Goal: Task Accomplishment & Management: Complete application form

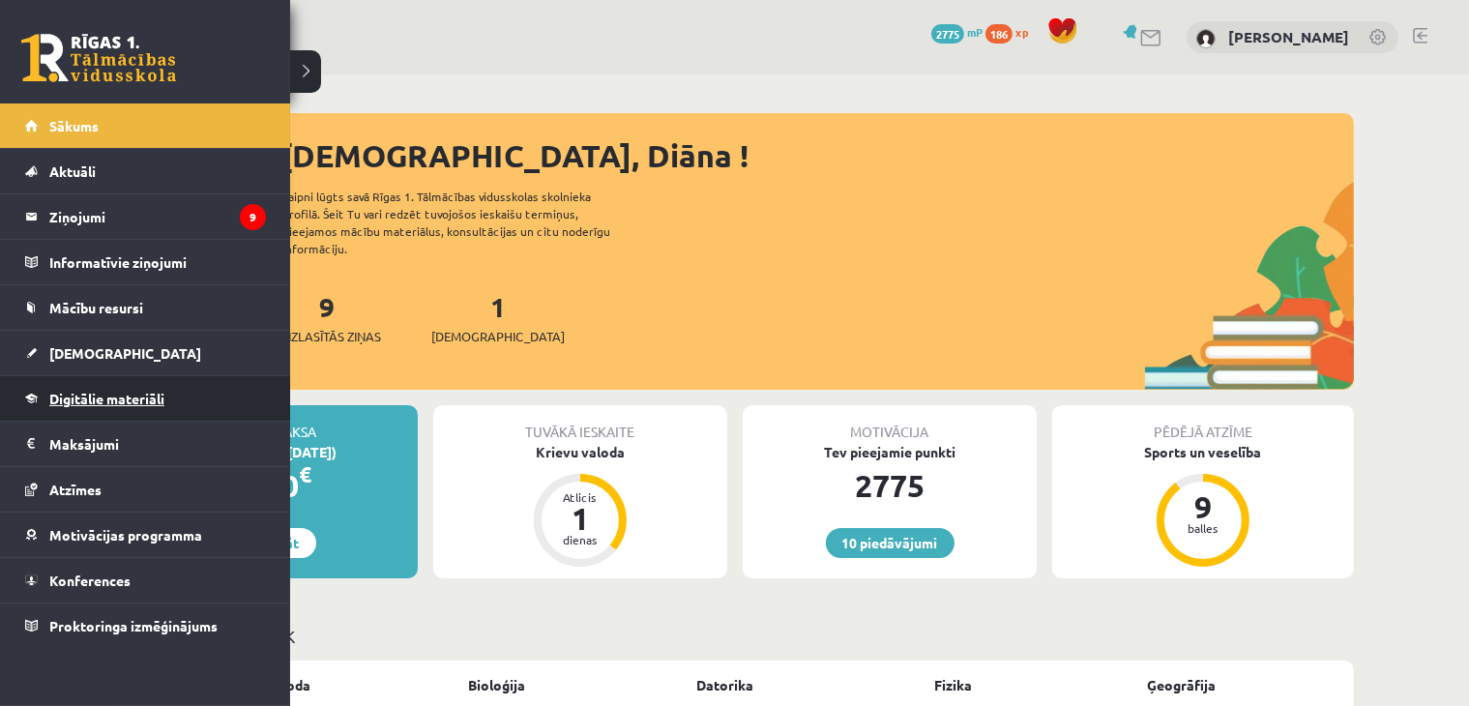
click at [70, 394] on span "Digitālie materiāli" at bounding box center [106, 398] width 115 height 17
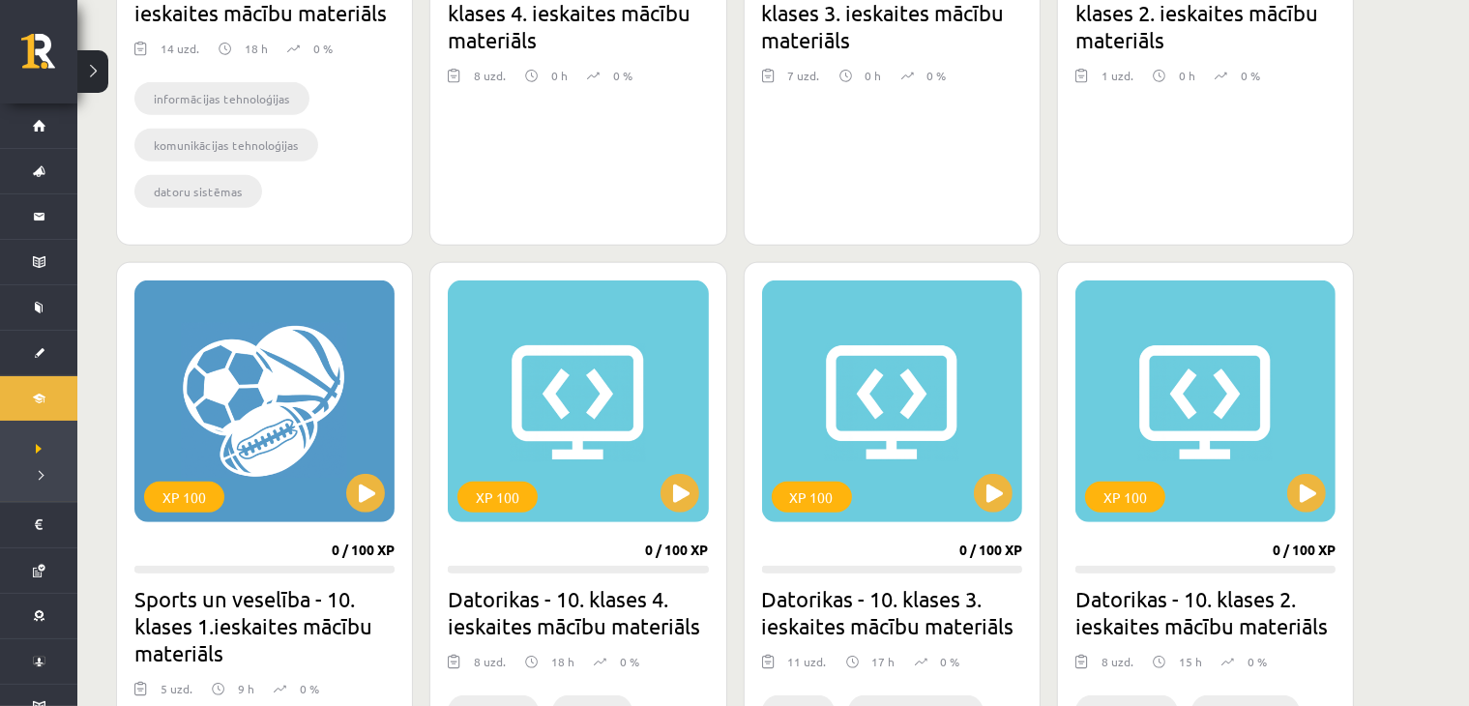
scroll to position [451, 0]
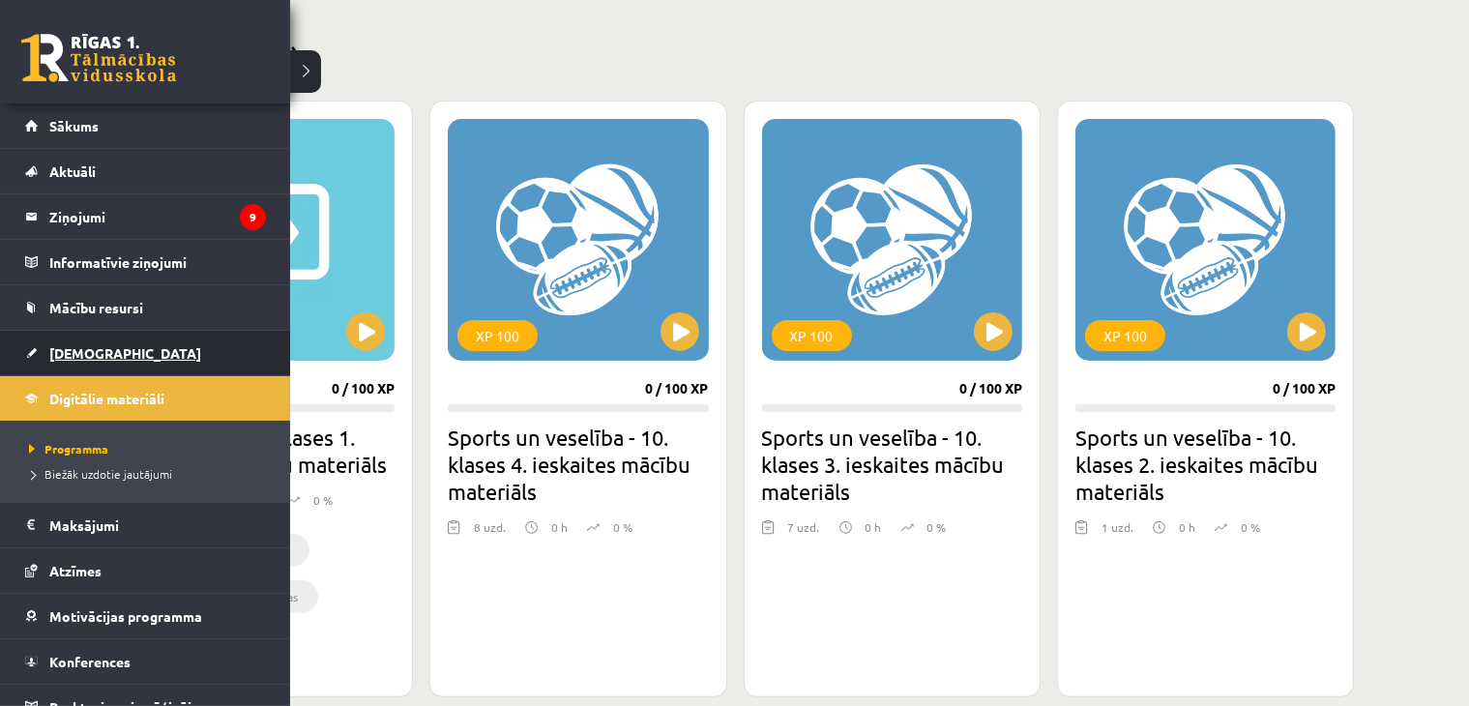
click at [65, 341] on link "[DEMOGRAPHIC_DATA]" at bounding box center [145, 353] width 241 height 44
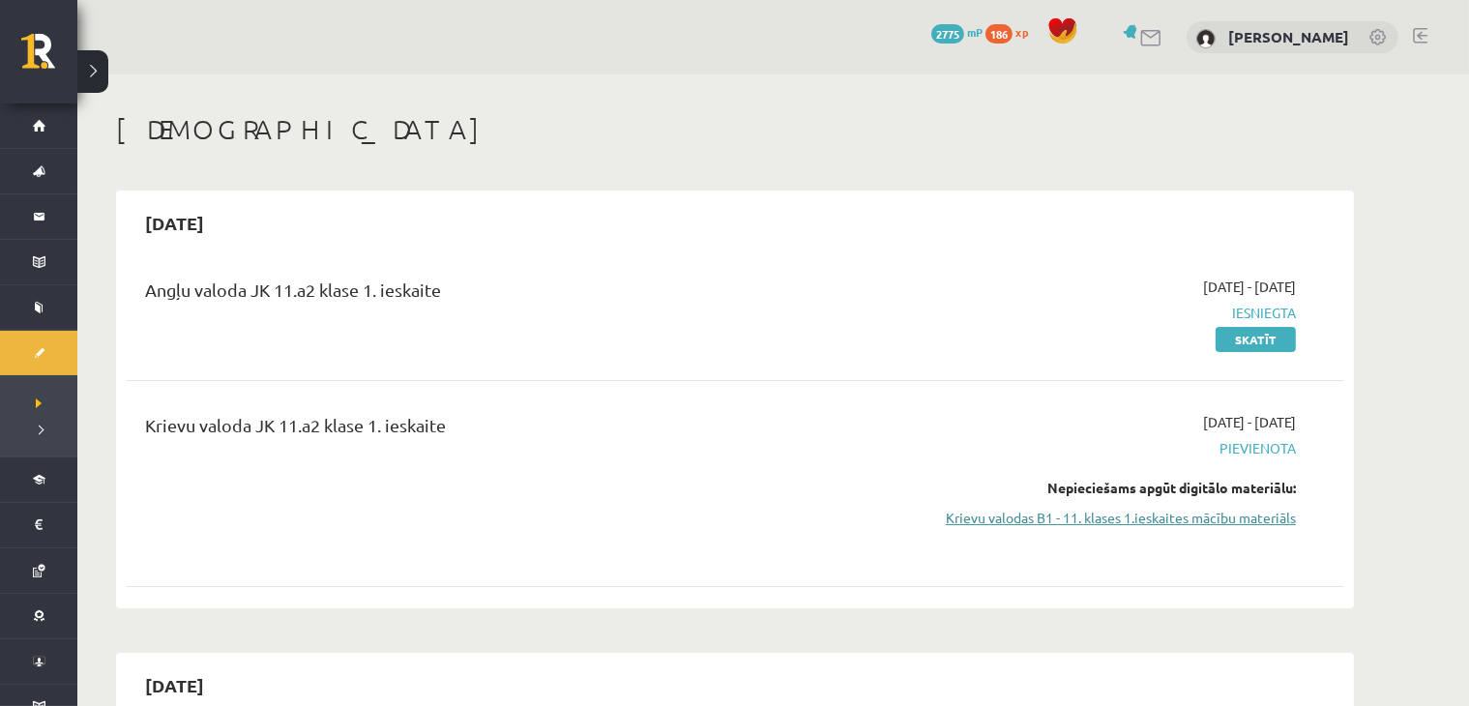
click at [1041, 515] on link "Krievu valodas B1 - 11. klases 1.ieskaites mācību materiāls" at bounding box center [1113, 518] width 365 height 20
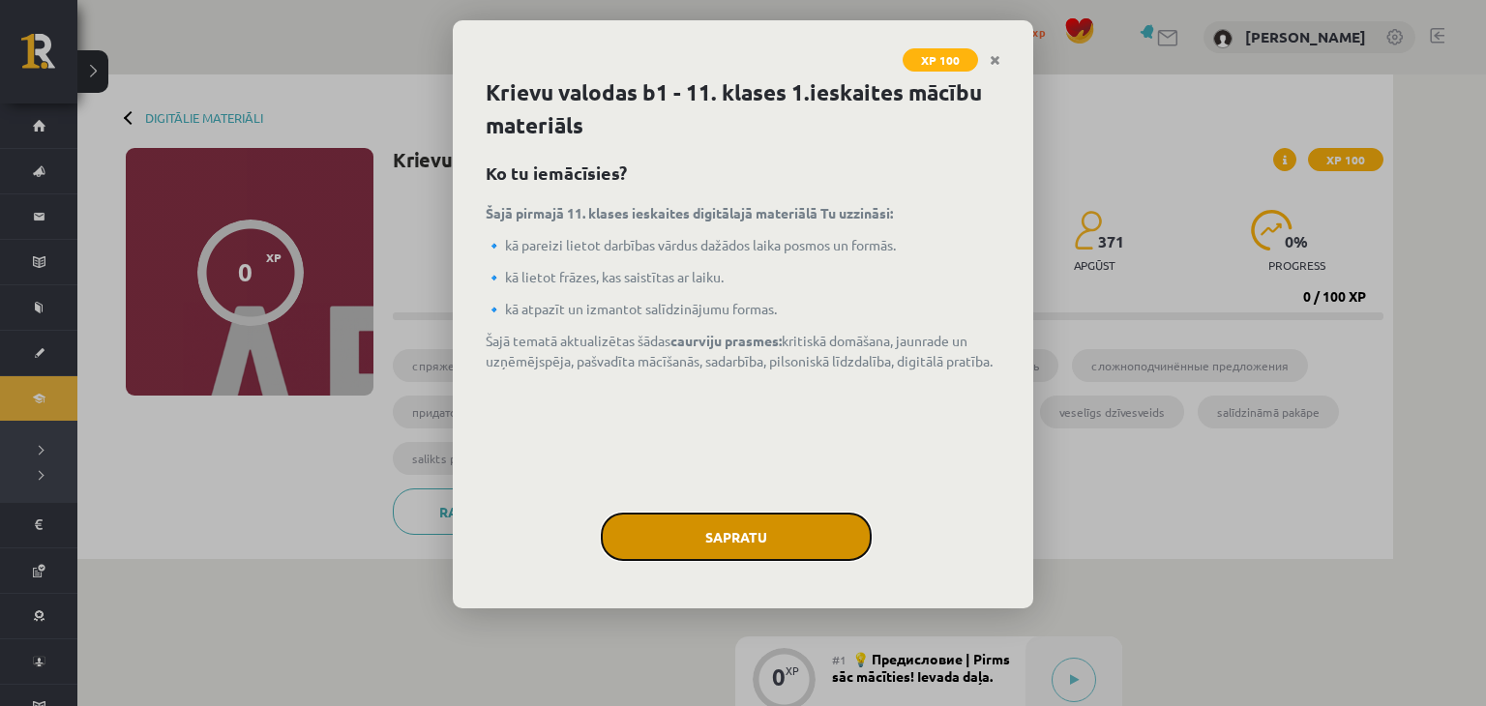
click at [752, 546] on button "Sapratu" at bounding box center [736, 537] width 271 height 48
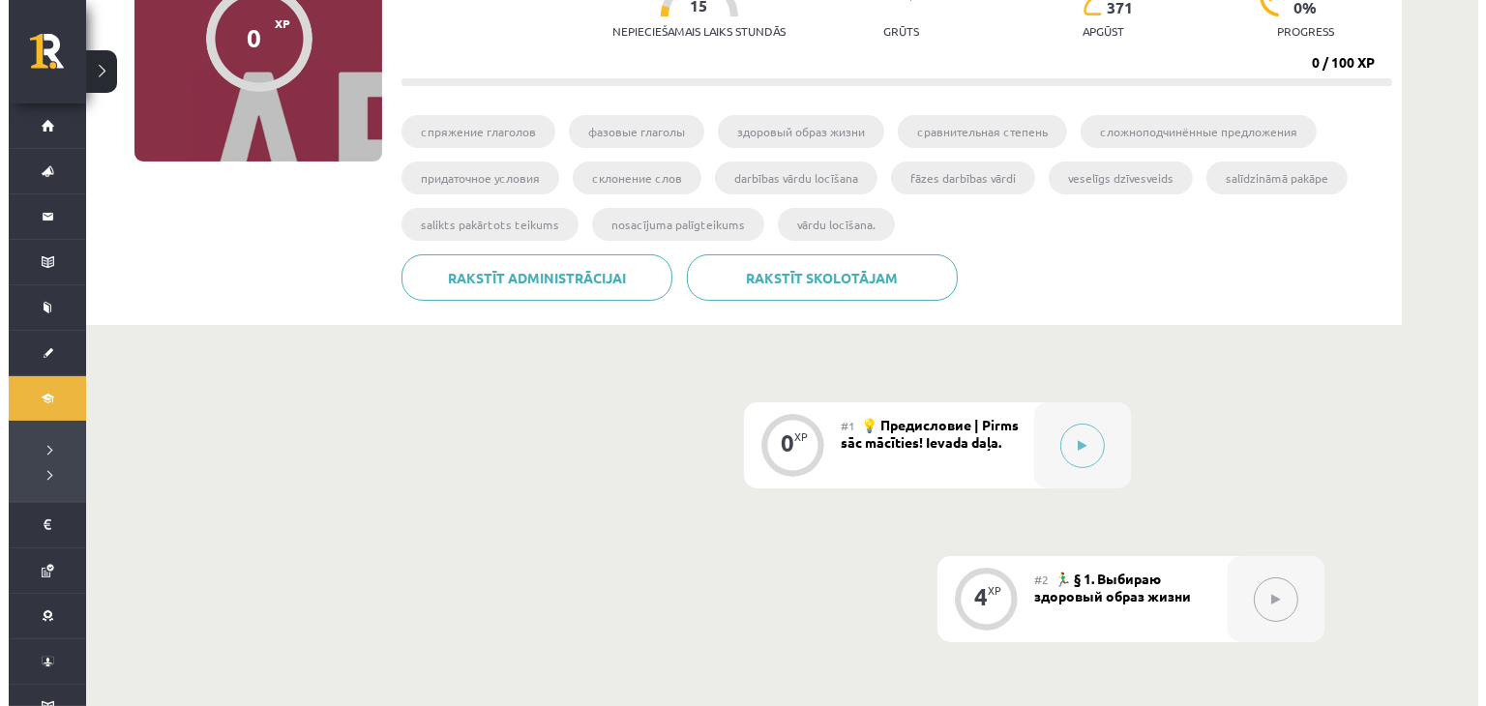
scroll to position [451, 0]
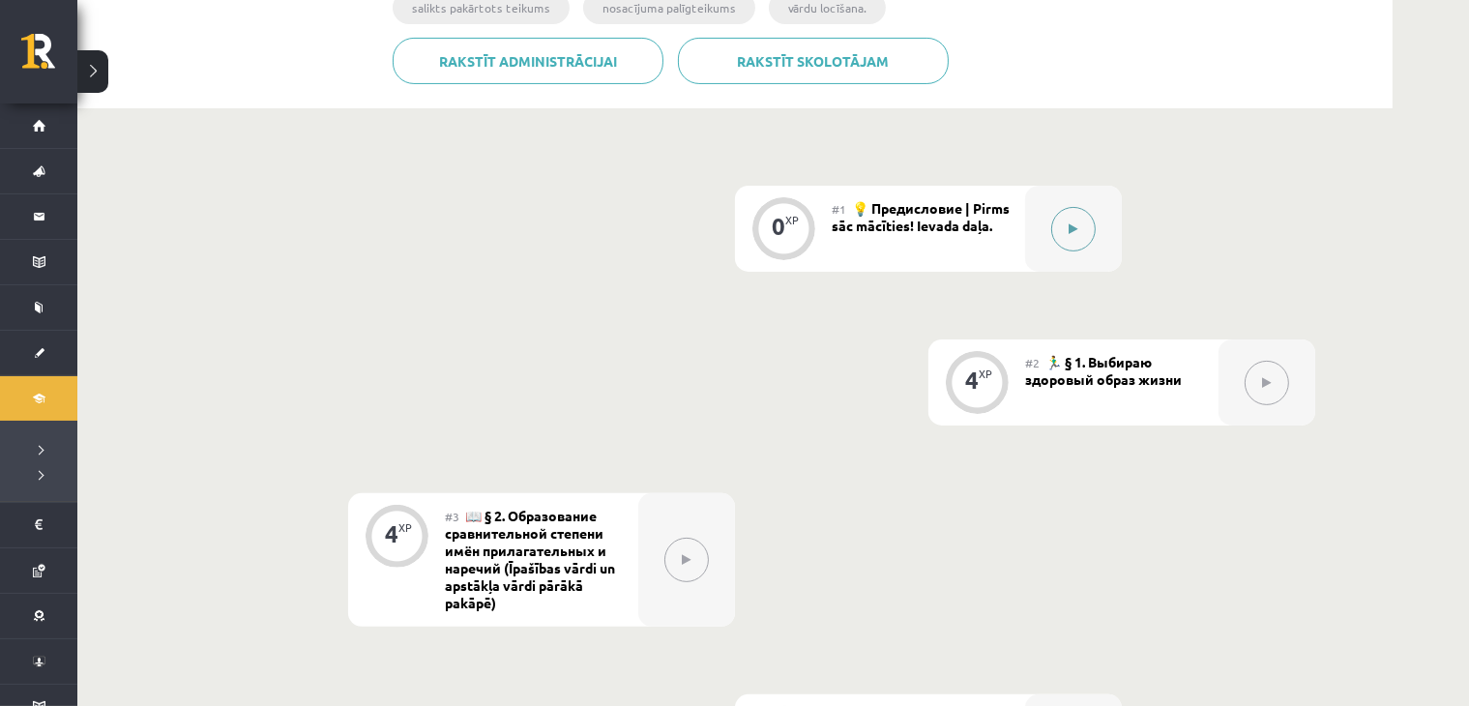
click at [1053, 245] on div at bounding box center [1073, 229] width 97 height 86
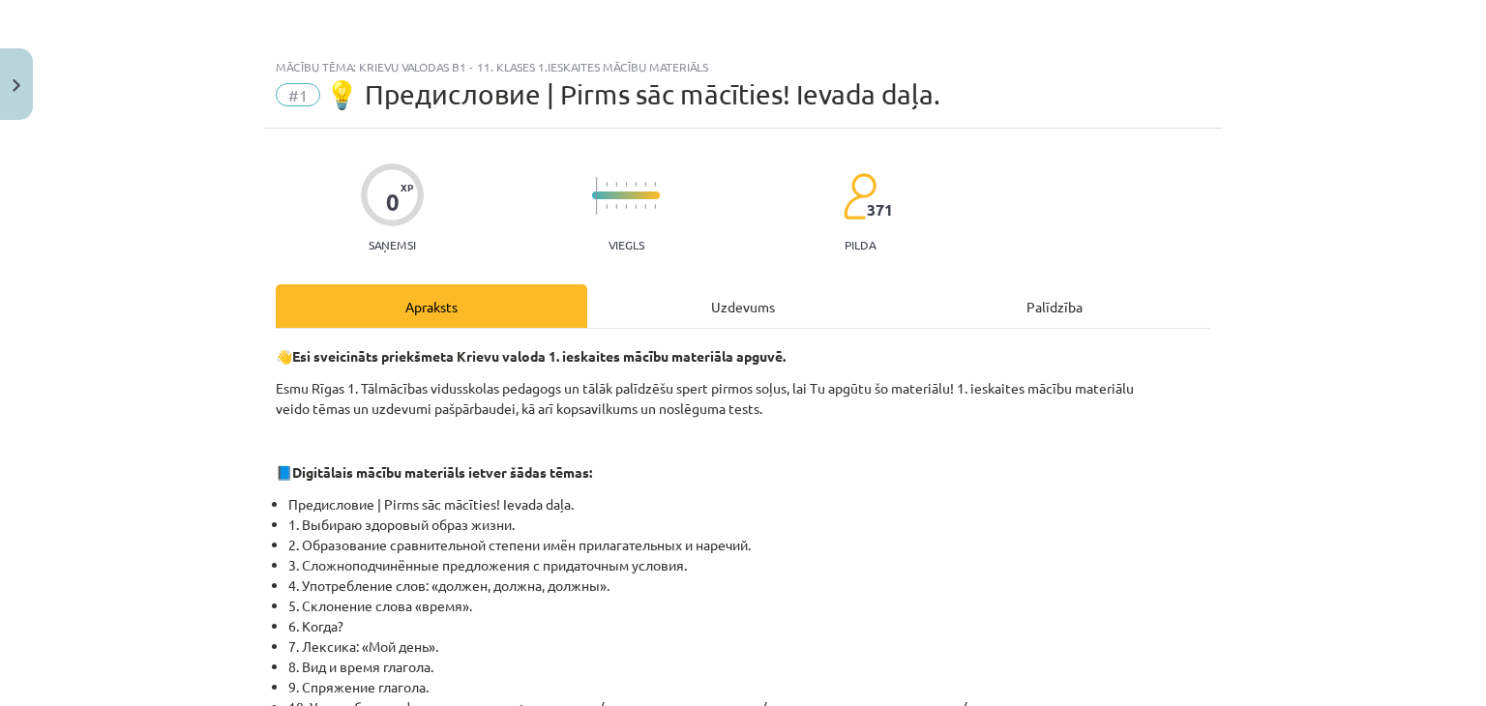
click at [723, 297] on div "Uzdevums" at bounding box center [742, 306] width 311 height 44
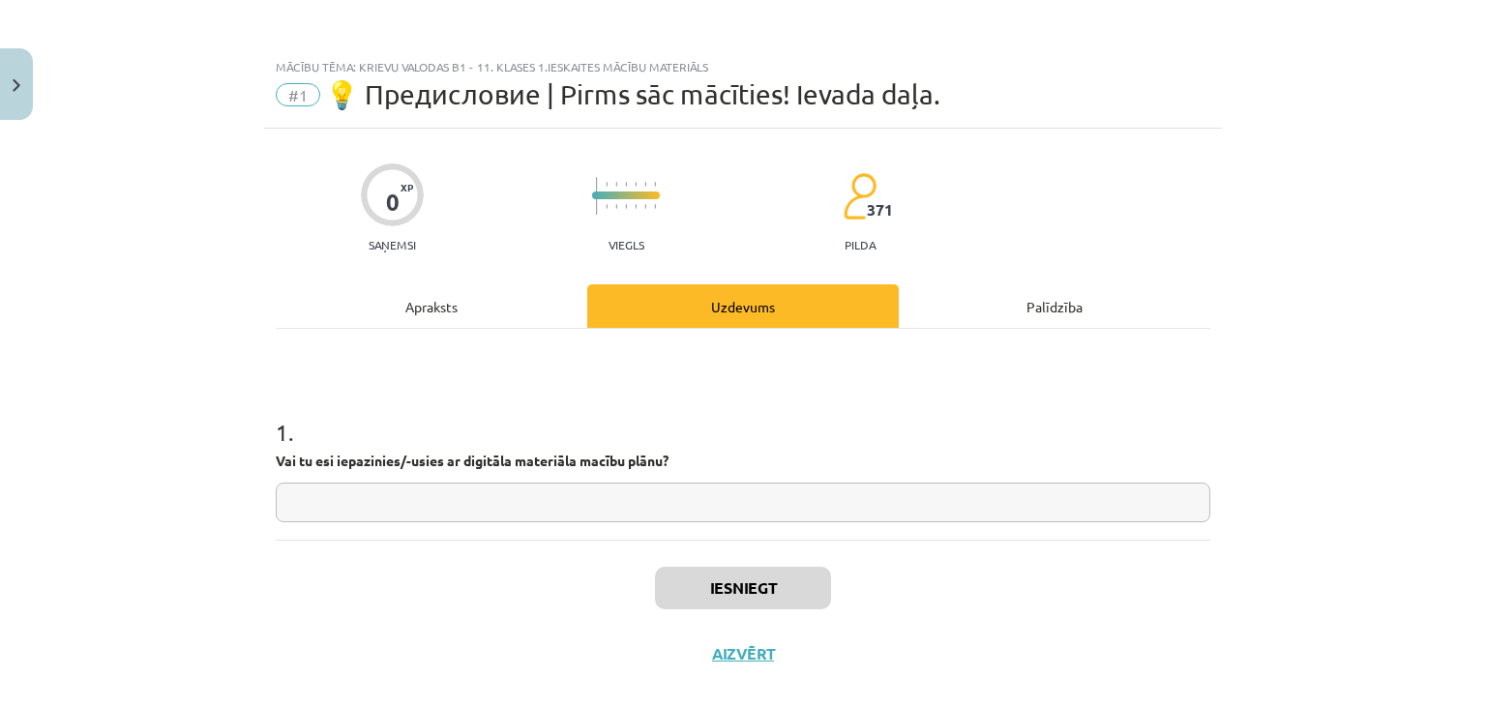
scroll to position [28, 0]
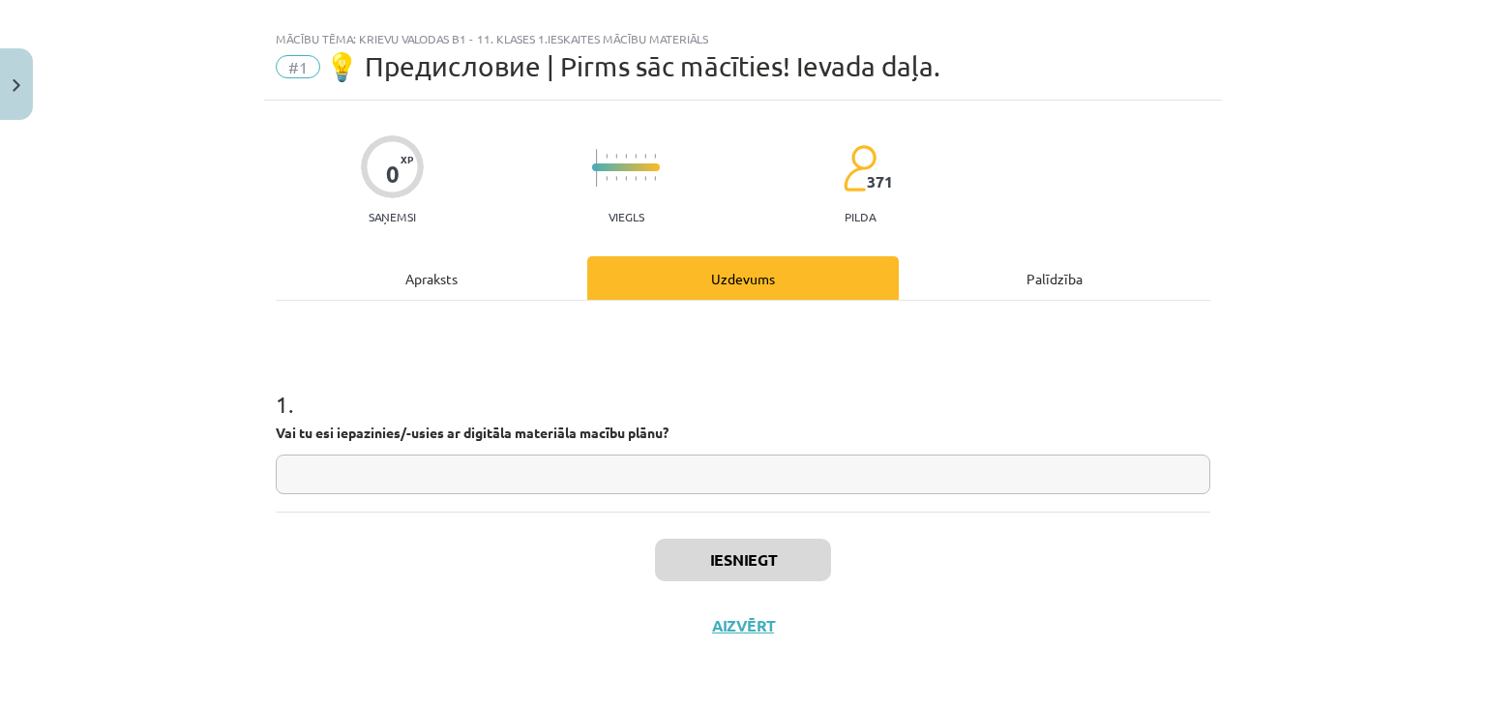
drag, startPoint x: 446, startPoint y: 483, endPoint x: 435, endPoint y: 519, distance: 38.3
click at [429, 516] on div "0 XP Saņemsi Viegls 371 pilda Apraksts Uzdevums Palīdzība 1 . Vai tu esi iepazi…" at bounding box center [742, 380] width 957 height 558
type input "**"
click at [752, 556] on button "Iesniegt" at bounding box center [743, 560] width 176 height 43
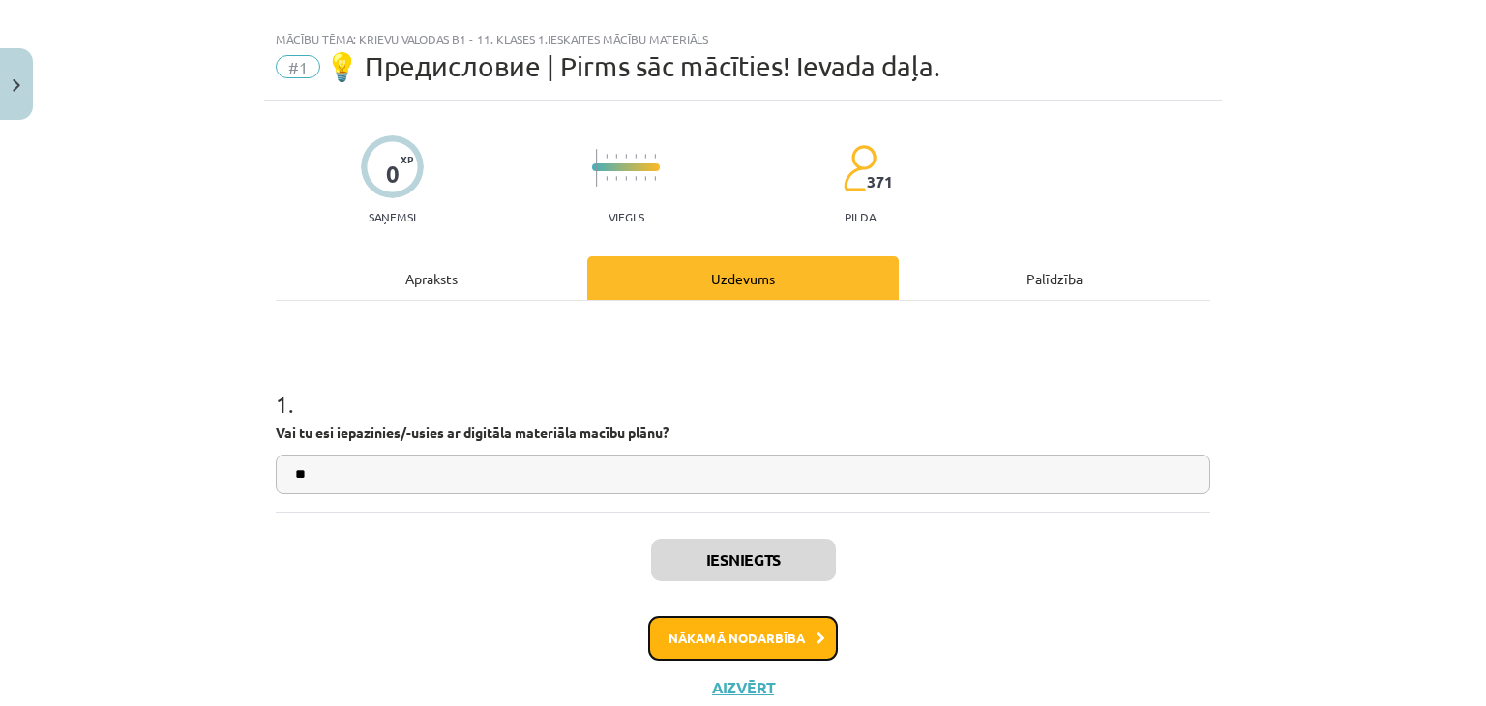
click at [769, 628] on button "Nākamā nodarbība" at bounding box center [743, 638] width 190 height 44
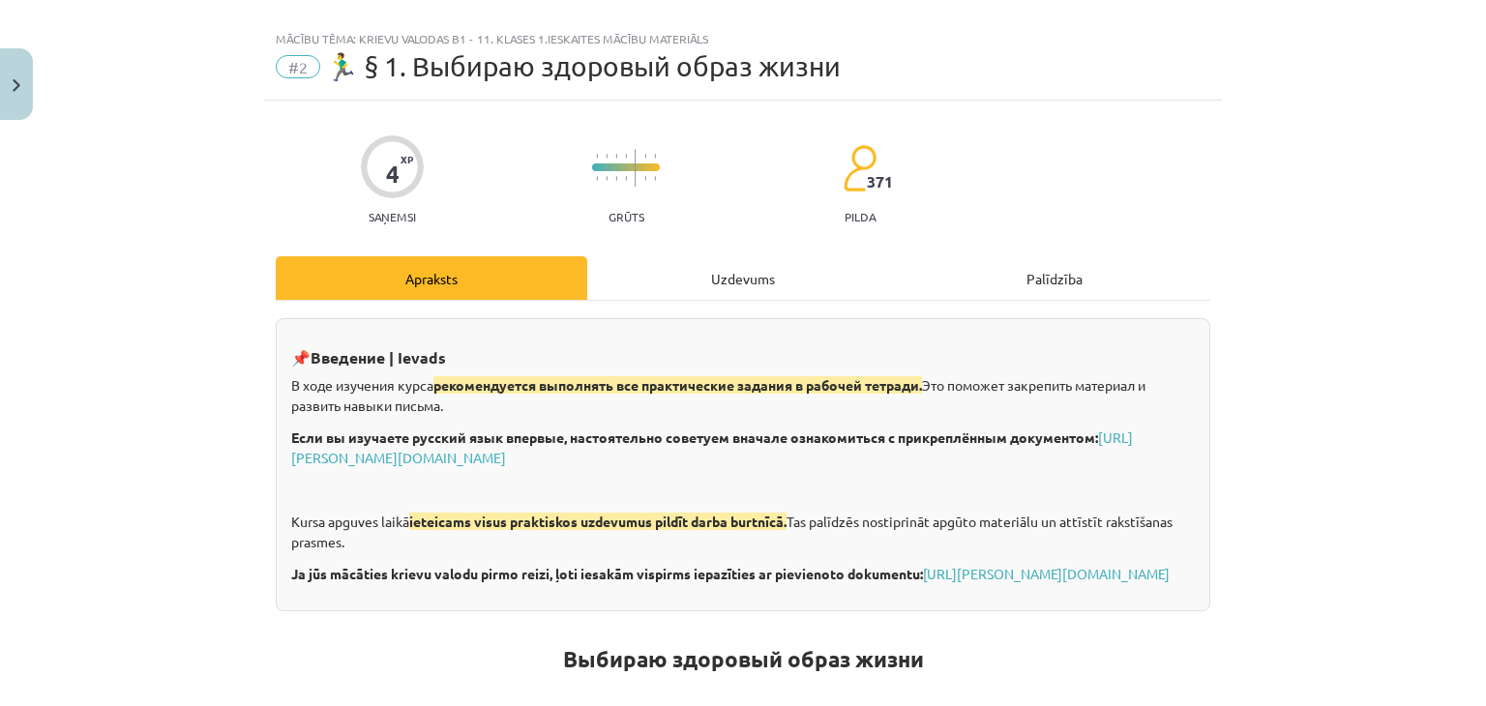
scroll to position [48, 0]
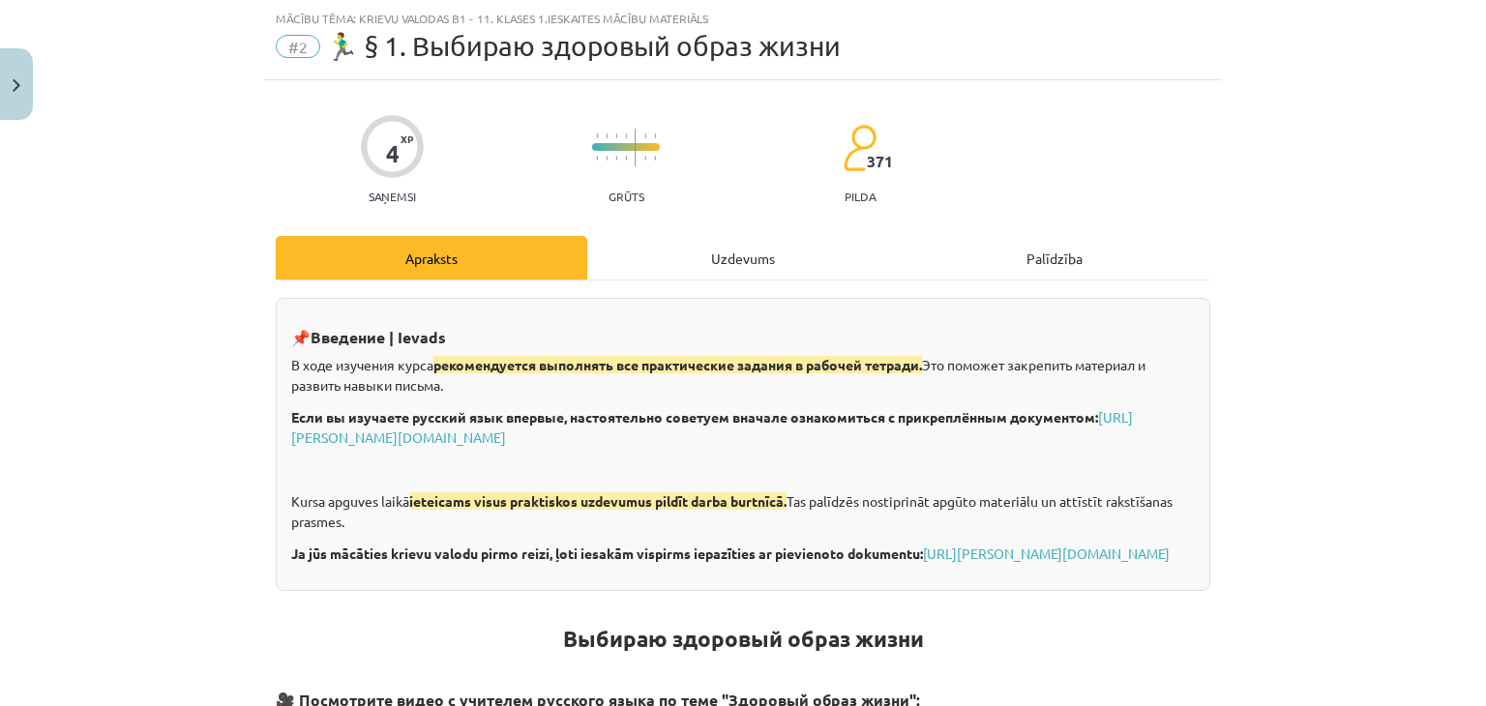
click at [703, 249] on div "Uzdevums" at bounding box center [742, 258] width 311 height 44
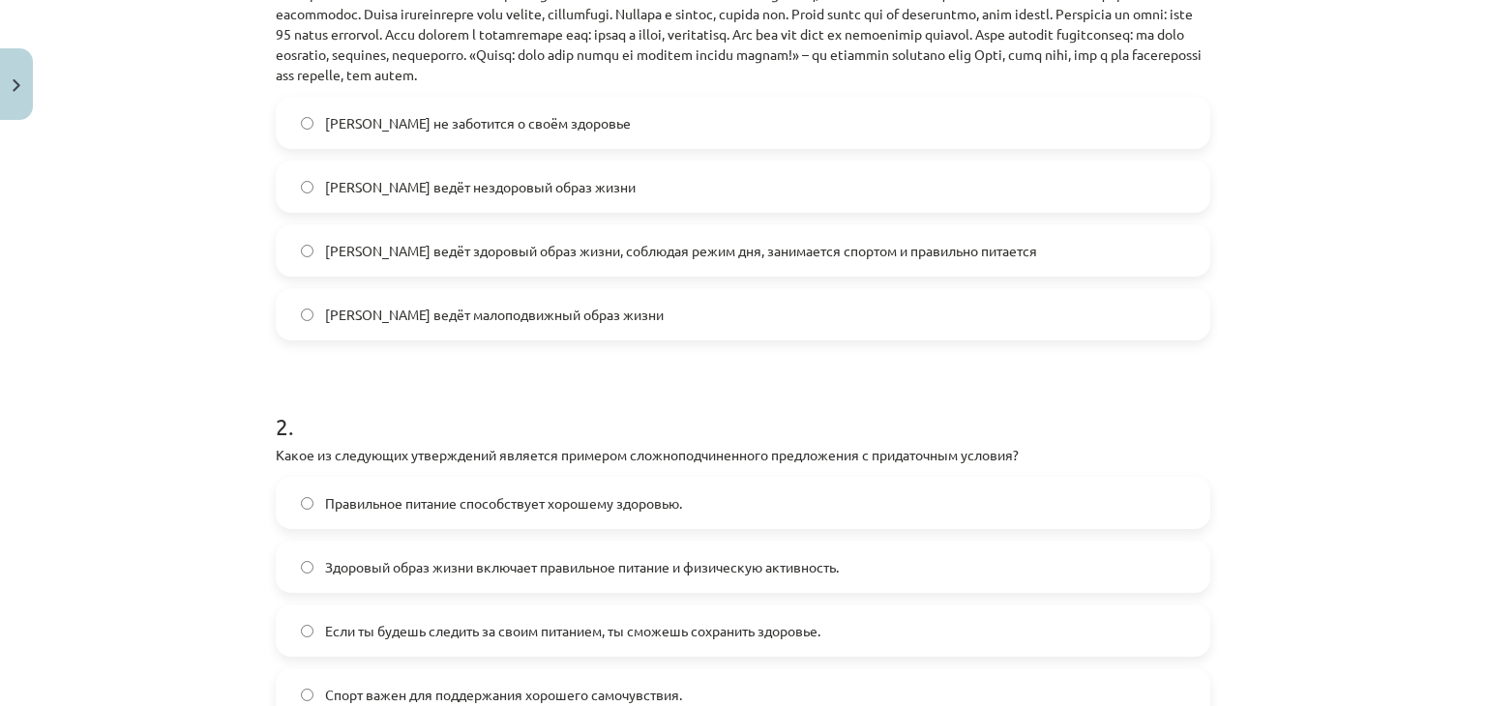
scroll to position [275, 0]
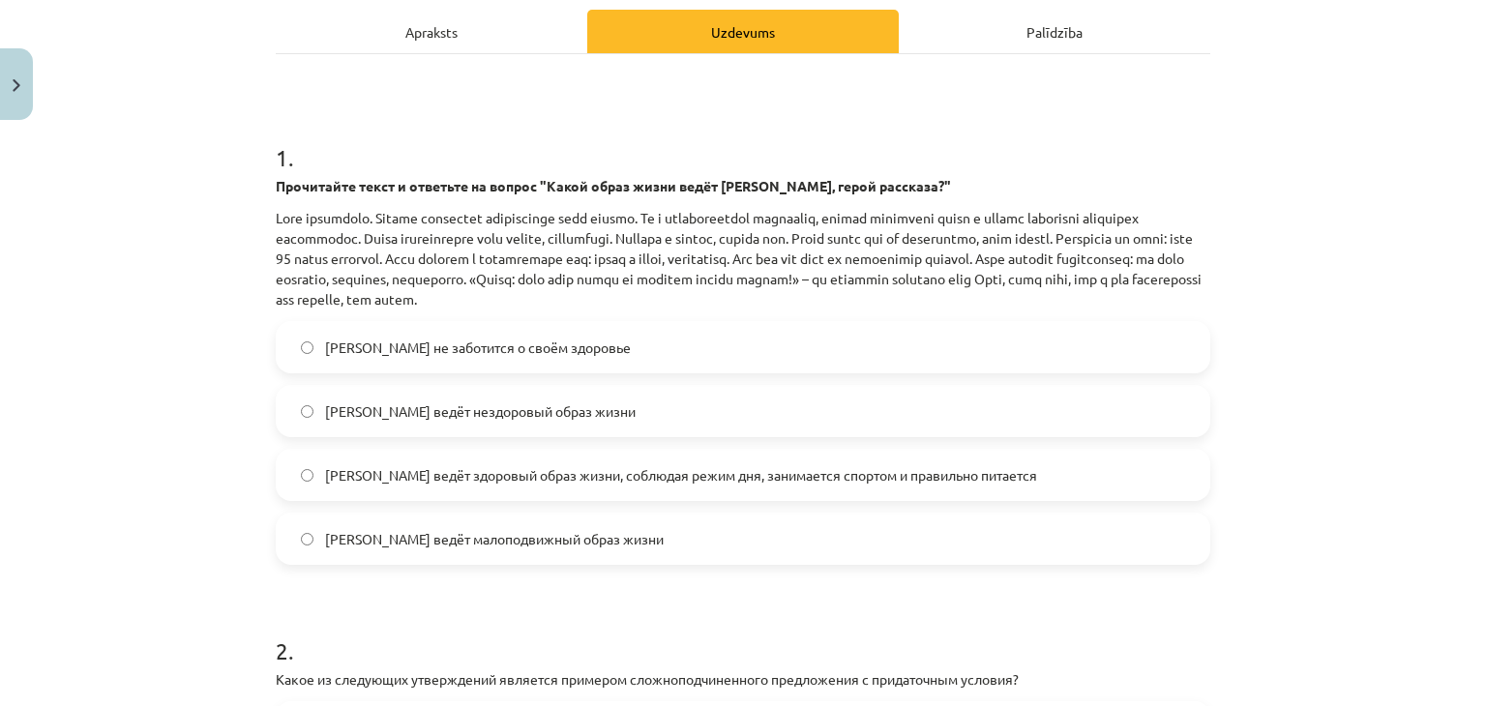
click at [780, 473] on span "[PERSON_NAME] ведёт здоровый образ жизни, соблюдая режим дня, занимается спорто…" at bounding box center [681, 475] width 712 height 20
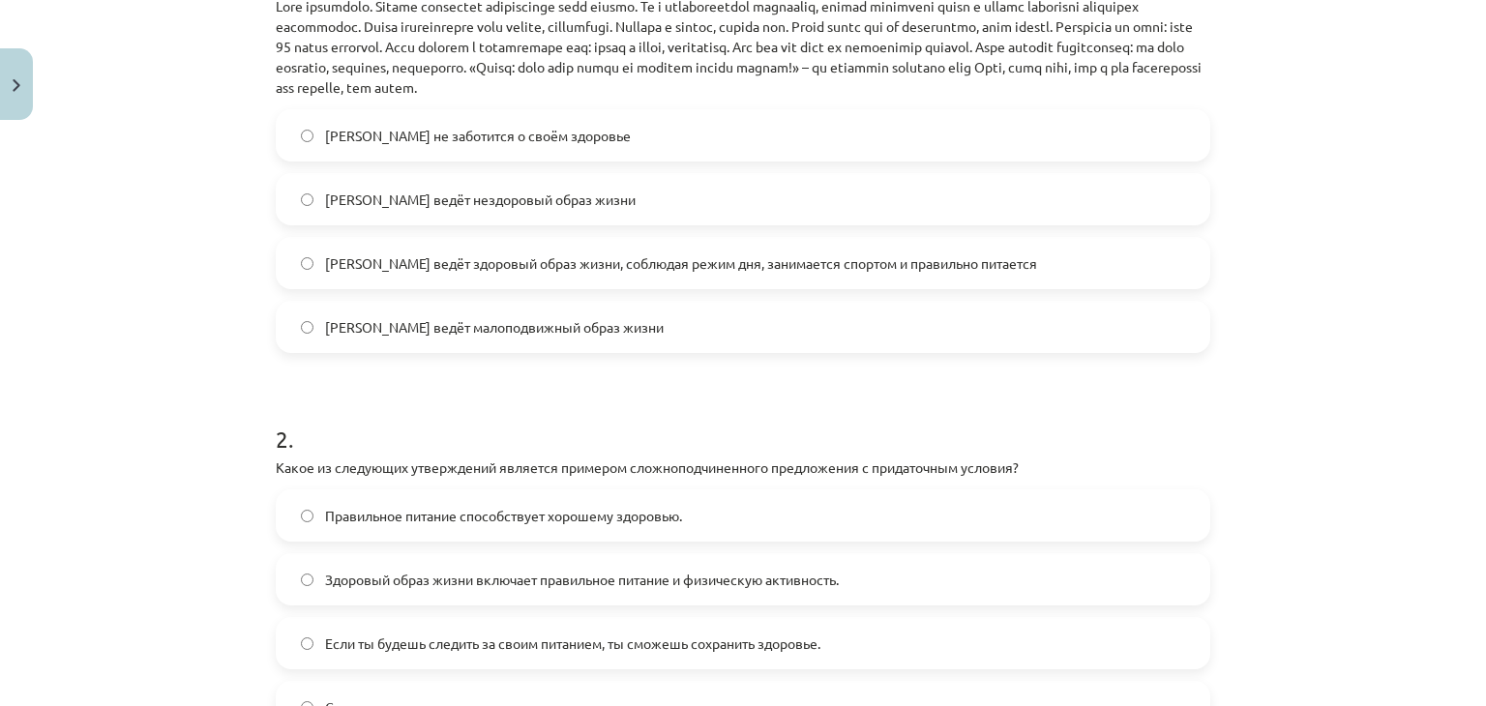
scroll to position [725, 0]
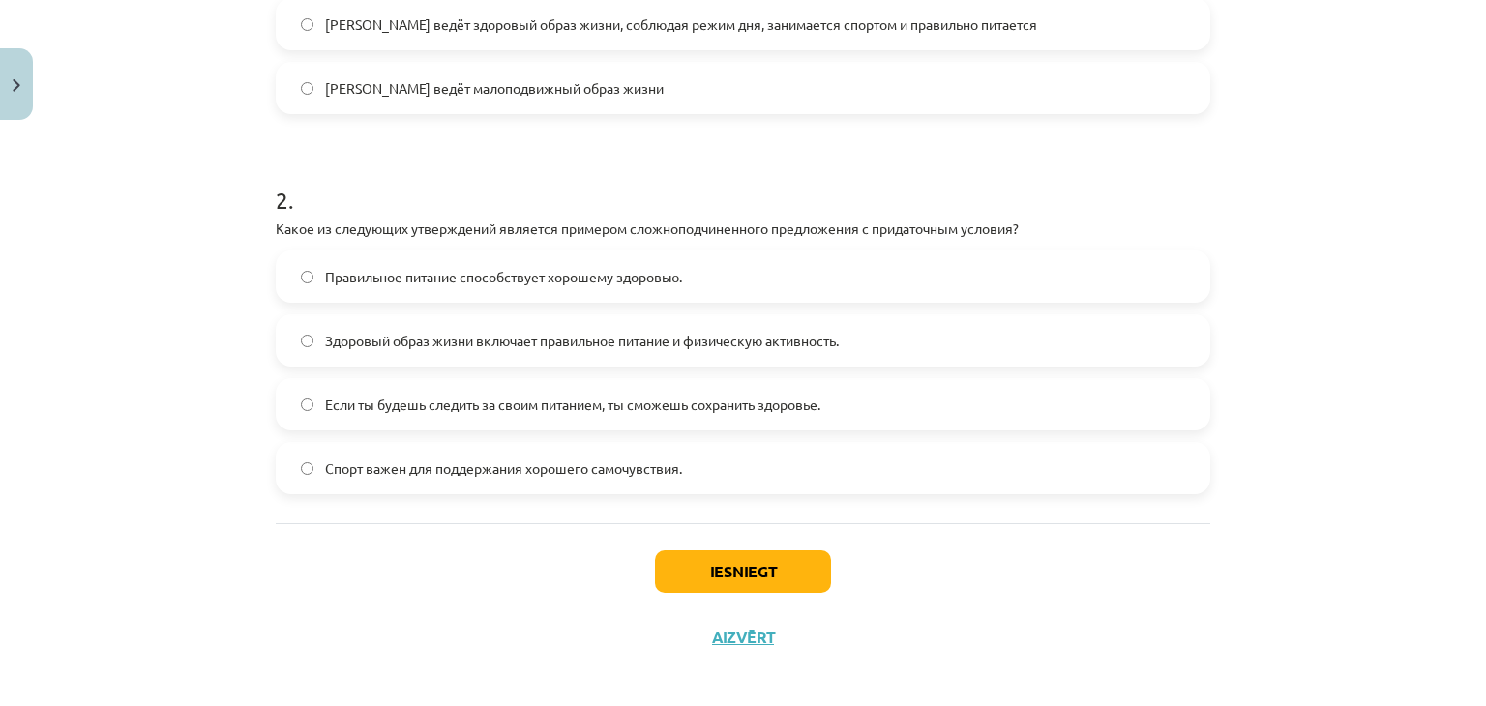
click at [633, 415] on label "Если ты будешь следить за своим питанием, ты сможешь сохранить здоровье." at bounding box center [743, 404] width 930 height 48
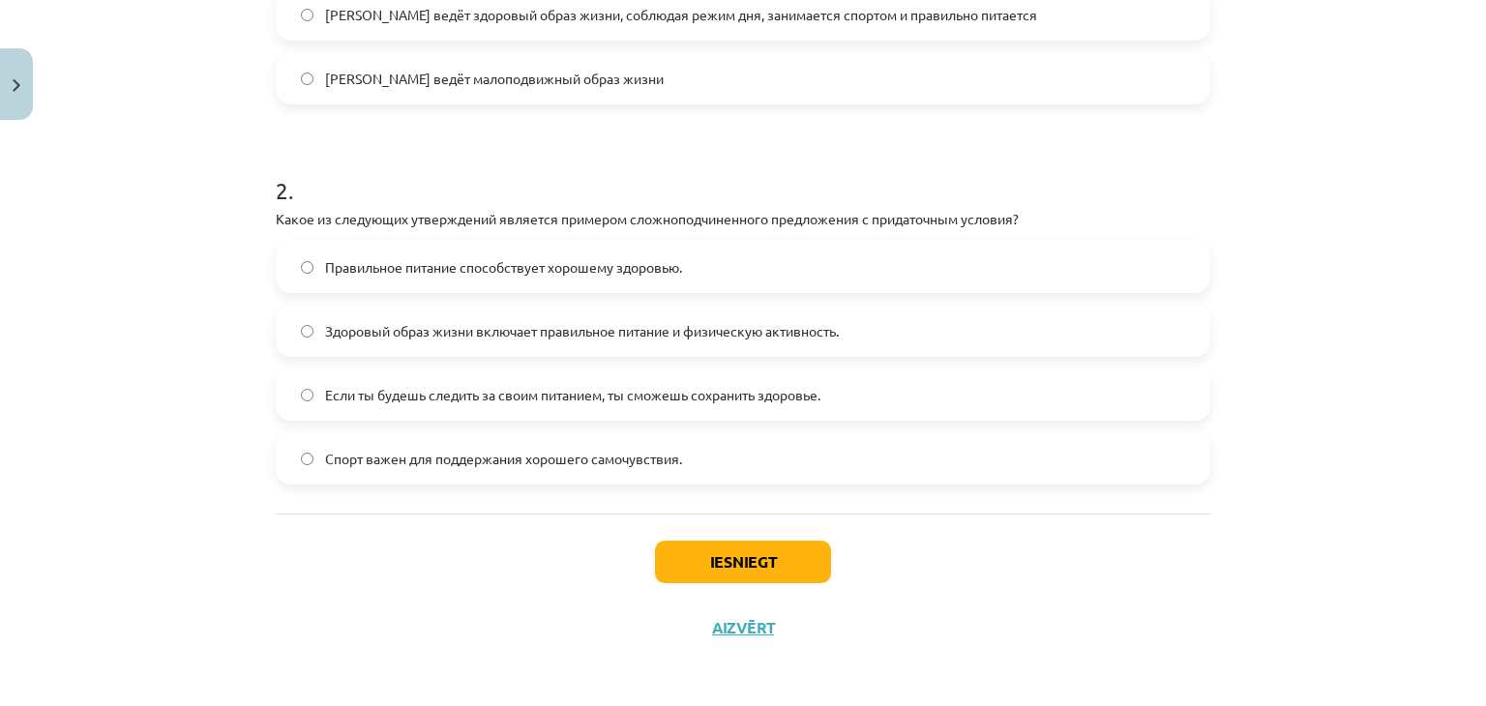
scroll to position [738, 0]
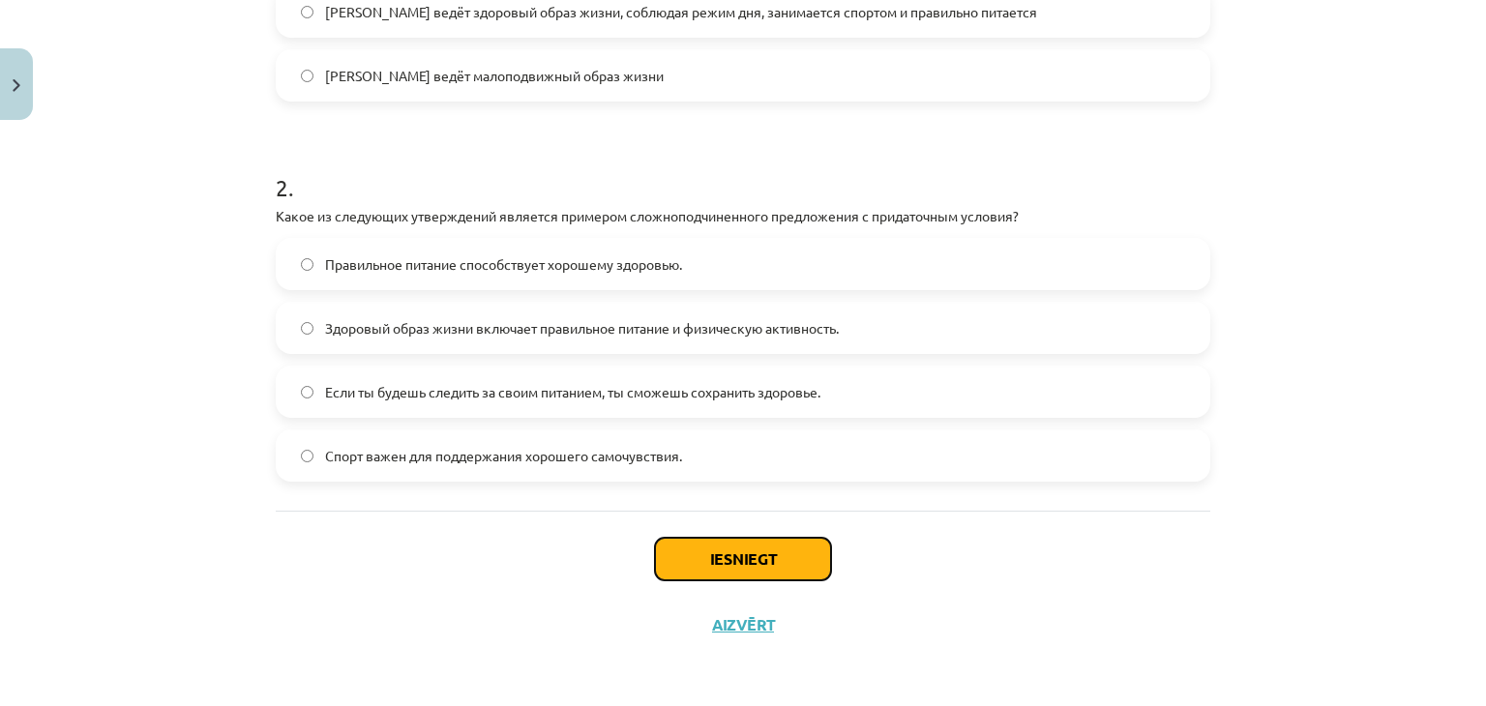
click at [781, 564] on button "Iesniegt" at bounding box center [743, 559] width 176 height 43
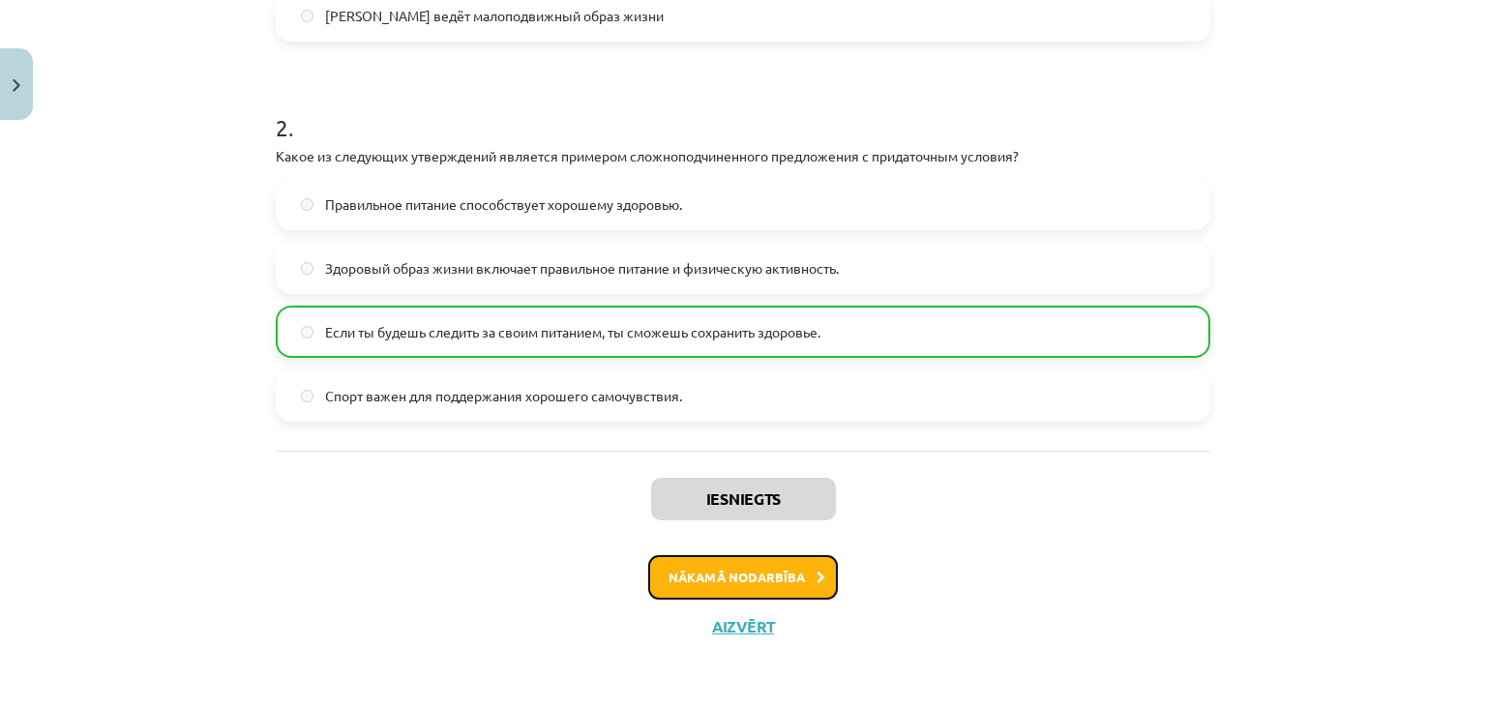
click at [704, 567] on button "Nākamā nodarbība" at bounding box center [743, 577] width 190 height 44
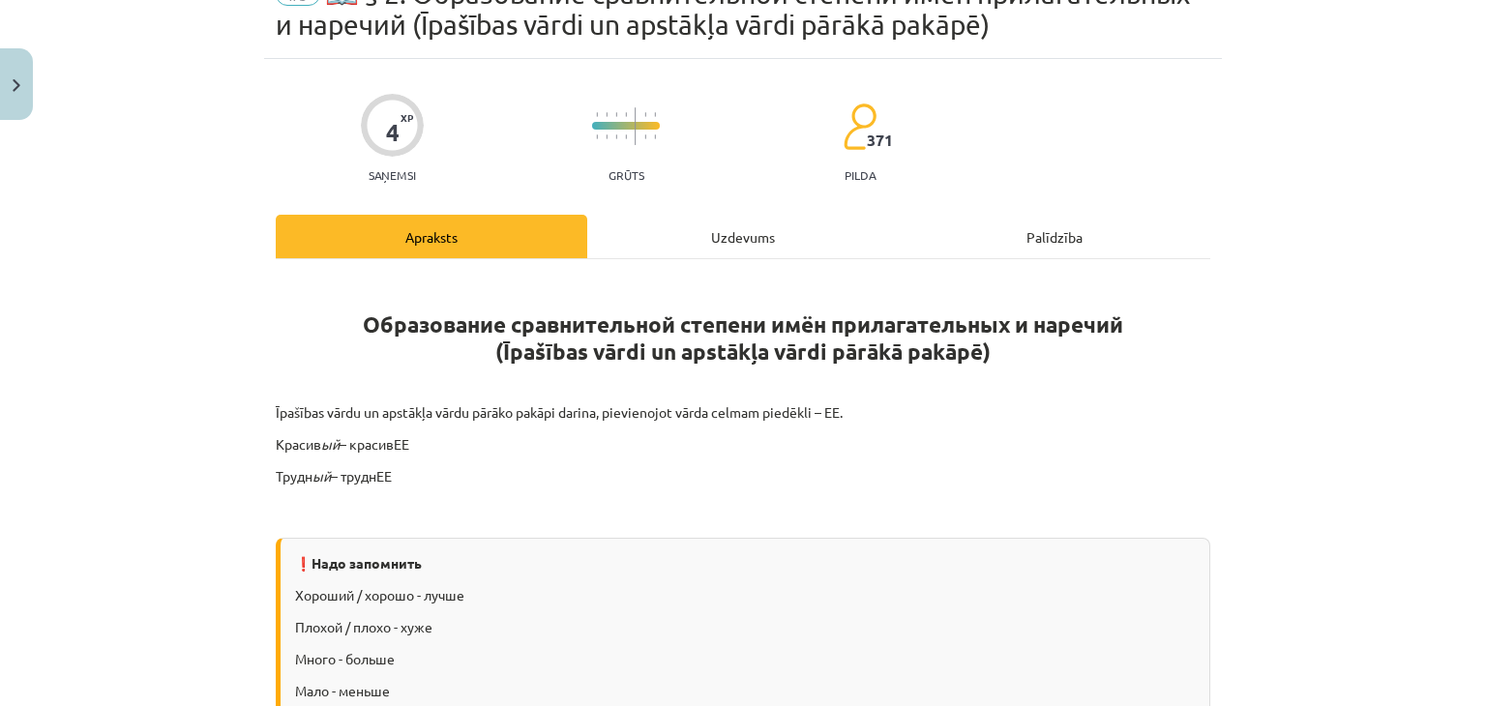
scroll to position [48, 0]
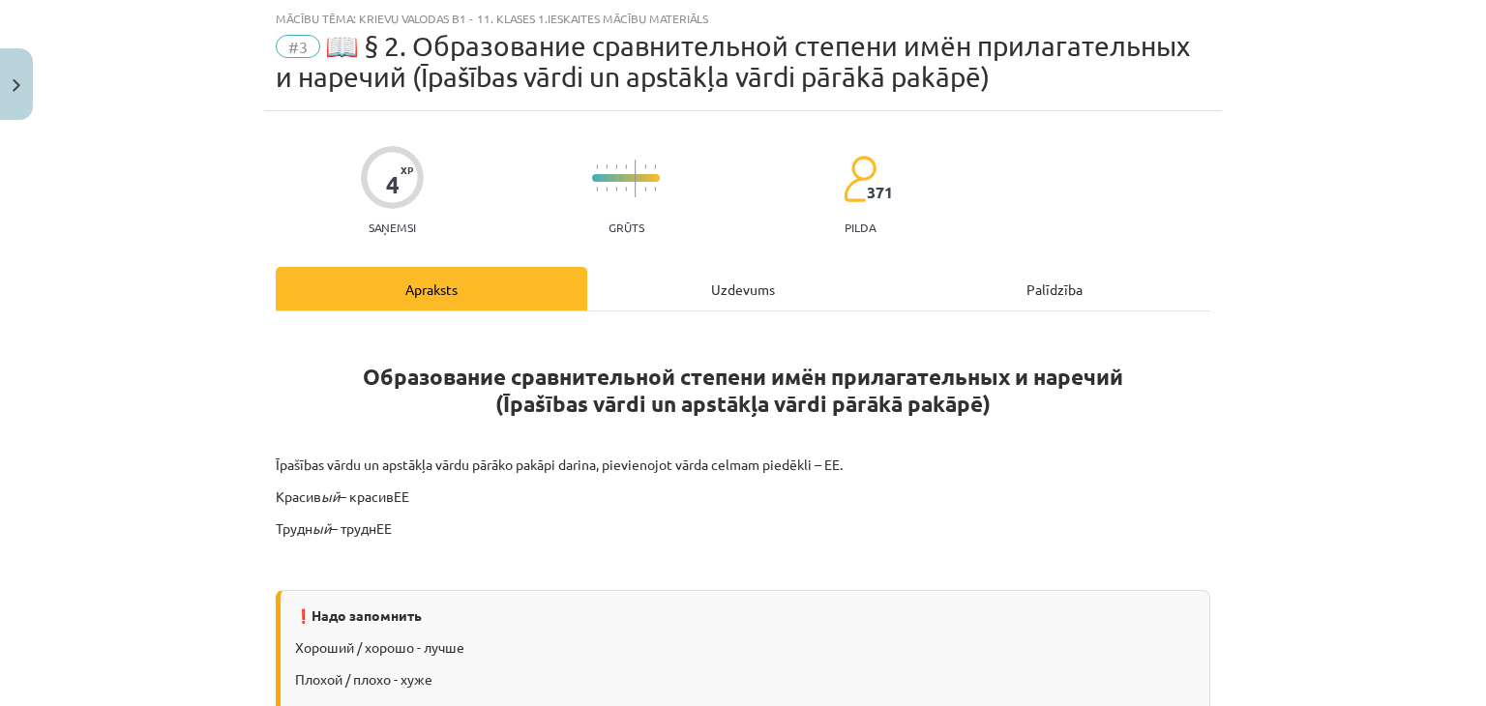
click at [685, 287] on div "Uzdevums" at bounding box center [742, 289] width 311 height 44
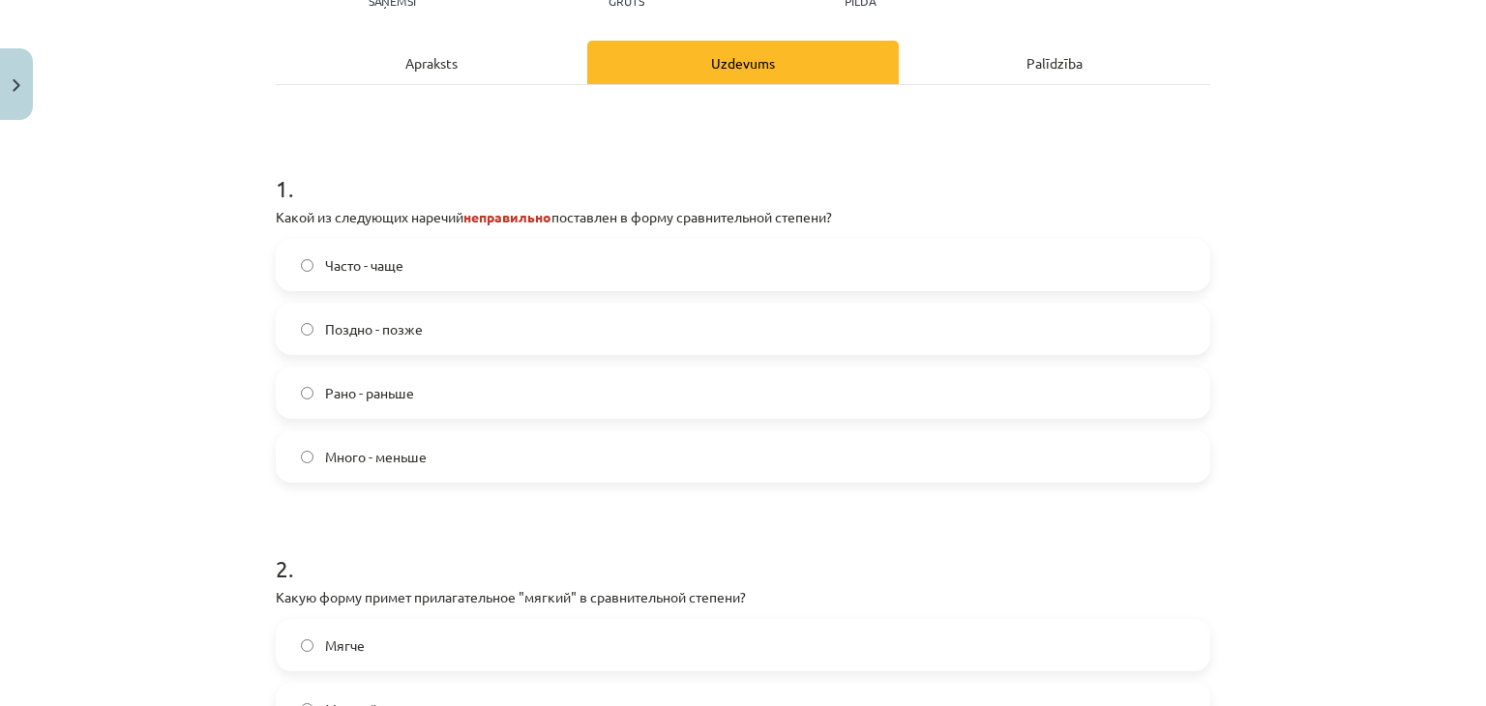
scroll to position [499, 0]
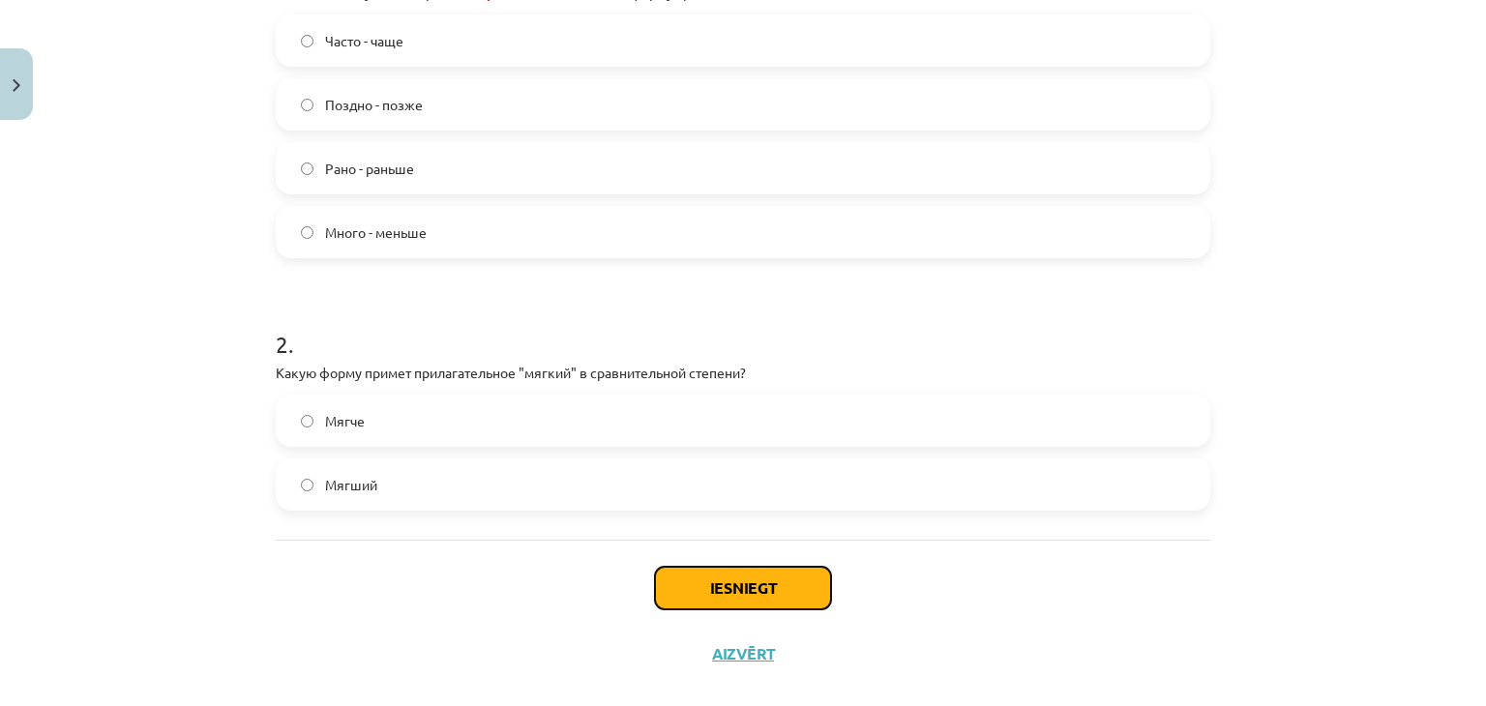
click at [780, 597] on button "Iesniegt" at bounding box center [743, 588] width 176 height 43
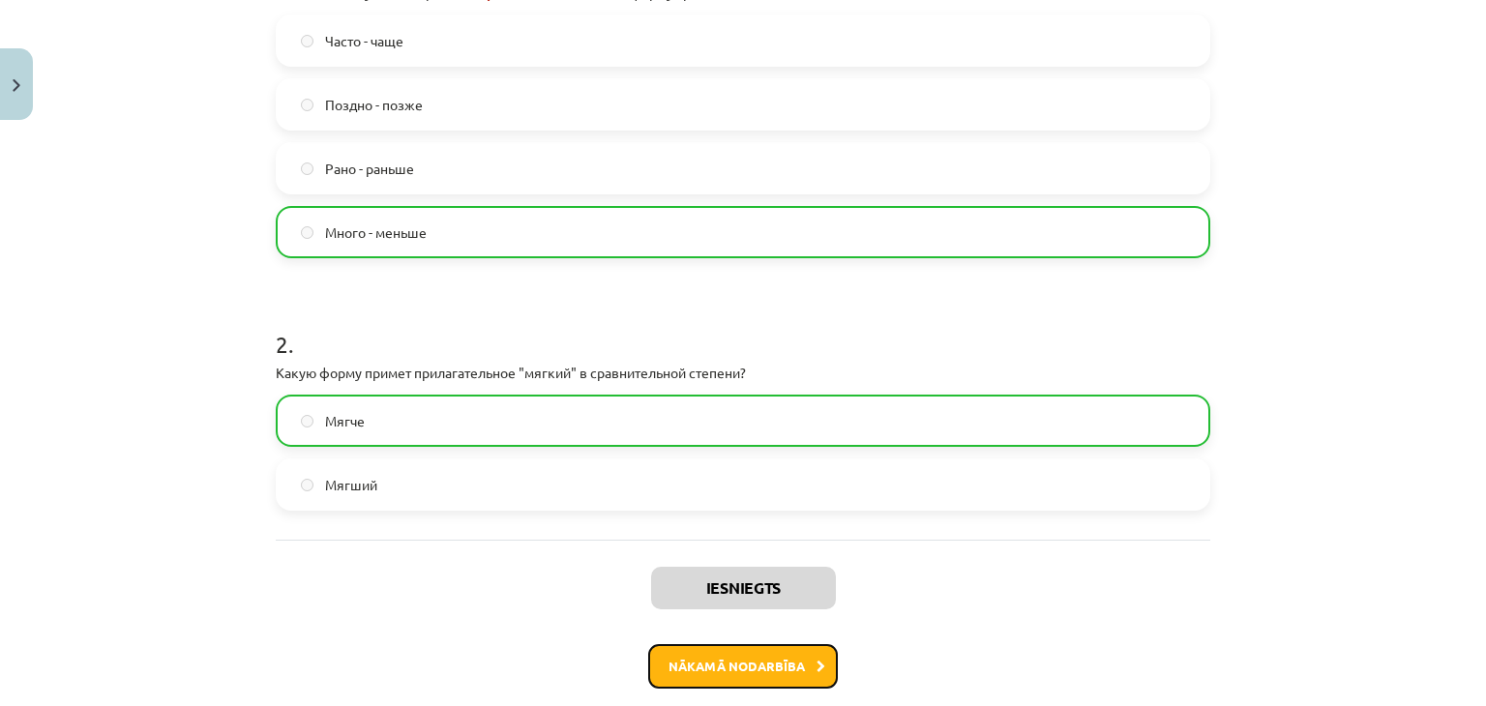
click at [747, 679] on button "Nākamā nodarbība" at bounding box center [743, 666] width 190 height 44
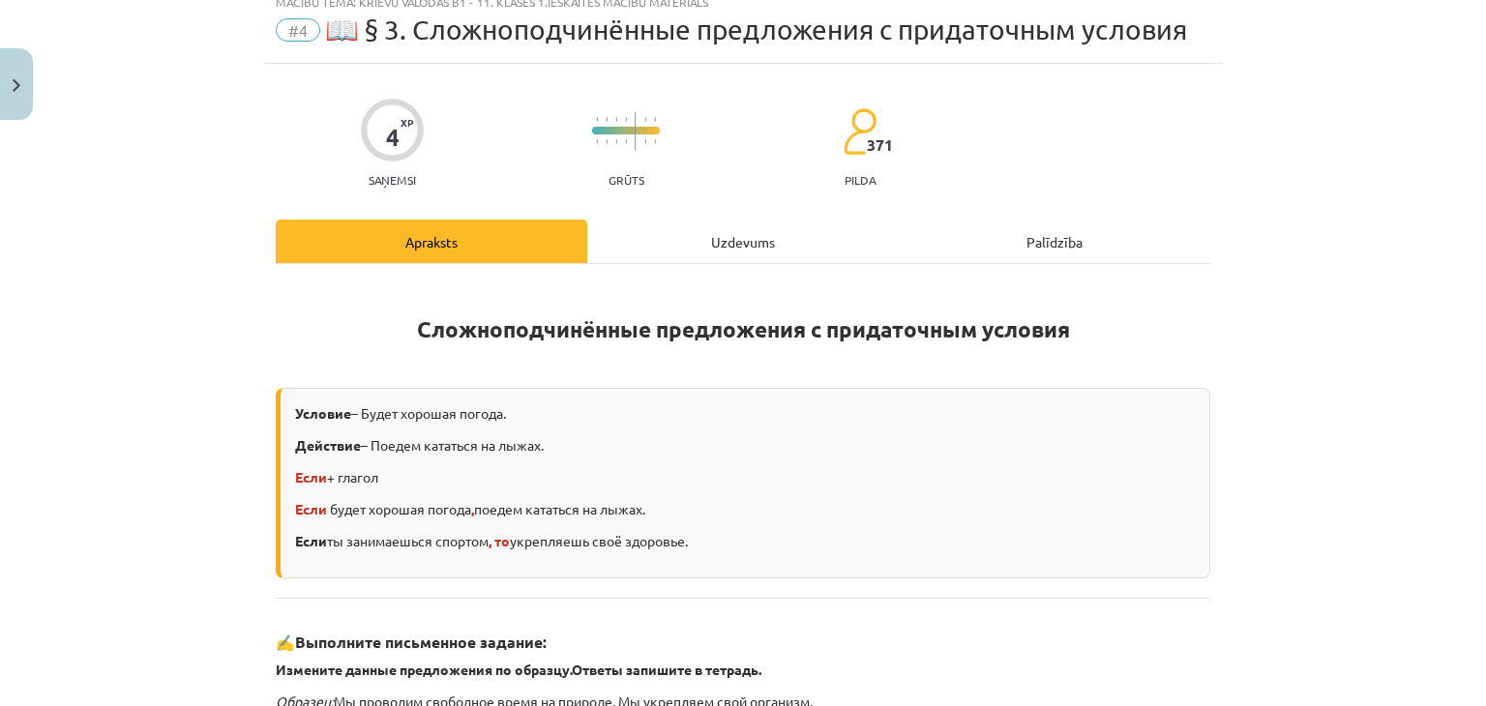
scroll to position [48, 0]
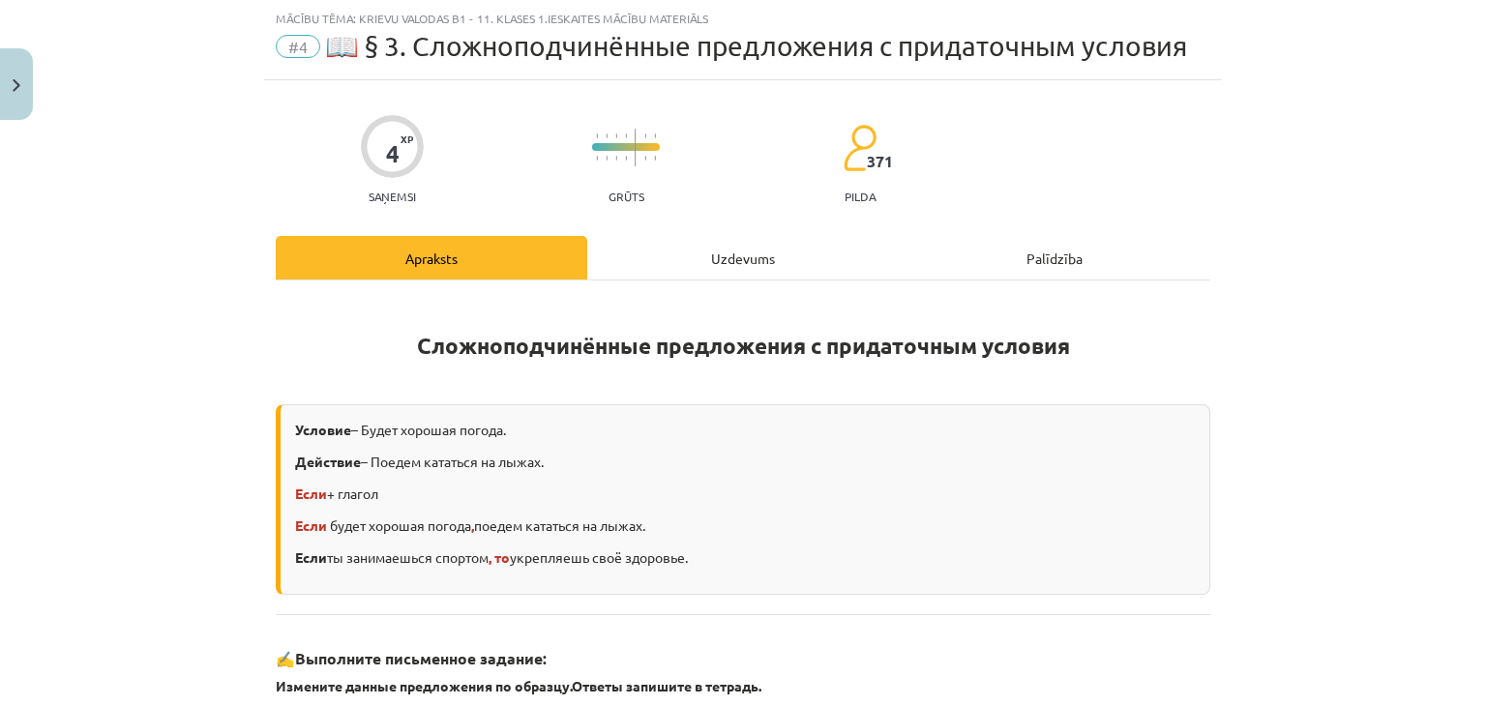
click at [709, 237] on div "Uzdevums" at bounding box center [742, 258] width 311 height 44
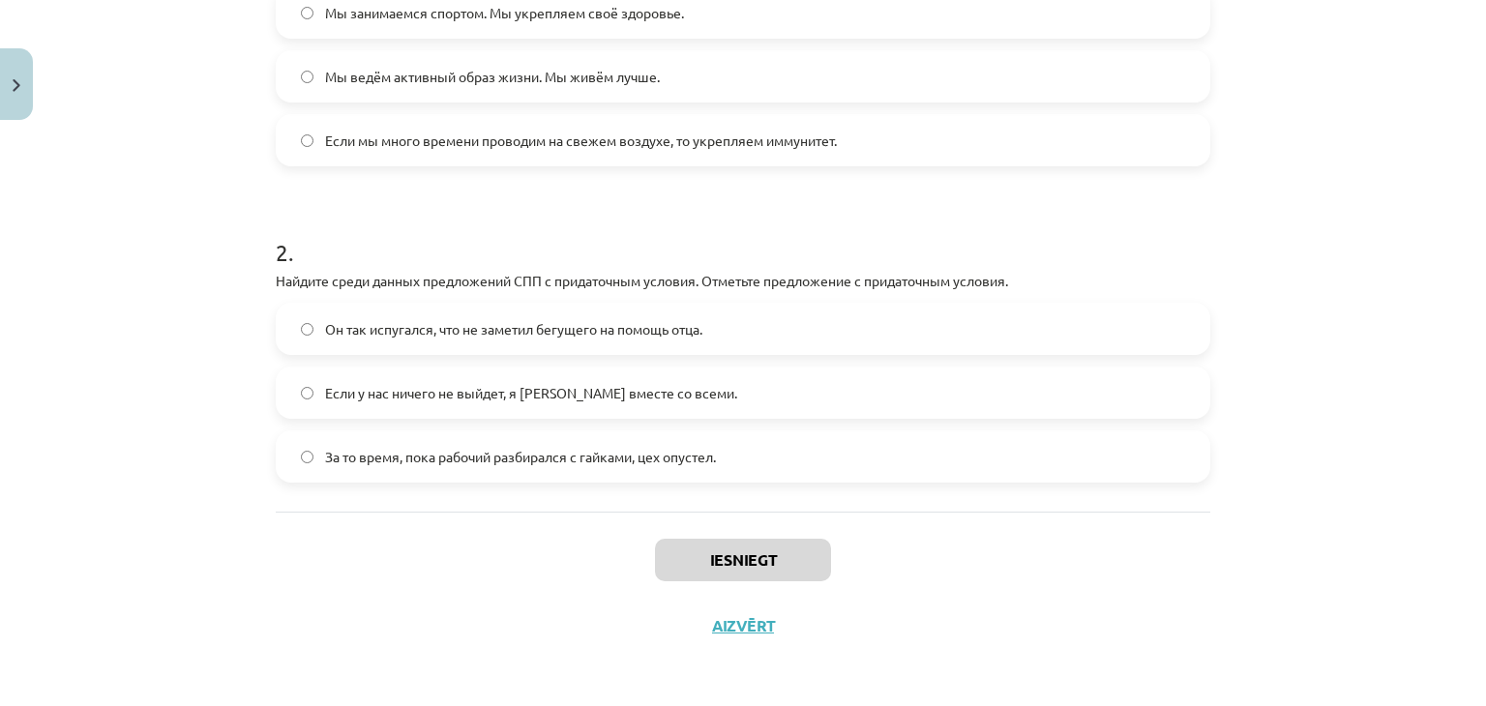
scroll to position [271, 0]
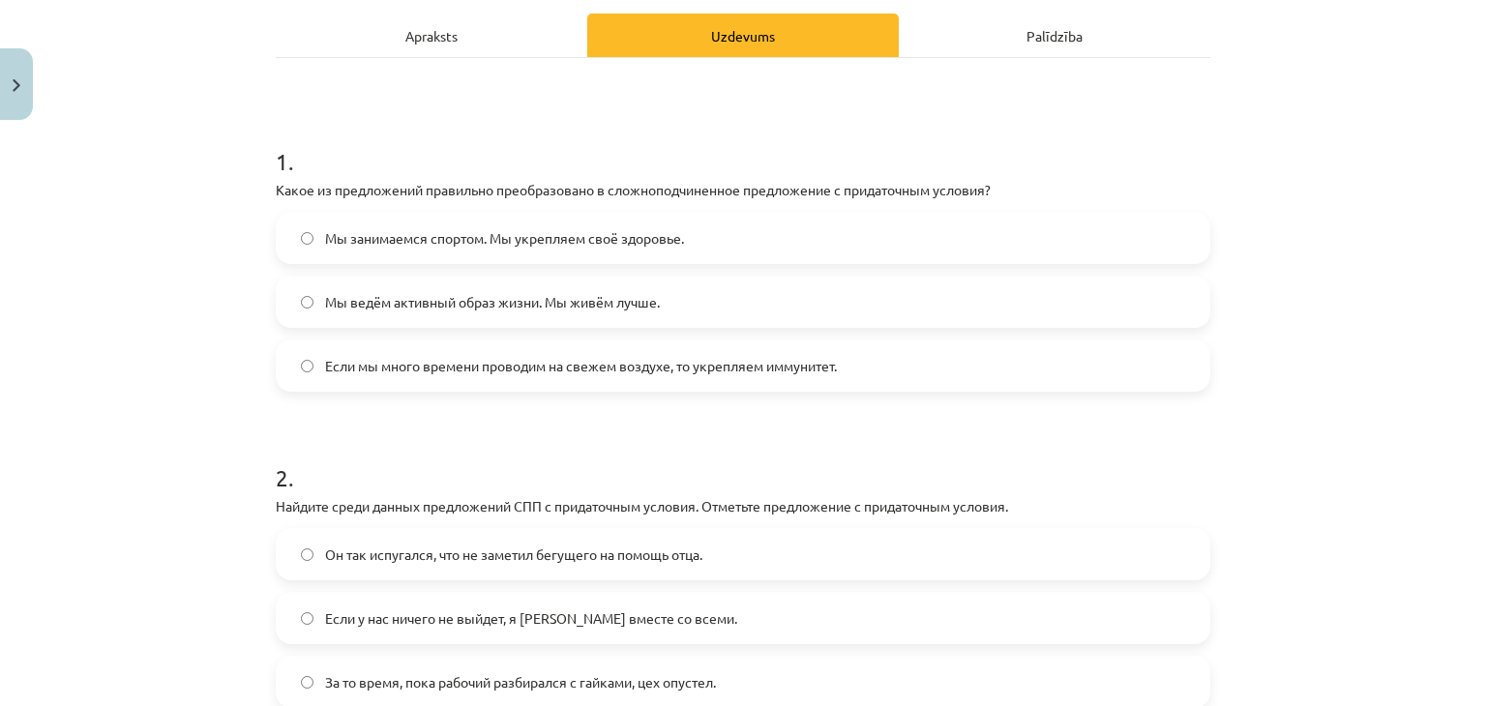
click at [702, 368] on span "Если мы много времени проводим на свежем воздухе, то укрепляем иммунитет." at bounding box center [581, 366] width 512 height 20
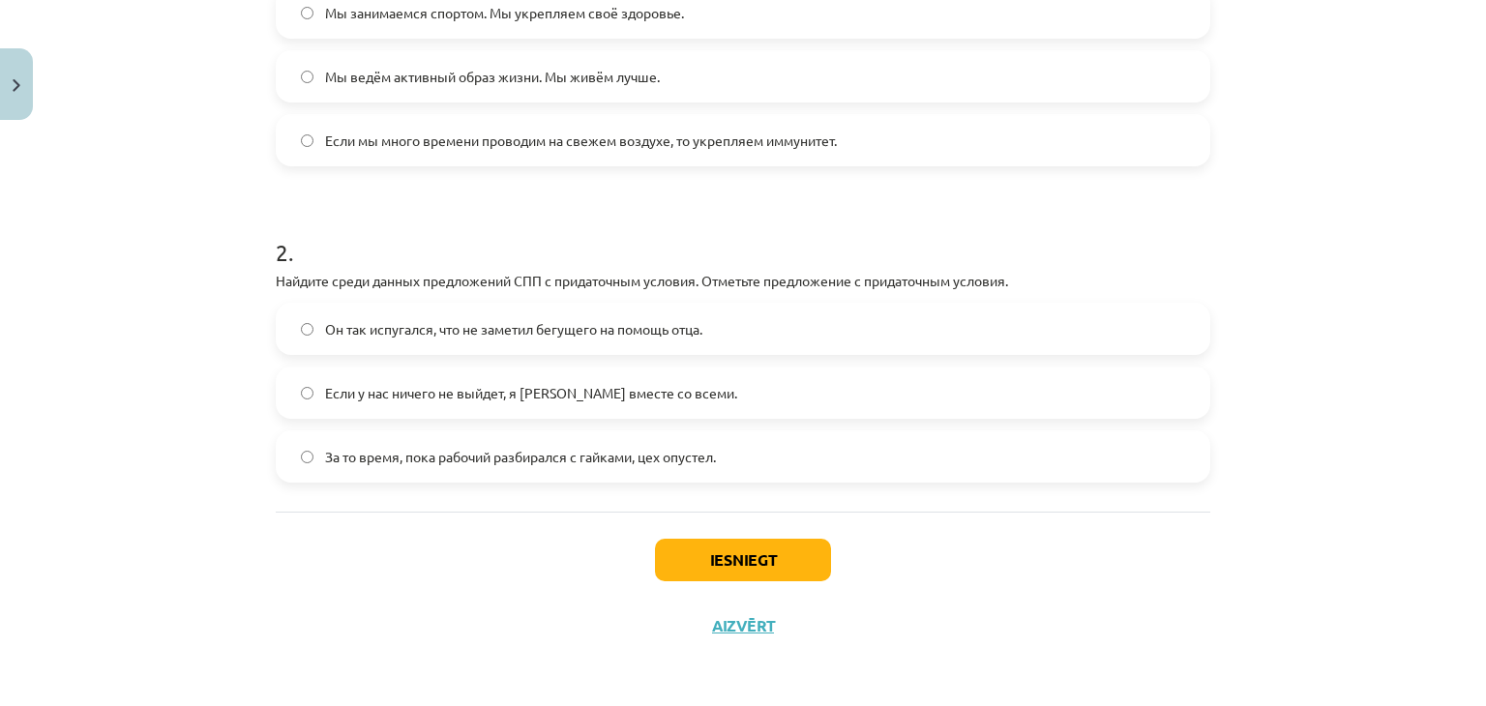
click at [380, 398] on span "Если у нас ничего не выйдет, я [PERSON_NAME] вместе со всеми." at bounding box center [531, 393] width 412 height 20
click at [739, 566] on button "Iesniegt" at bounding box center [743, 560] width 176 height 43
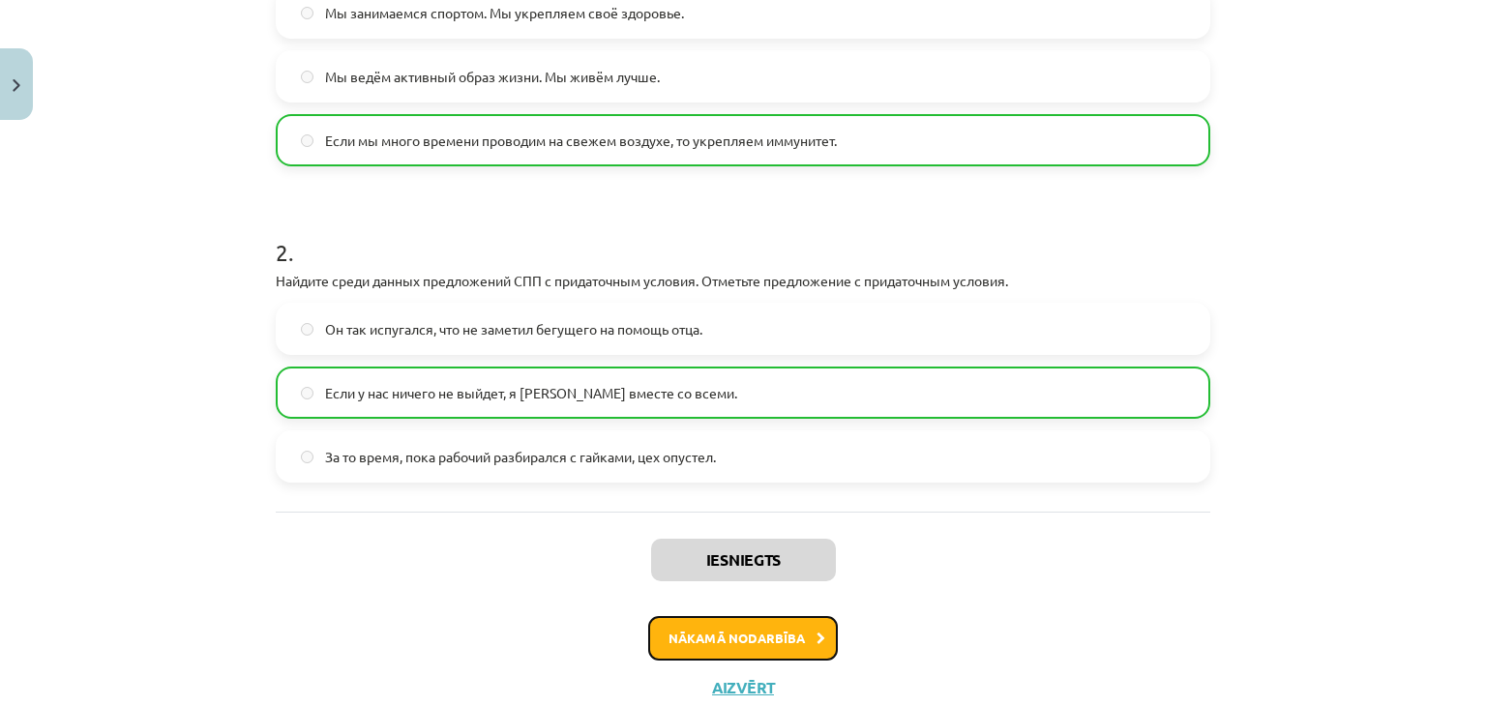
click at [737, 640] on button "Nākamā nodarbība" at bounding box center [743, 638] width 190 height 44
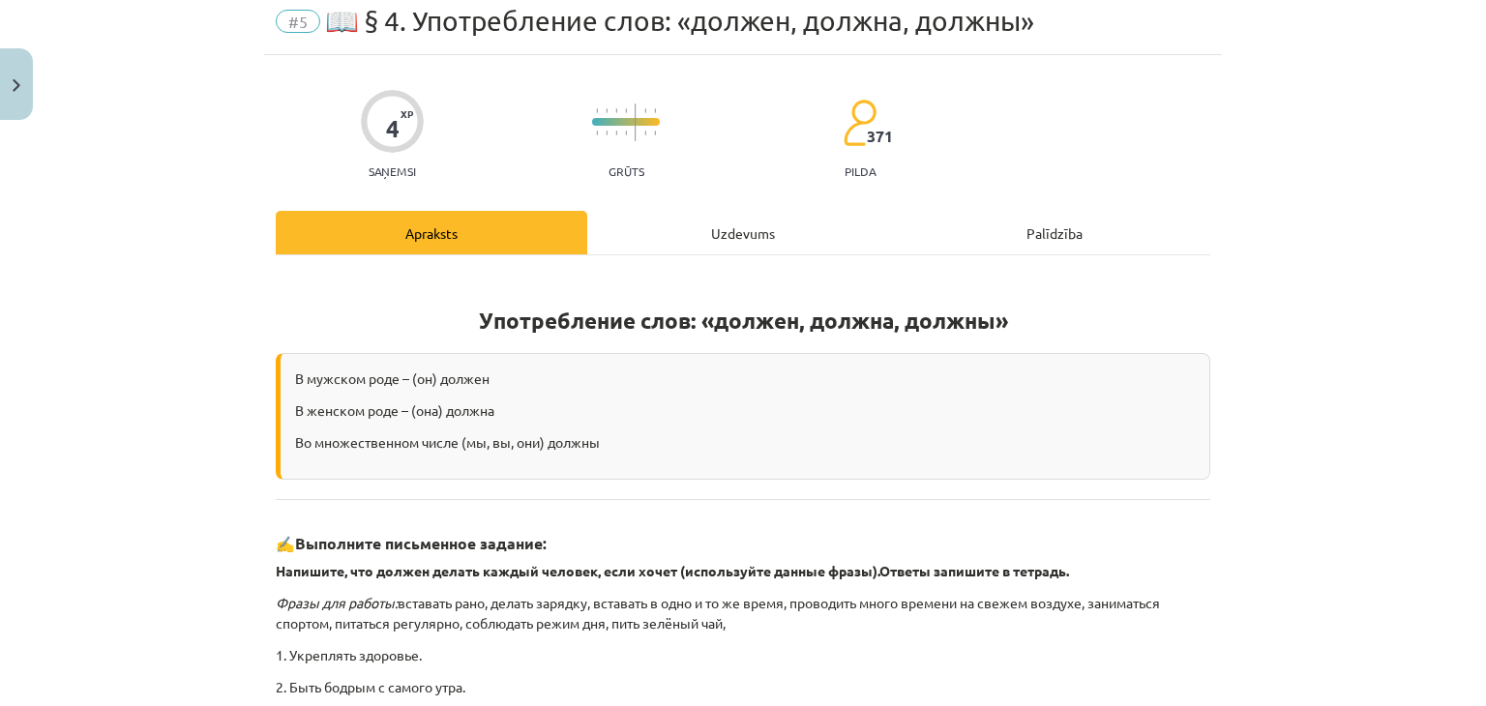
scroll to position [48, 0]
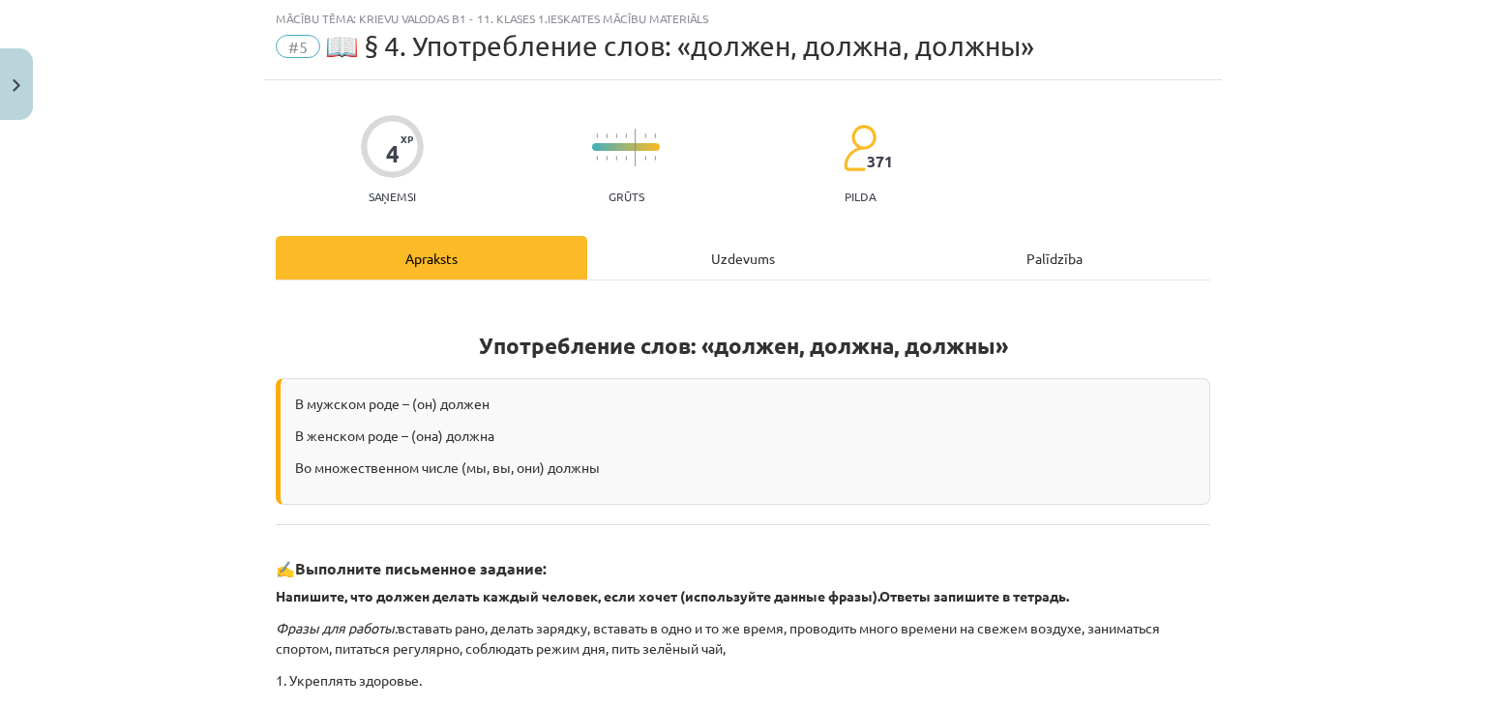
click at [677, 266] on div "Uzdevums" at bounding box center [742, 258] width 311 height 44
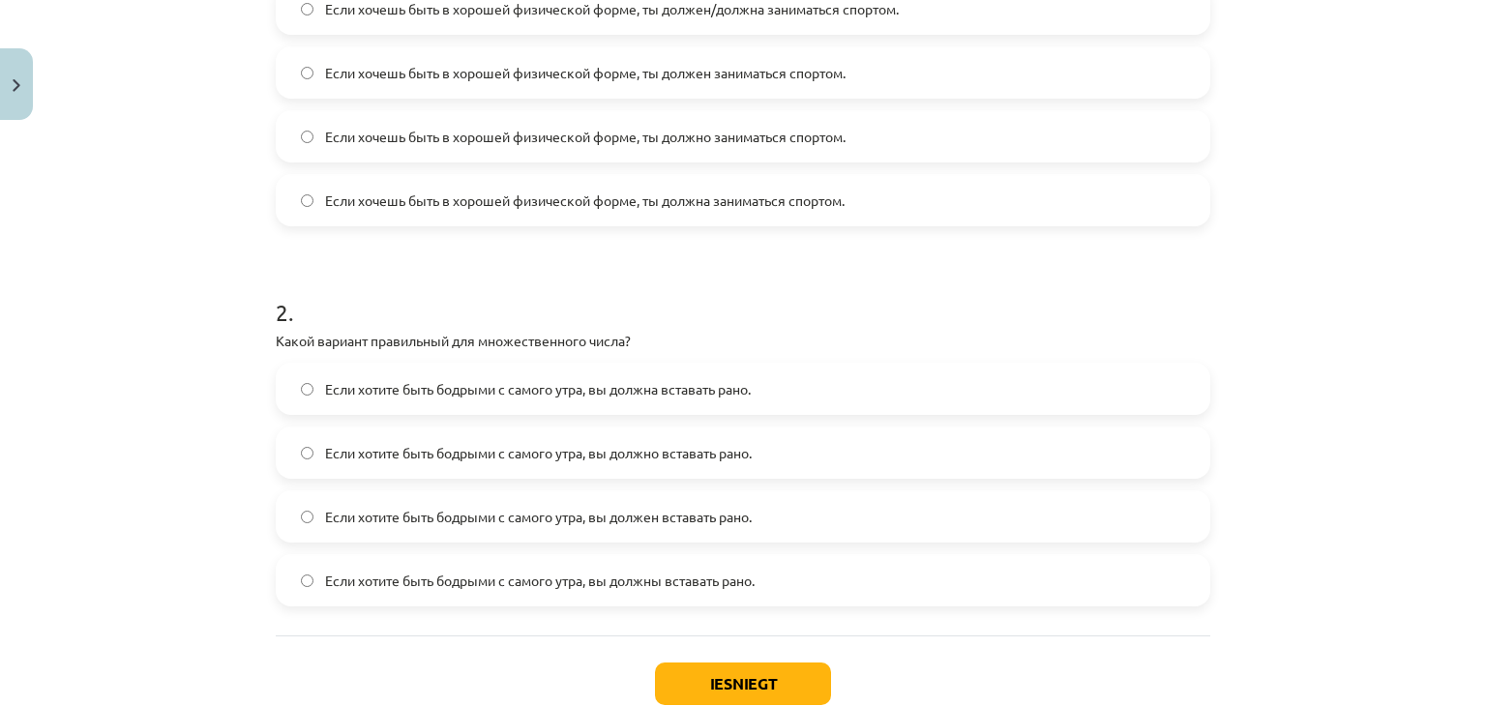
scroll to position [624, 0]
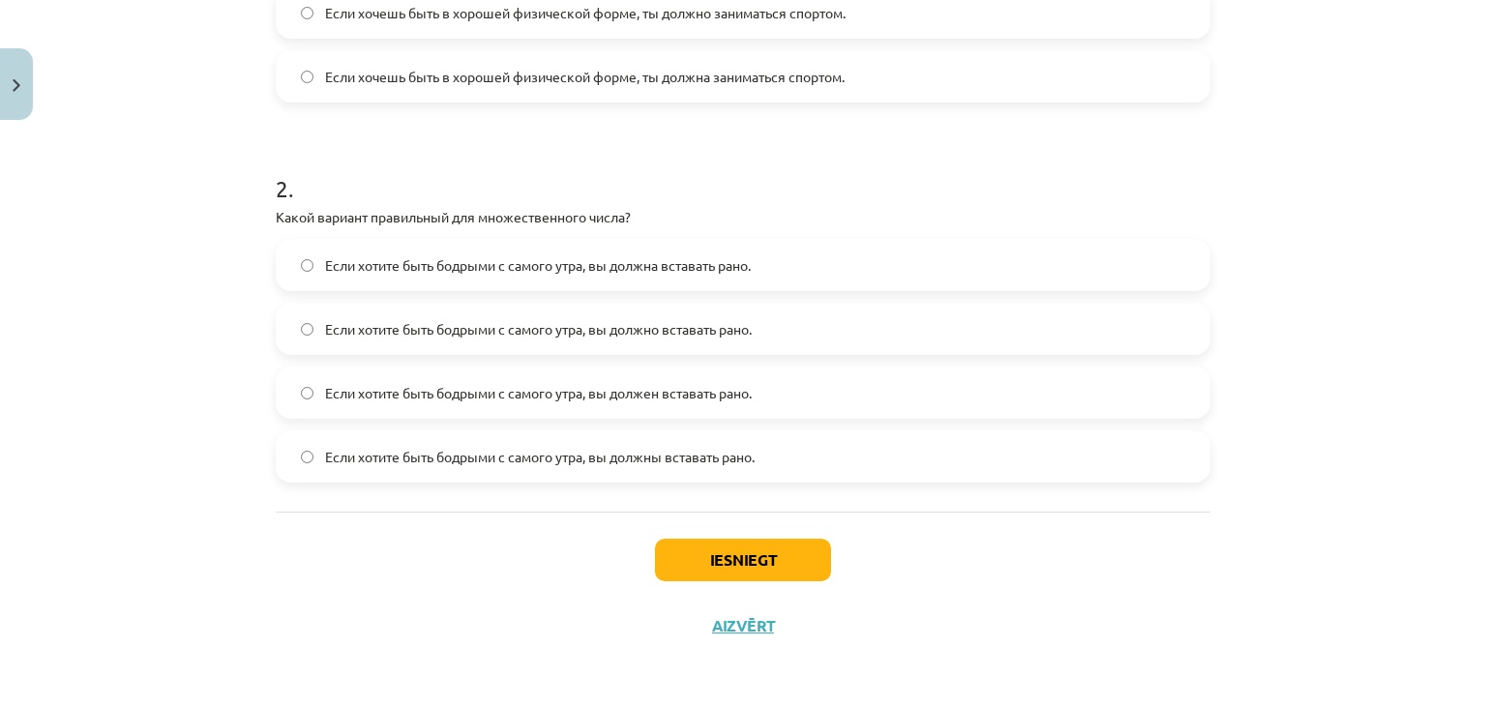
click at [309, 451] on label "Если хотите быть бодрыми с самого утра, вы должны вставать рано." at bounding box center [743, 456] width 930 height 48
click at [774, 567] on button "Iesniegt" at bounding box center [743, 560] width 176 height 43
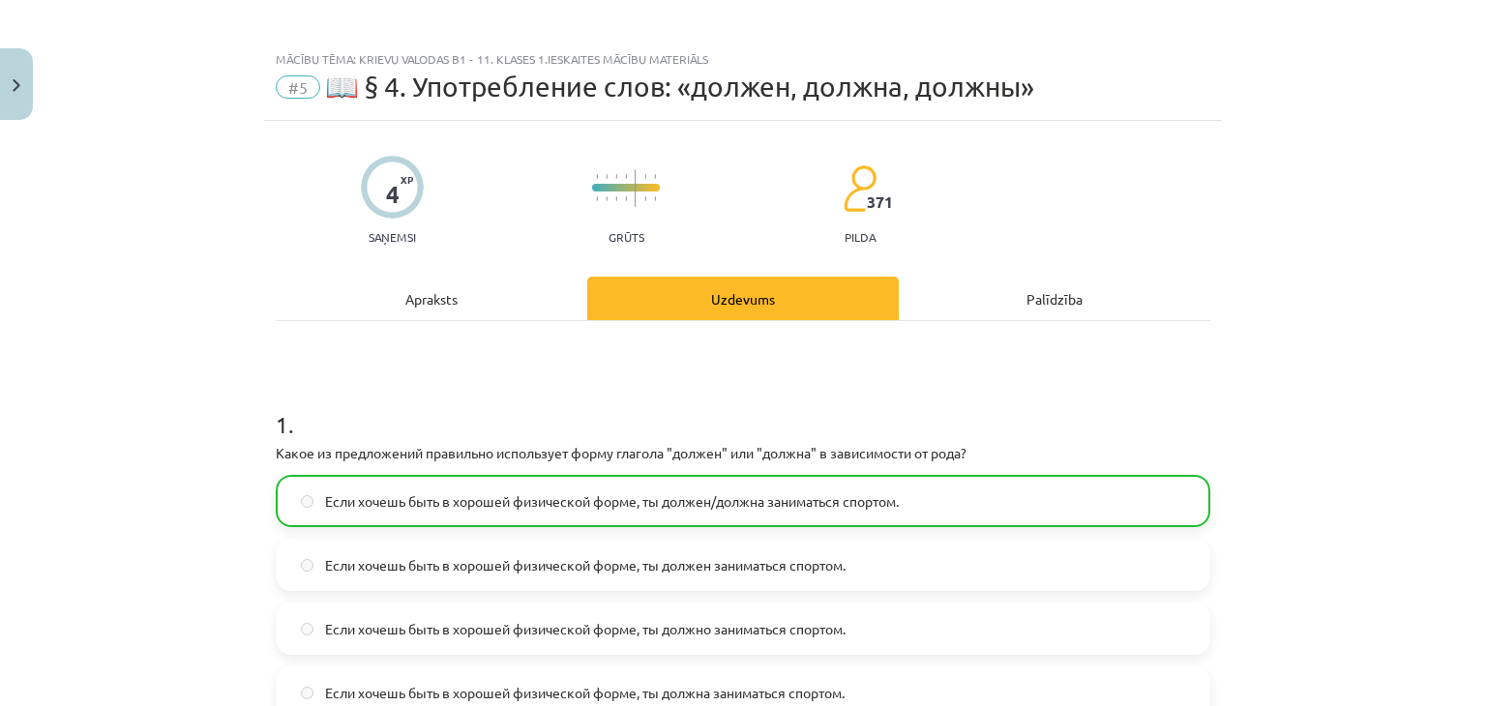
scroll to position [234, 0]
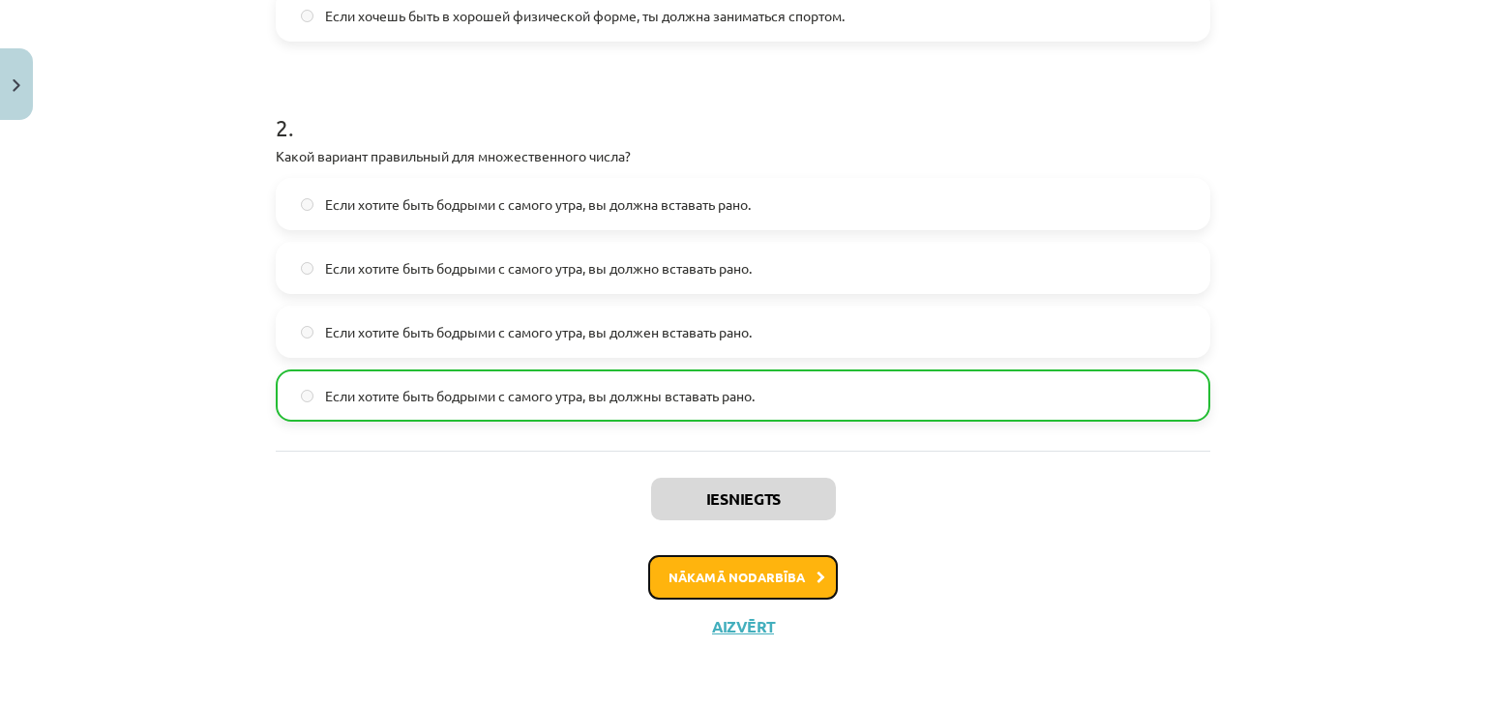
click at [712, 570] on button "Nākamā nodarbība" at bounding box center [743, 577] width 190 height 44
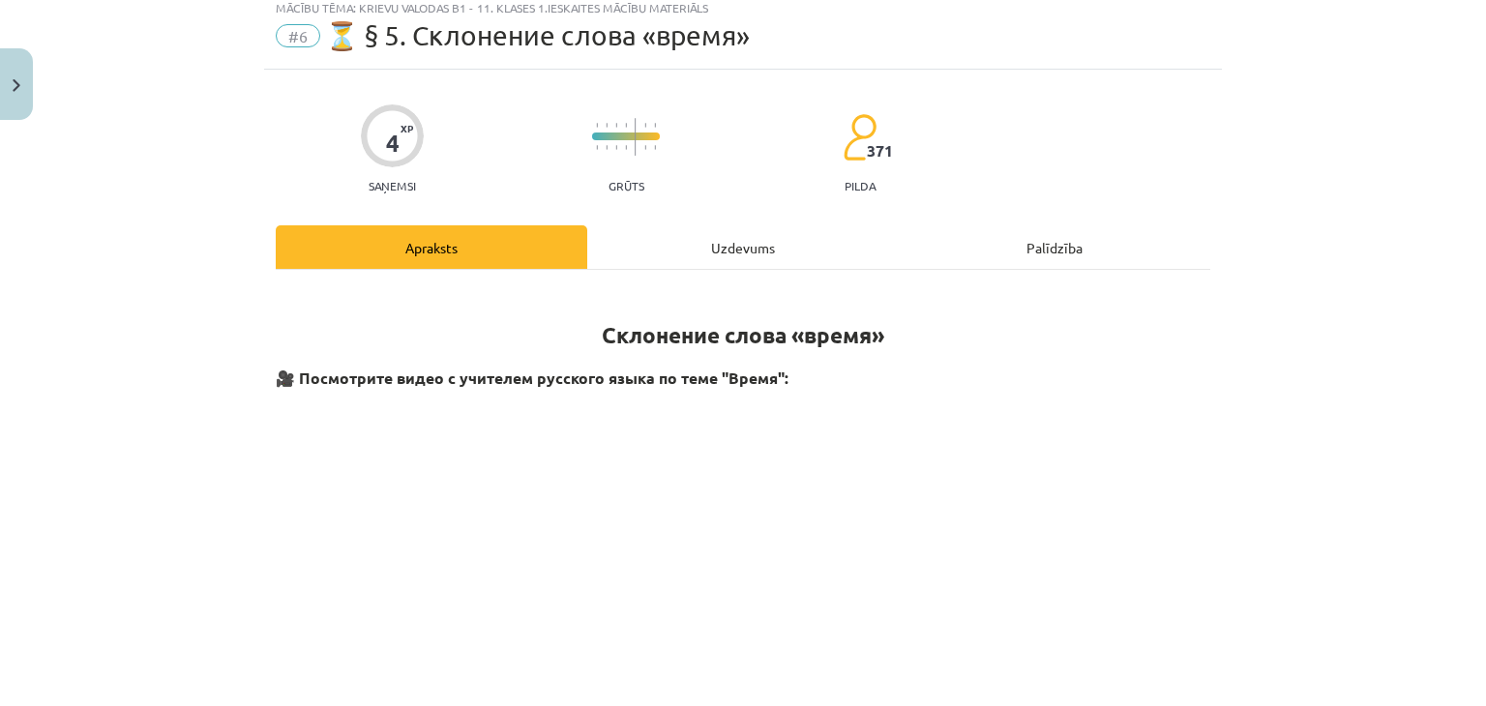
scroll to position [48, 0]
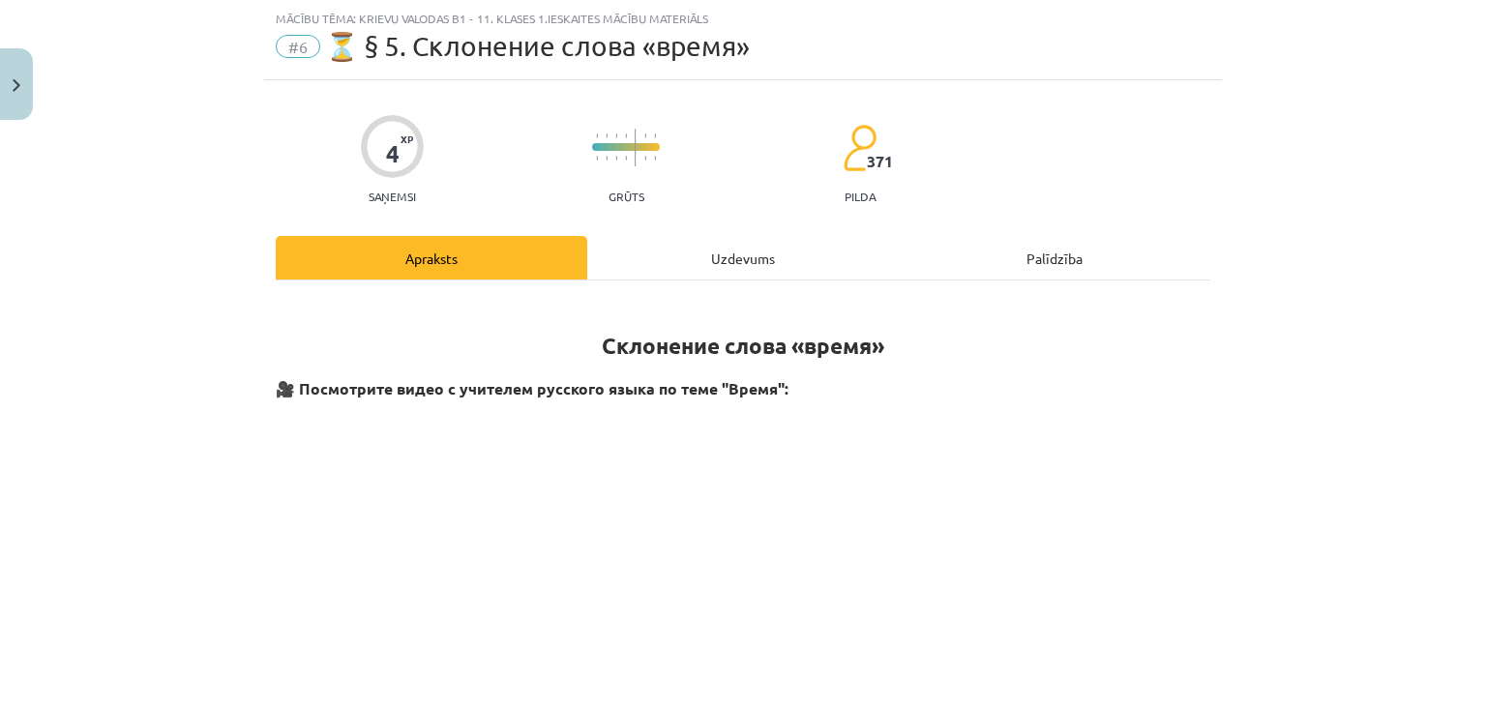
click at [727, 276] on div "Uzdevums" at bounding box center [742, 258] width 311 height 44
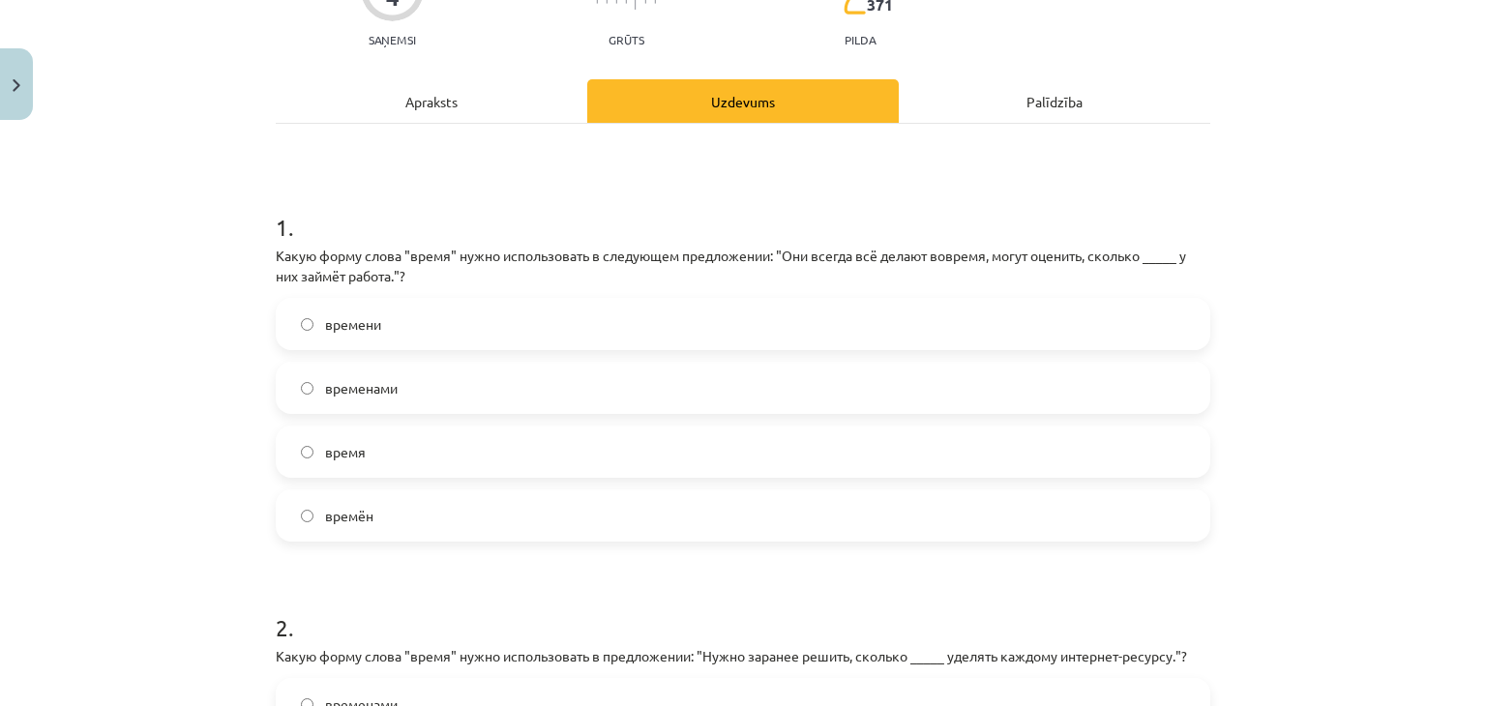
scroll to position [193, 0]
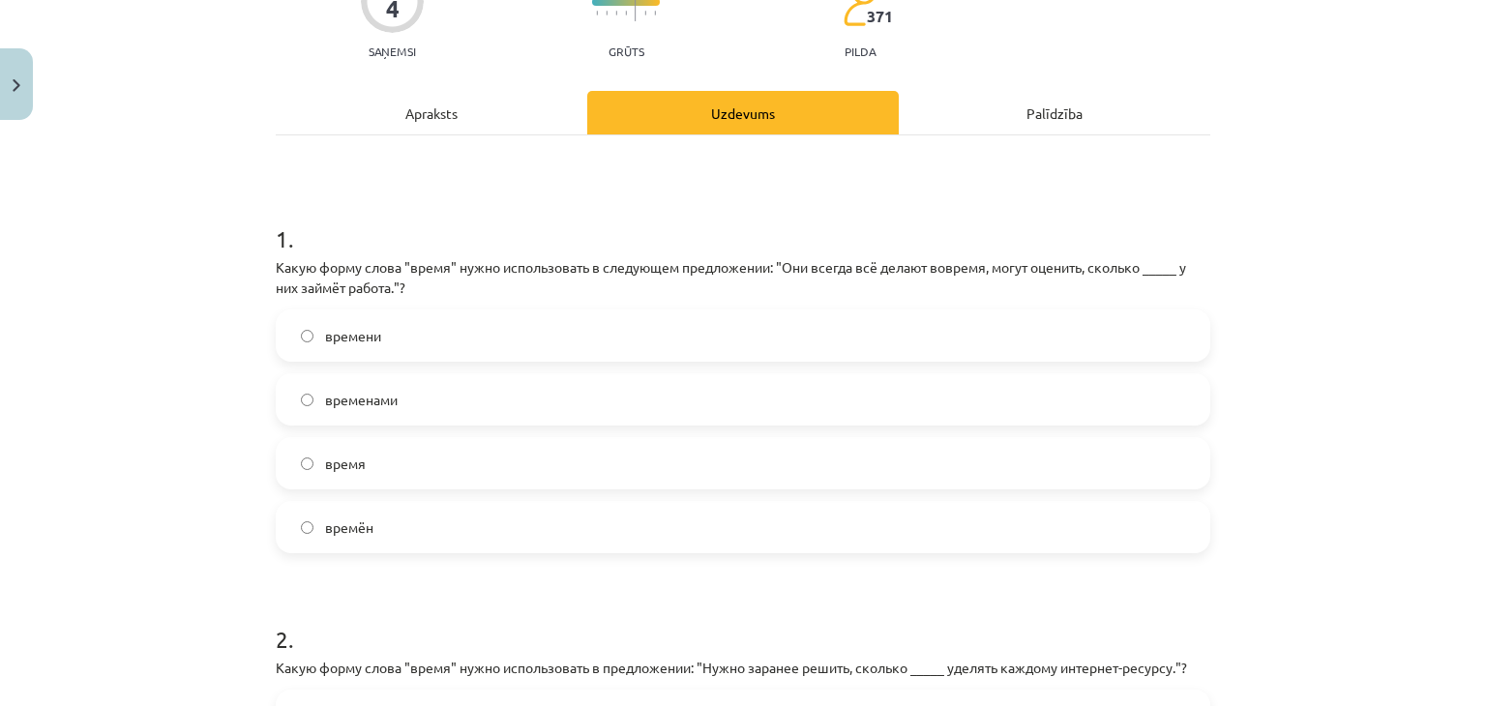
click at [384, 473] on label "время" at bounding box center [743, 463] width 930 height 48
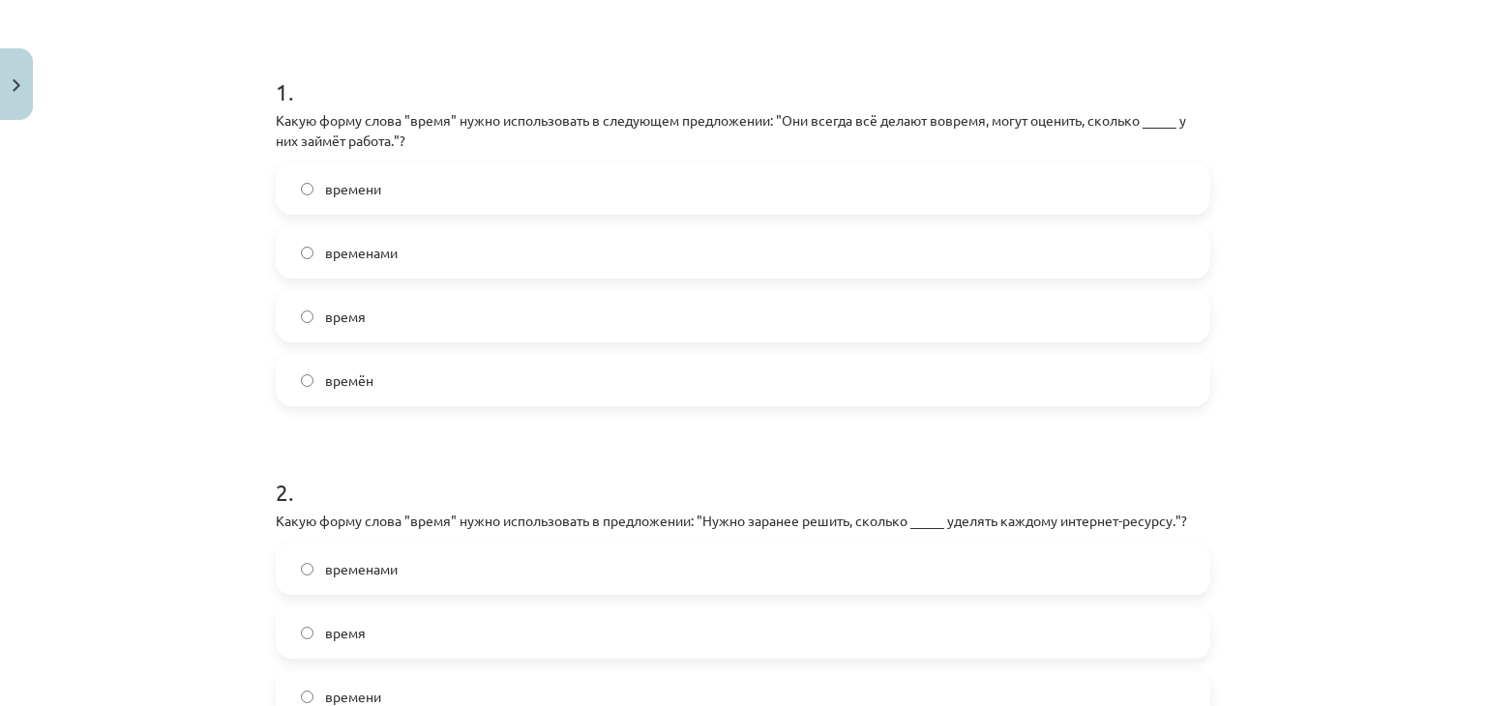
scroll to position [645, 0]
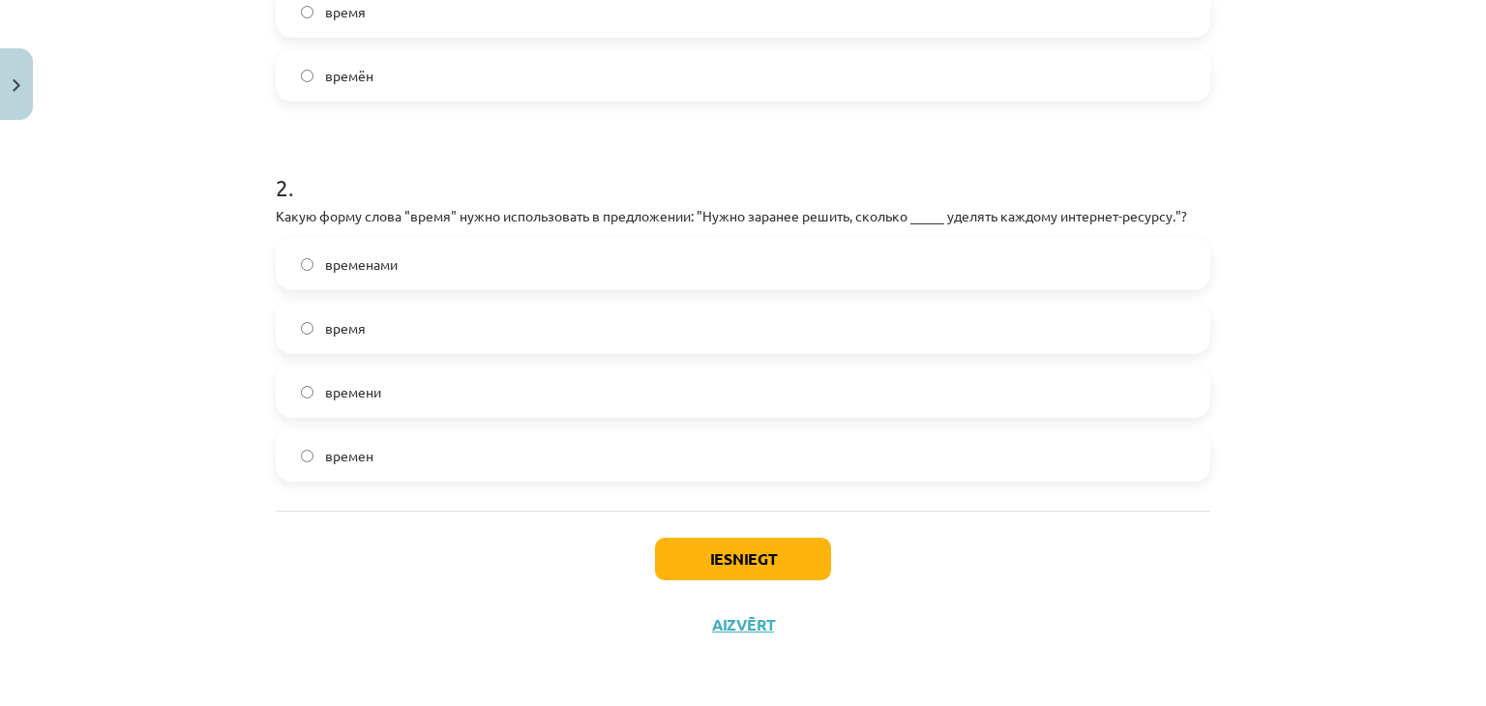
click at [353, 407] on label "времени" at bounding box center [743, 392] width 930 height 48
click at [711, 574] on button "Iesniegt" at bounding box center [743, 559] width 176 height 43
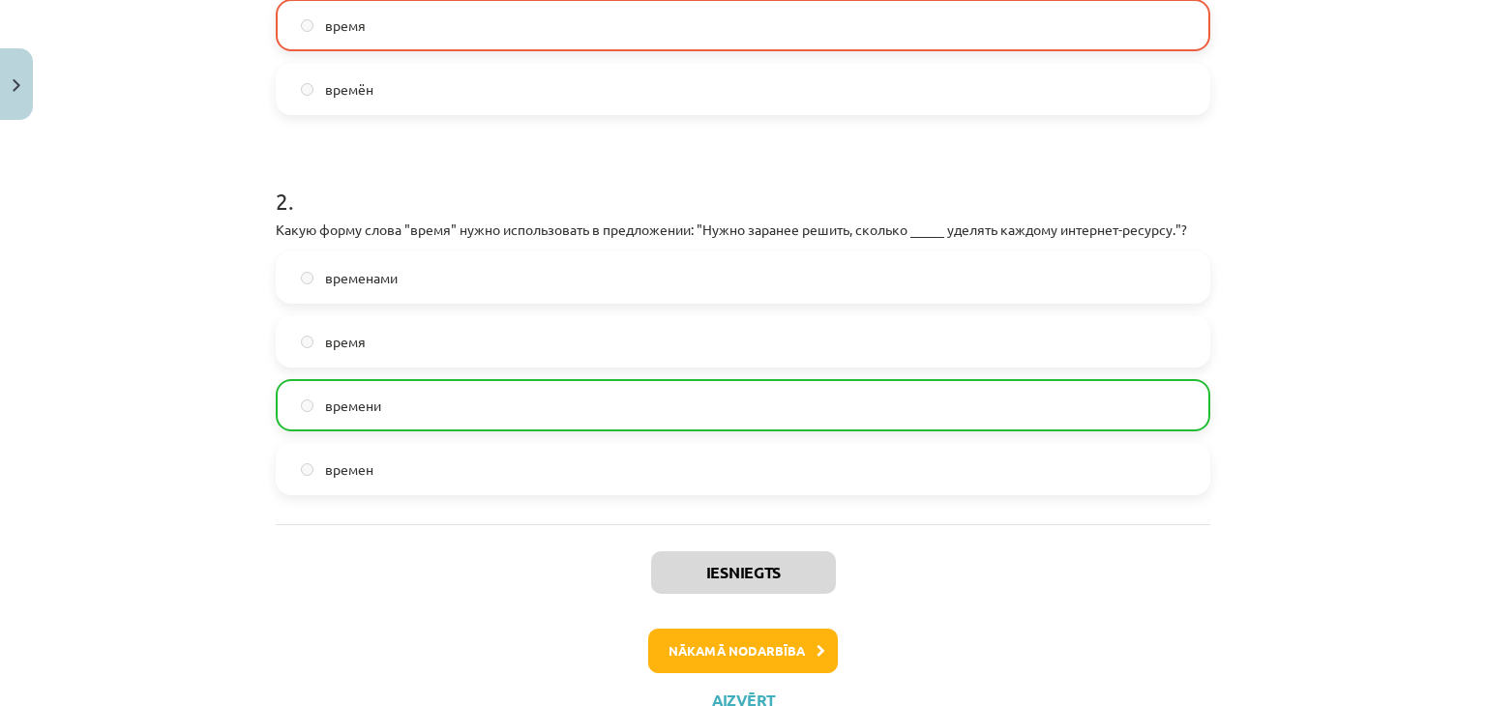
scroll to position [705, 0]
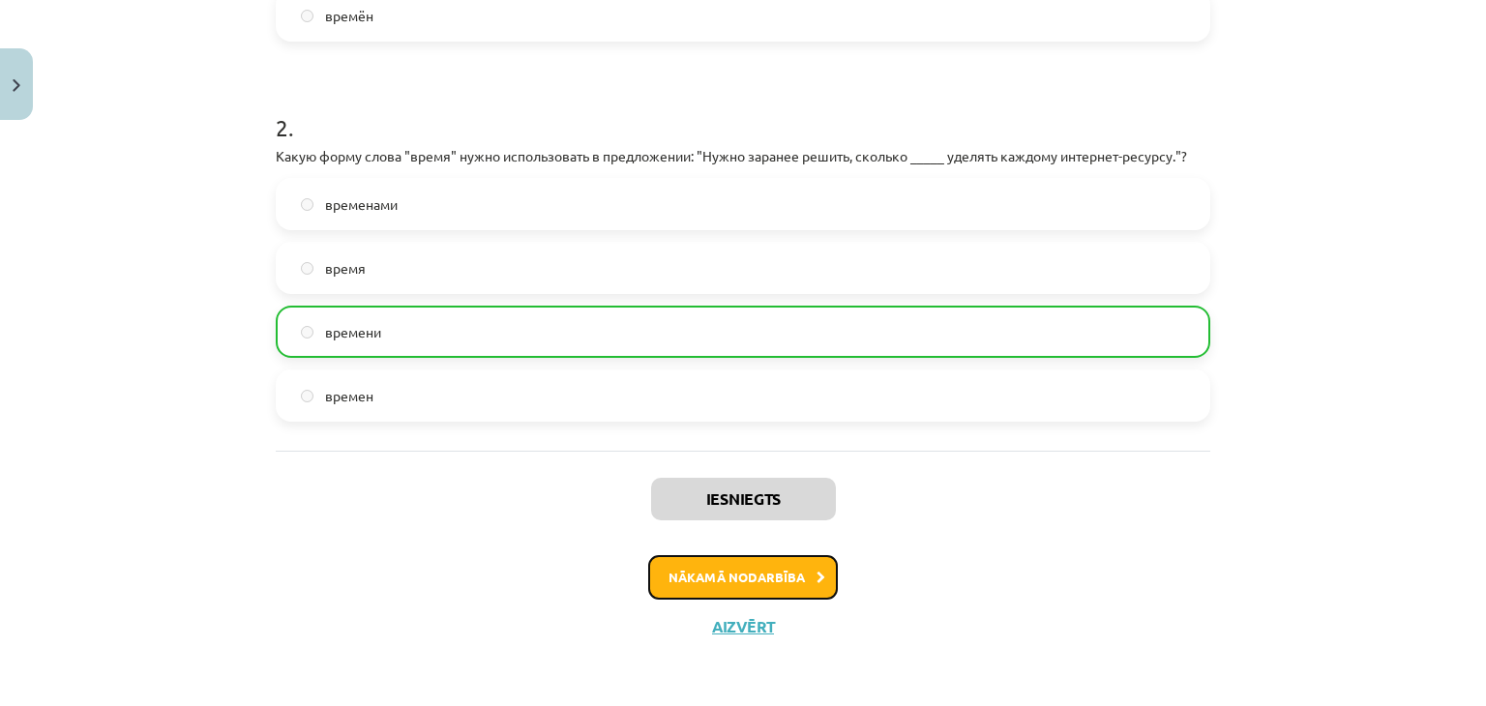
click at [793, 589] on button "Nākamā nodarbība" at bounding box center [743, 577] width 190 height 44
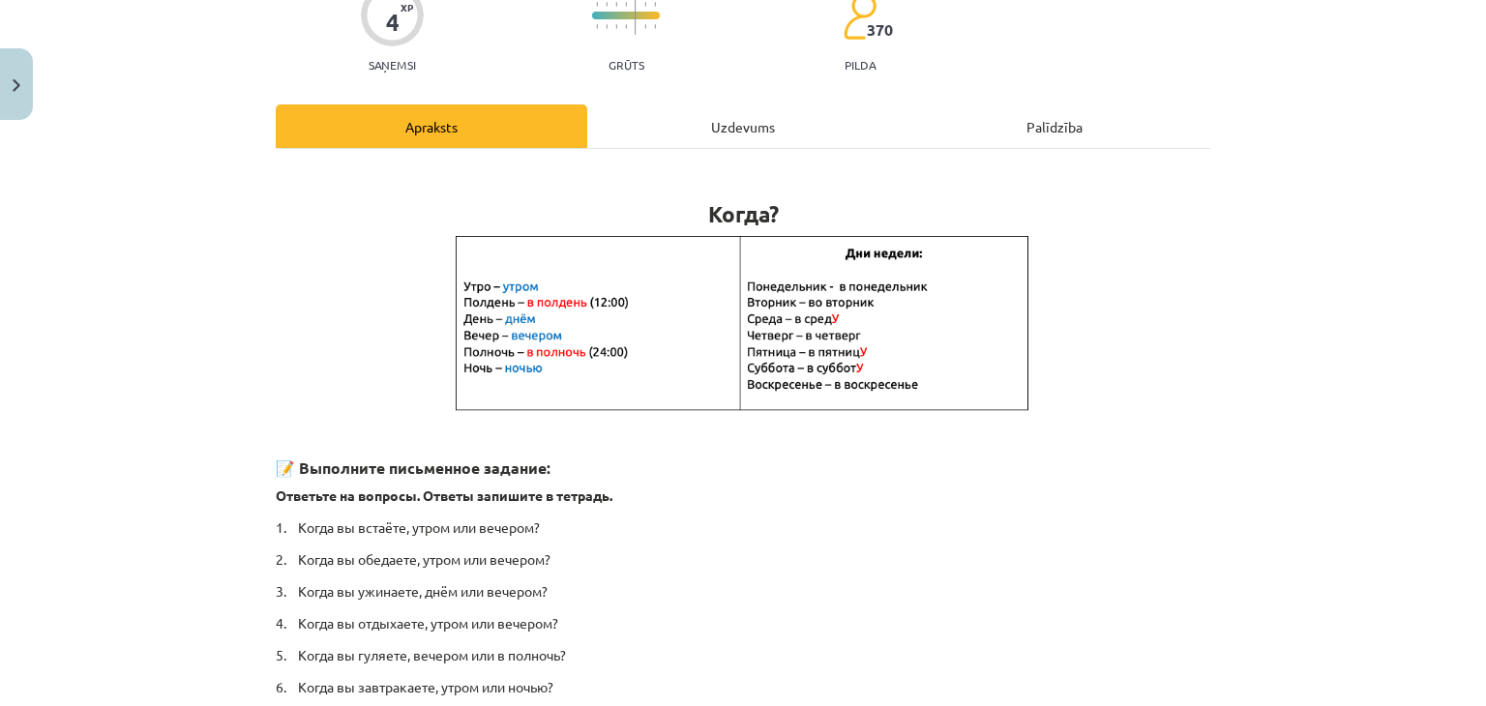
scroll to position [48, 0]
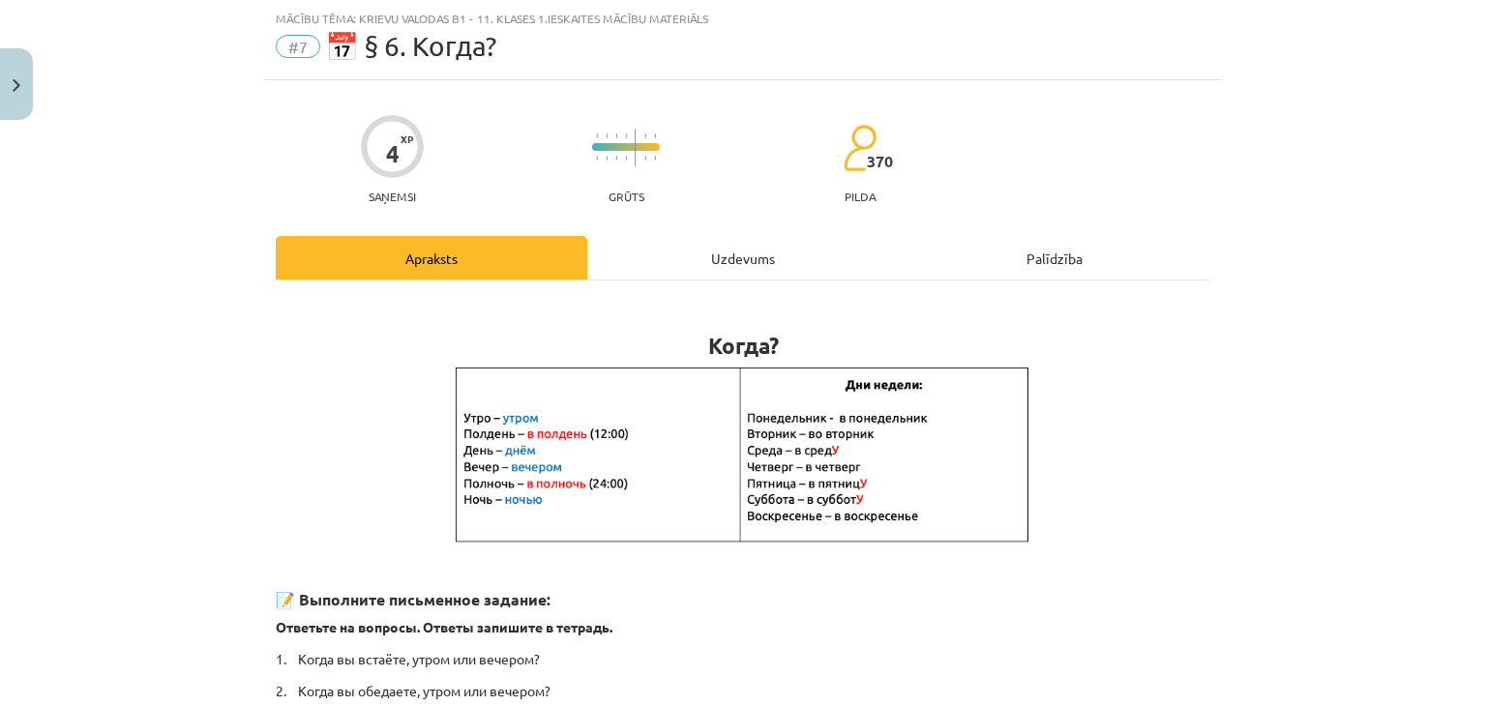
drag, startPoint x: 687, startPoint y: 348, endPoint x: 1164, endPoint y: 639, distance: 559.5
click at [1164, 639] on div "Когда? 📝 Выполните письменное задание: Ответьте на вопросы. Ответы запишите в т…" at bounding box center [743, 579] width 934 height 563
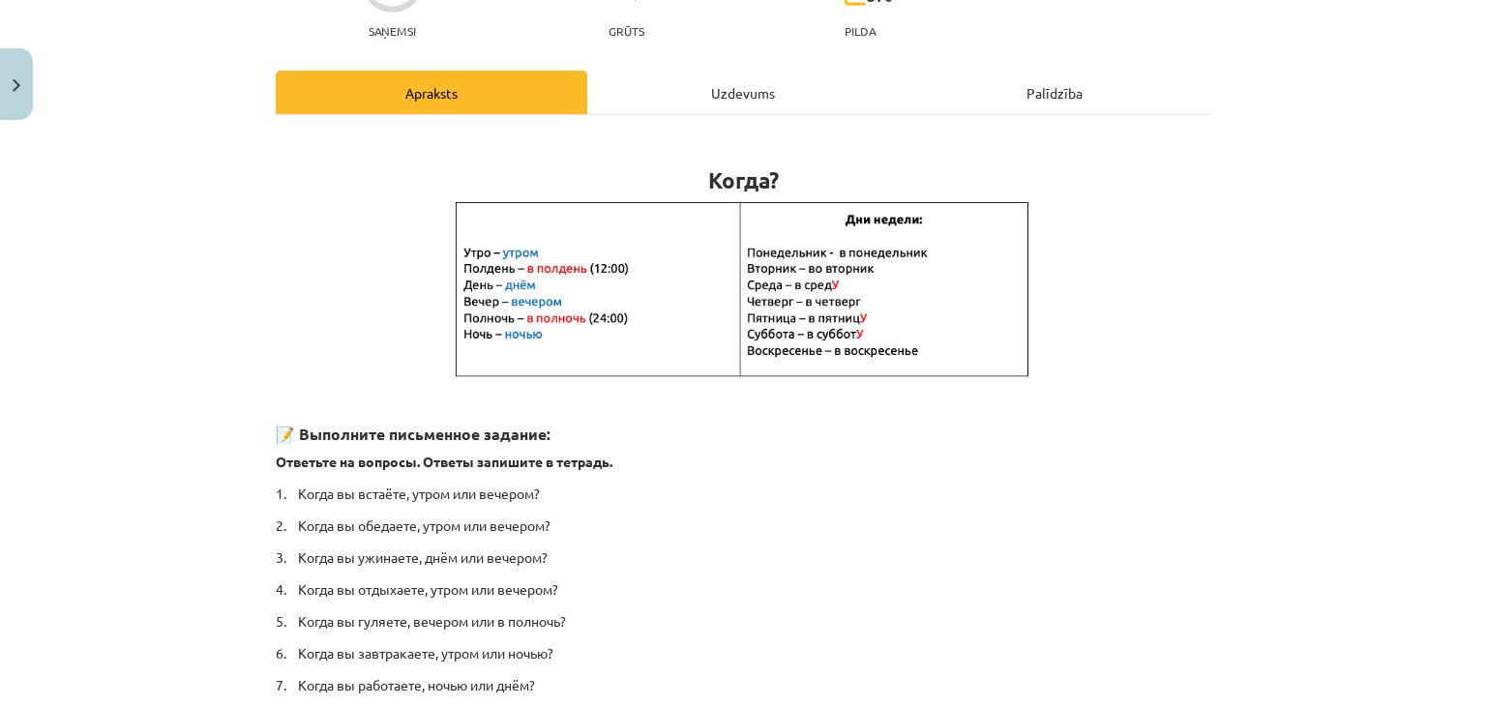
scroll to position [199, 0]
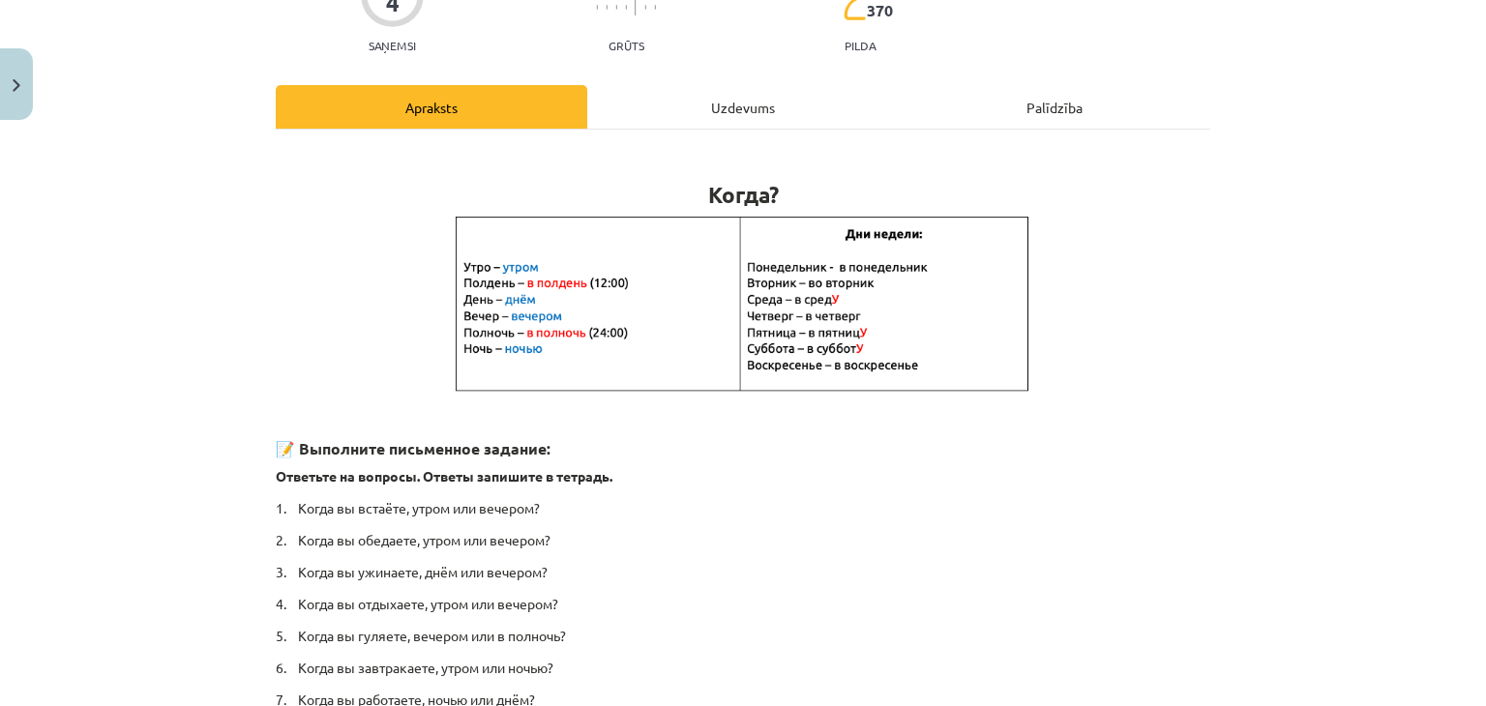
click at [751, 86] on div "Uzdevums" at bounding box center [742, 107] width 311 height 44
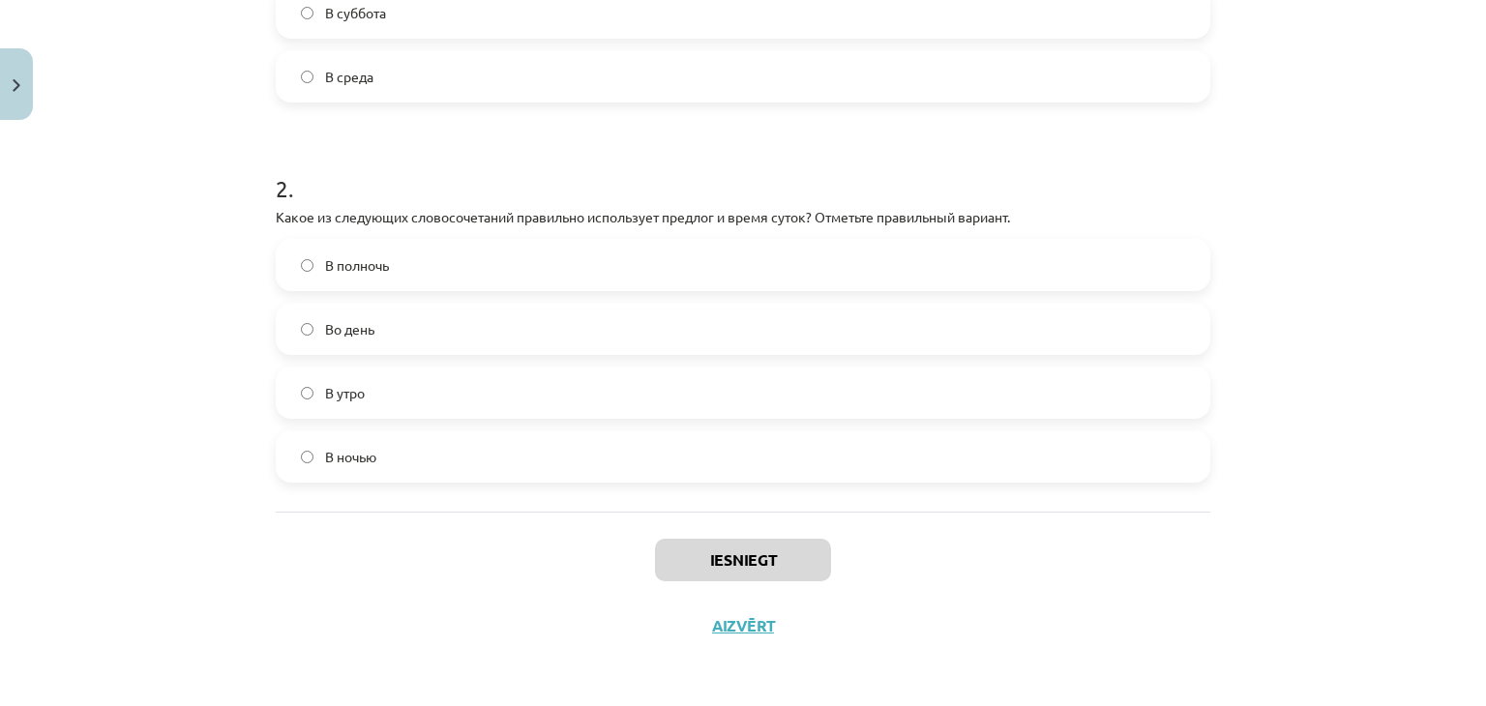
scroll to position [398, 0]
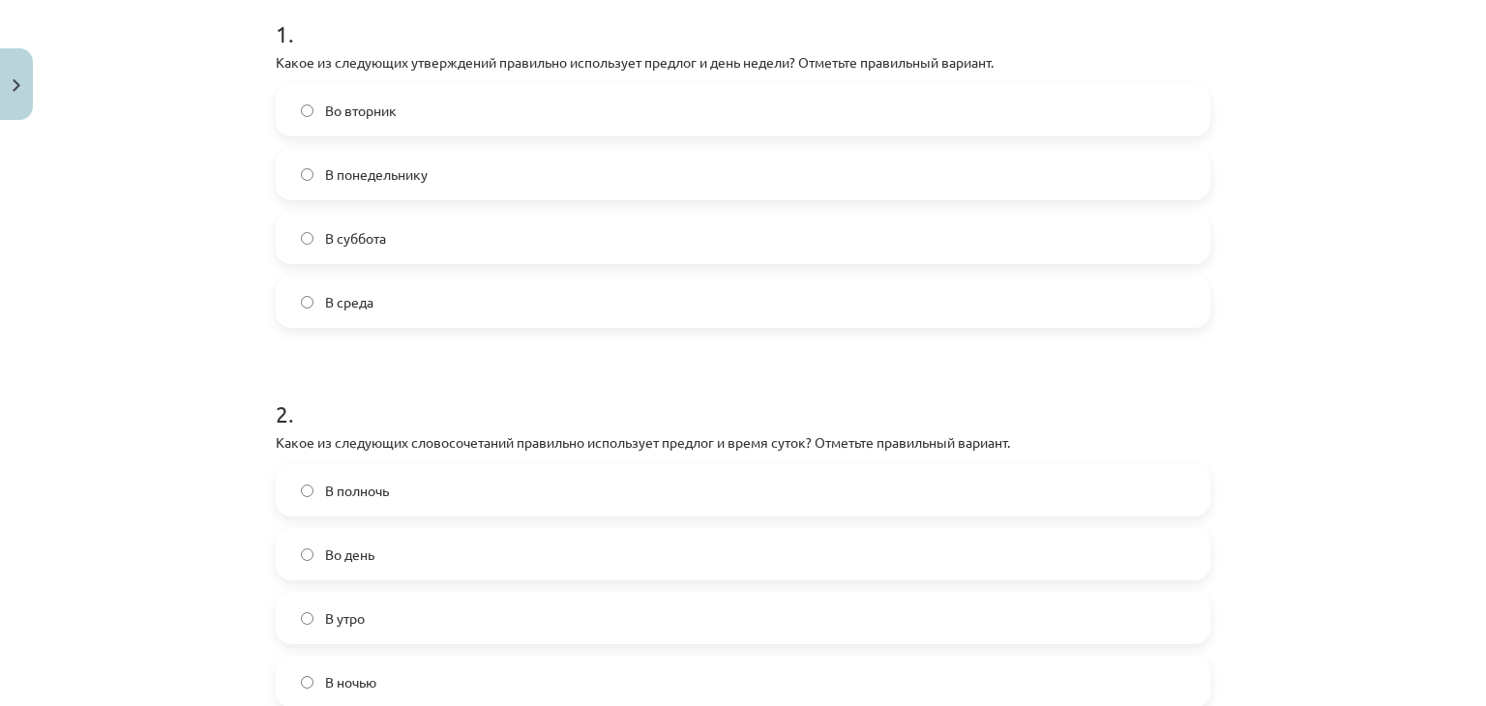
click at [413, 119] on label "Во вторник" at bounding box center [743, 110] width 930 height 48
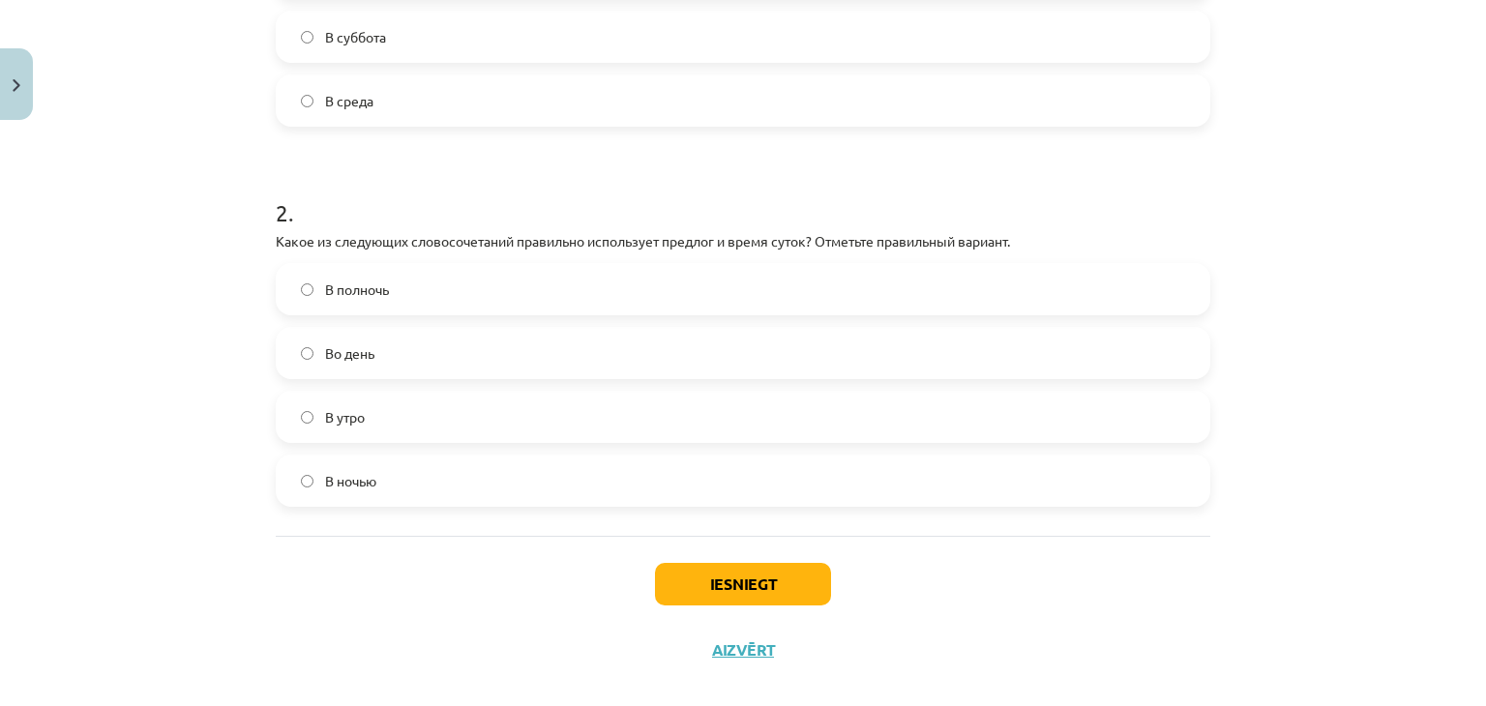
scroll to position [624, 0]
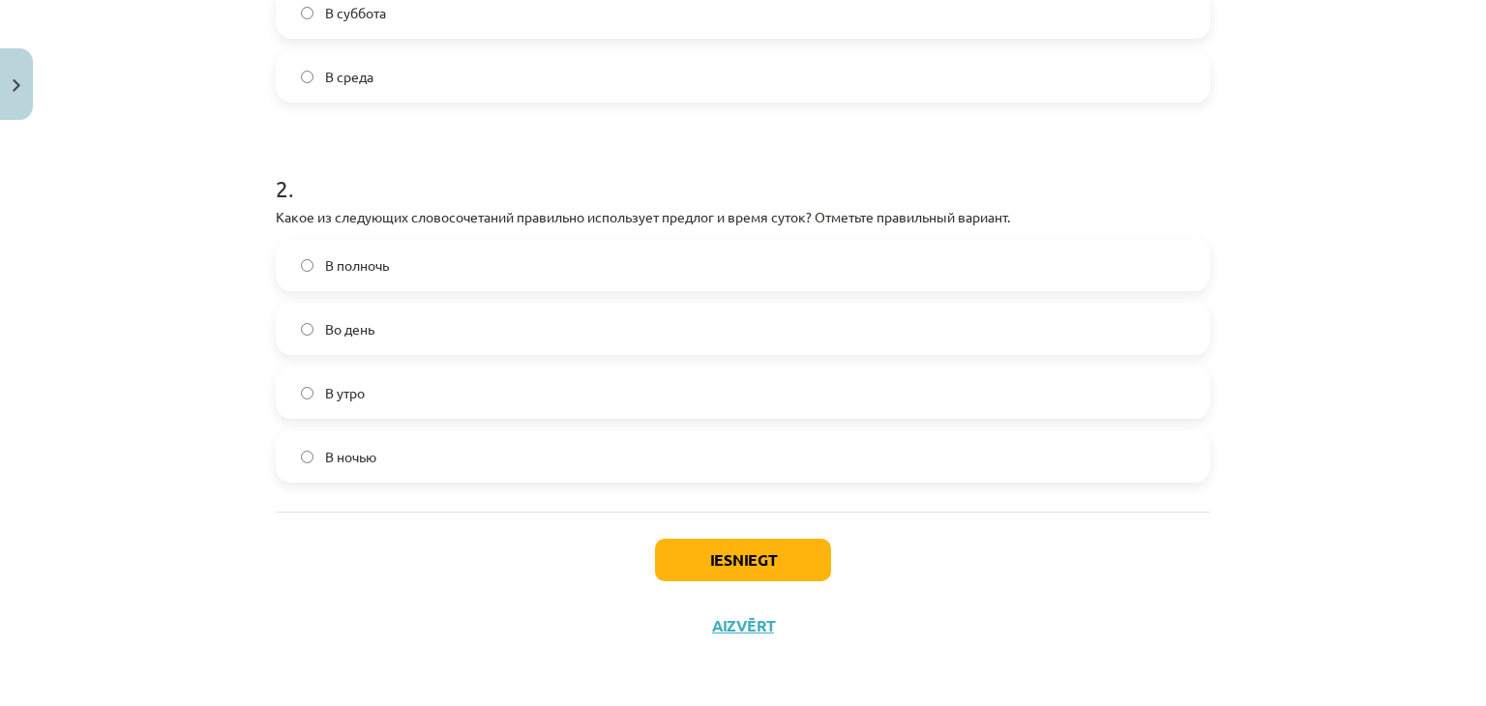
click at [358, 277] on label "В полночь" at bounding box center [743, 265] width 930 height 48
click at [783, 569] on button "Iesniegt" at bounding box center [743, 560] width 176 height 43
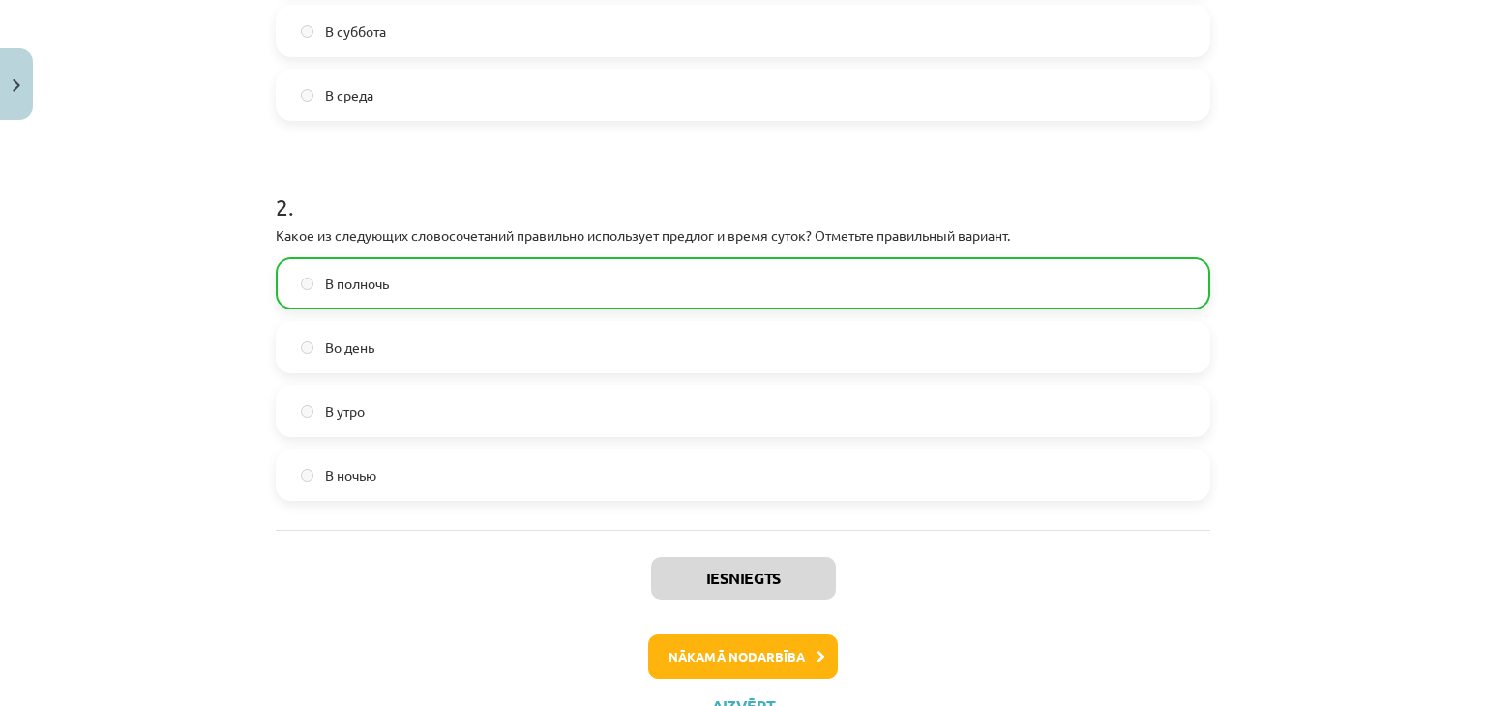
scroll to position [685, 0]
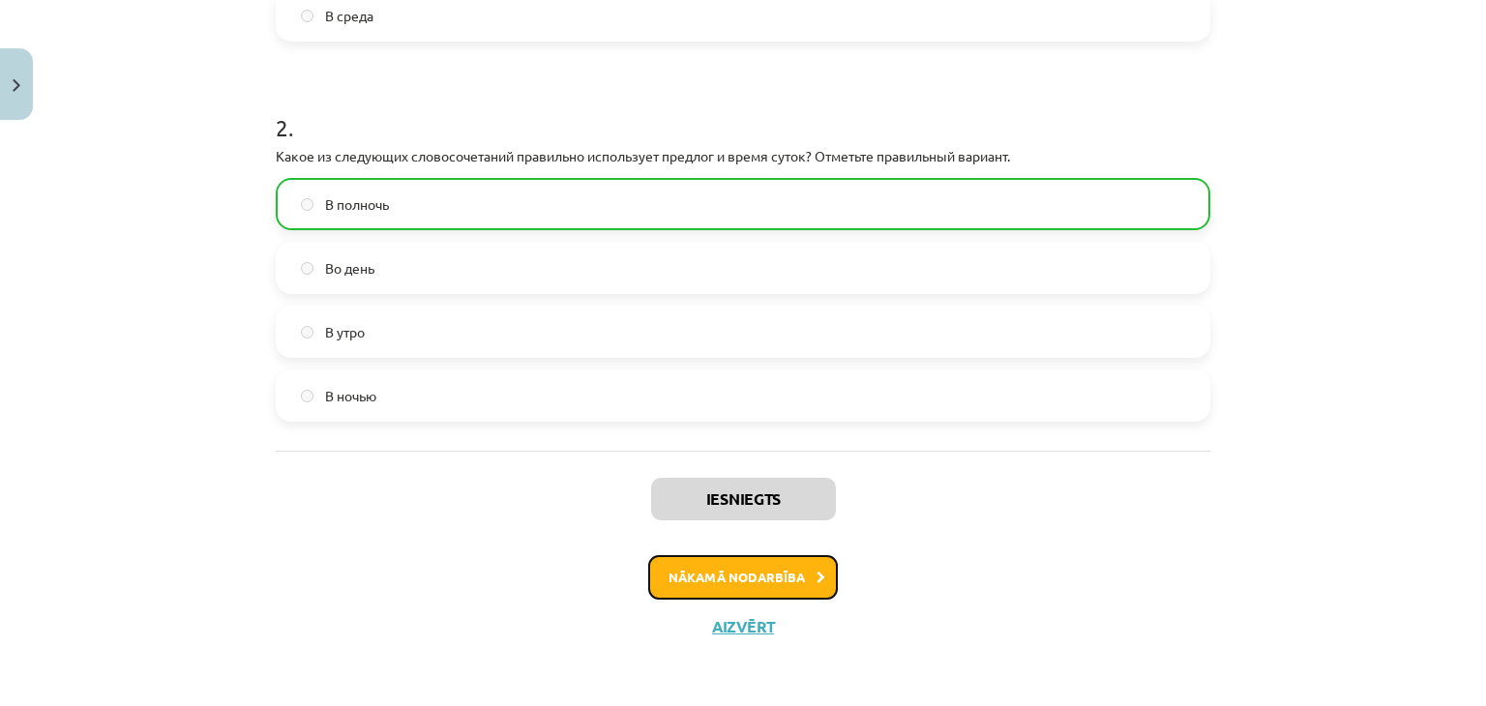
click at [685, 576] on button "Nākamā nodarbība" at bounding box center [743, 577] width 190 height 44
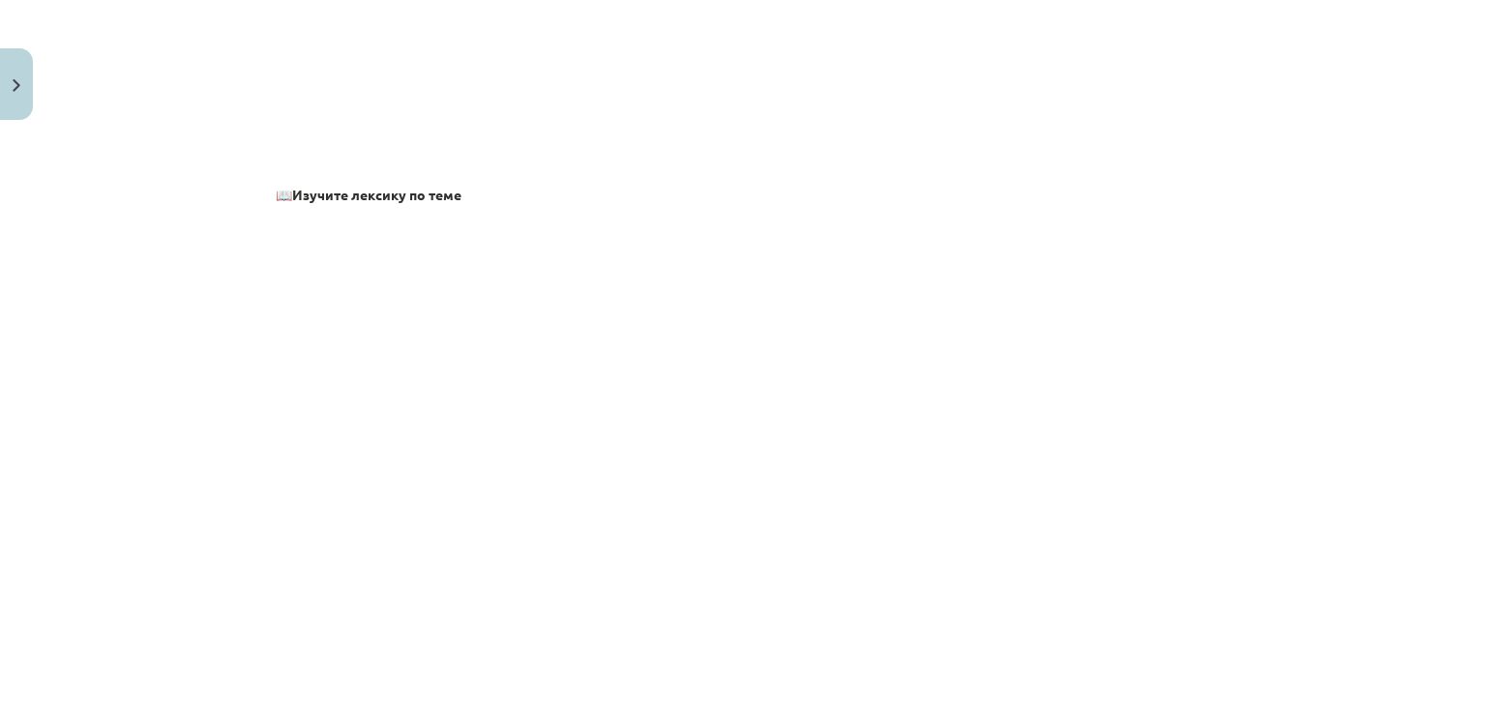
scroll to position [0, 0]
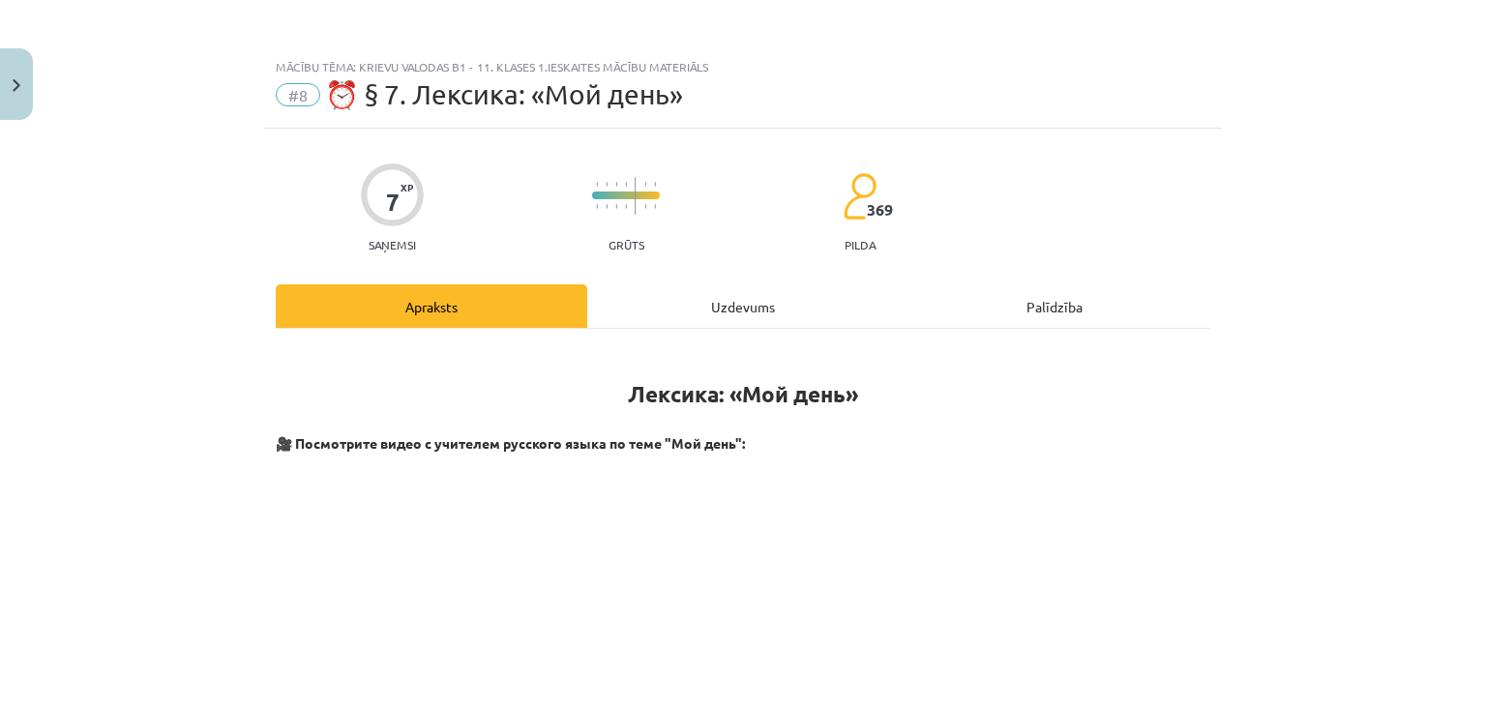
click at [717, 317] on div "Uzdevums" at bounding box center [742, 306] width 311 height 44
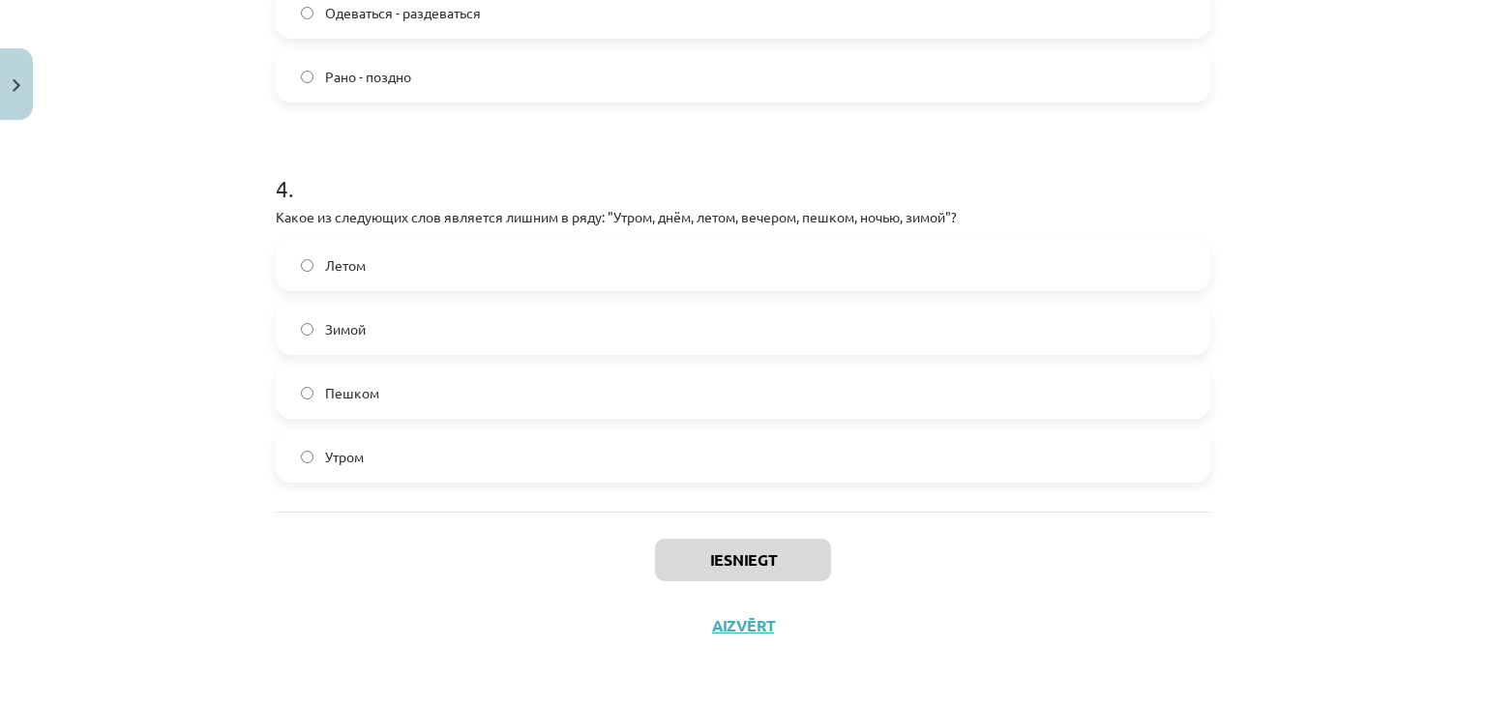
scroll to position [869, 0]
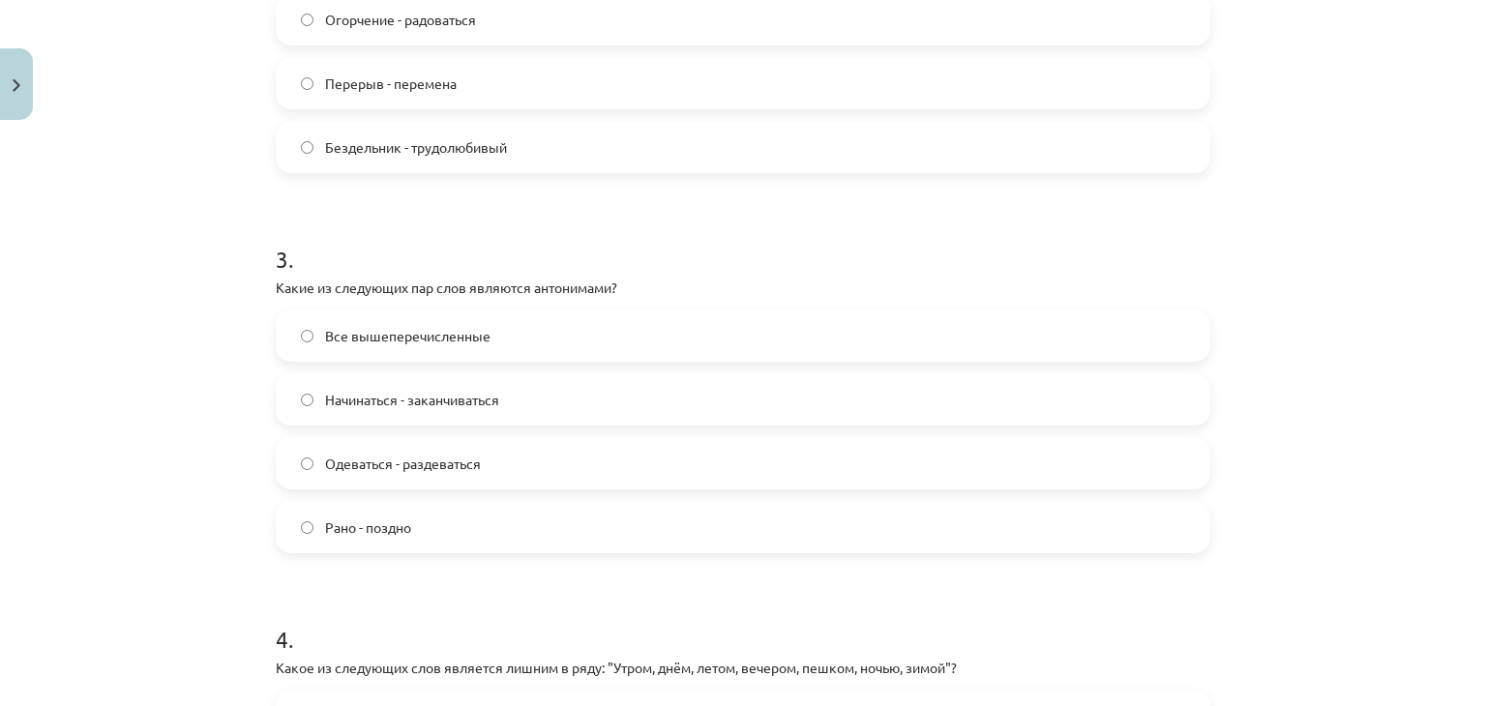
drag, startPoint x: 337, startPoint y: 353, endPoint x: 322, endPoint y: 377, distance: 28.2
click at [337, 354] on label "Все вышеперечисленные" at bounding box center [743, 335] width 930 height 48
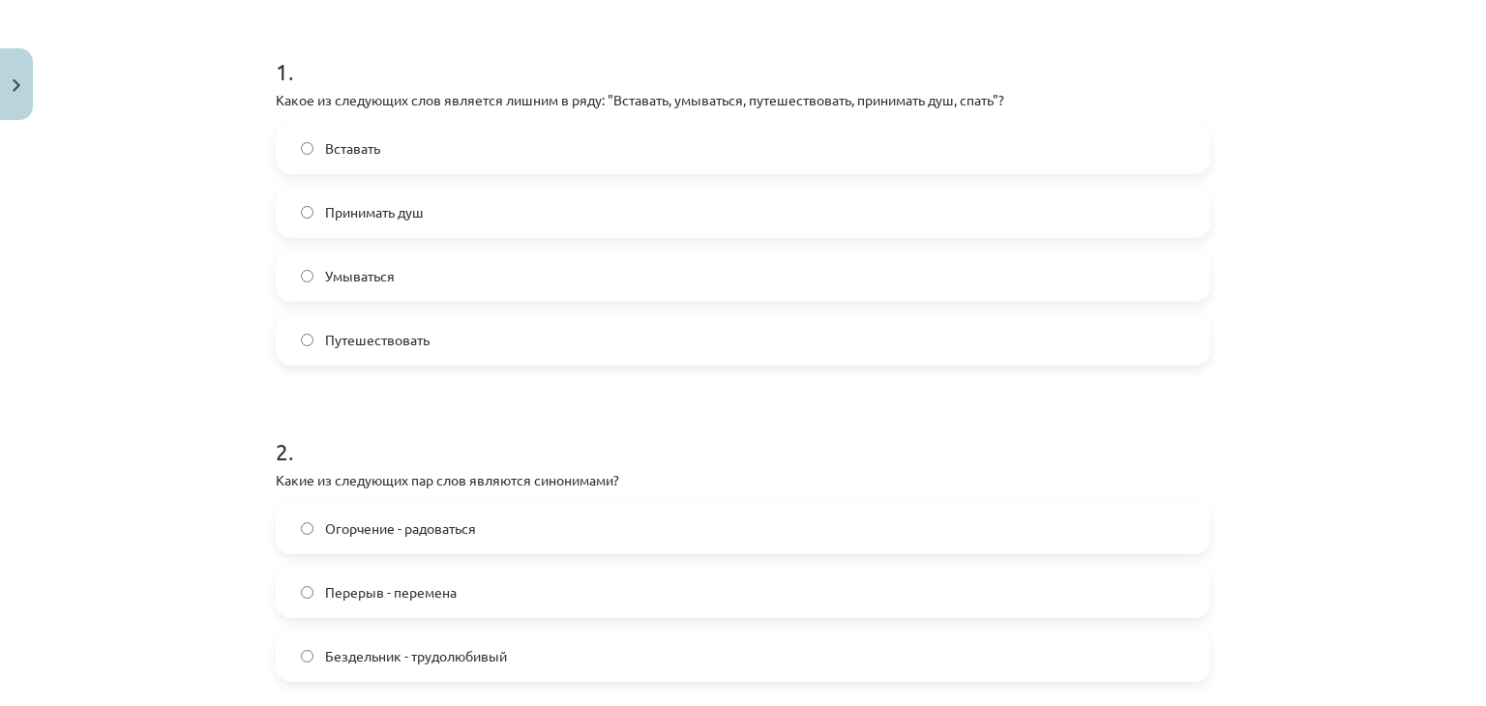
scroll to position [192, 0]
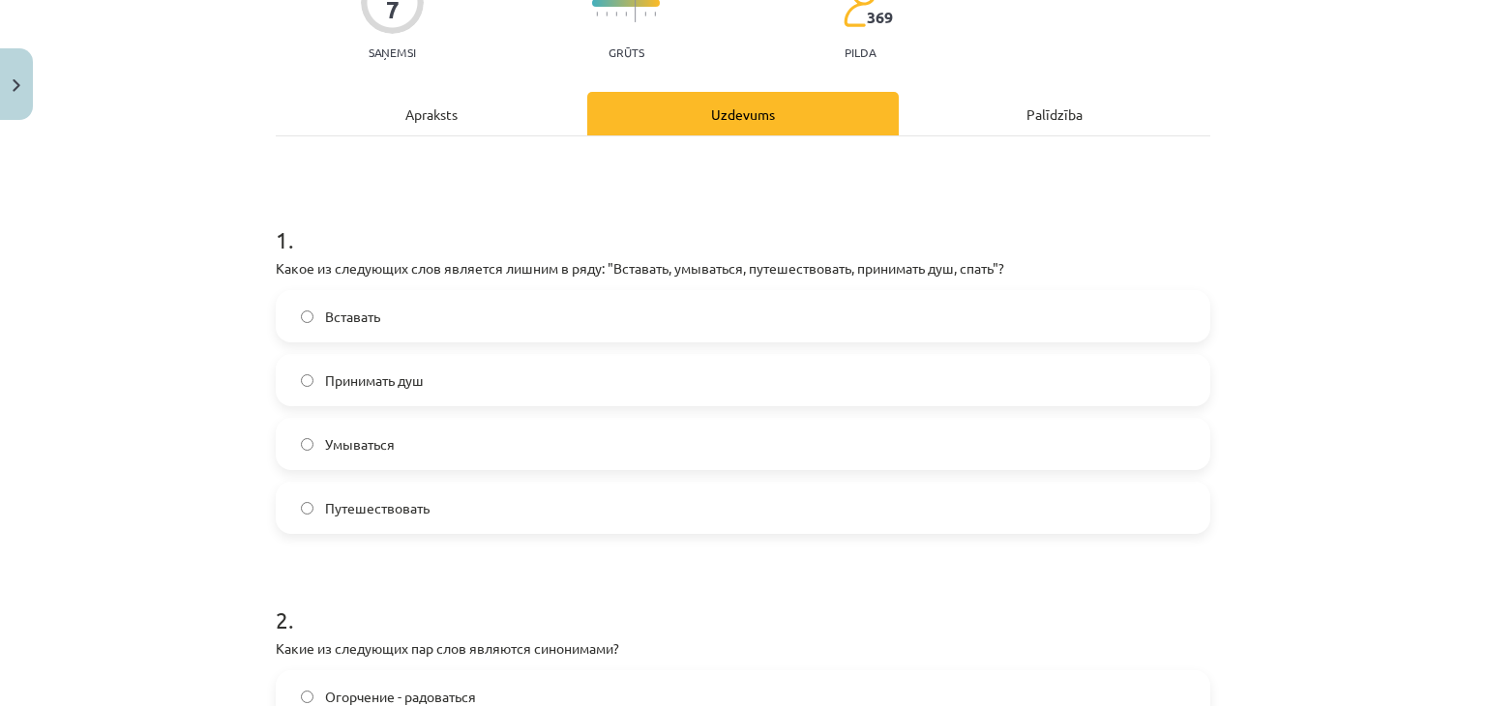
click at [450, 514] on label "Путешествовать" at bounding box center [743, 508] width 930 height 48
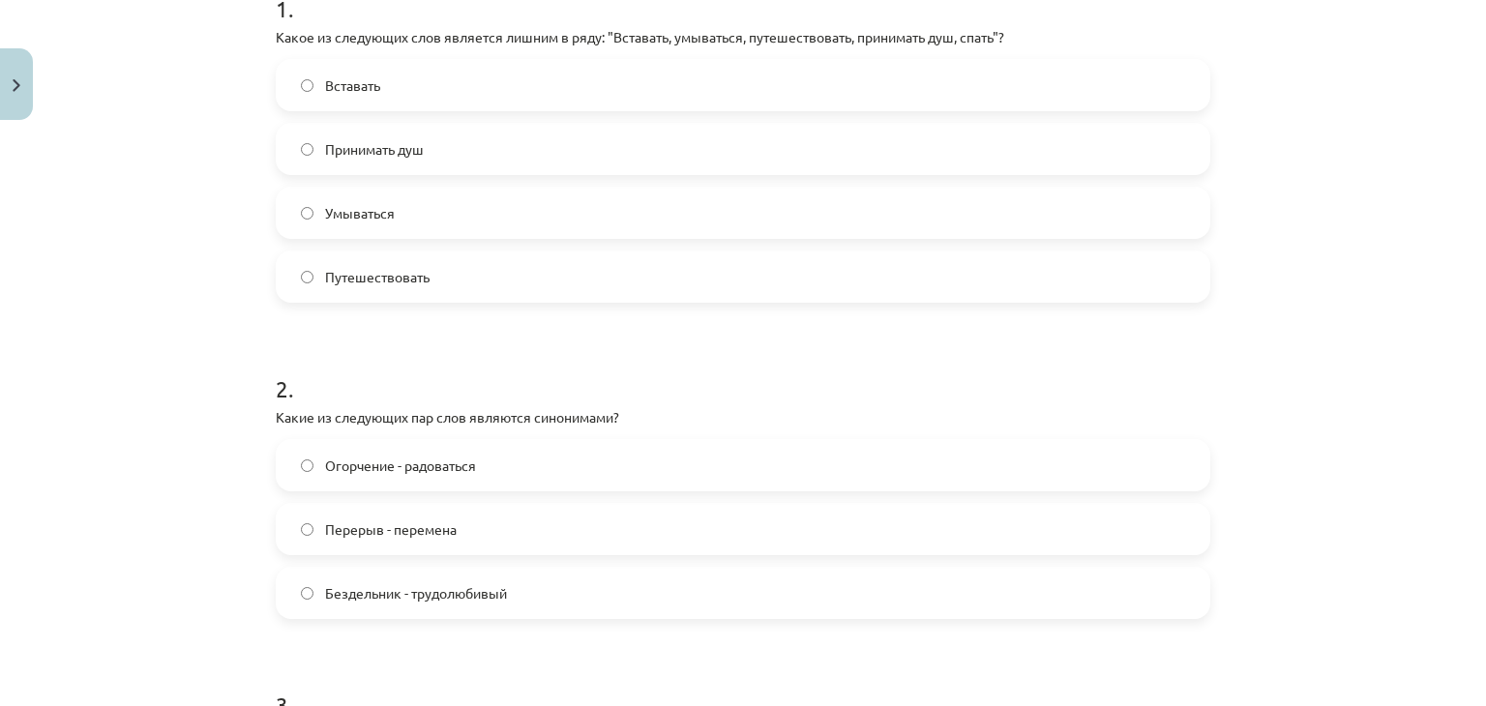
scroll to position [643, 0]
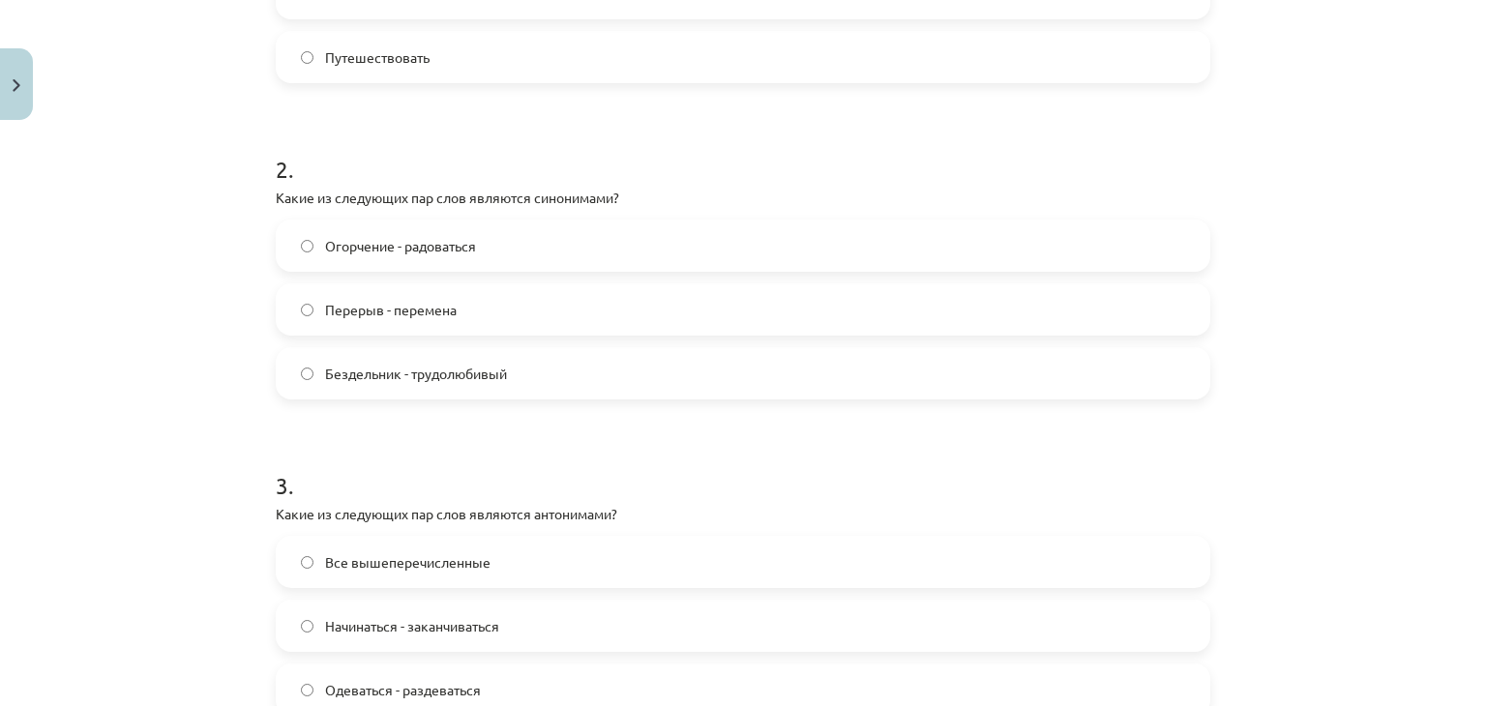
click at [370, 325] on label "Перерыв - перемена" at bounding box center [743, 309] width 930 height 48
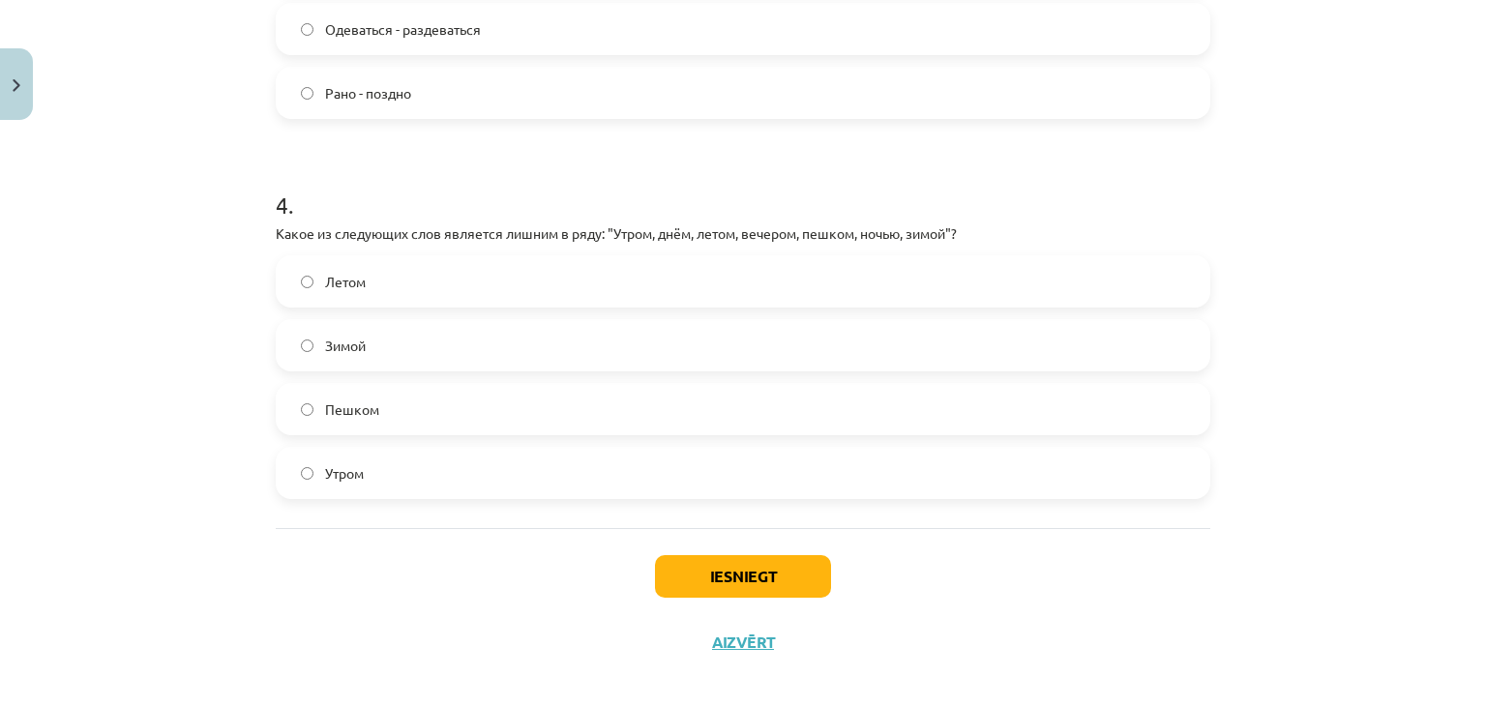
scroll to position [1320, 0]
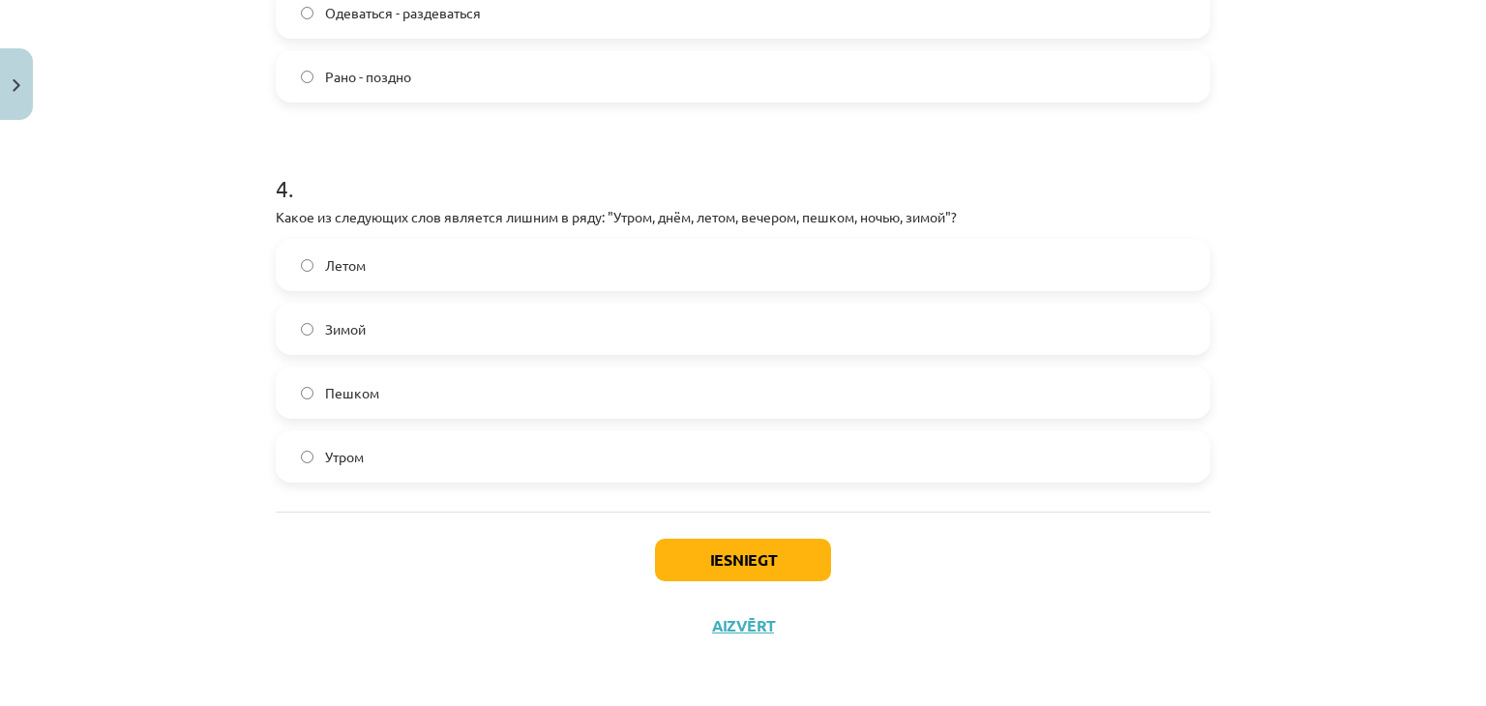
click at [464, 389] on label "Пешком" at bounding box center [743, 392] width 930 height 48
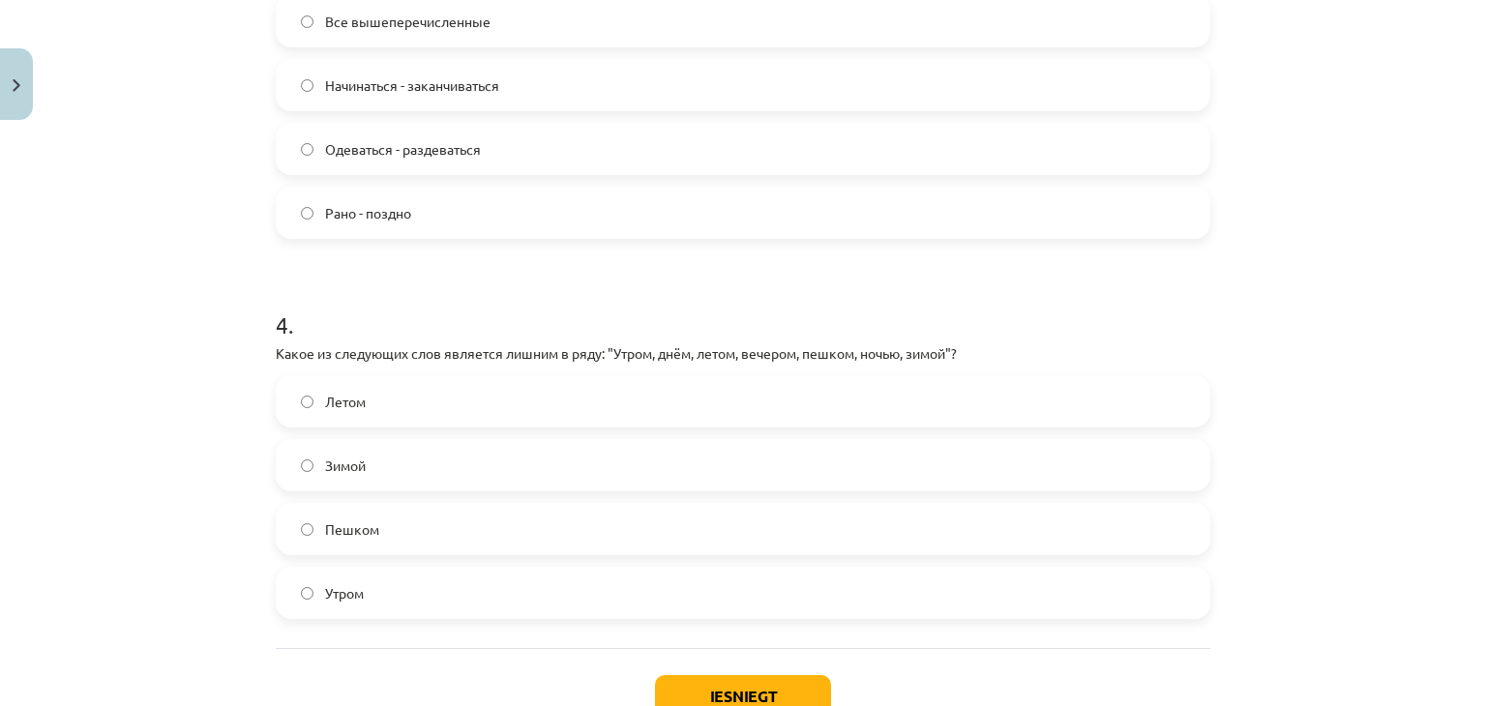
scroll to position [1254, 0]
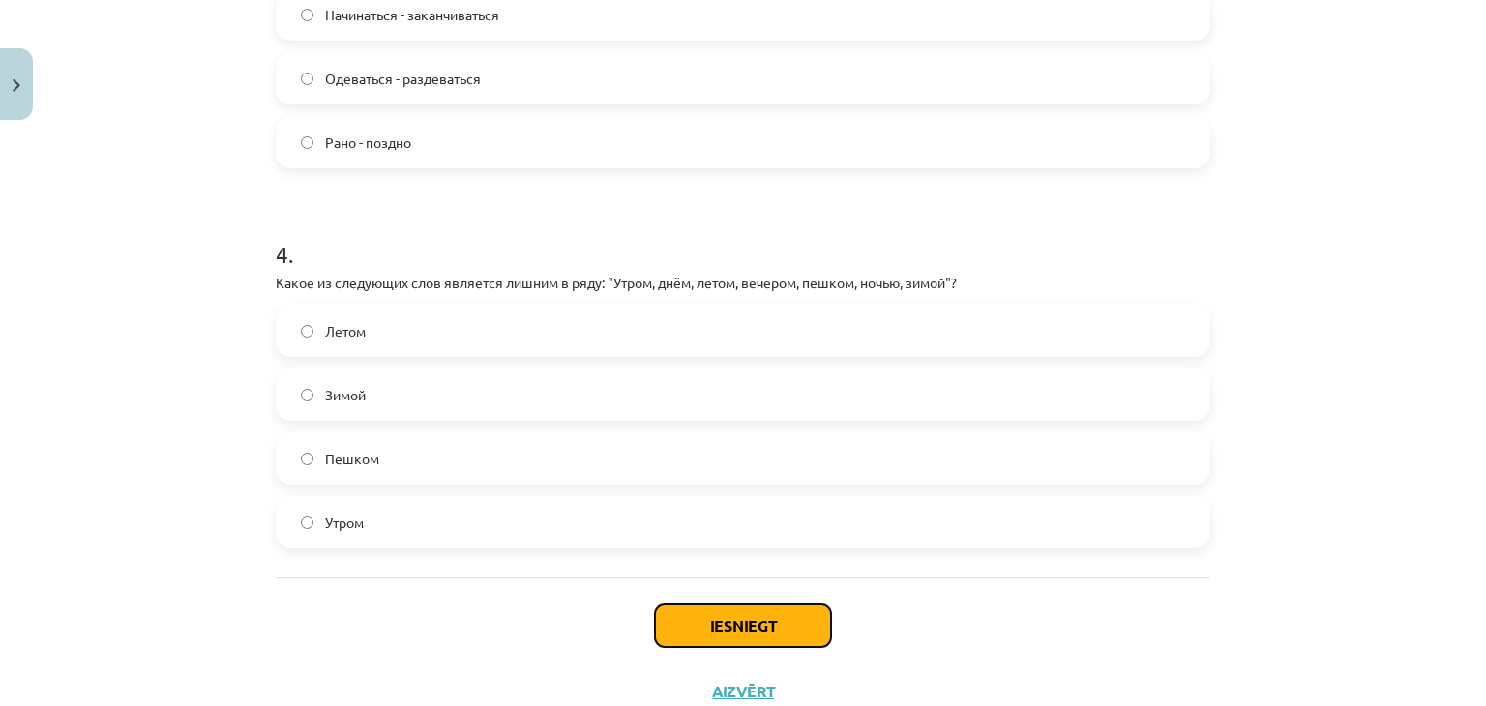
click at [728, 642] on button "Iesniegt" at bounding box center [743, 625] width 176 height 43
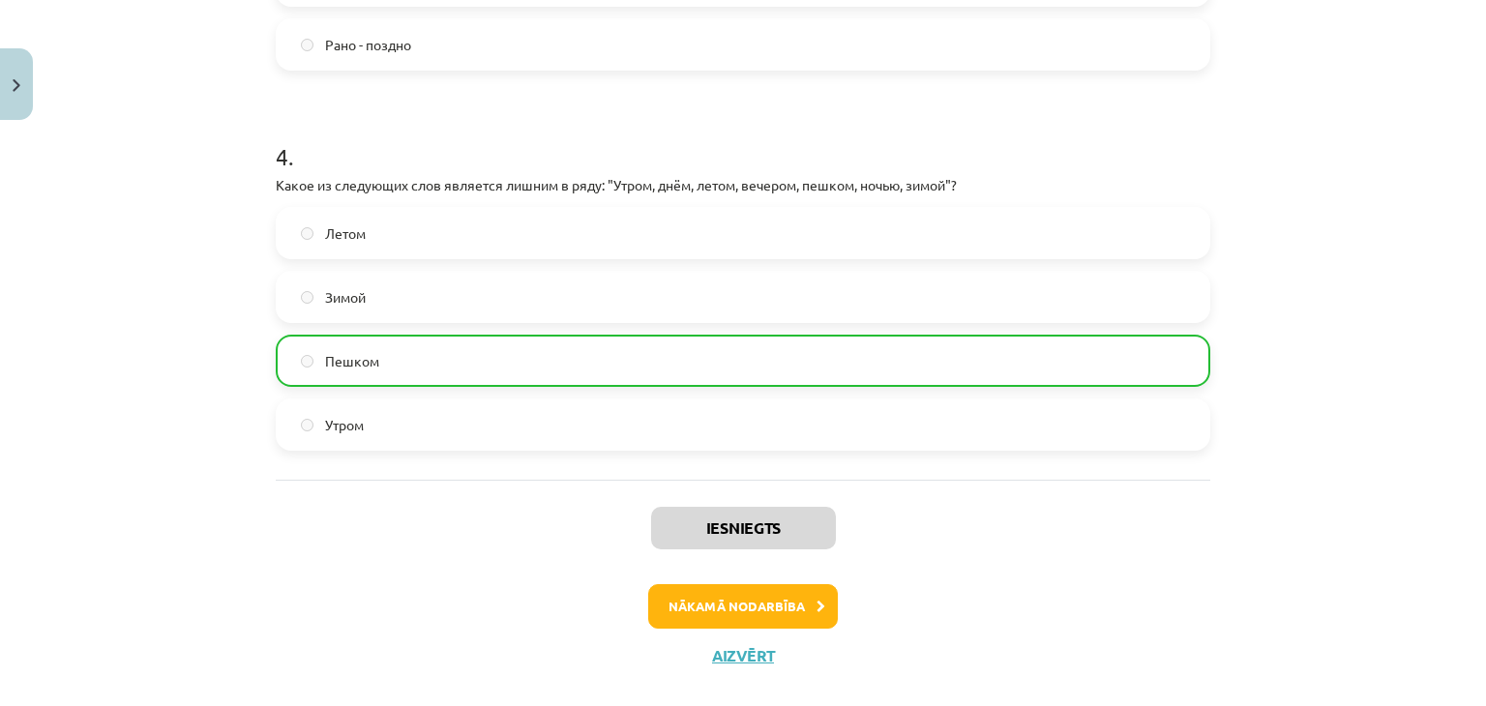
scroll to position [1381, 0]
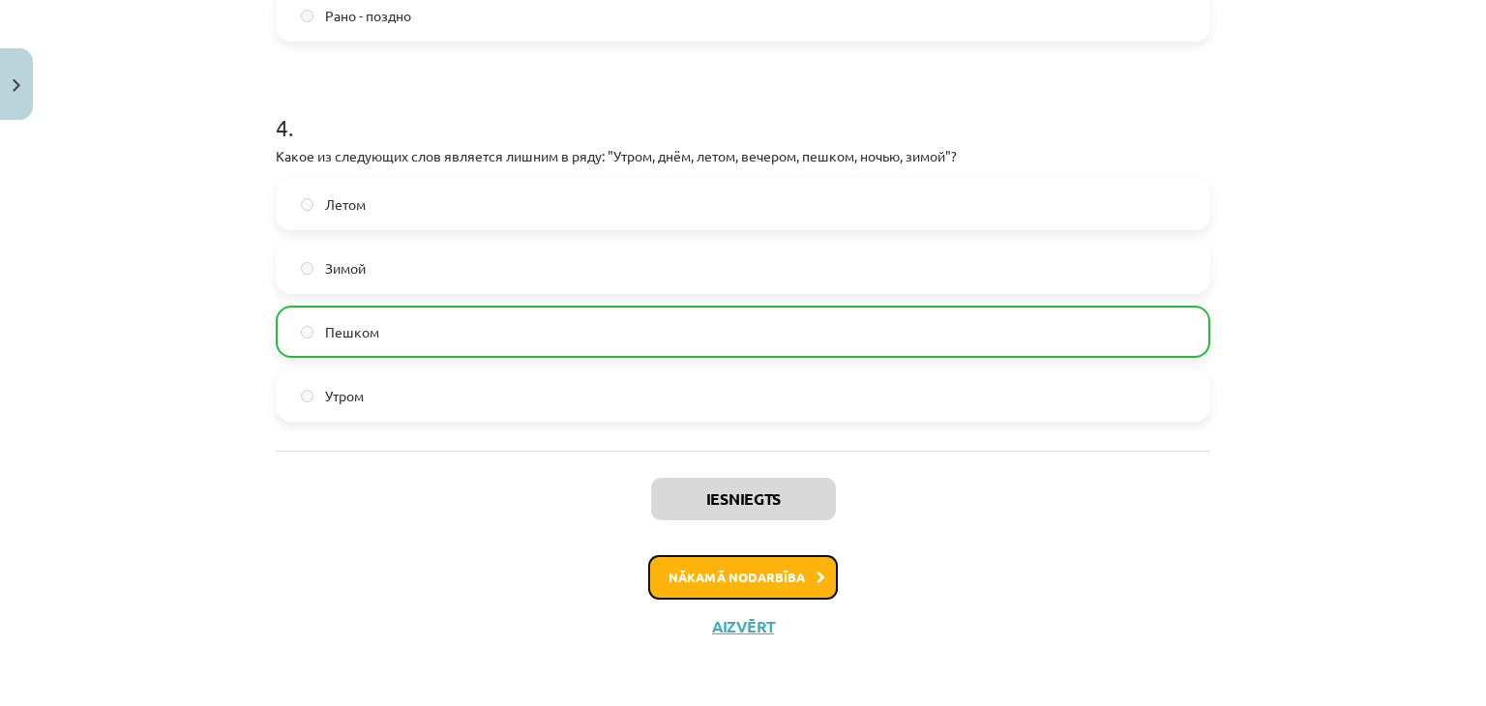
click at [680, 577] on button "Nākamā nodarbība" at bounding box center [743, 577] width 190 height 44
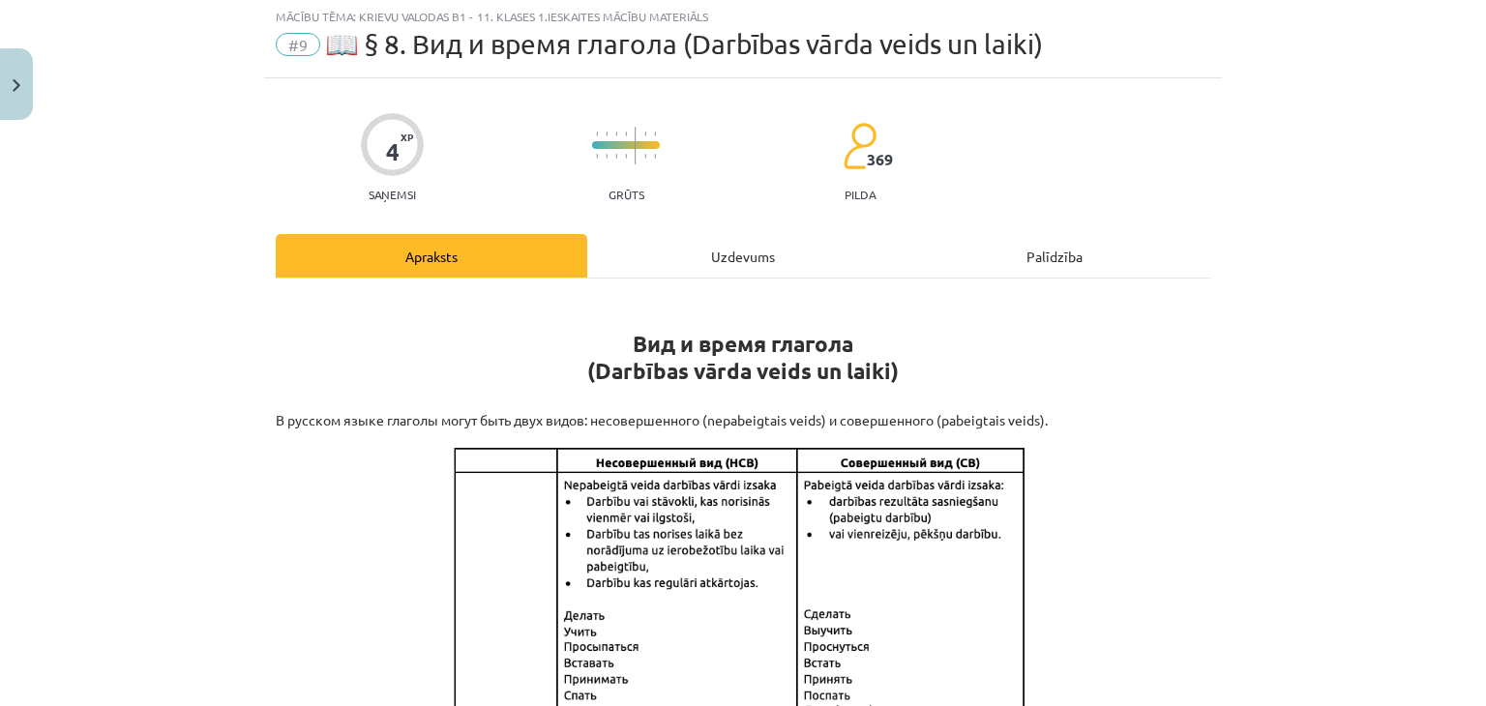
scroll to position [48, 0]
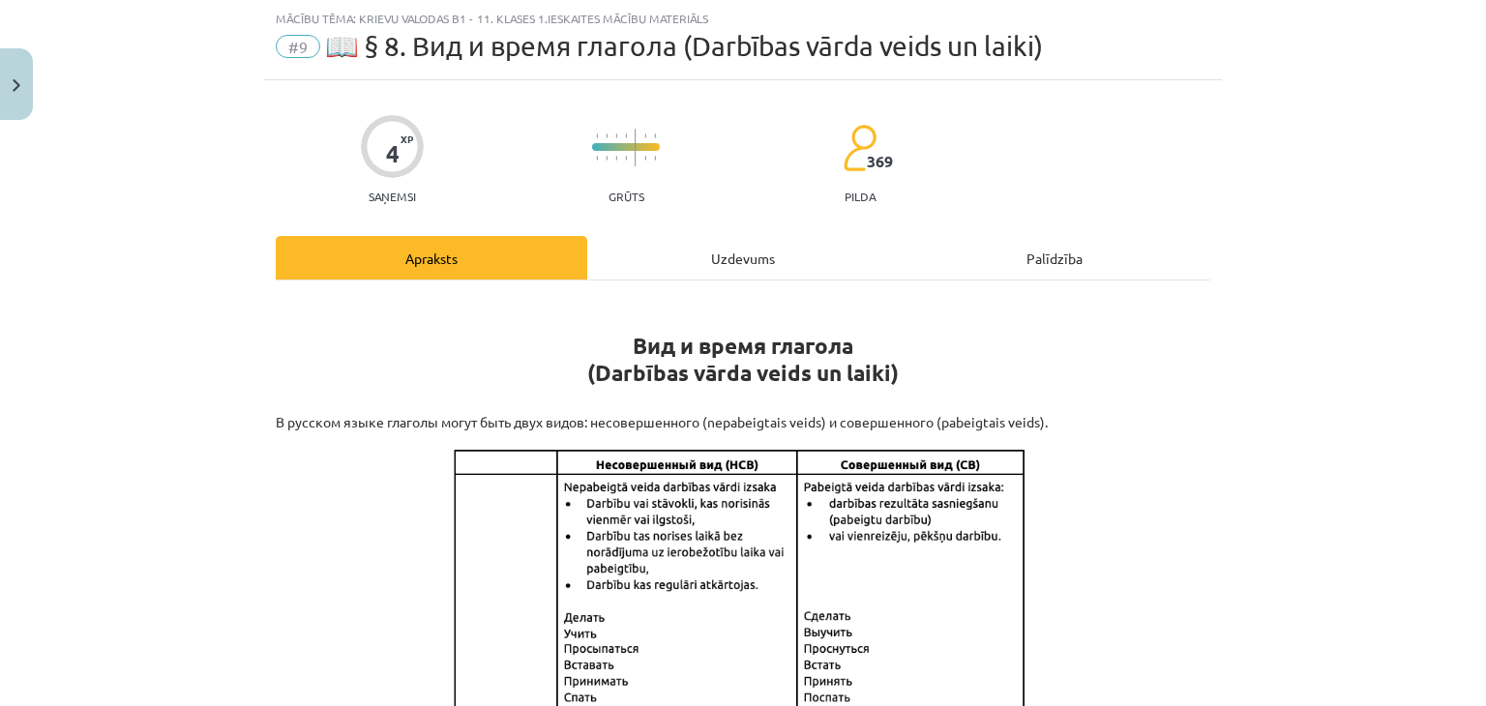
click at [727, 266] on div "Uzdevums" at bounding box center [742, 258] width 311 height 44
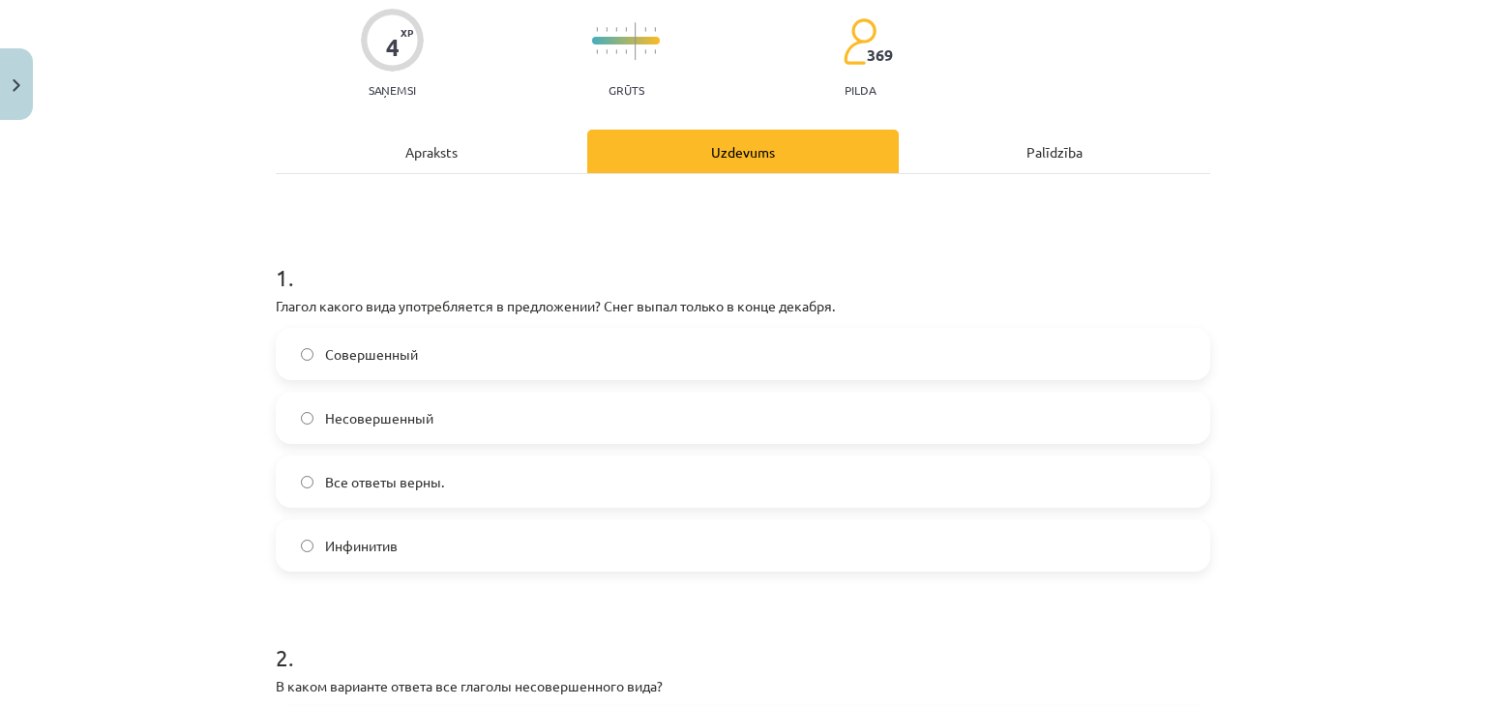
scroll to position [0, 0]
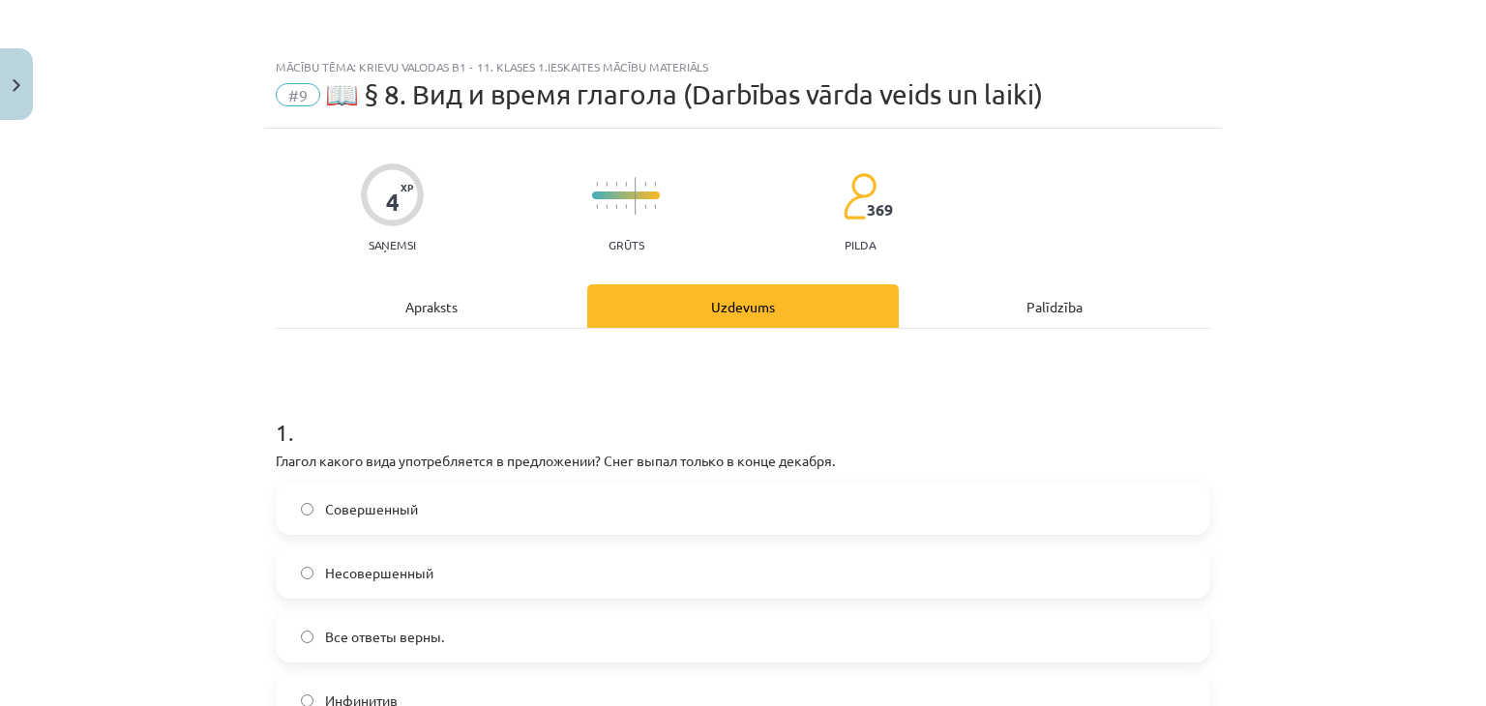
click at [70, 399] on div "Mācību tēma: Krievu valodas b1 - 11. klases 1.ieskaites mācību materiāls #9 📖 §…" at bounding box center [743, 353] width 1486 height 706
click at [353, 322] on div "Apraksts" at bounding box center [431, 306] width 311 height 44
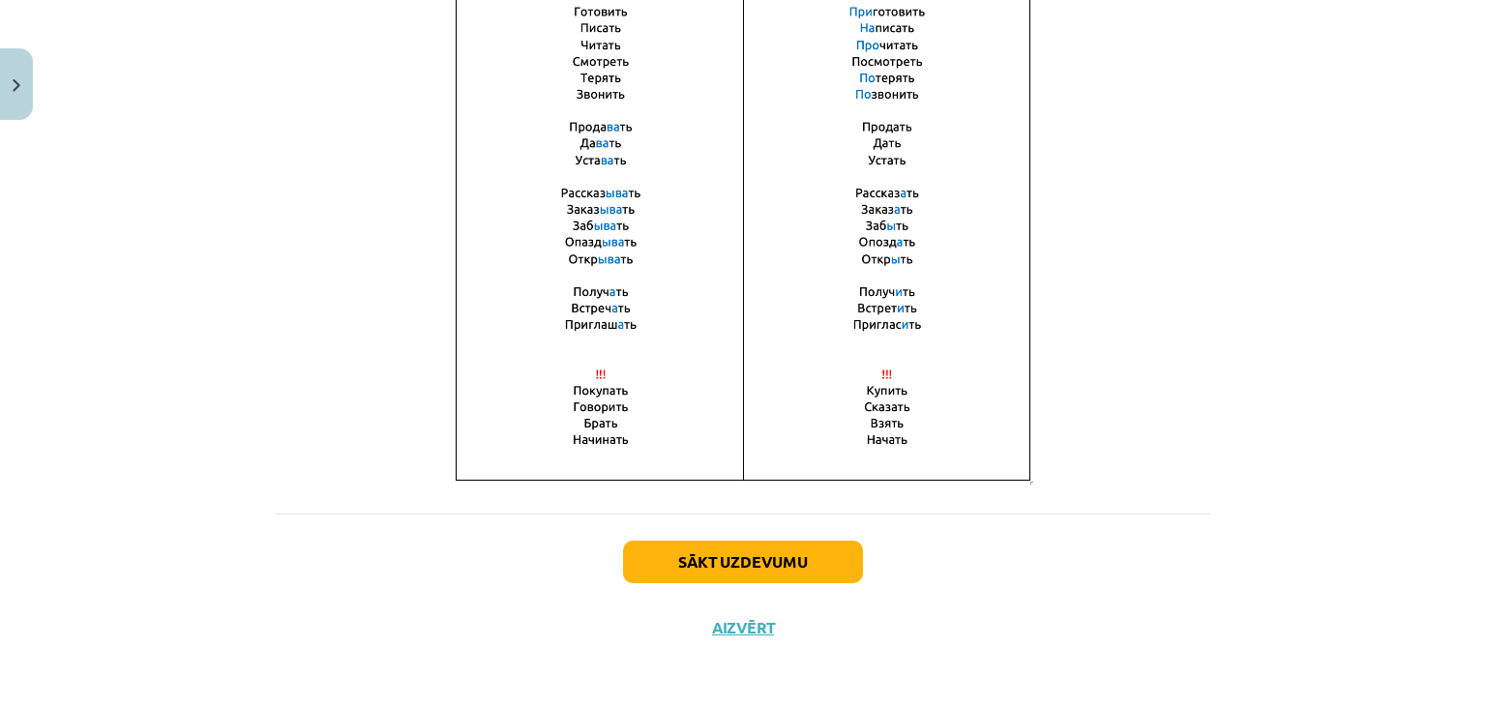
scroll to position [1145, 0]
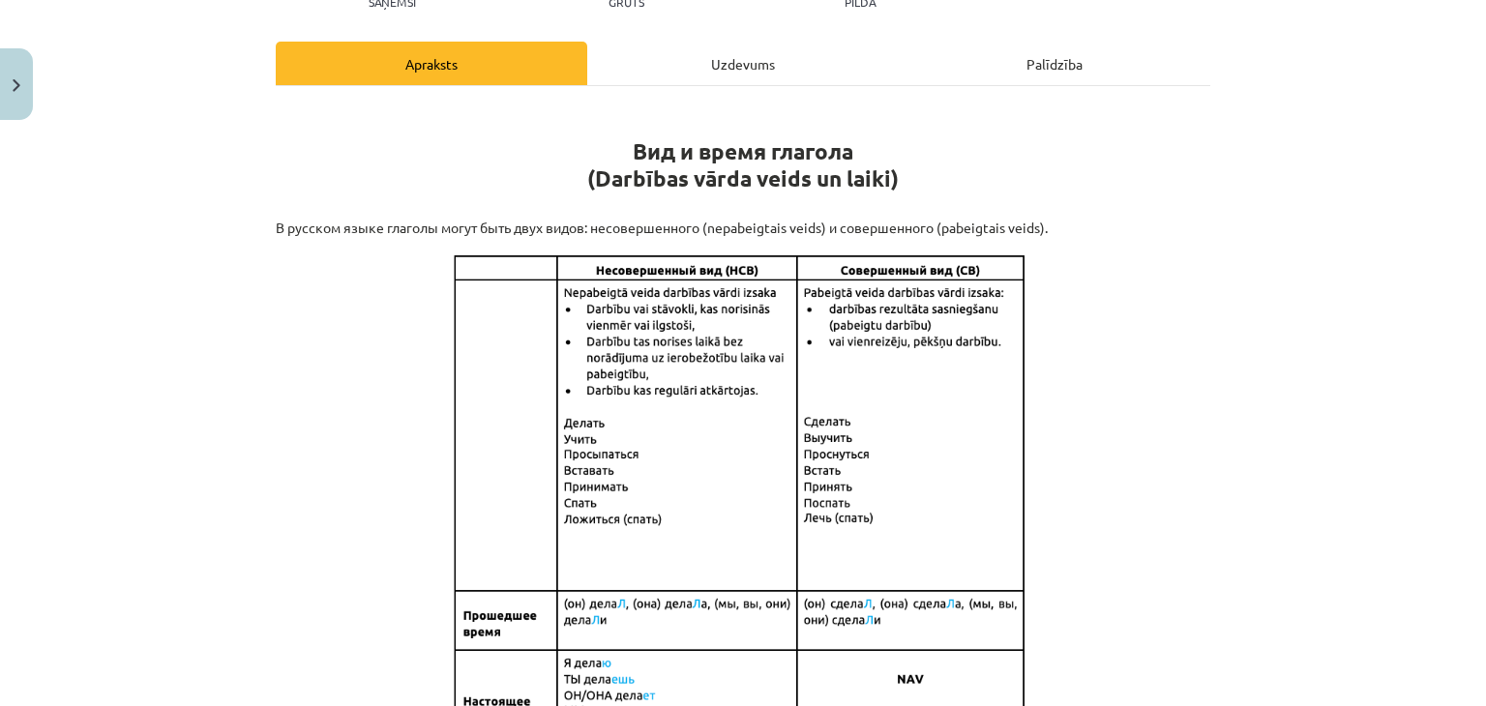
click at [733, 66] on div "Uzdevums" at bounding box center [742, 64] width 311 height 44
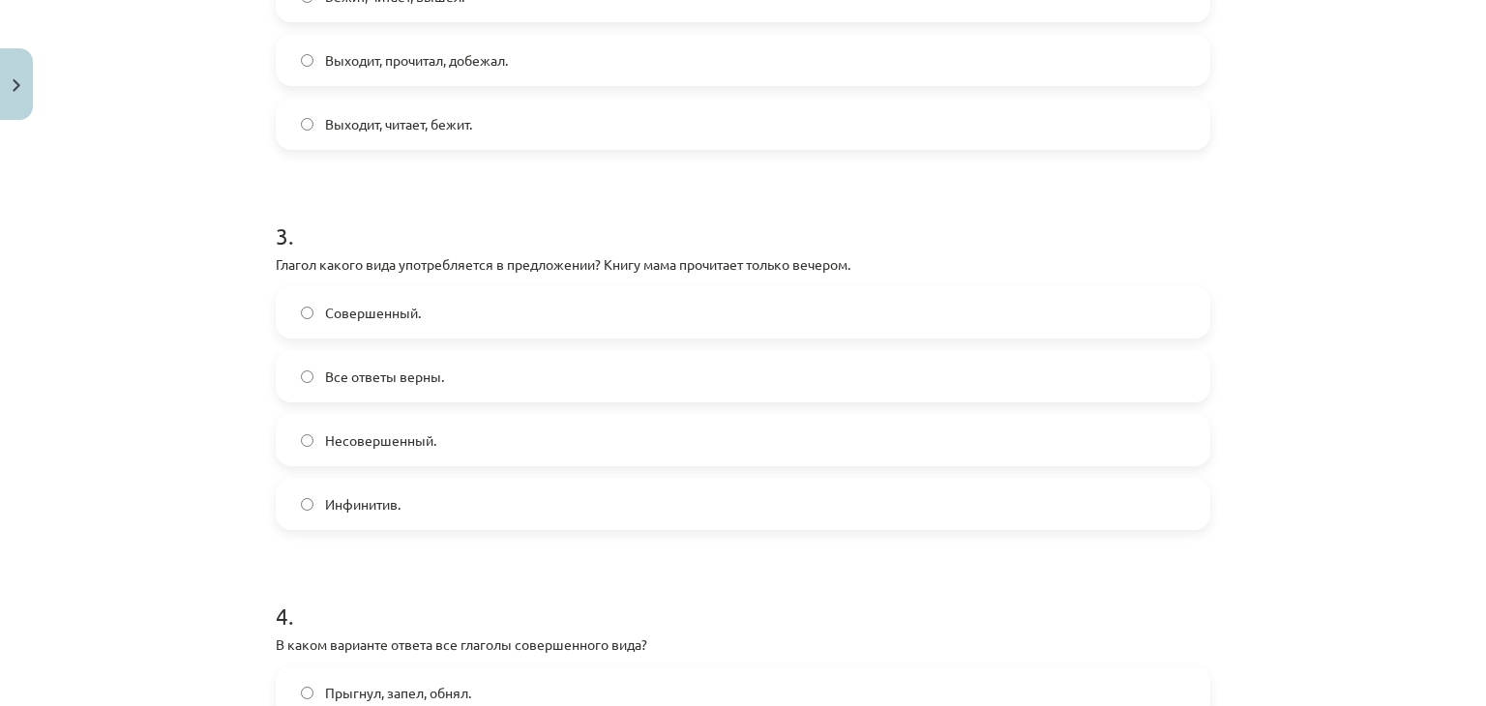
scroll to position [933, 0]
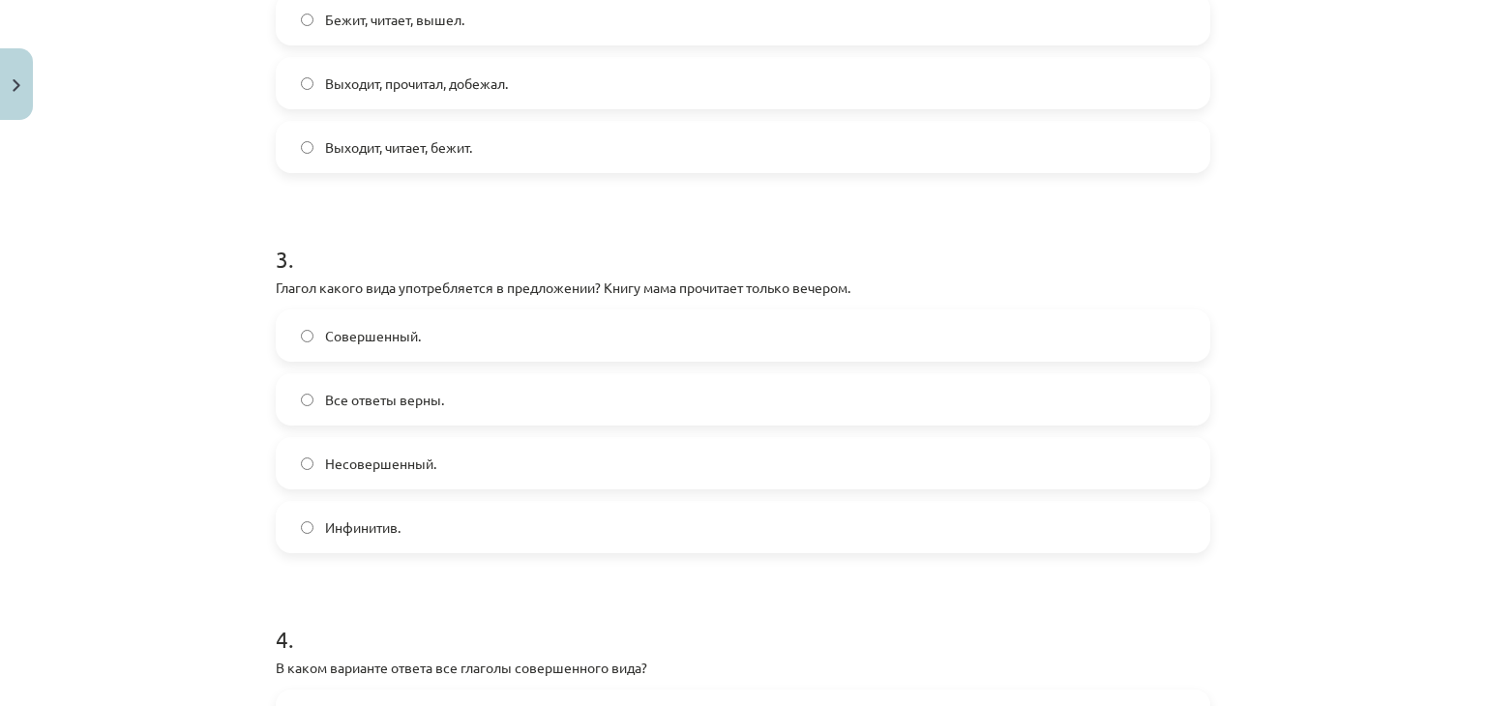
click at [423, 339] on label "Совершенный." at bounding box center [743, 335] width 930 height 48
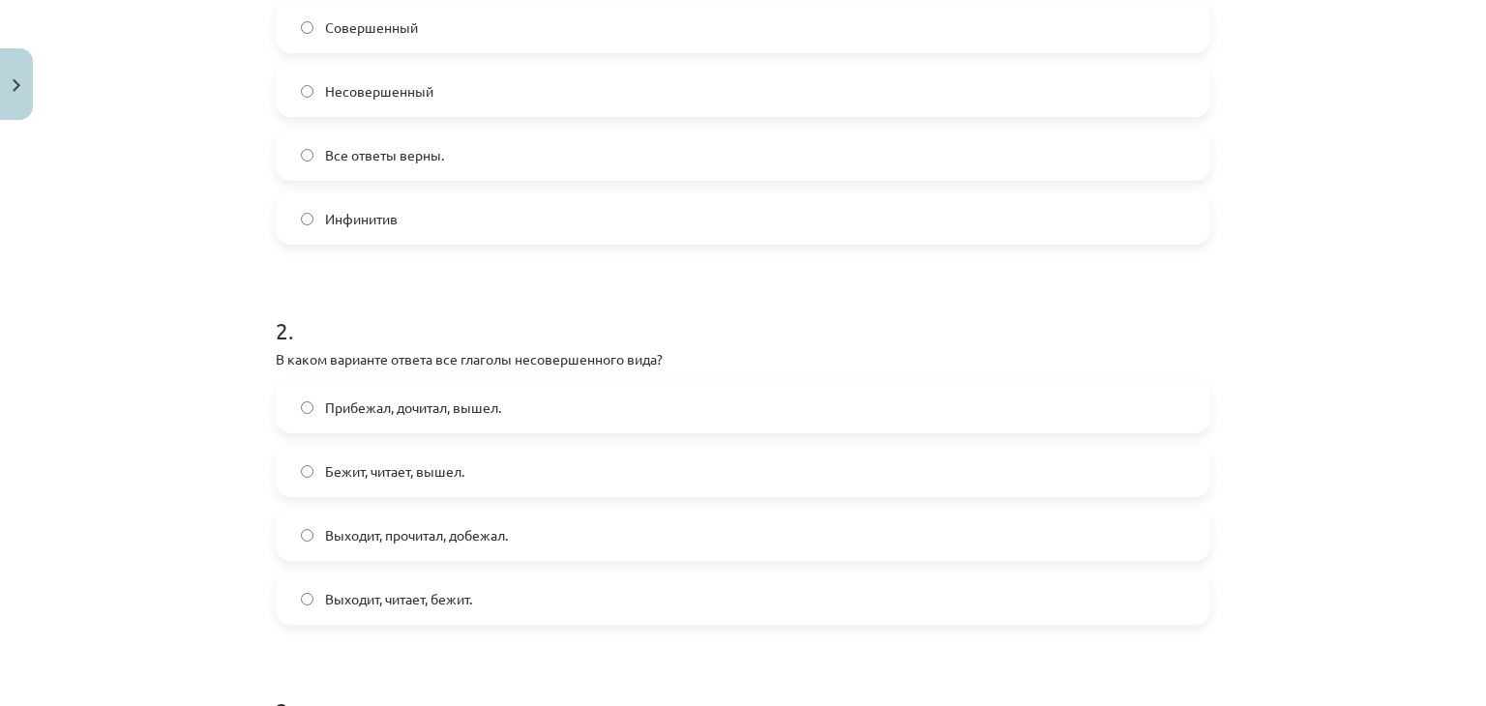
click at [415, 612] on label "Выходит, читает, бежит." at bounding box center [743, 598] width 930 height 48
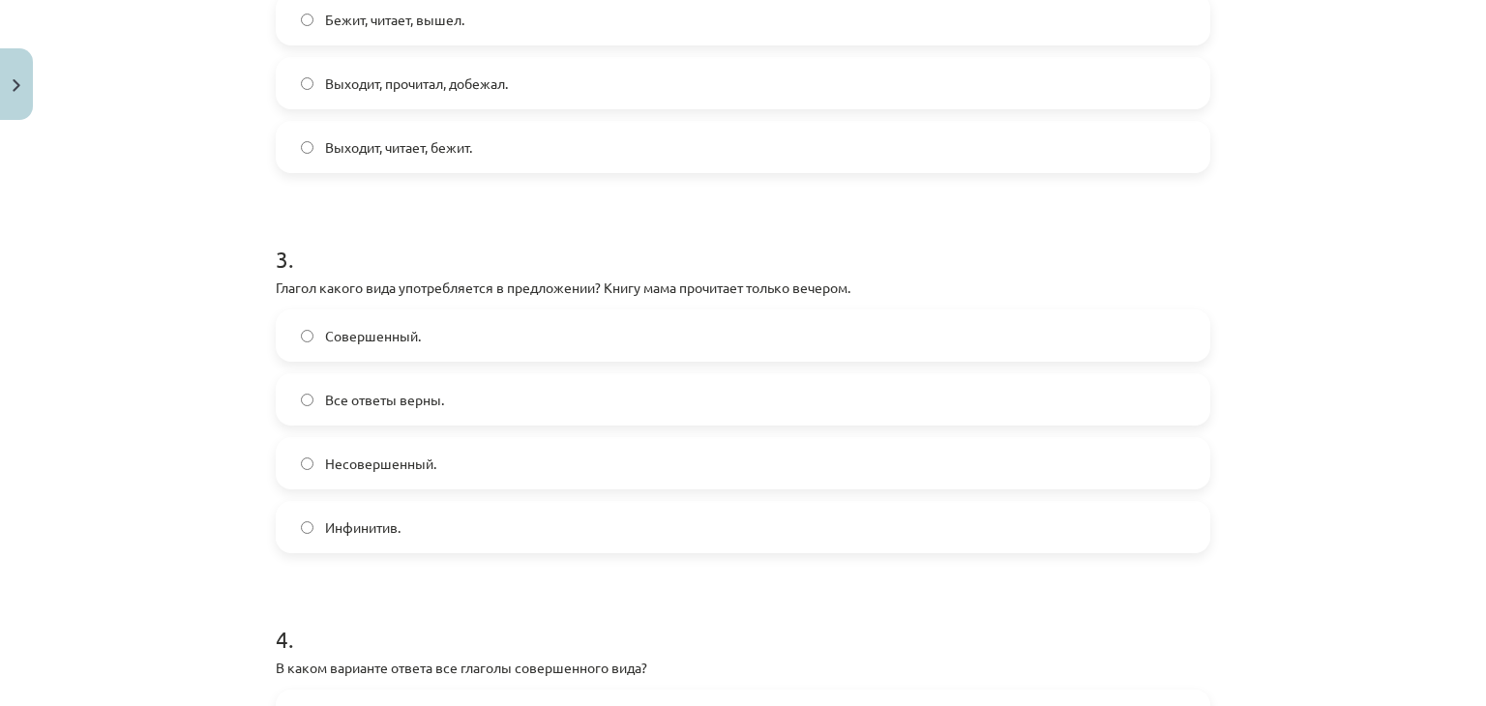
scroll to position [256, 0]
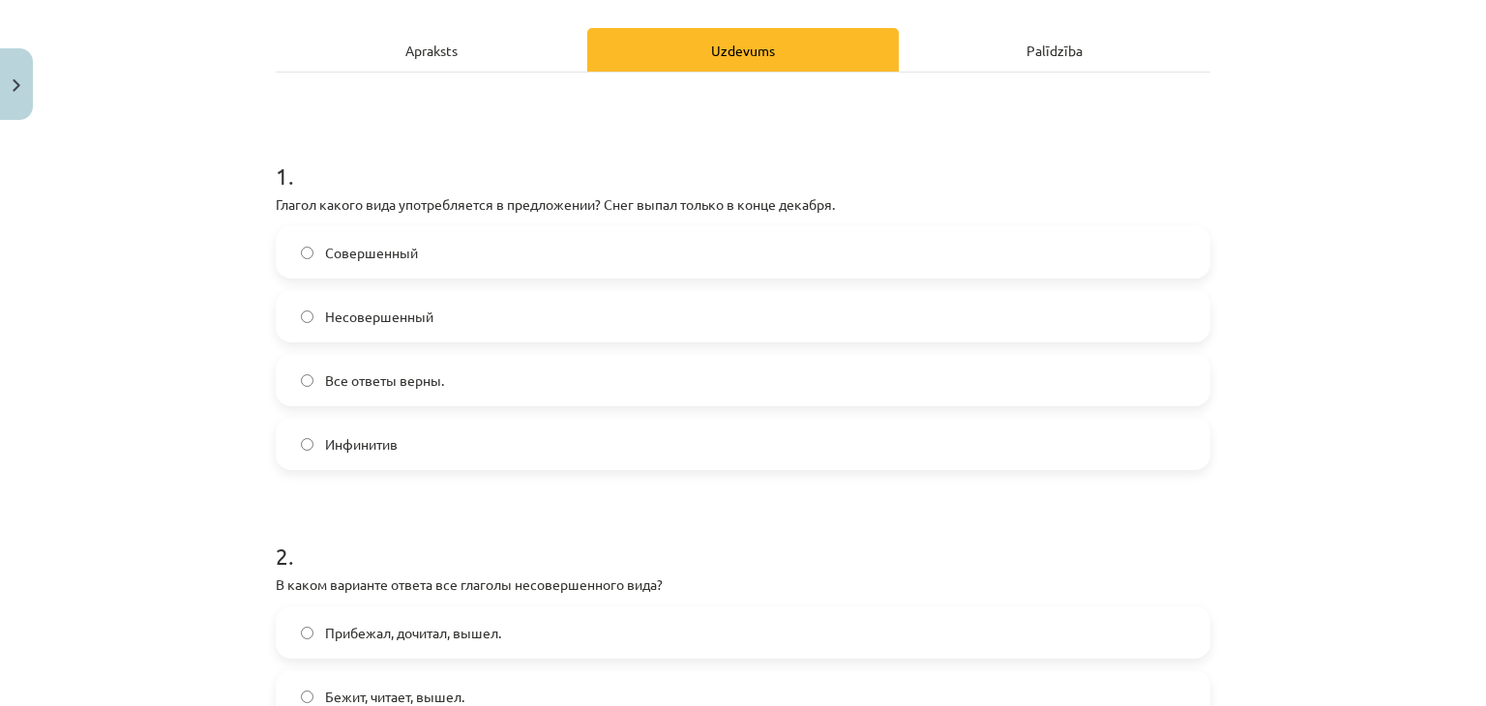
click at [367, 326] on label "Несовершенный" at bounding box center [743, 316] width 930 height 48
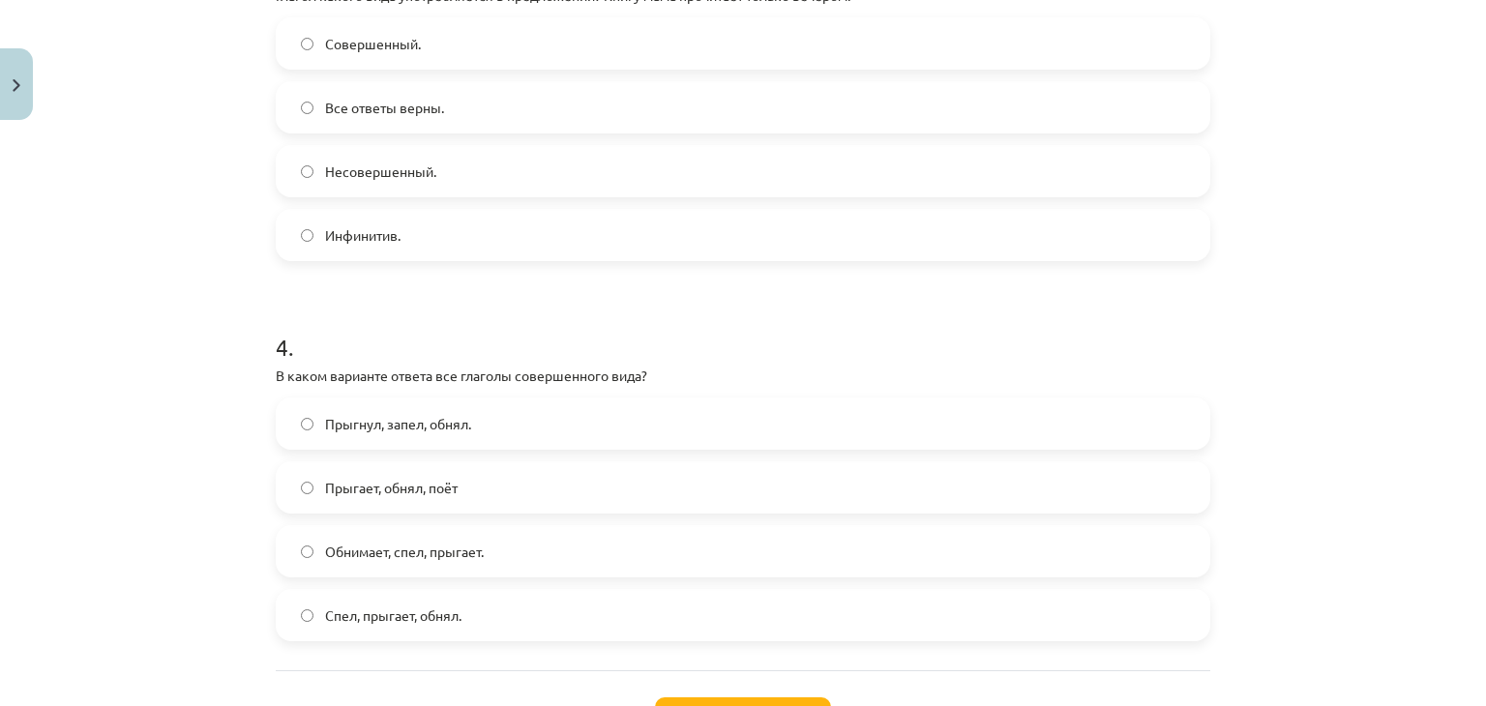
scroll to position [1385, 0]
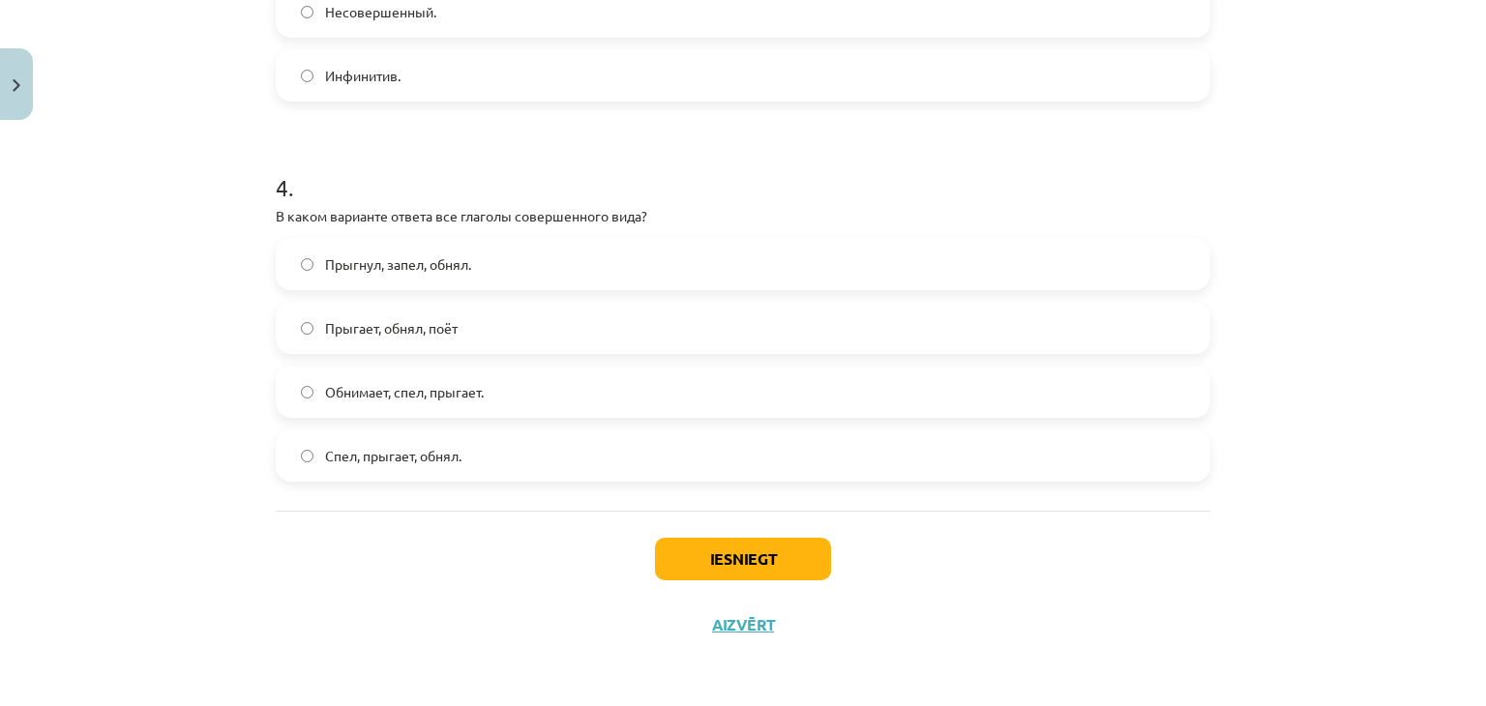
click at [426, 275] on label "Прыгнул, запел, обнял." at bounding box center [743, 264] width 930 height 48
click at [1302, 346] on div "Mācību tēma: Krievu valodas b1 - 11. klases 1.ieskaites mācību materiāls #9 📖 §…" at bounding box center [743, 353] width 1486 height 706
click at [753, 544] on button "Iesniegt" at bounding box center [743, 559] width 176 height 43
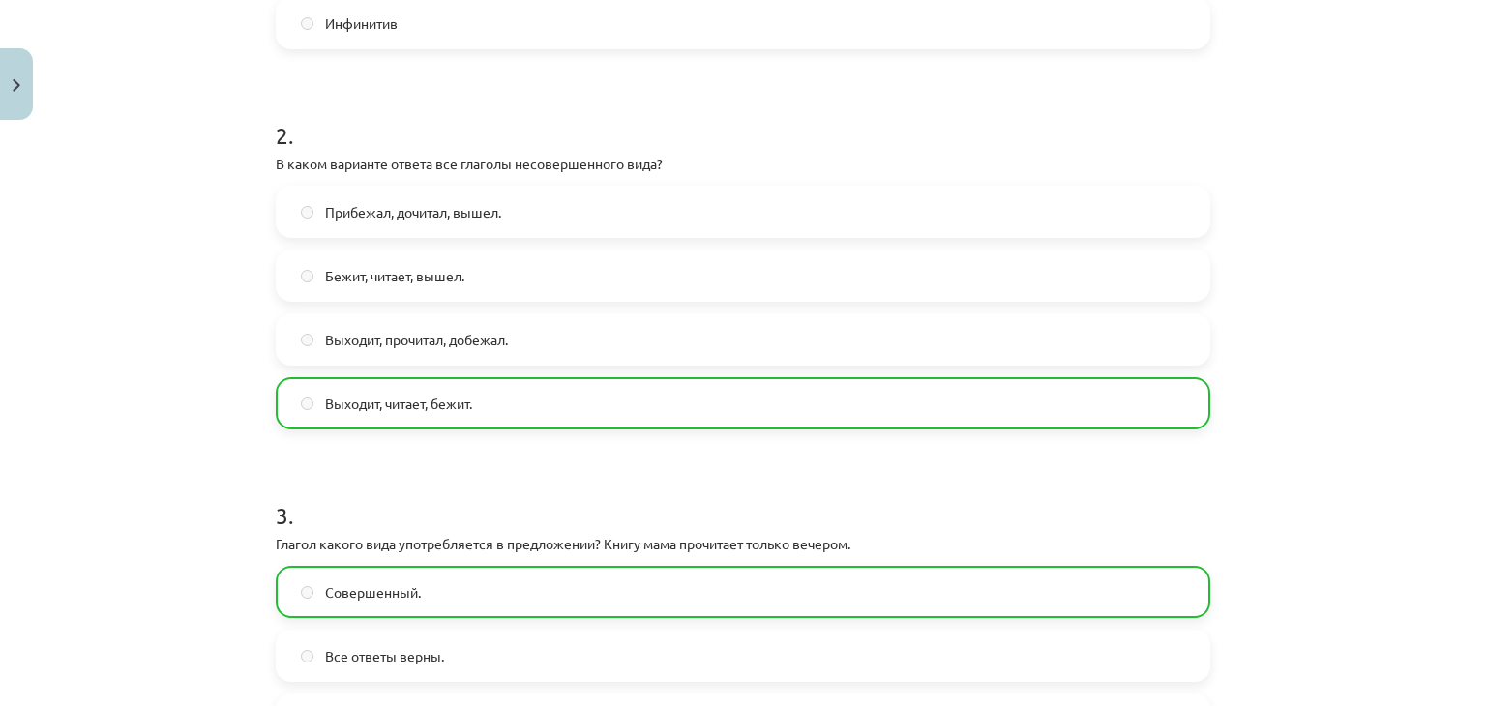
scroll to position [1446, 0]
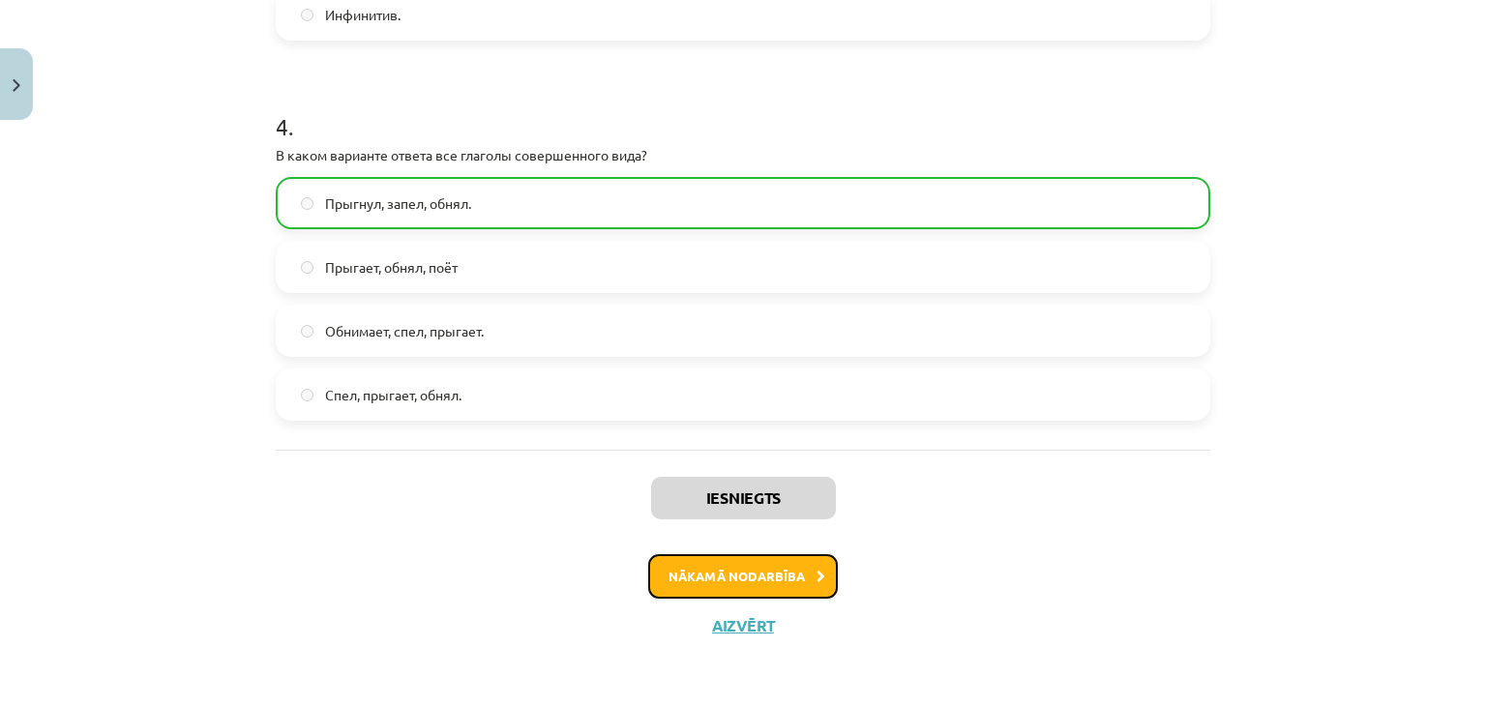
click at [739, 566] on button "Nākamā nodarbība" at bounding box center [743, 576] width 190 height 44
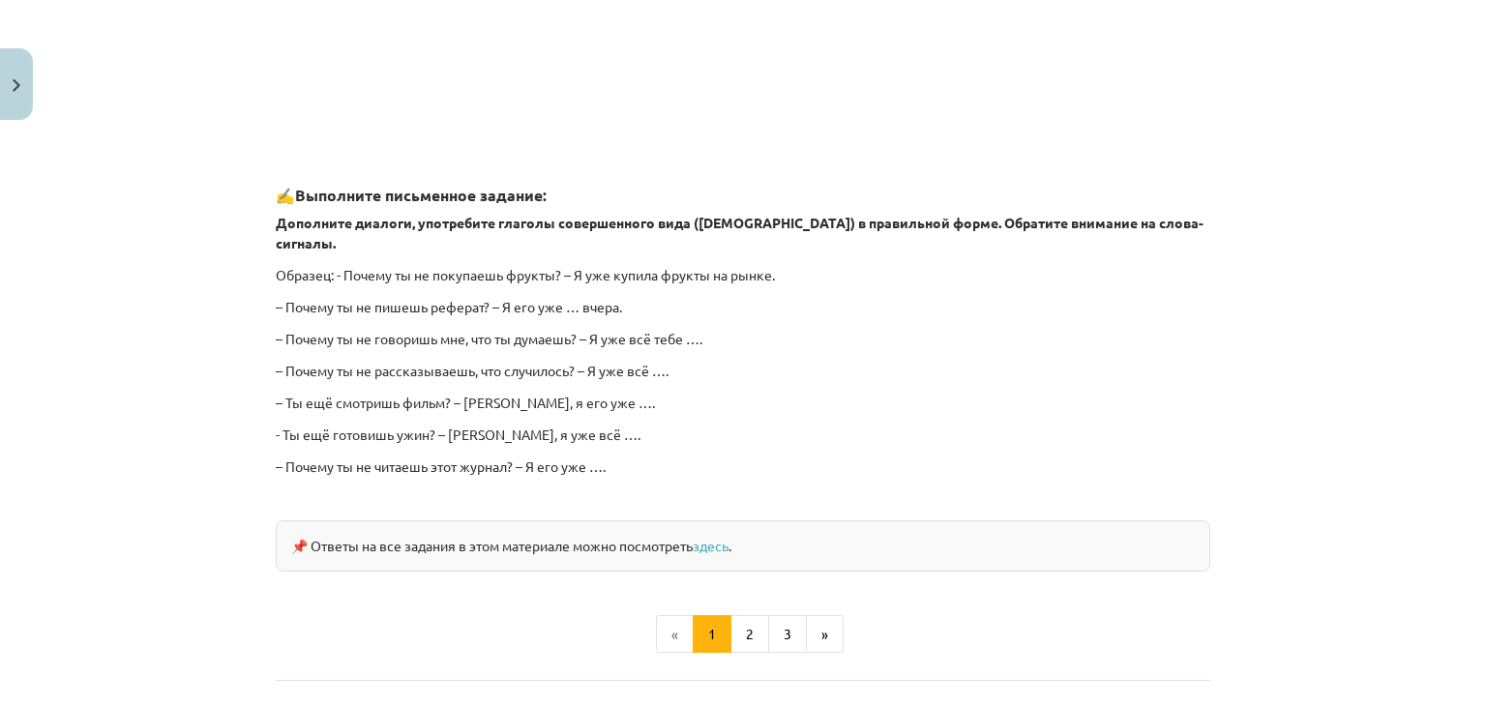
scroll to position [1609, 0]
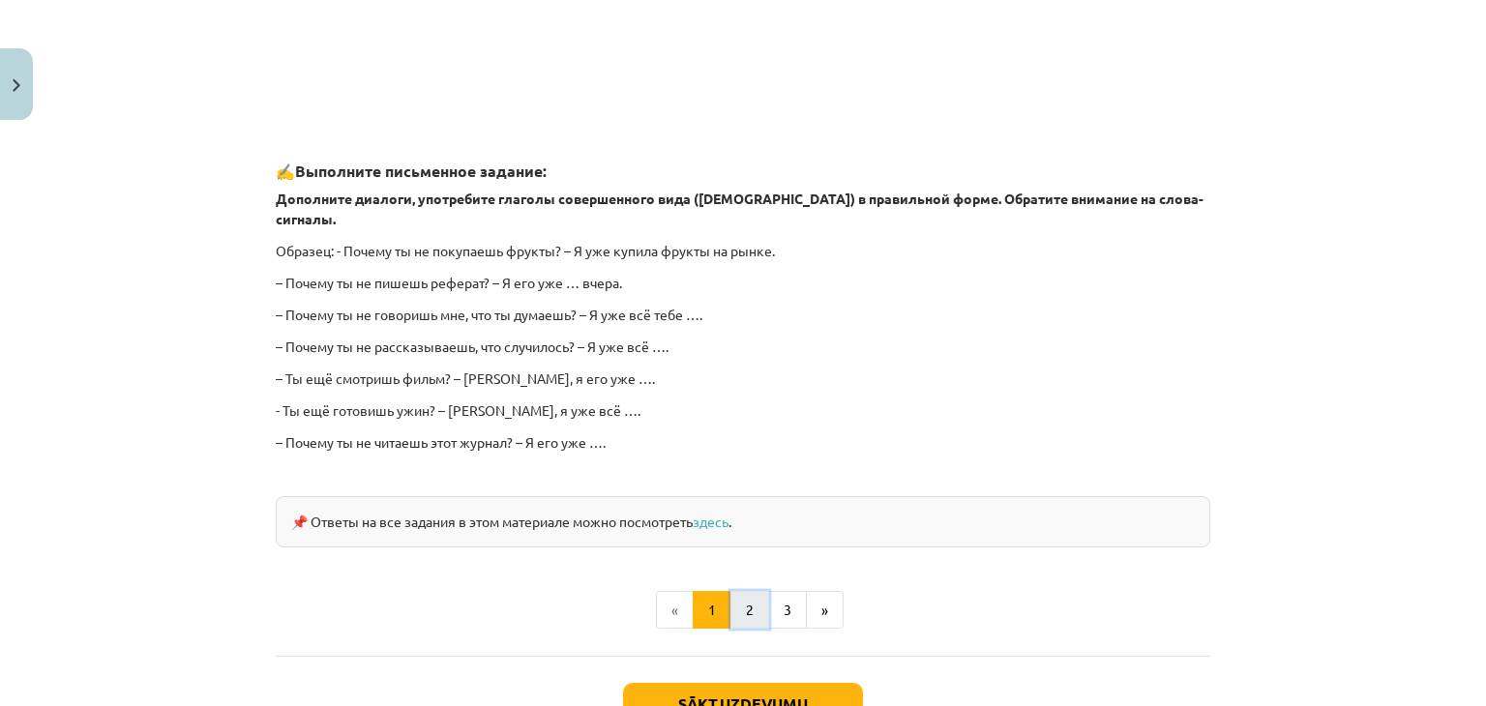
click at [739, 599] on button "2" at bounding box center [749, 610] width 39 height 39
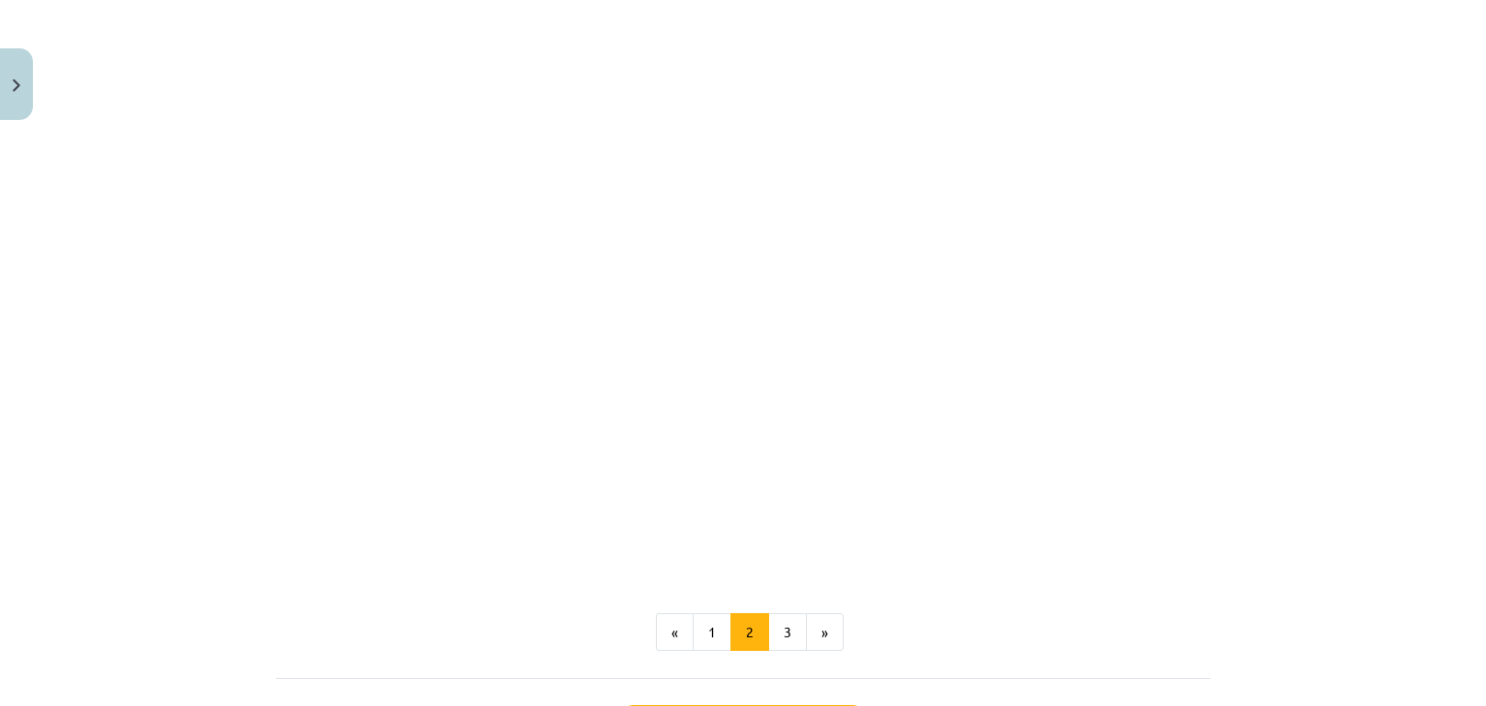
scroll to position [731, 0]
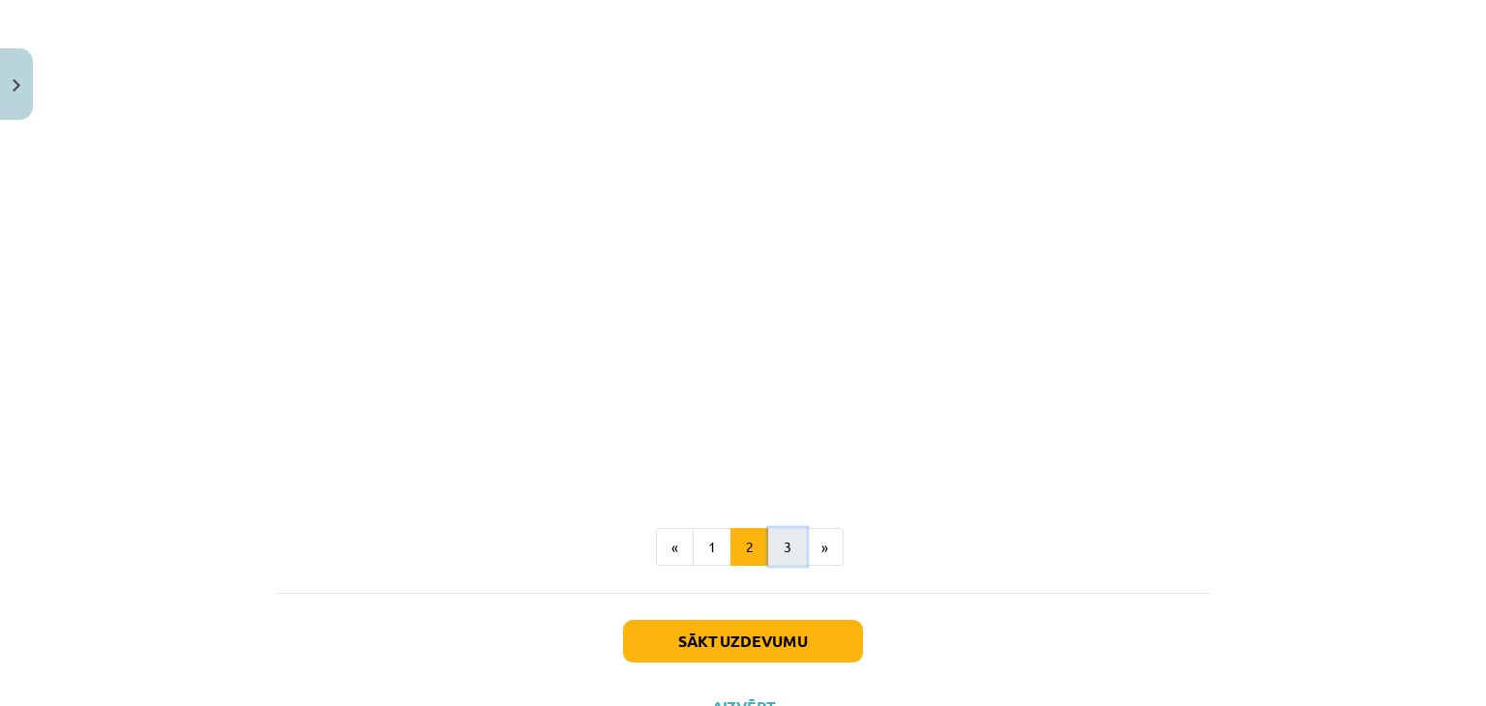
click at [768, 547] on button "3" at bounding box center [787, 547] width 39 height 39
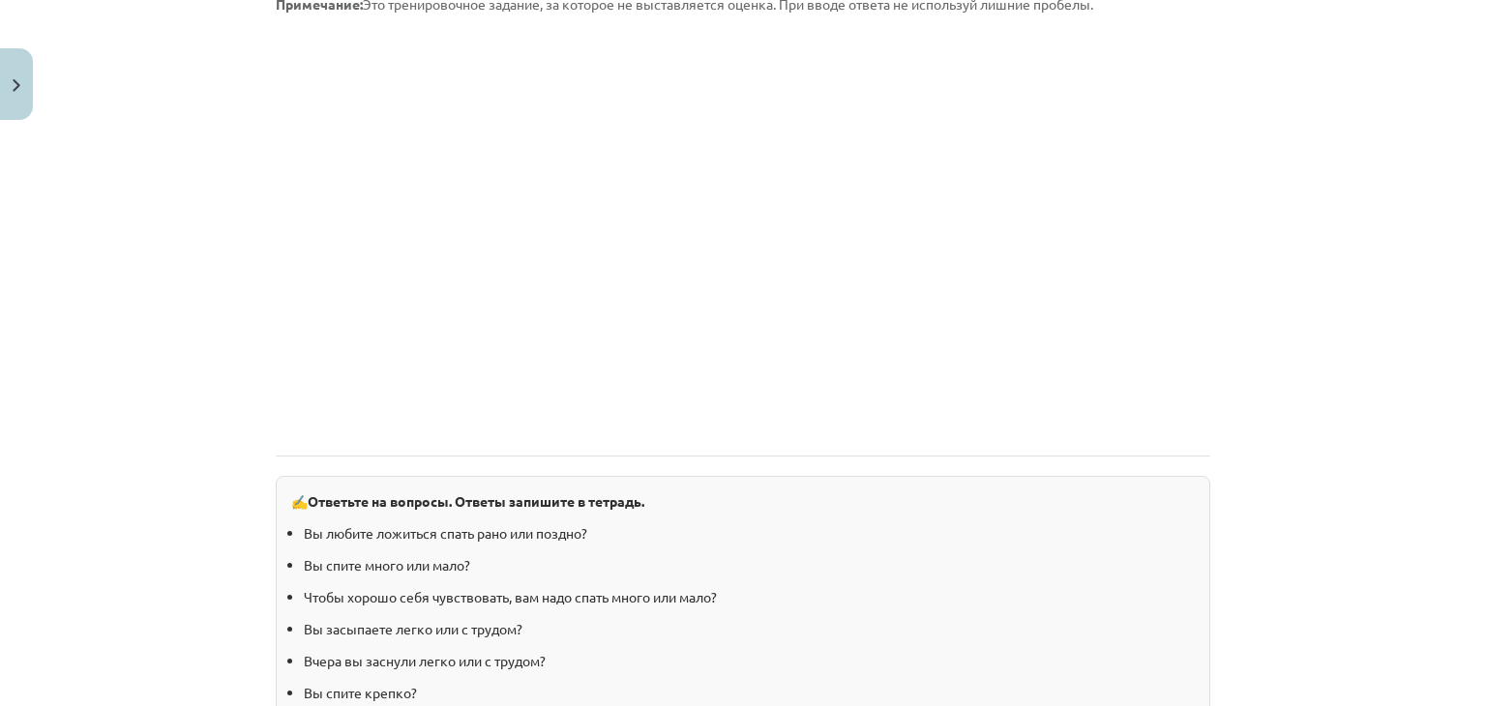
scroll to position [1974, 0]
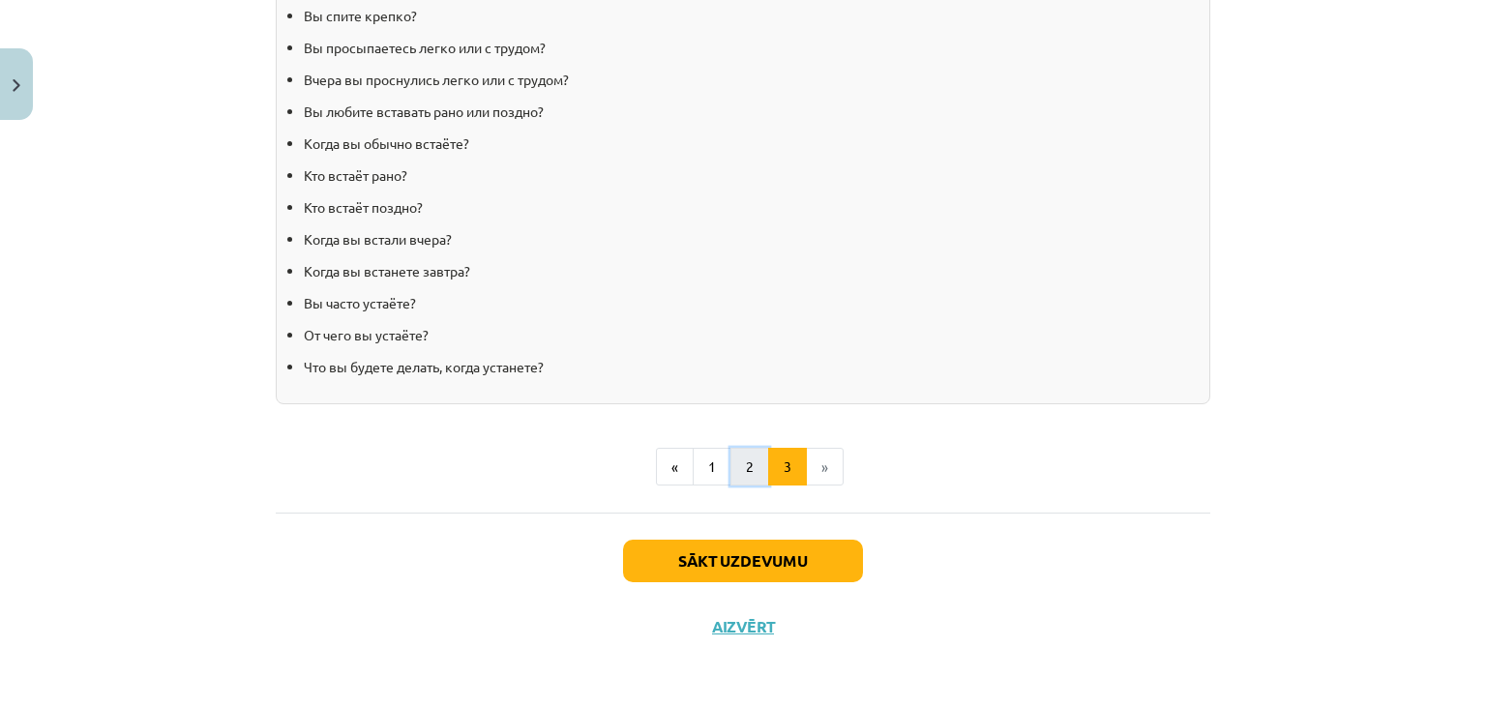
click at [743, 456] on button "2" at bounding box center [749, 467] width 39 height 39
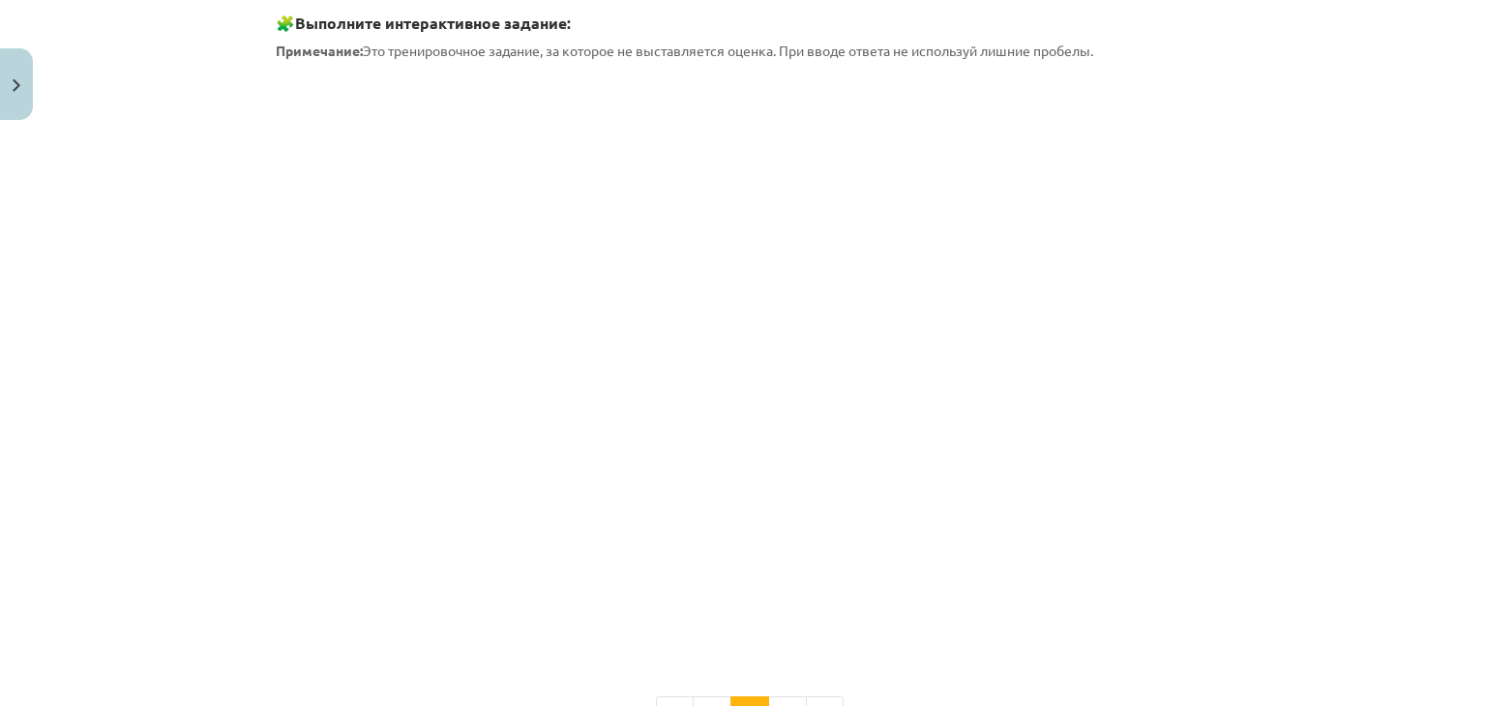
scroll to position [586, 0]
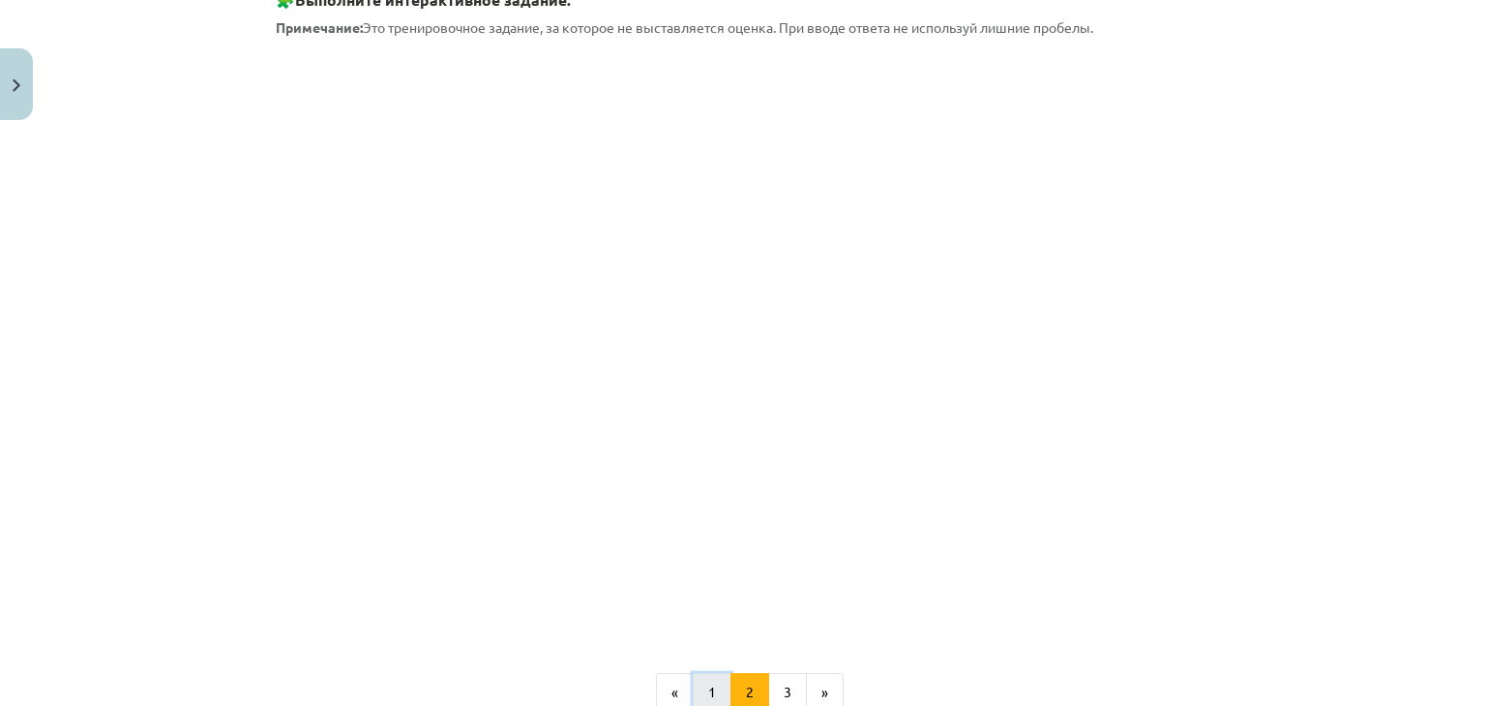
click at [703, 682] on button "1" at bounding box center [711, 692] width 39 height 39
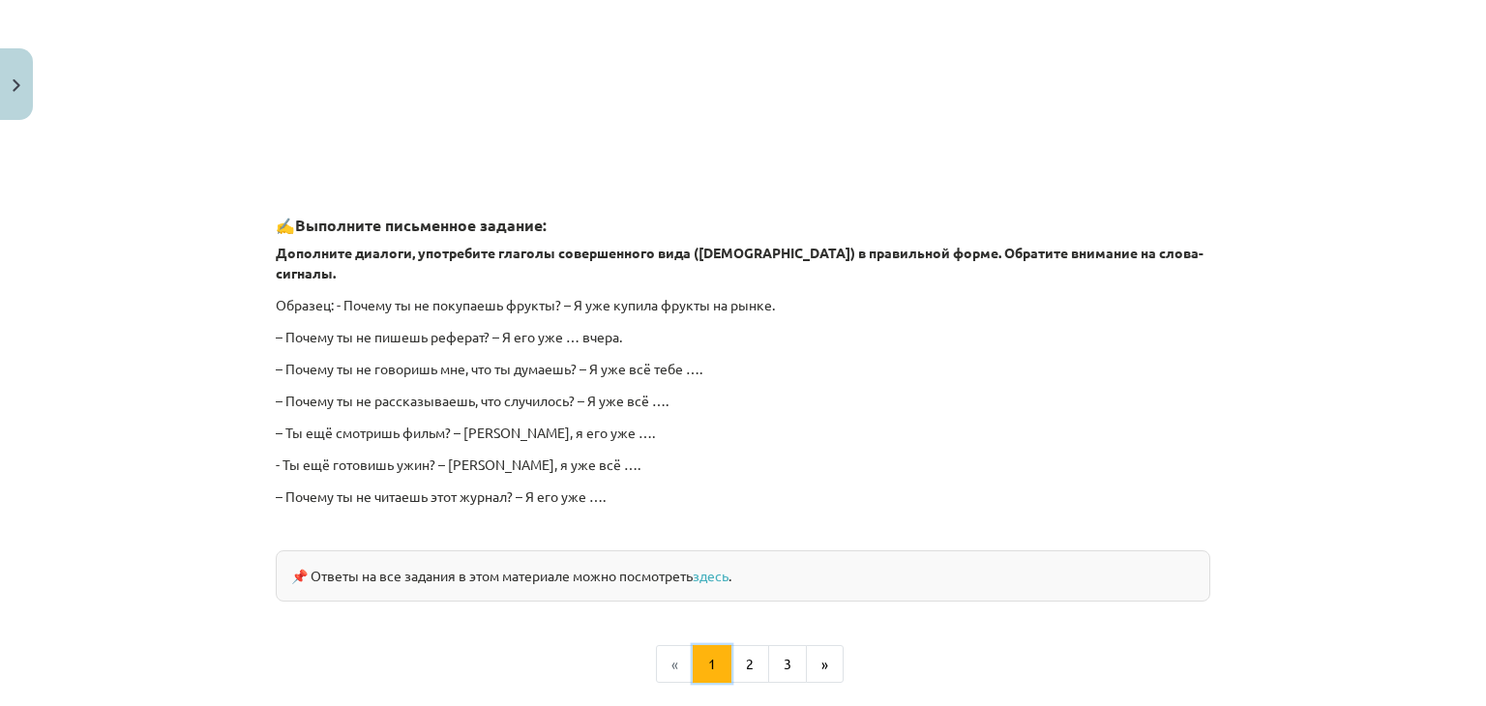
scroll to position [1719, 0]
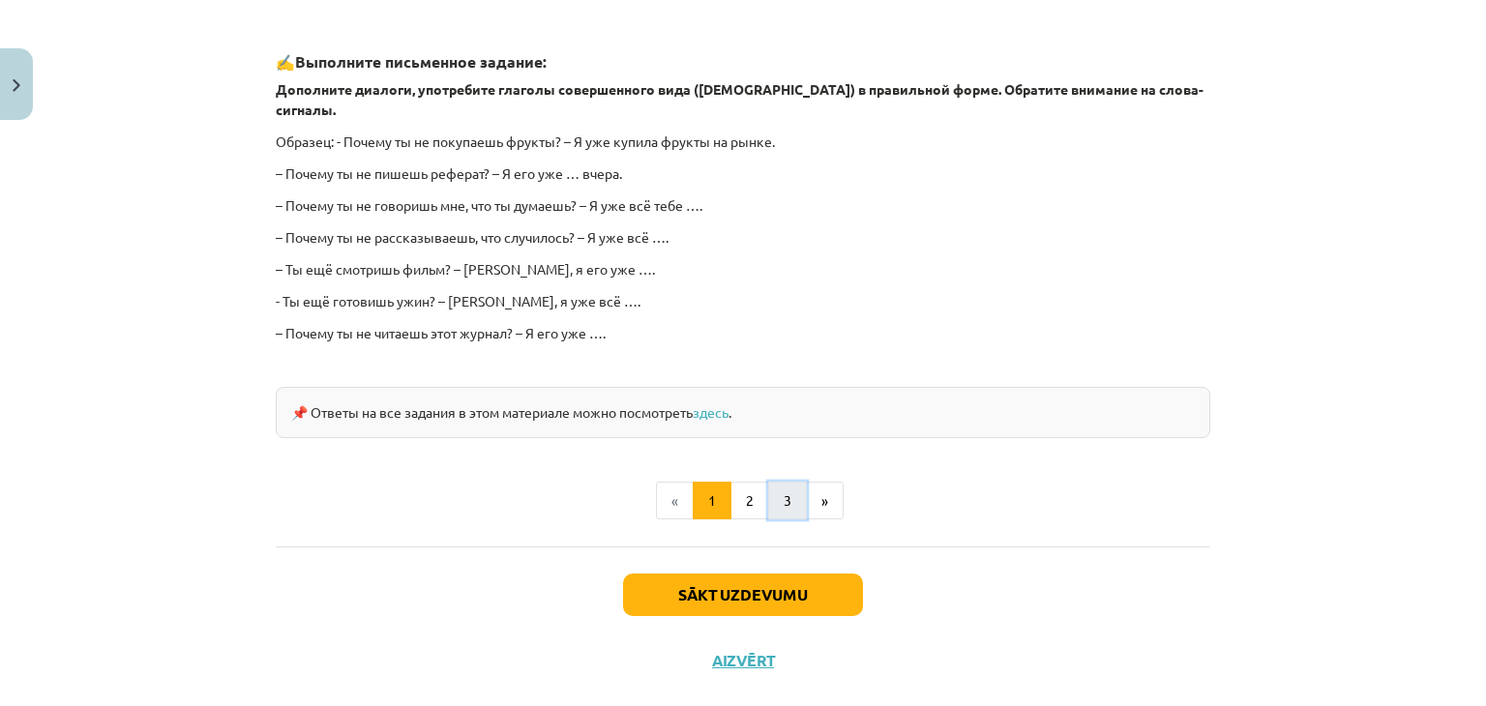
click at [792, 485] on button "3" at bounding box center [787, 501] width 39 height 39
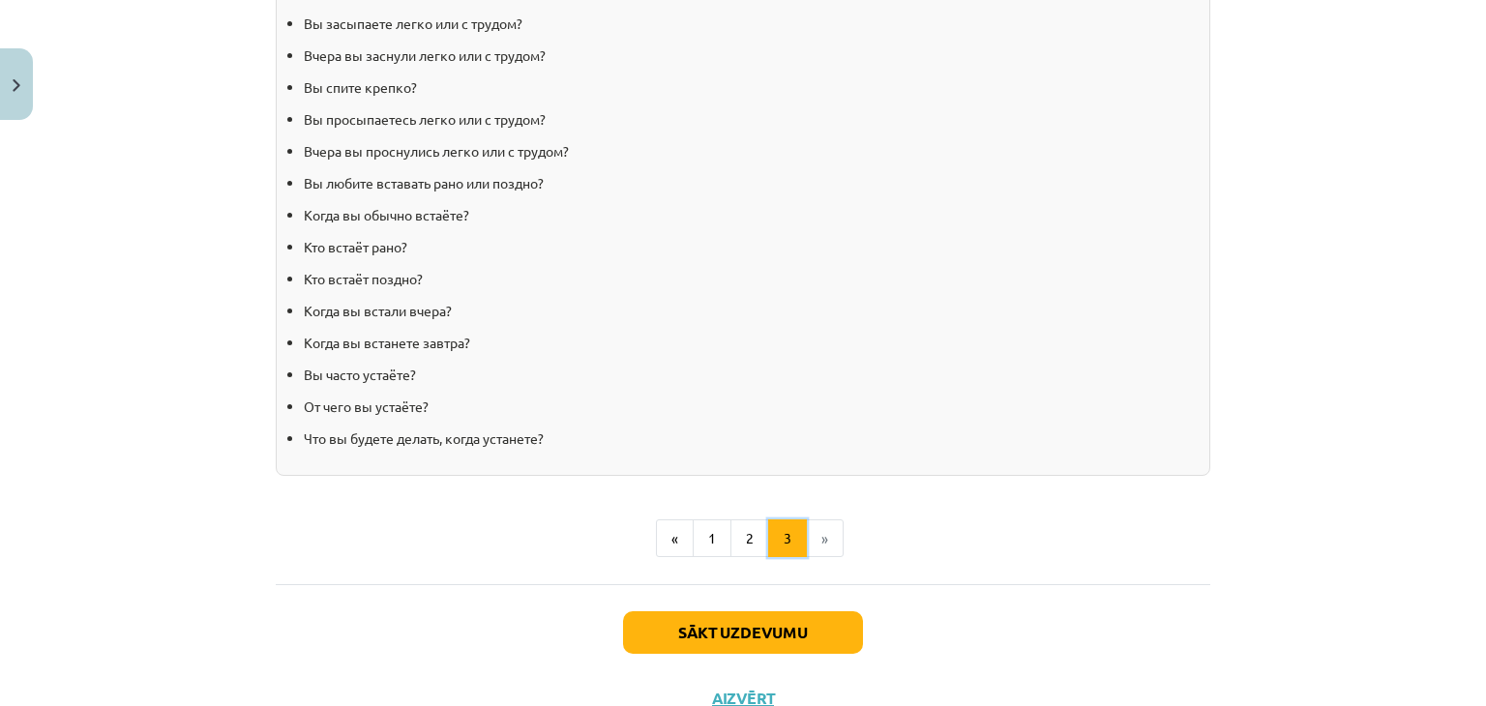
scroll to position [1974, 0]
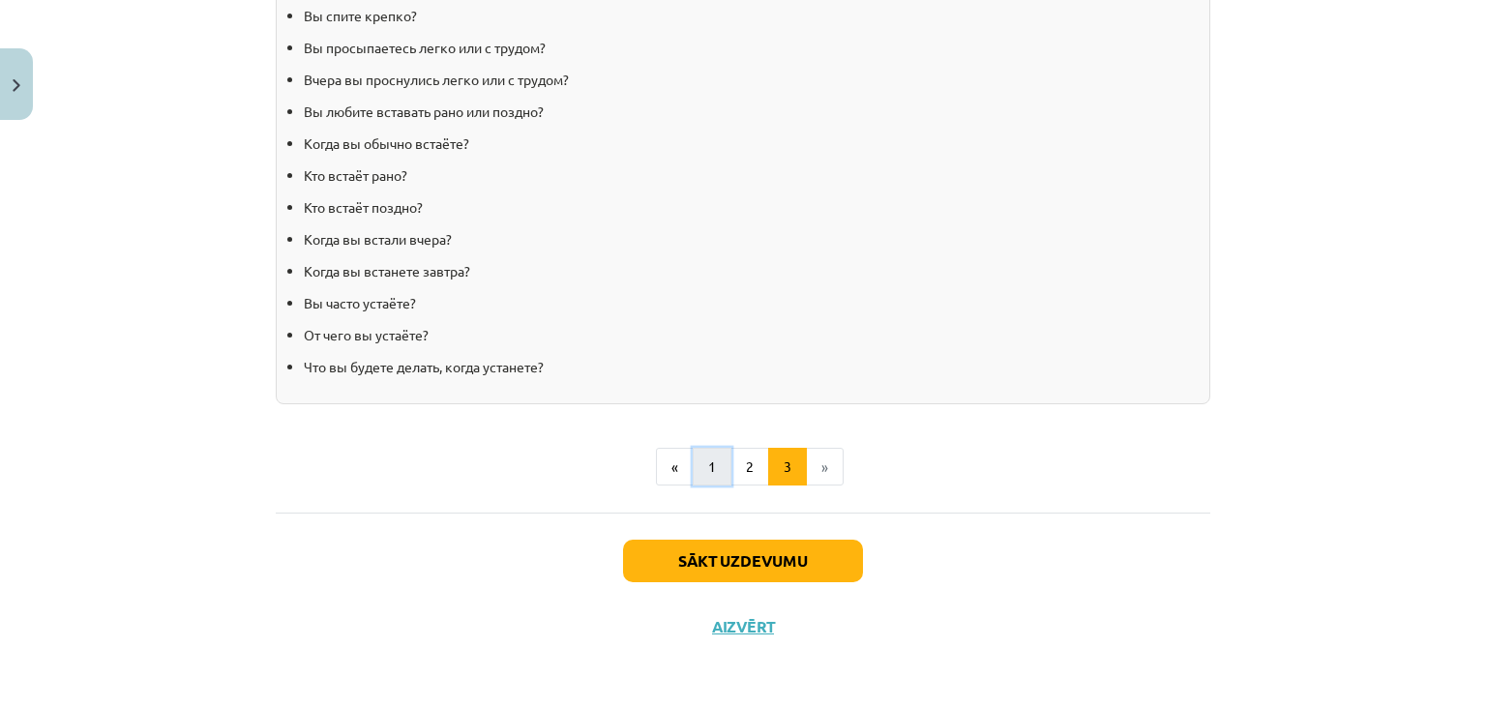
click at [701, 473] on button "1" at bounding box center [711, 467] width 39 height 39
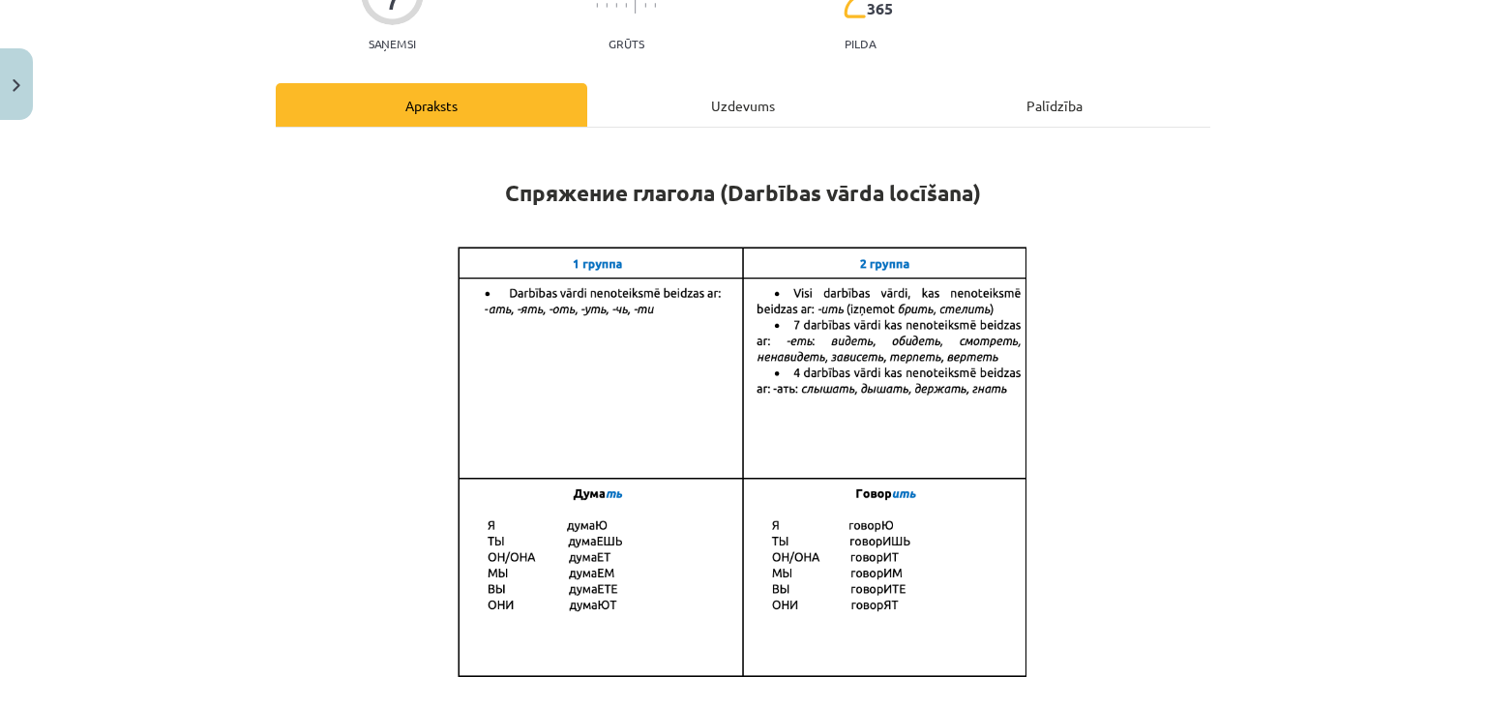
scroll to position [225, 0]
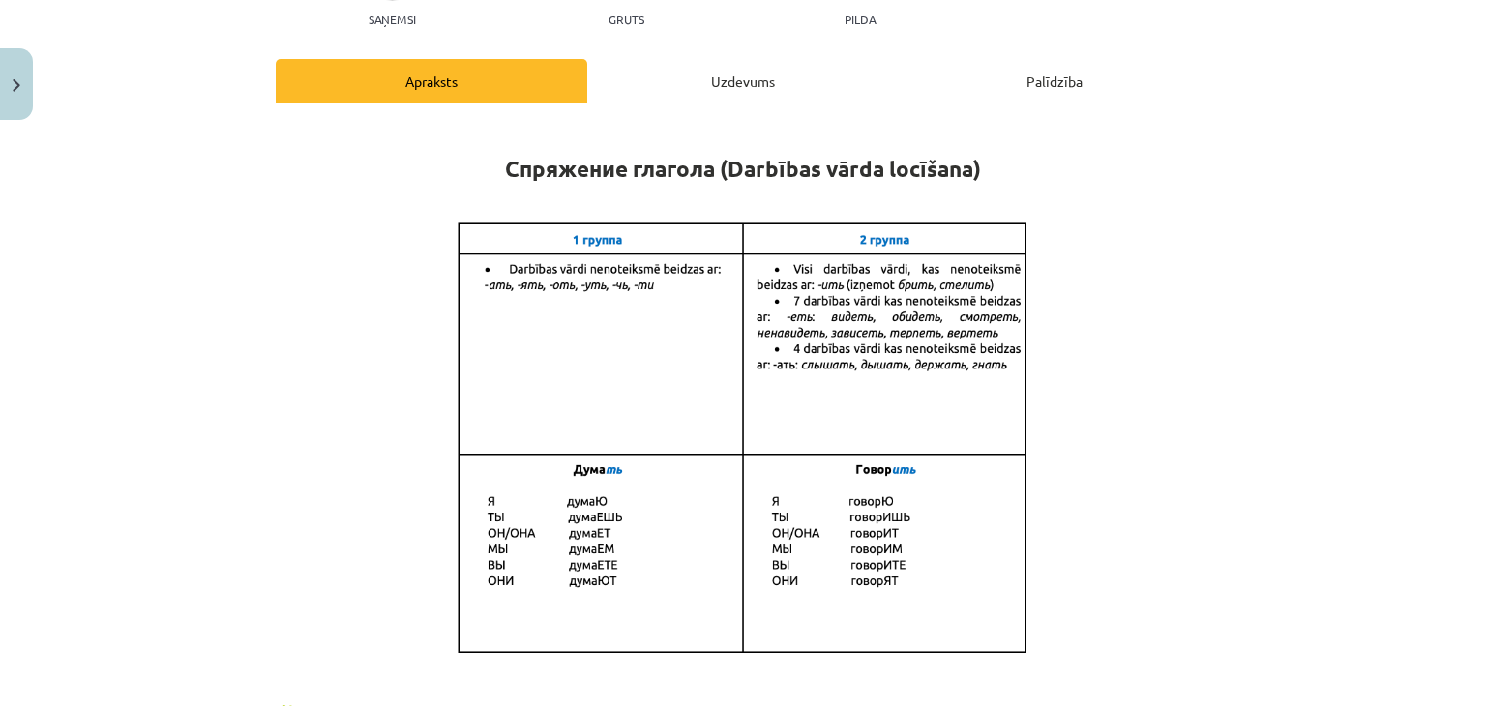
click at [724, 89] on div "Uzdevums" at bounding box center [742, 81] width 311 height 44
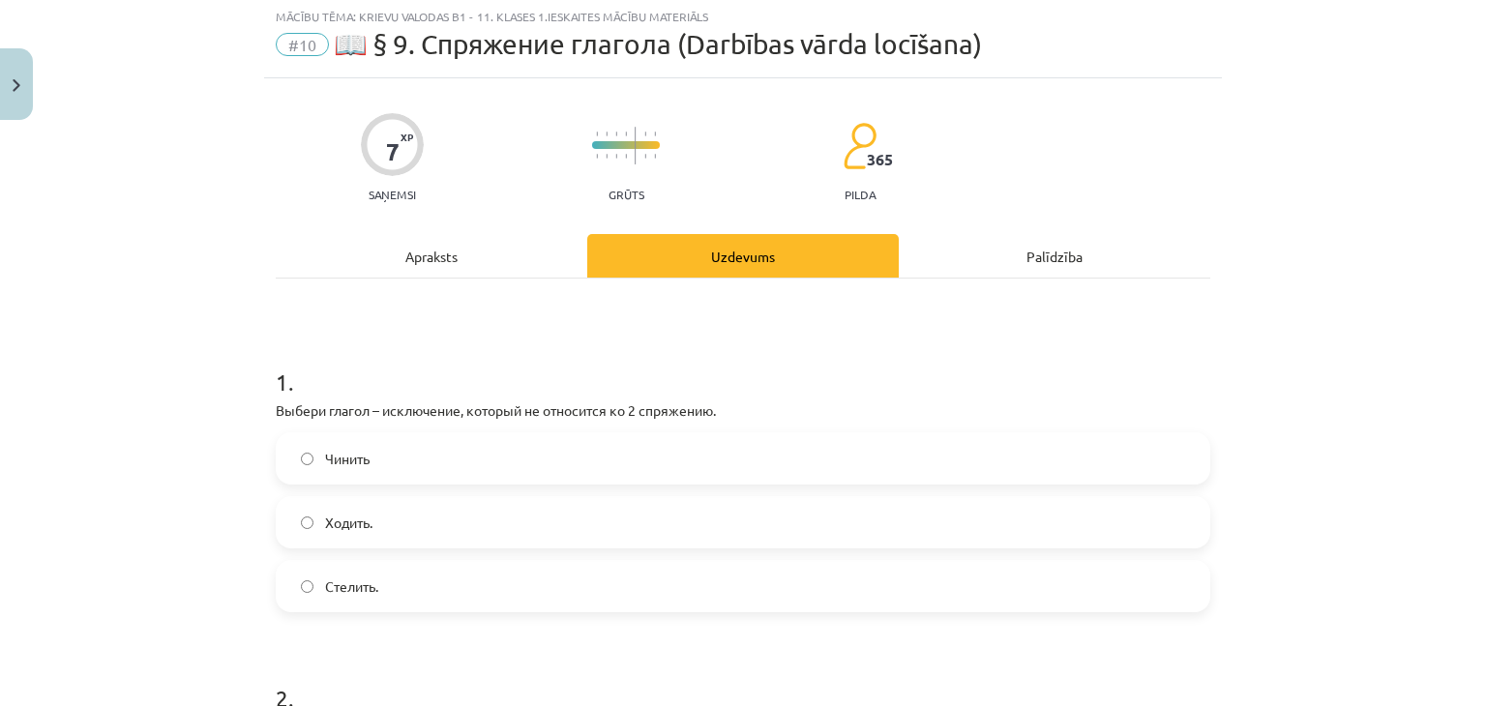
scroll to position [48, 0]
click at [307, 596] on label "Стелить." at bounding box center [743, 588] width 930 height 48
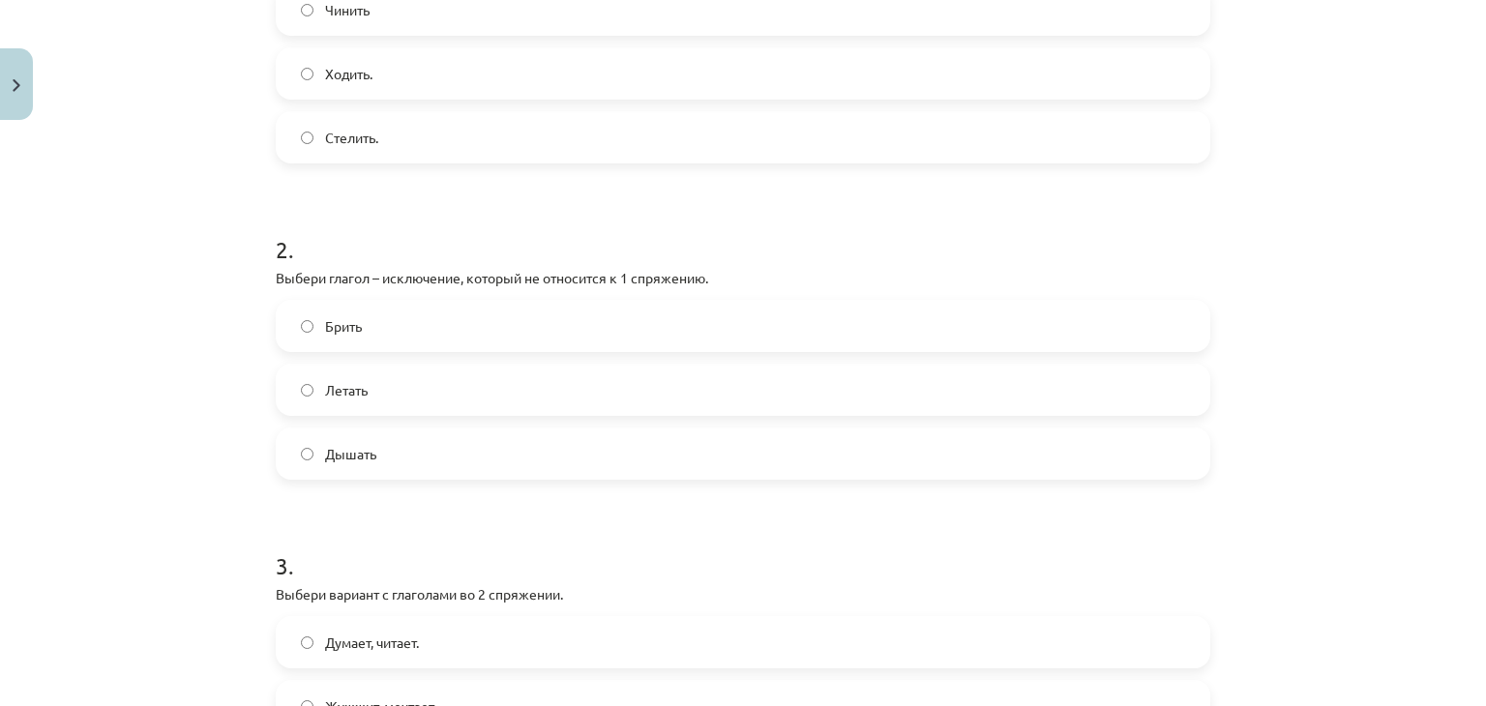
click at [391, 331] on label "Брить" at bounding box center [743, 326] width 930 height 48
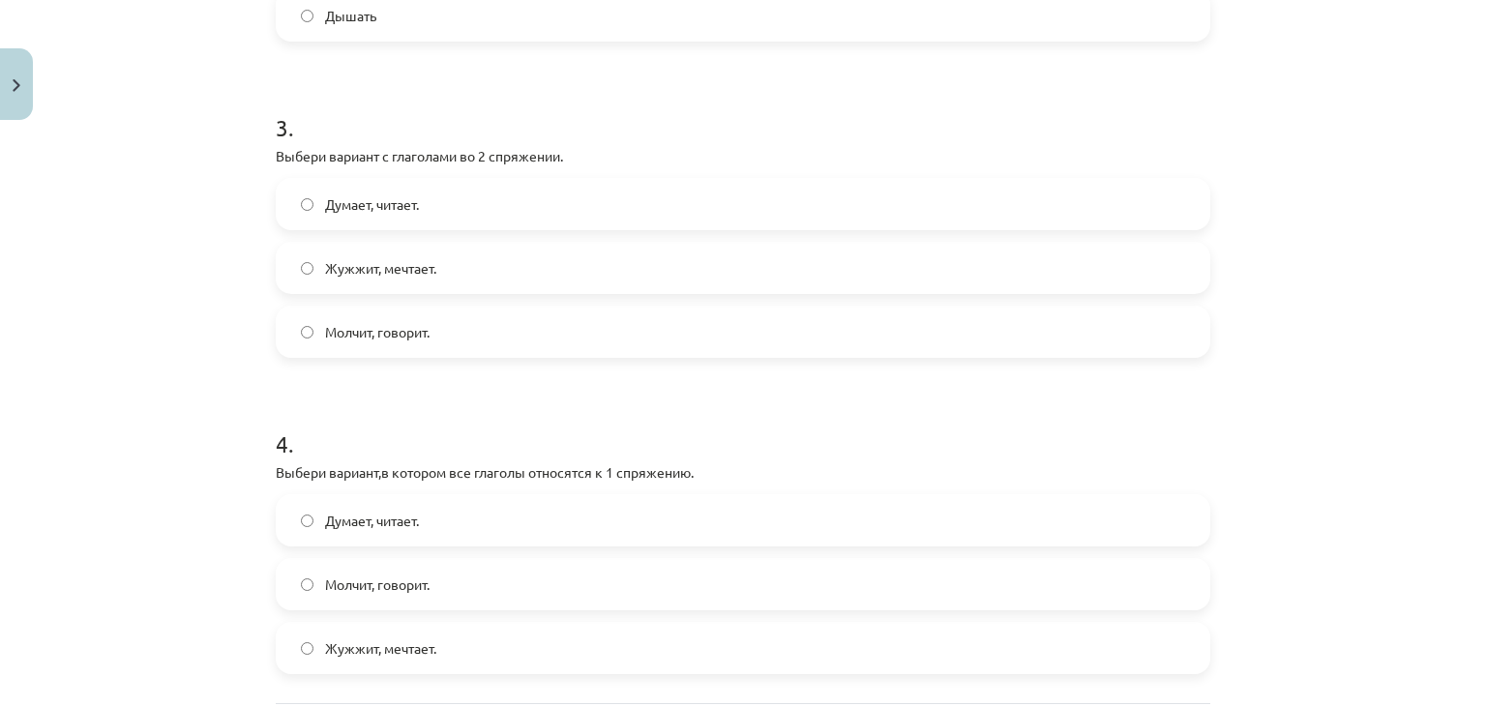
scroll to position [951, 0]
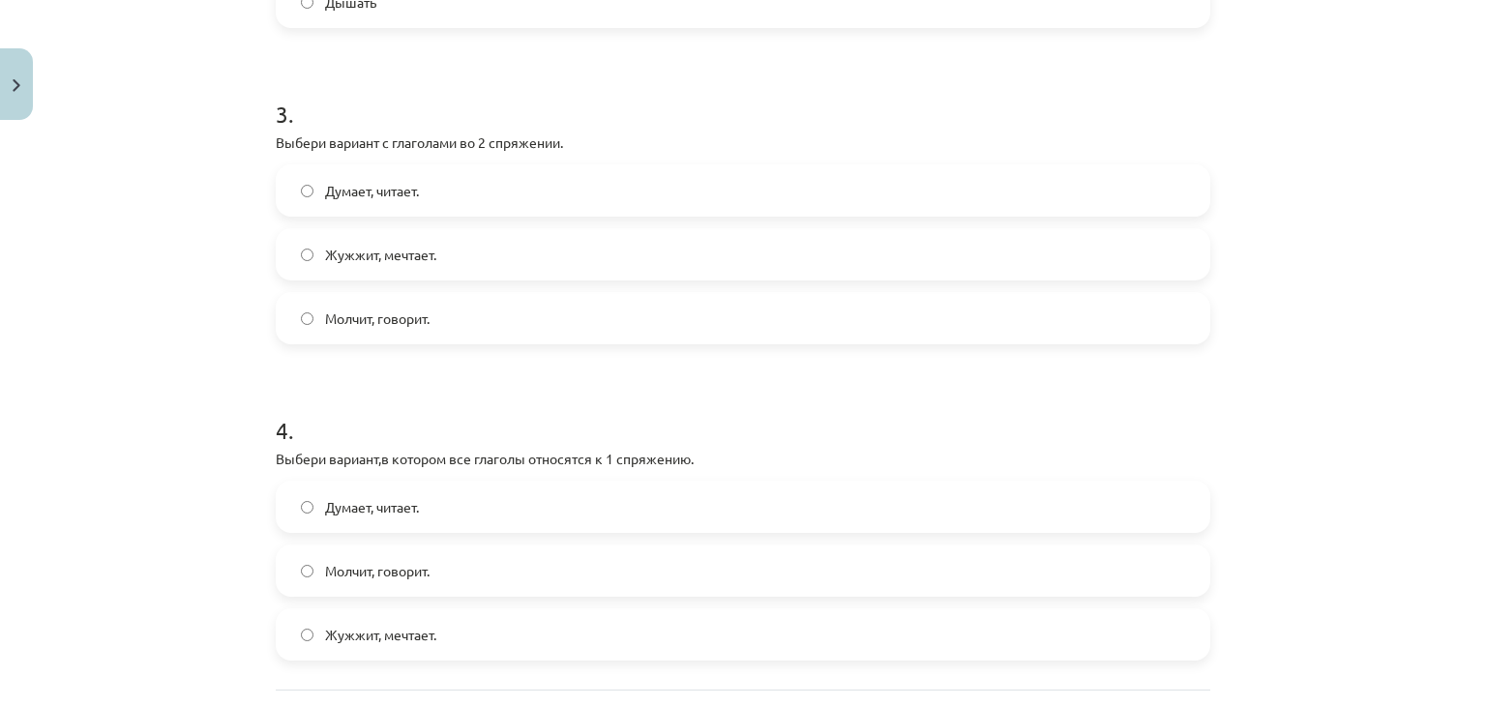
click at [379, 320] on span "Молчит, говорит." at bounding box center [377, 319] width 104 height 20
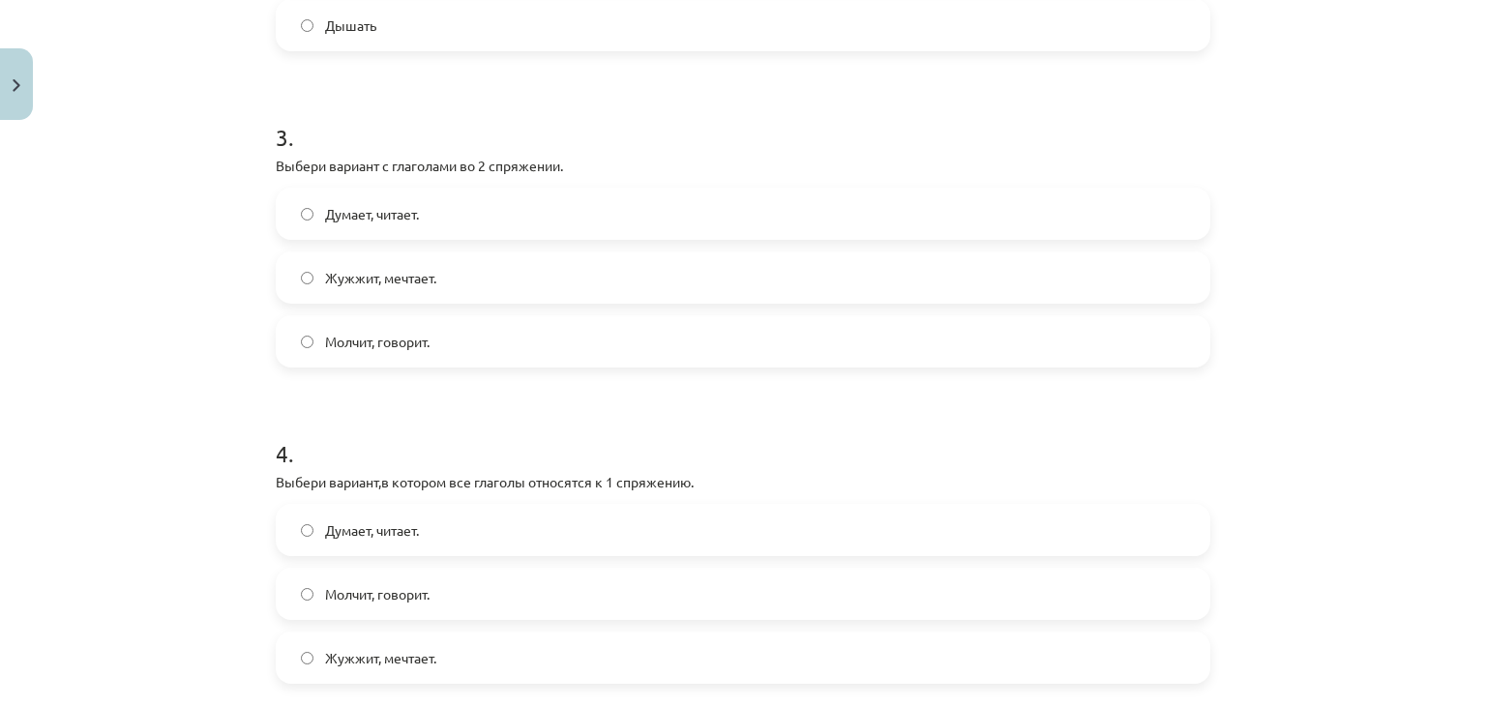
scroll to position [903, 0]
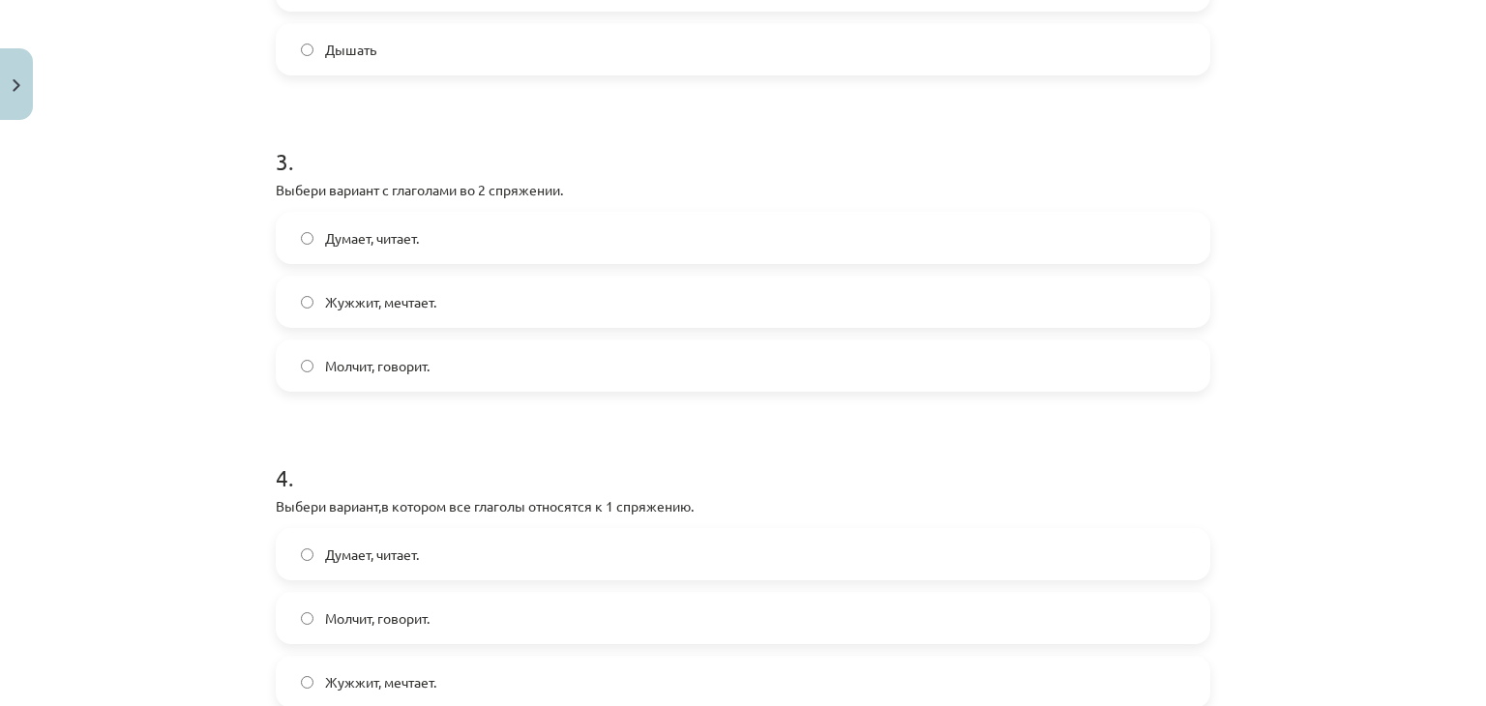
click at [368, 234] on span "Думает, читает." at bounding box center [372, 238] width 94 height 20
click at [365, 372] on span "Молчит, говорит." at bounding box center [377, 366] width 104 height 20
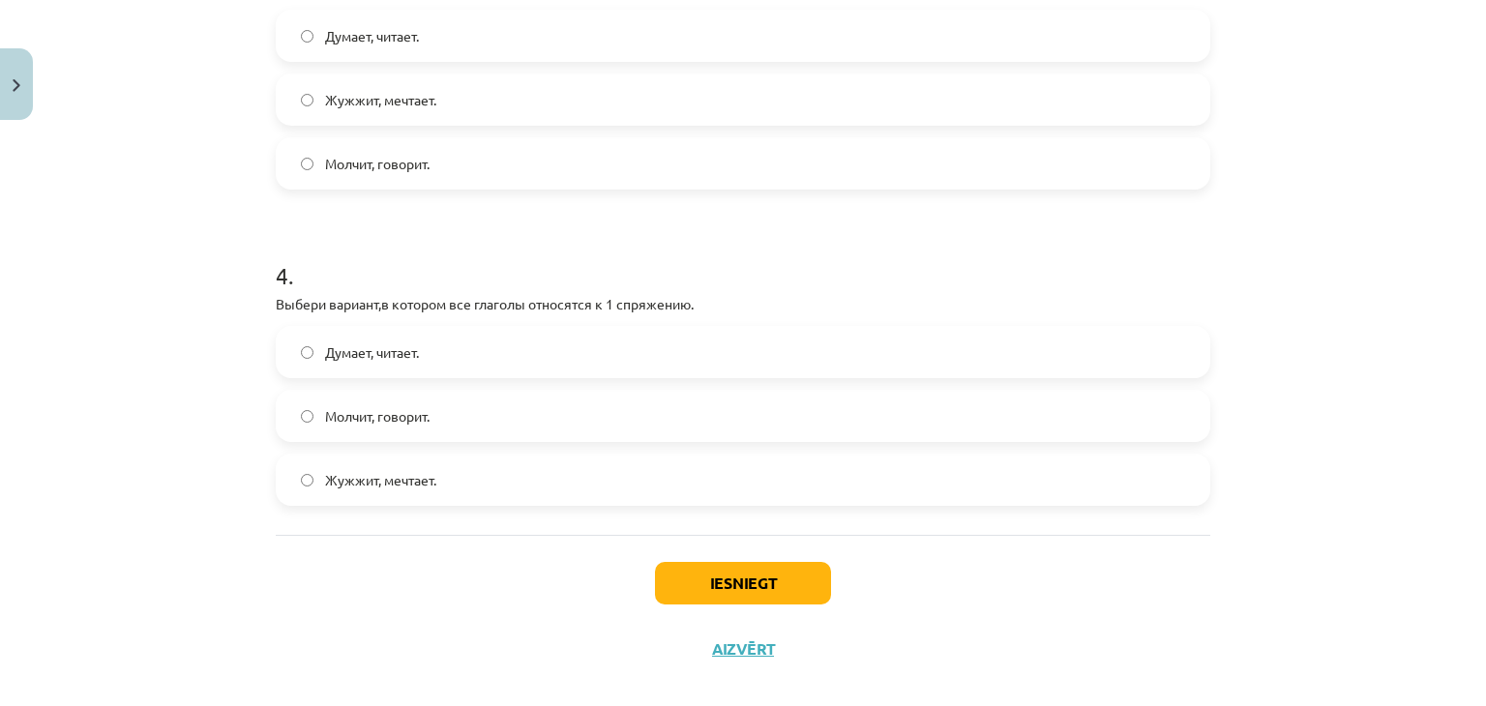
scroll to position [1130, 0]
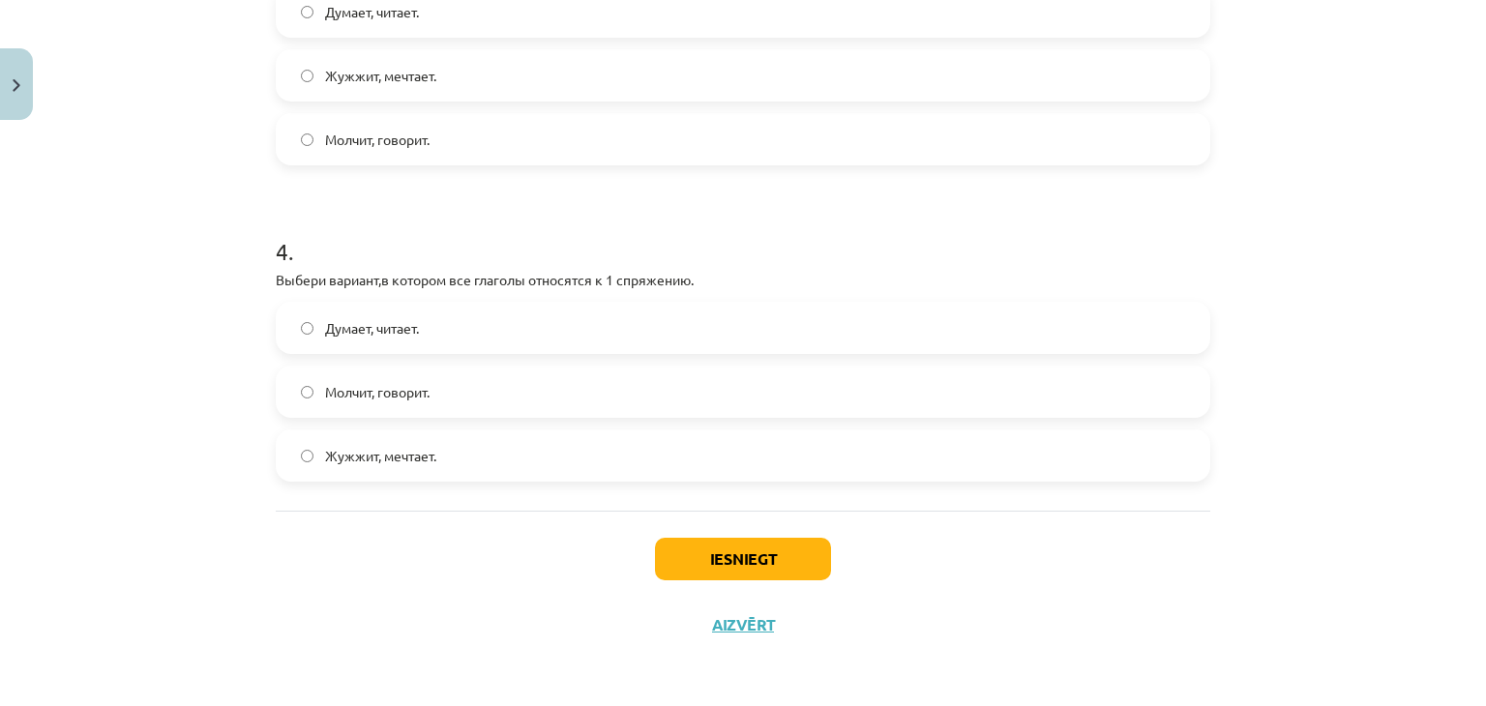
click at [360, 408] on label "Молчит, говорит." at bounding box center [743, 392] width 930 height 48
click at [675, 577] on button "Iesniegt" at bounding box center [743, 559] width 176 height 43
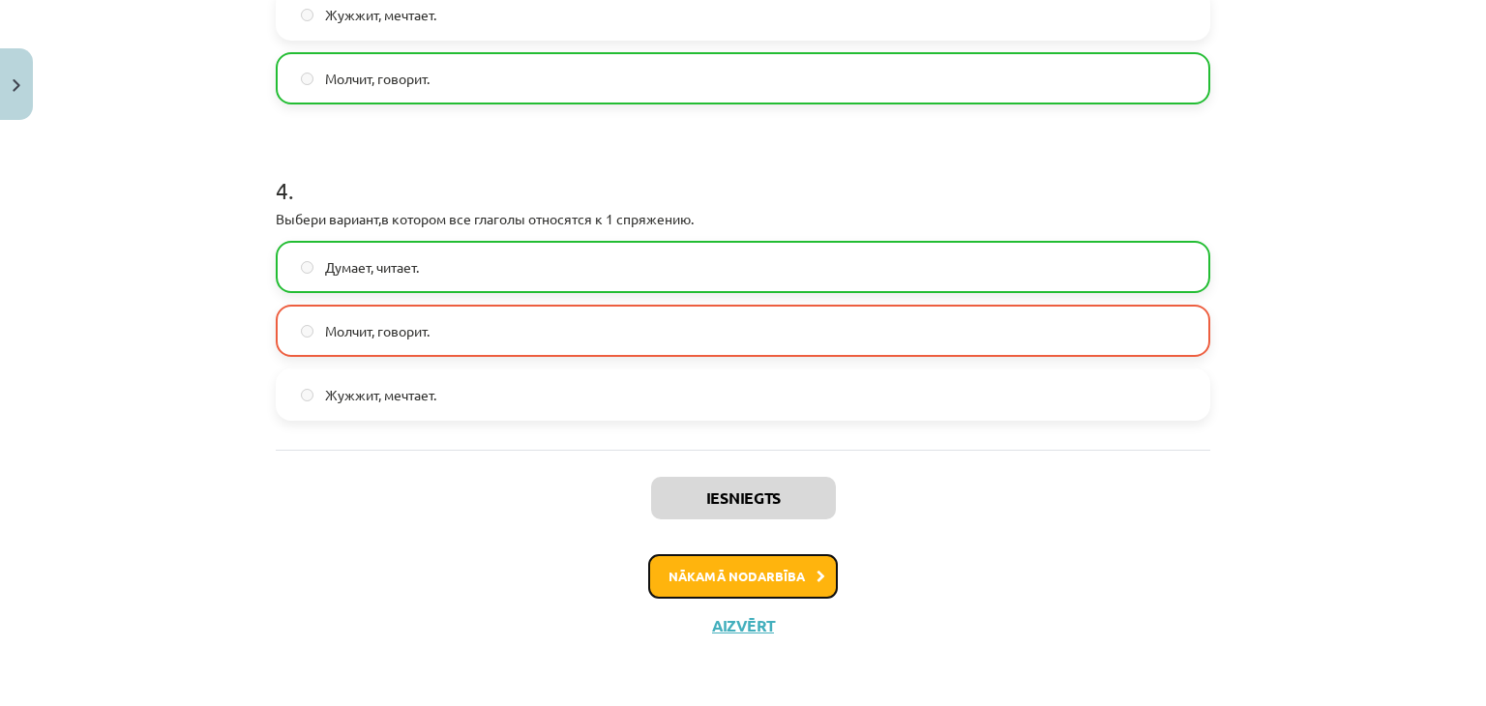
click at [704, 576] on button "Nākamā nodarbība" at bounding box center [743, 576] width 190 height 44
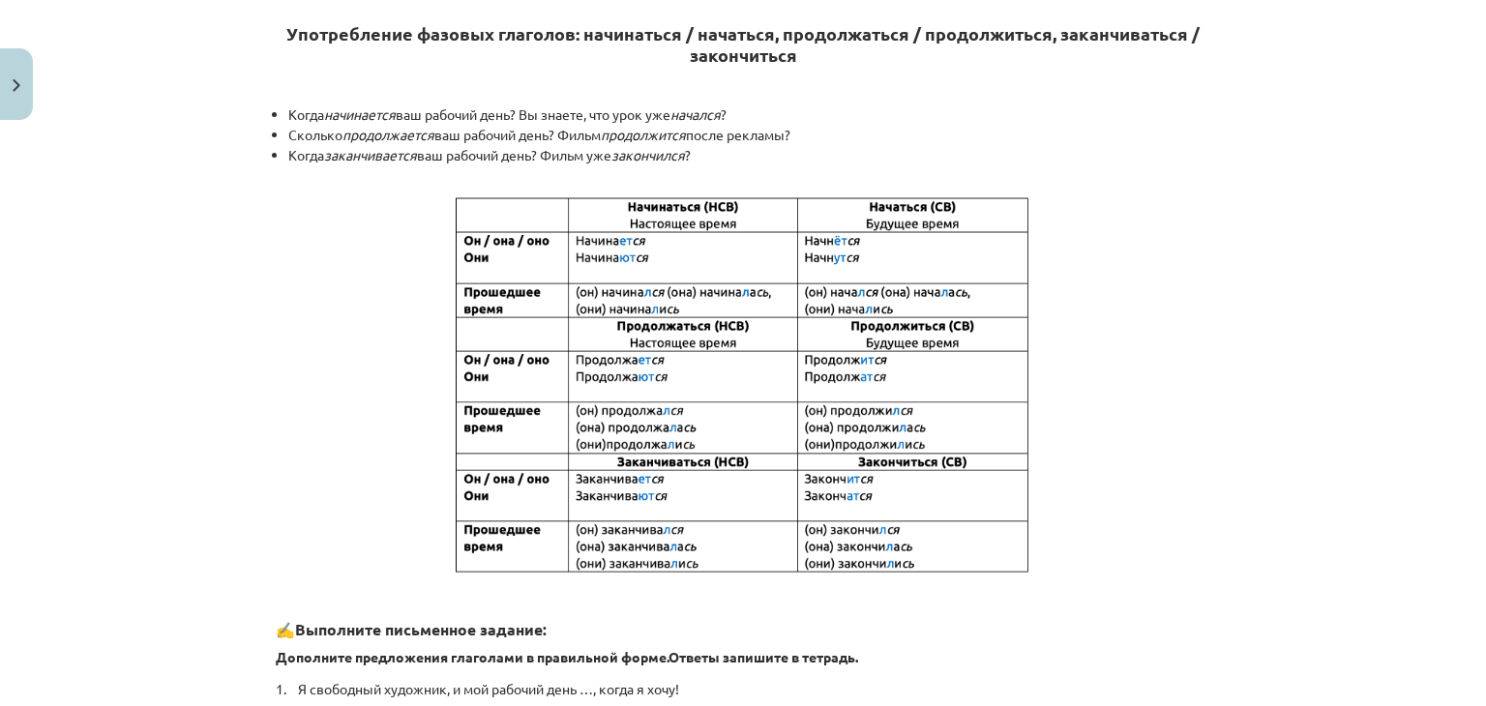
scroll to position [0, 0]
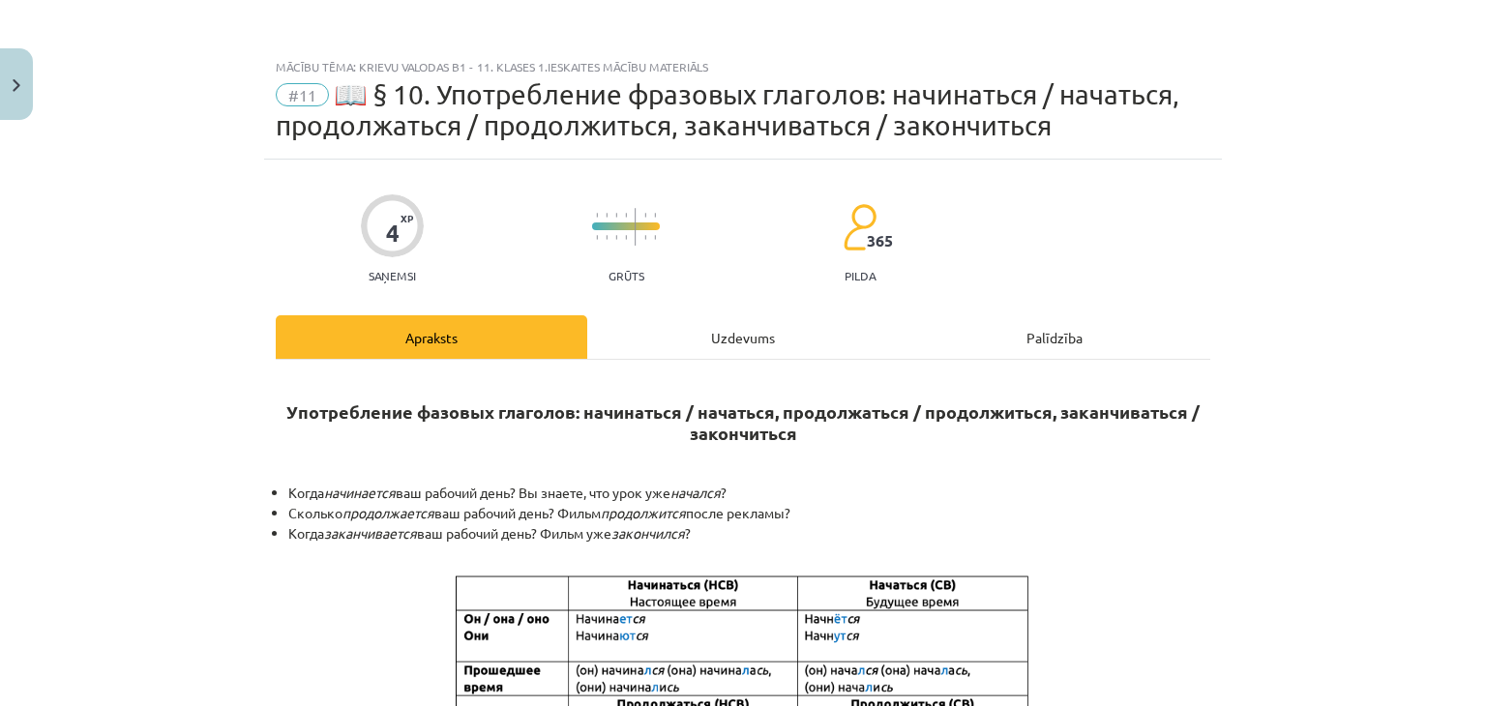
click at [763, 335] on div "Uzdevums" at bounding box center [742, 337] width 311 height 44
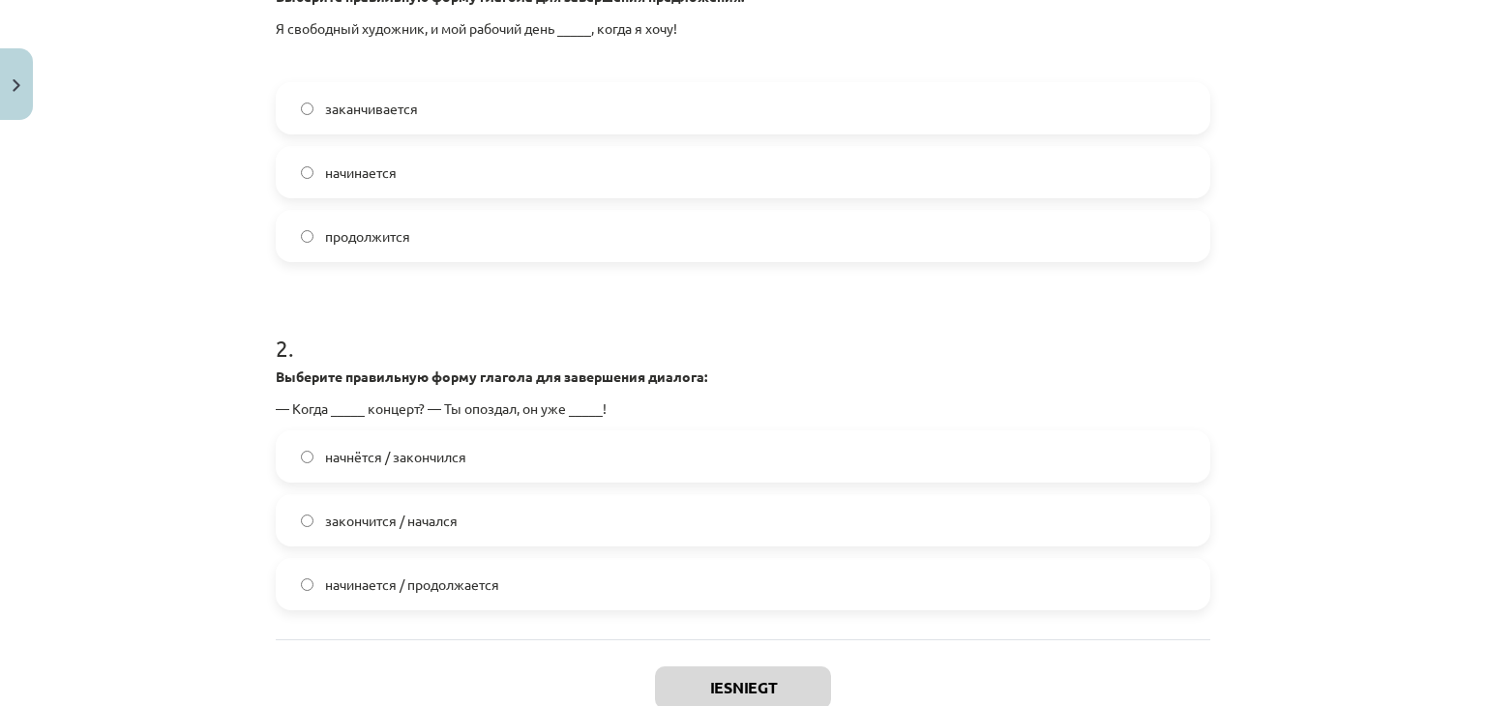
scroll to position [499, 0]
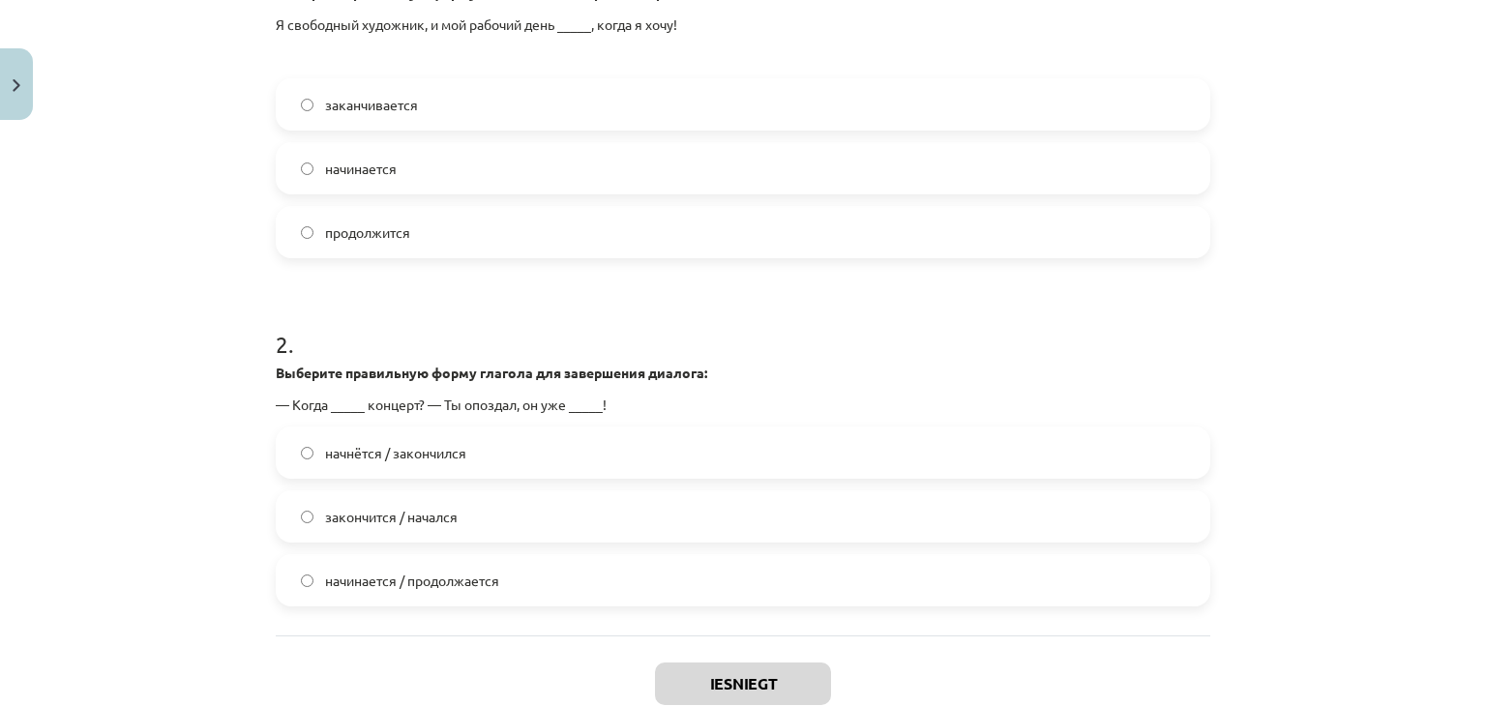
click at [367, 172] on span "начинается" at bounding box center [361, 169] width 72 height 20
click at [385, 465] on label "начнётся / закончился" at bounding box center [743, 452] width 930 height 48
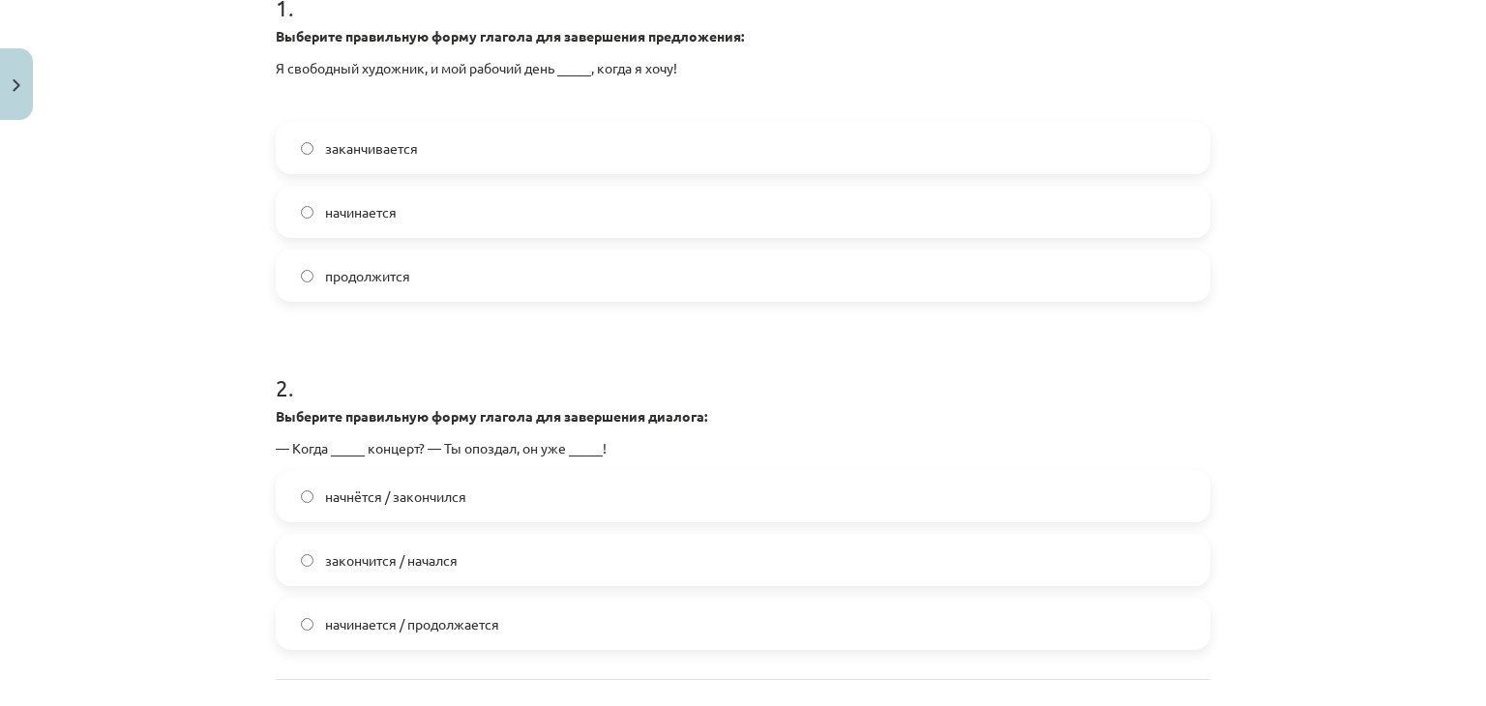
scroll to position [623, 0]
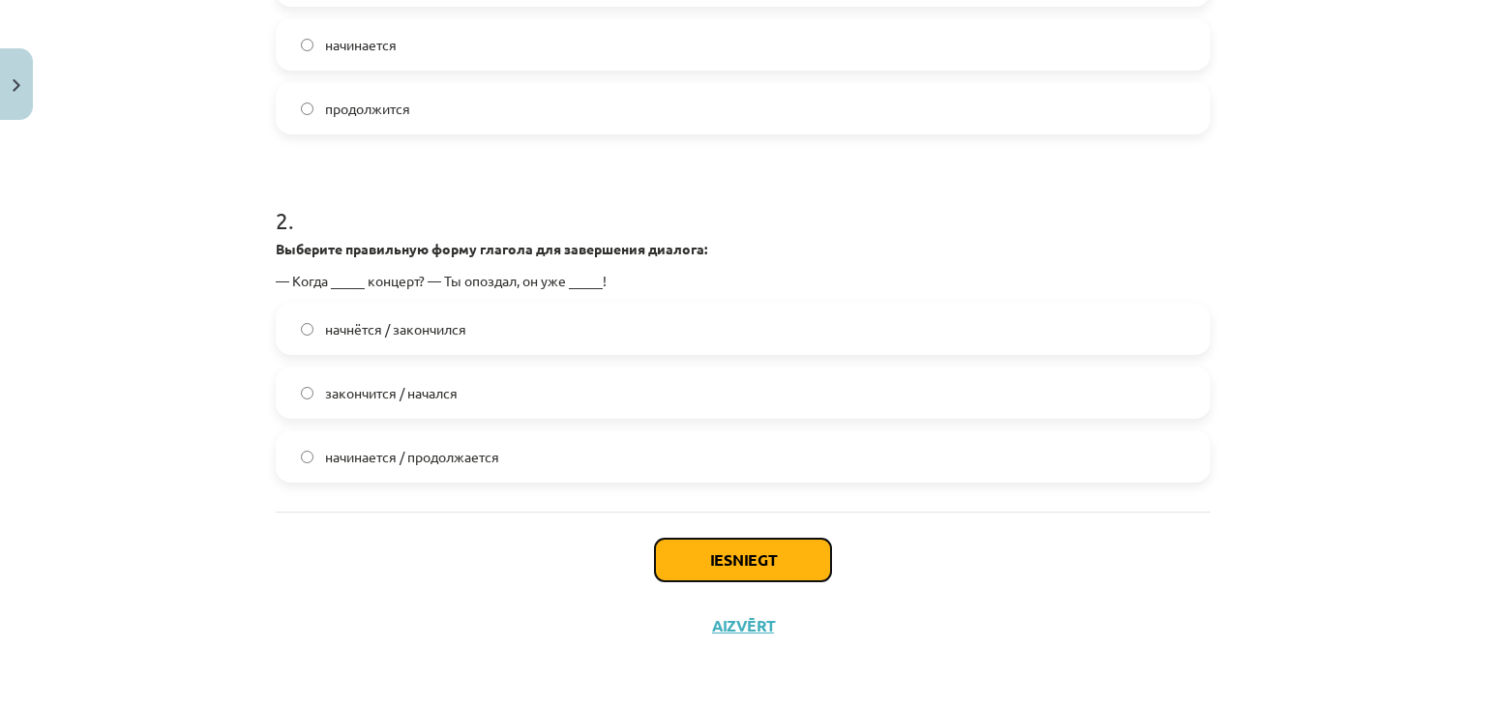
click at [697, 572] on button "Iesniegt" at bounding box center [743, 560] width 176 height 43
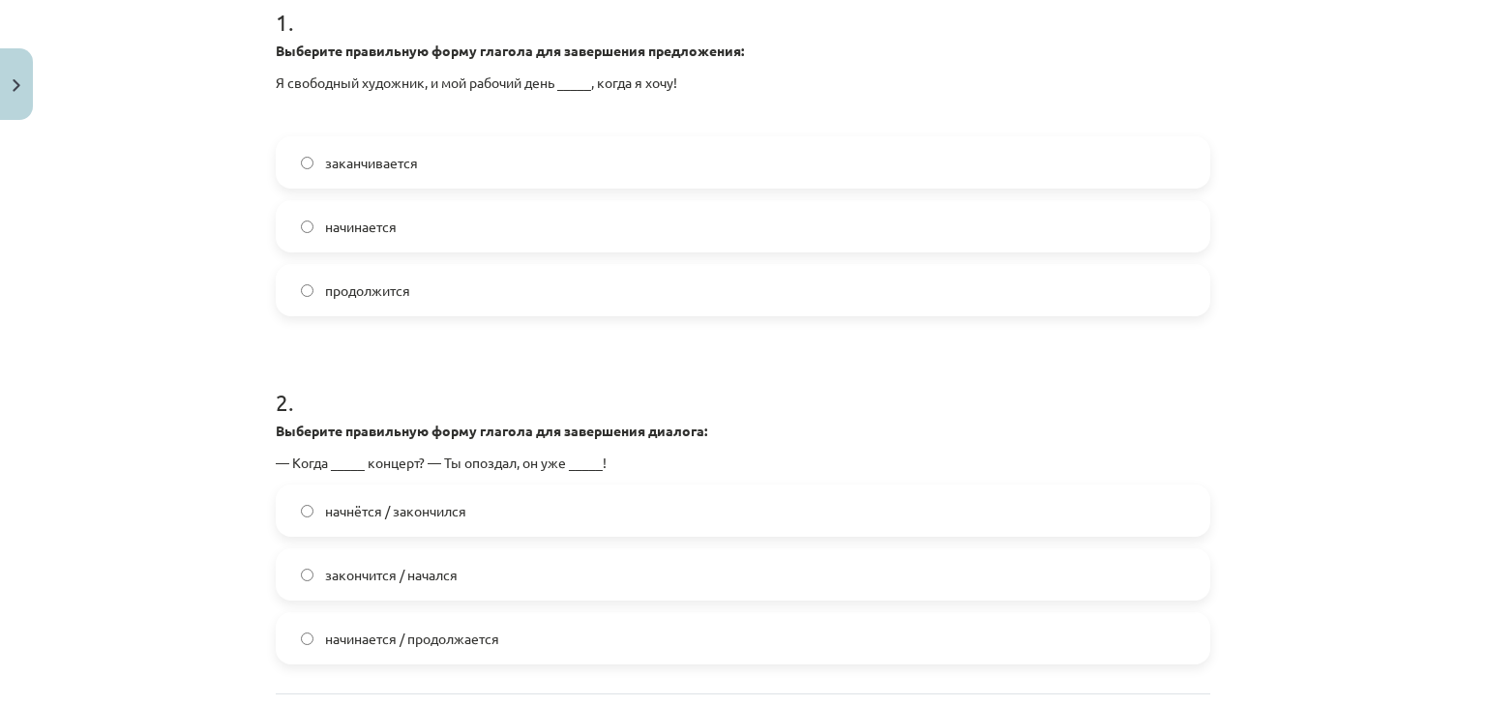
scroll to position [448, 0]
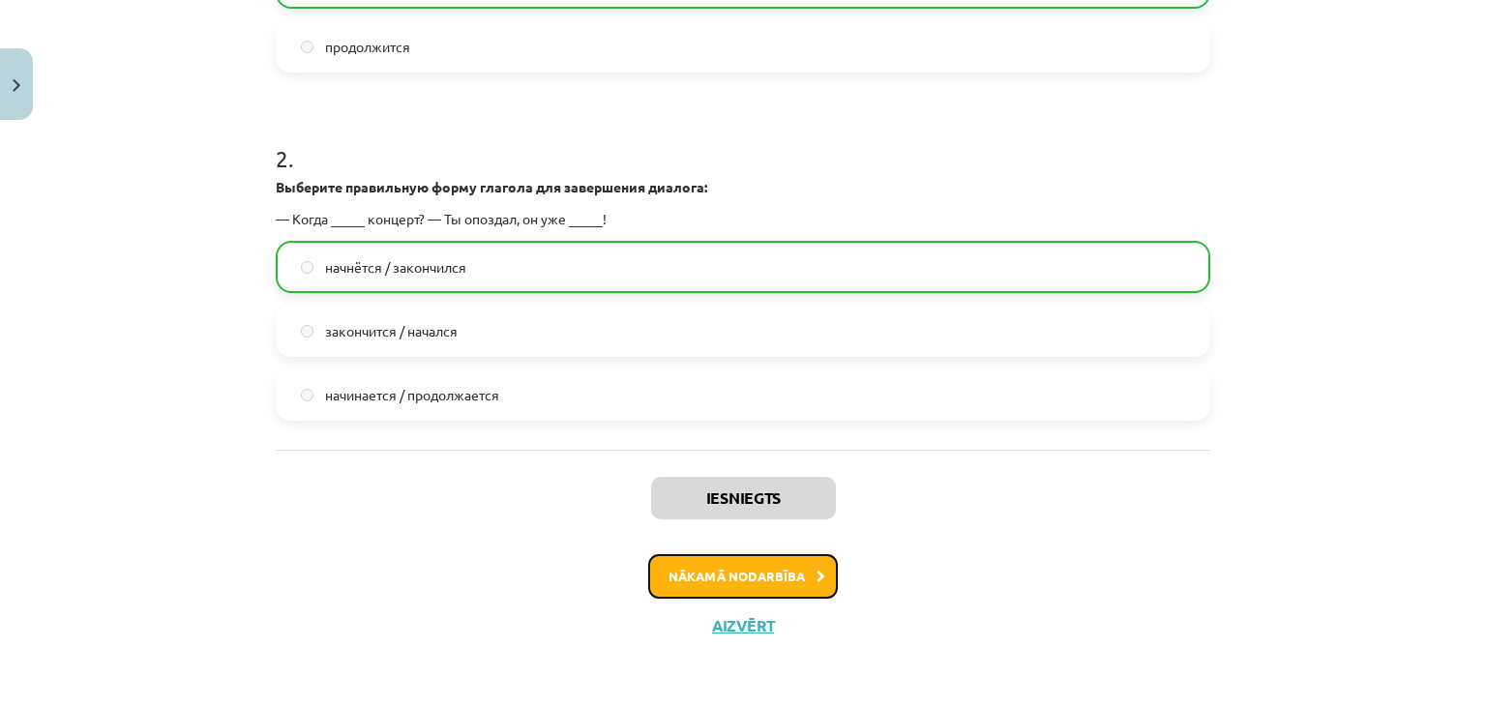
click at [801, 586] on button "Nākamā nodarbība" at bounding box center [743, 576] width 190 height 44
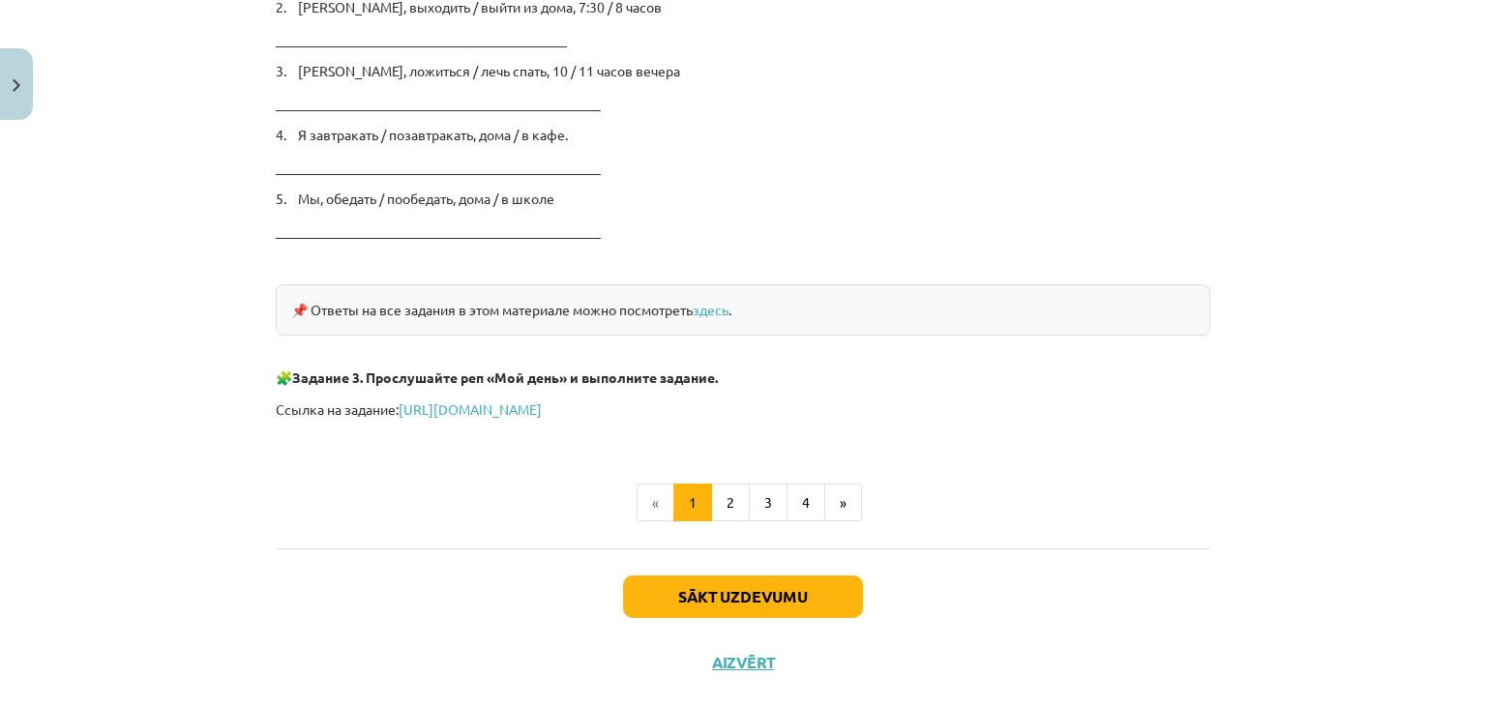
scroll to position [3281, 0]
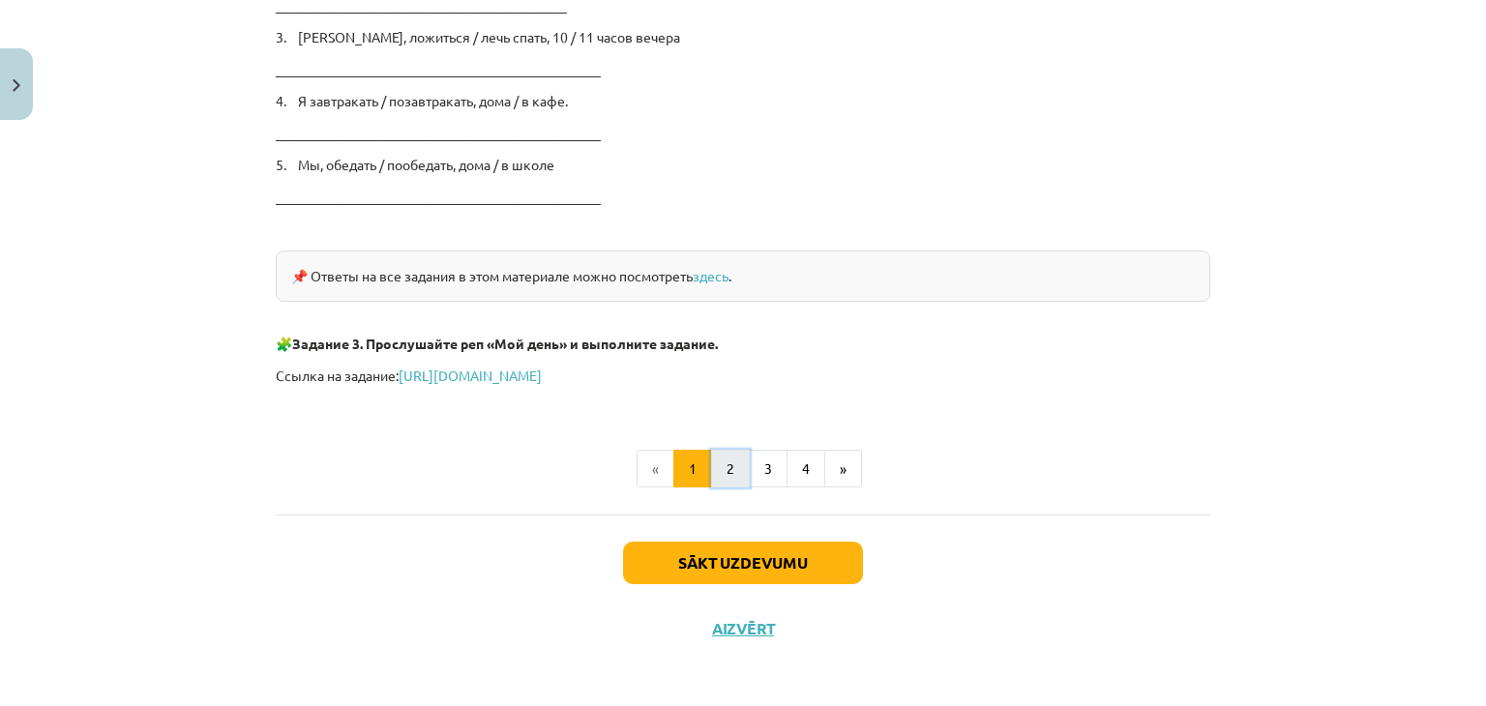
click at [714, 463] on button "2" at bounding box center [730, 469] width 39 height 39
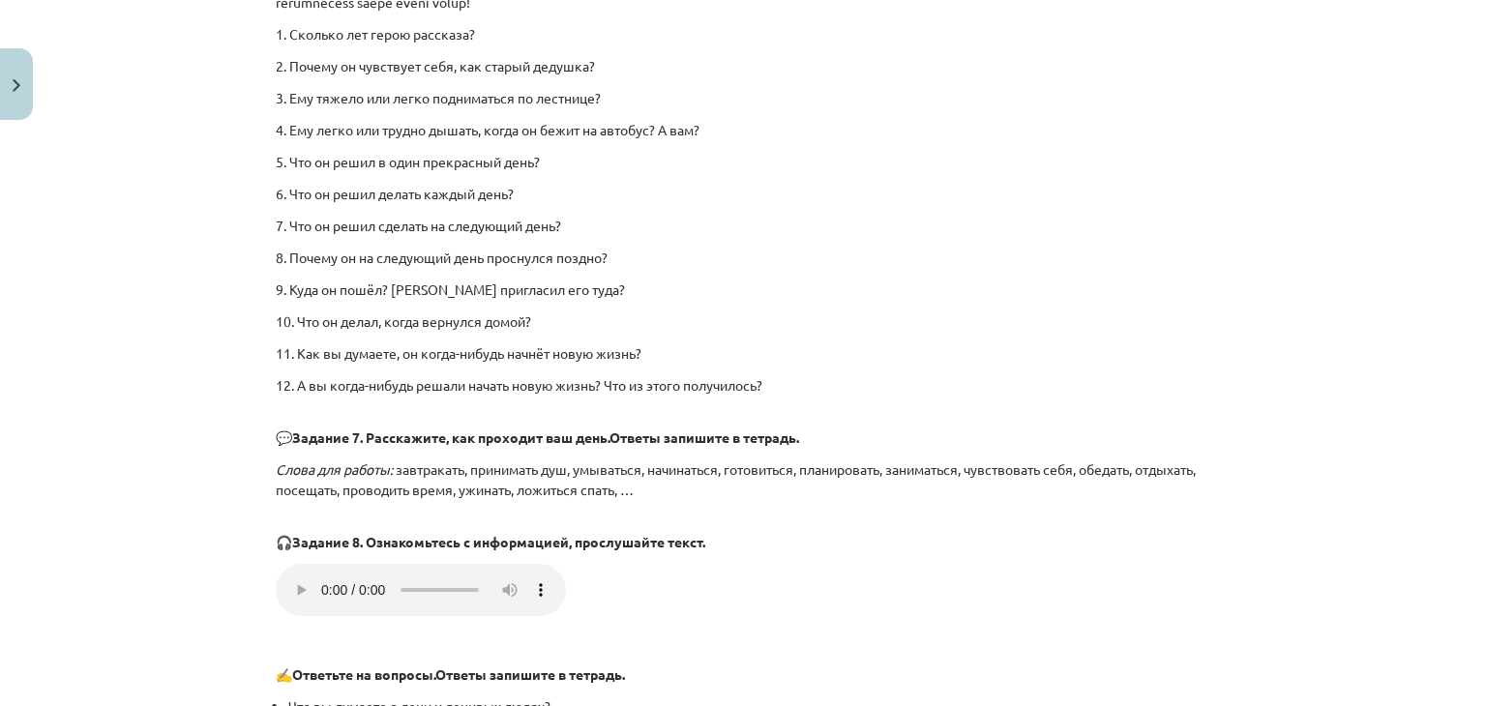
scroll to position [2337, 0]
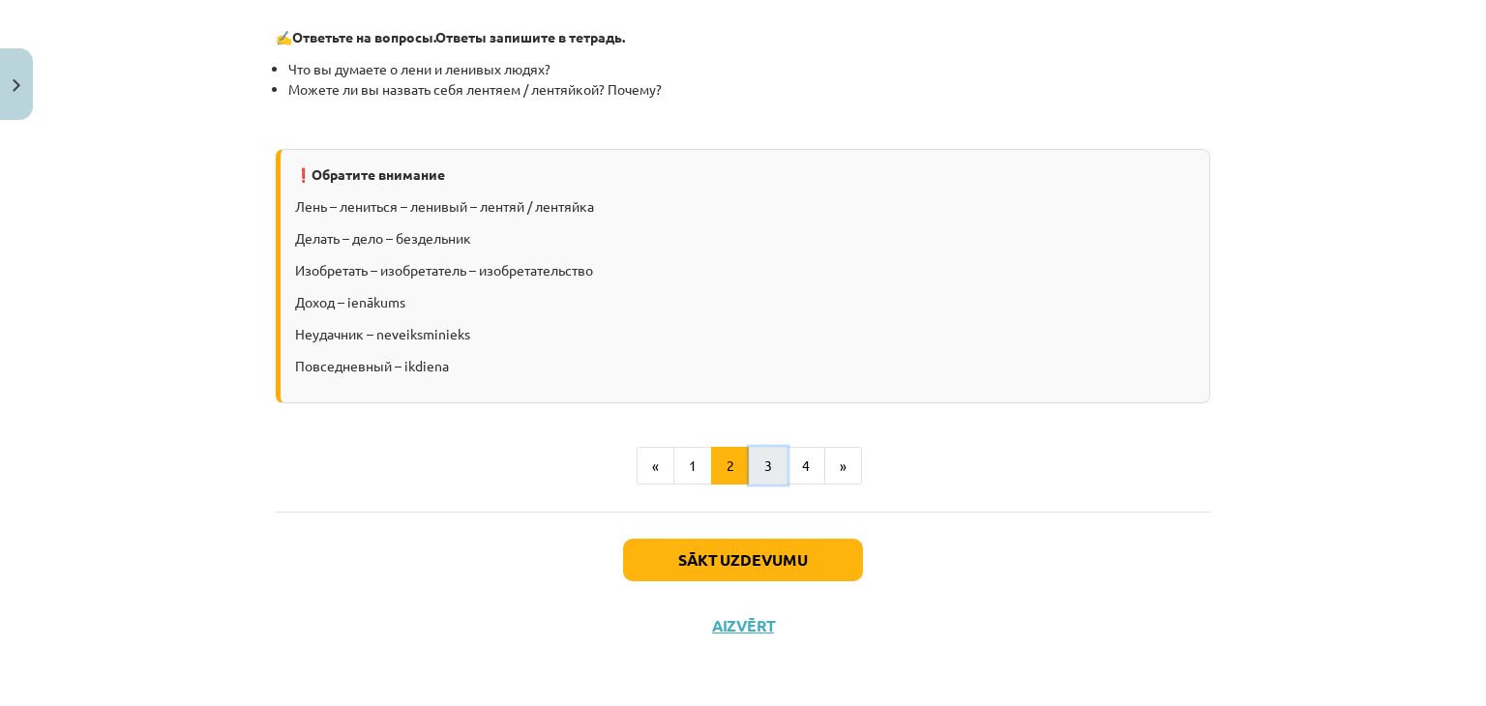
click at [755, 463] on button "3" at bounding box center [768, 466] width 39 height 39
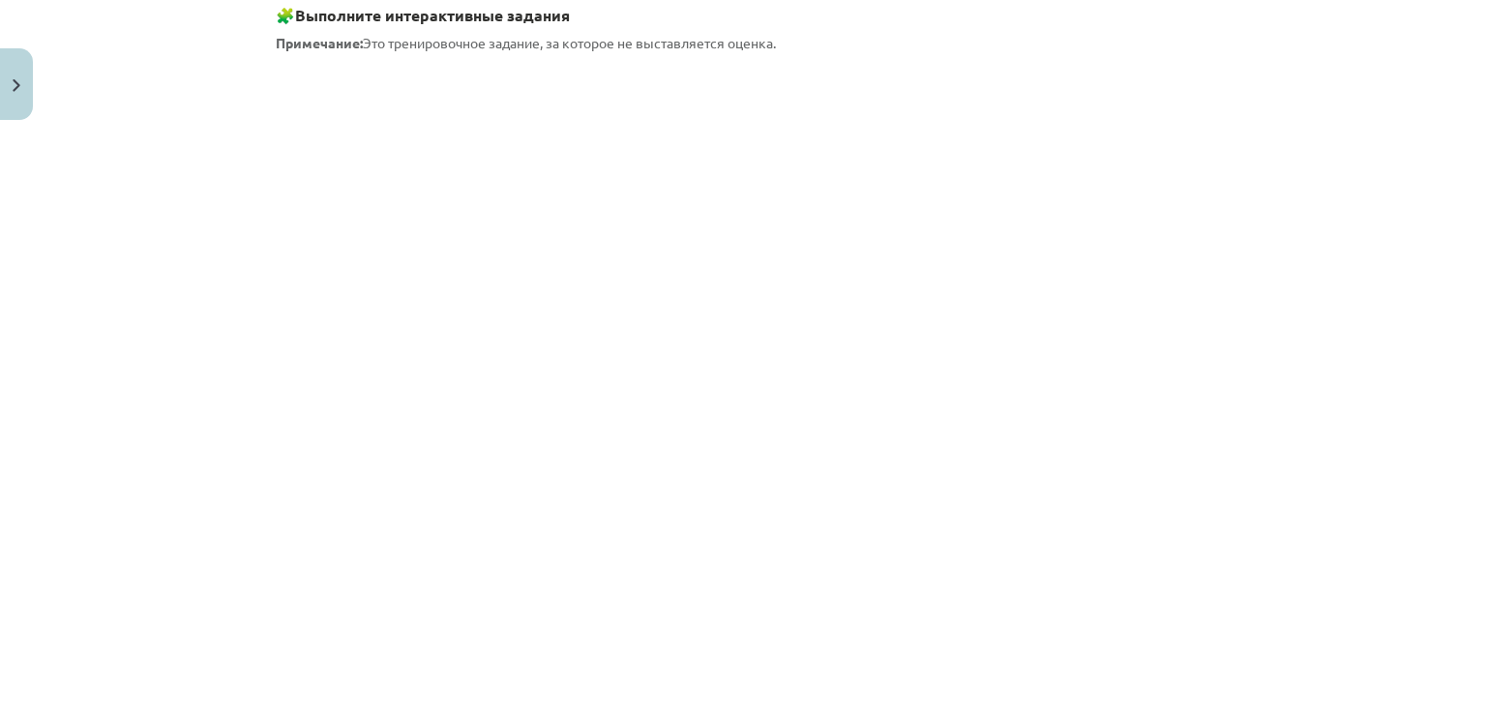
scroll to position [1404, 0]
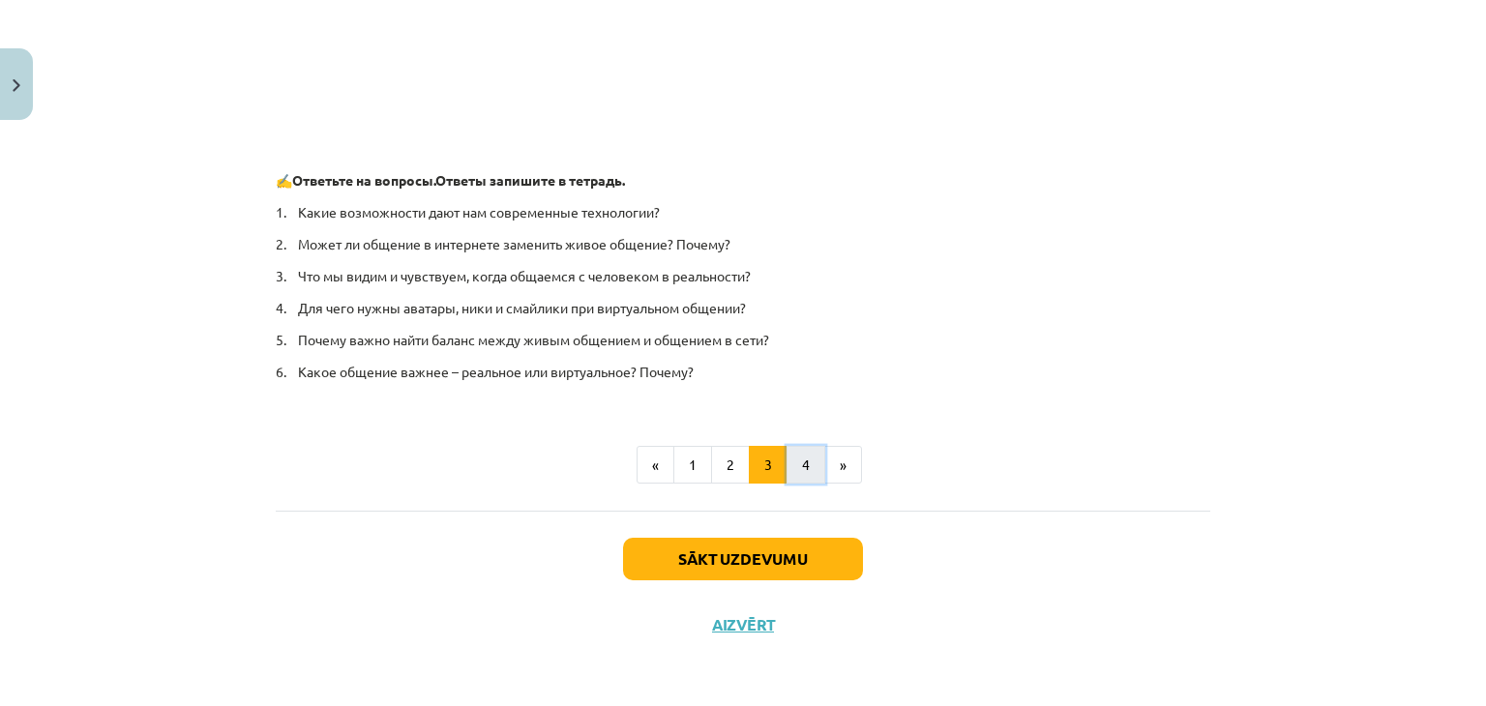
click at [799, 473] on button "4" at bounding box center [805, 465] width 39 height 39
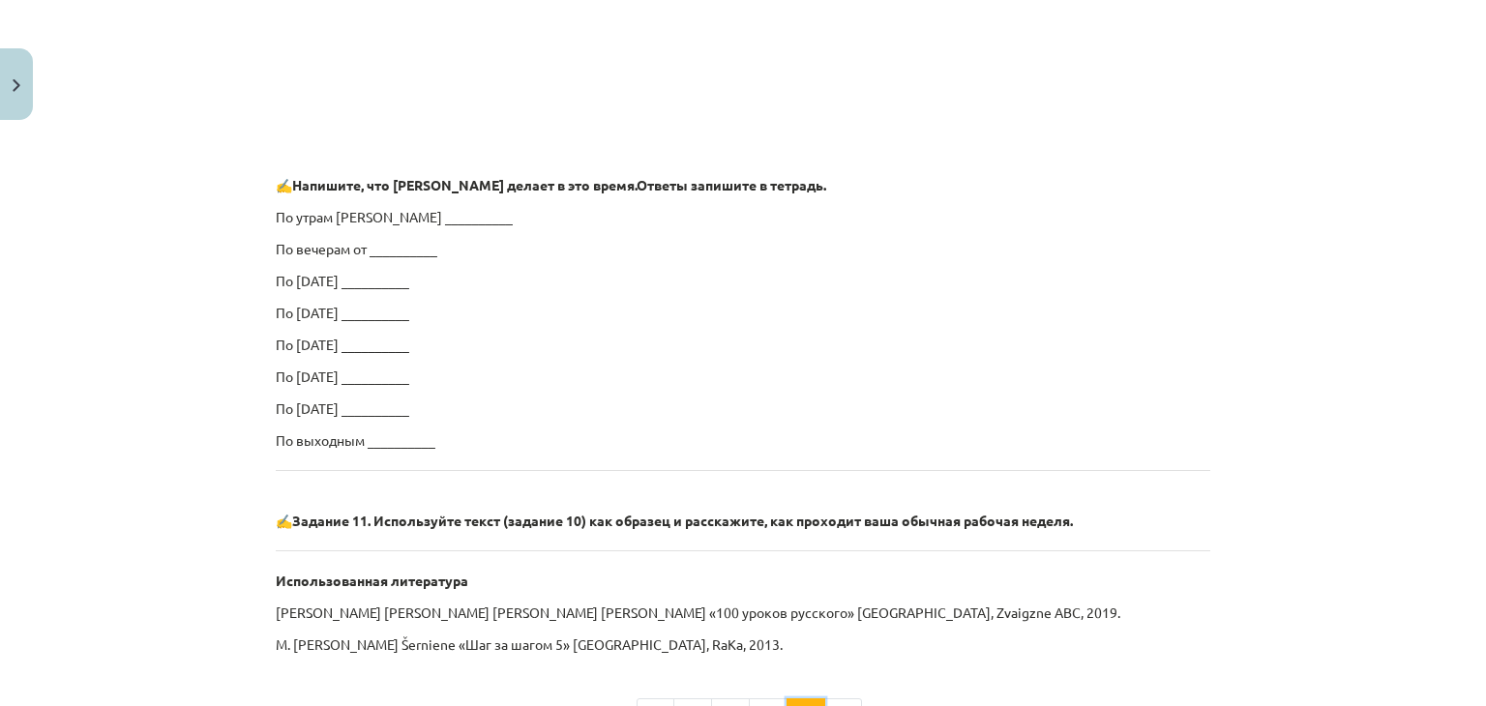
scroll to position [1257, 0]
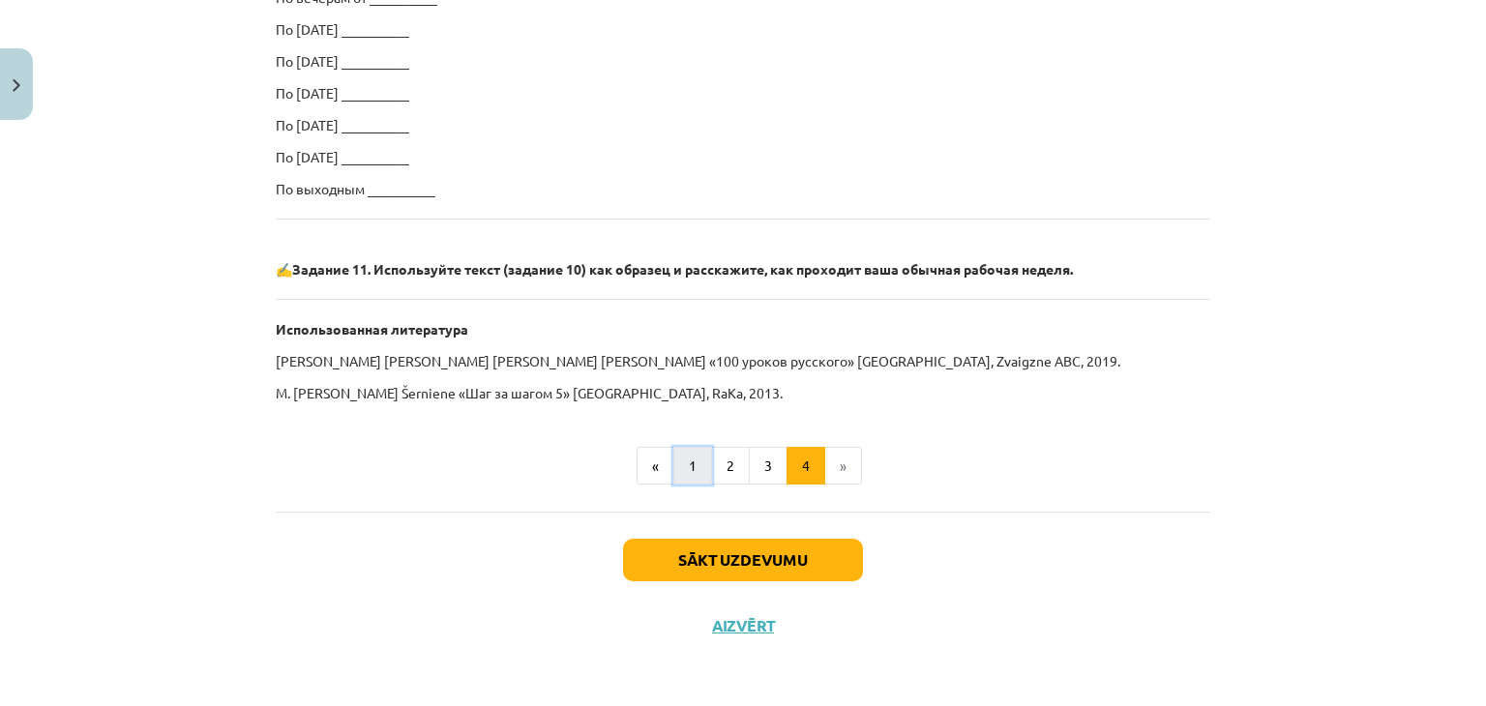
click at [675, 482] on button "1" at bounding box center [692, 466] width 39 height 39
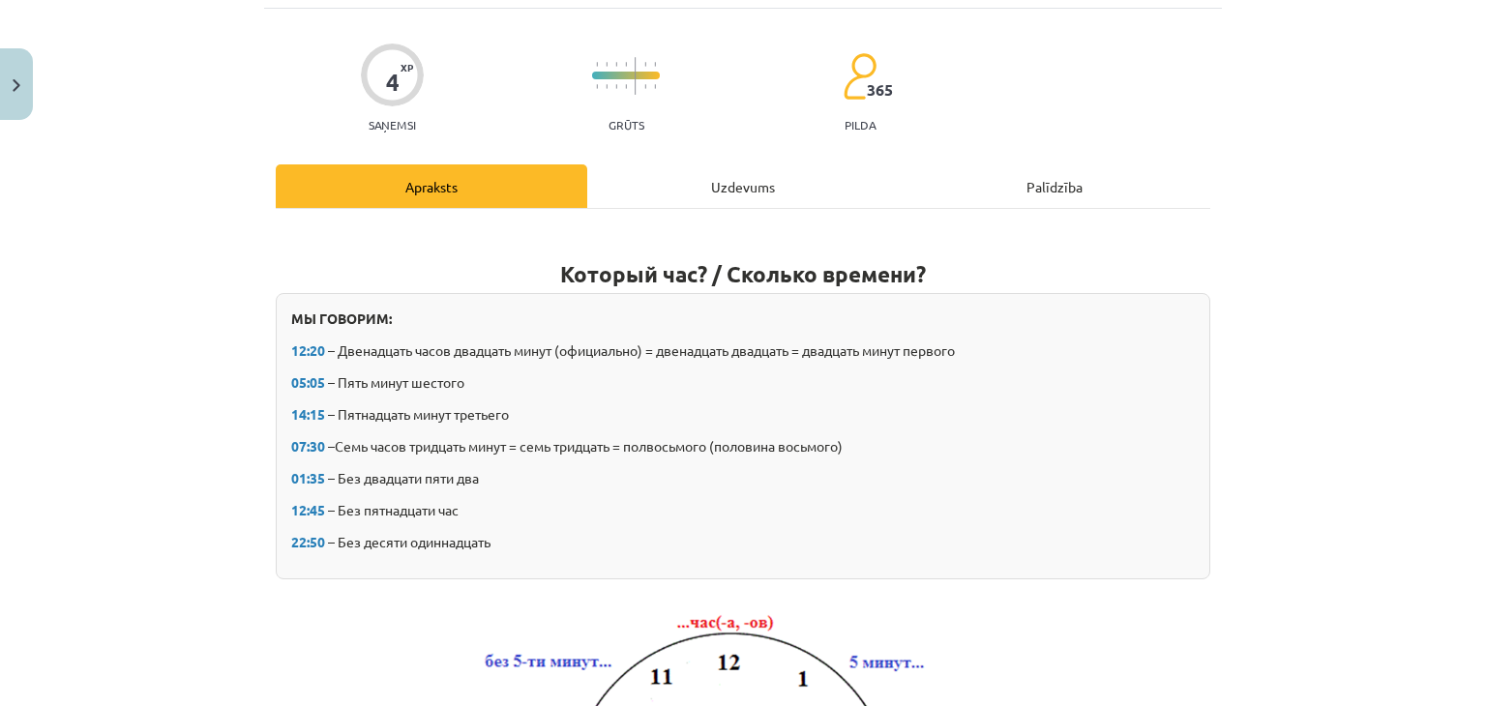
scroll to position [0, 0]
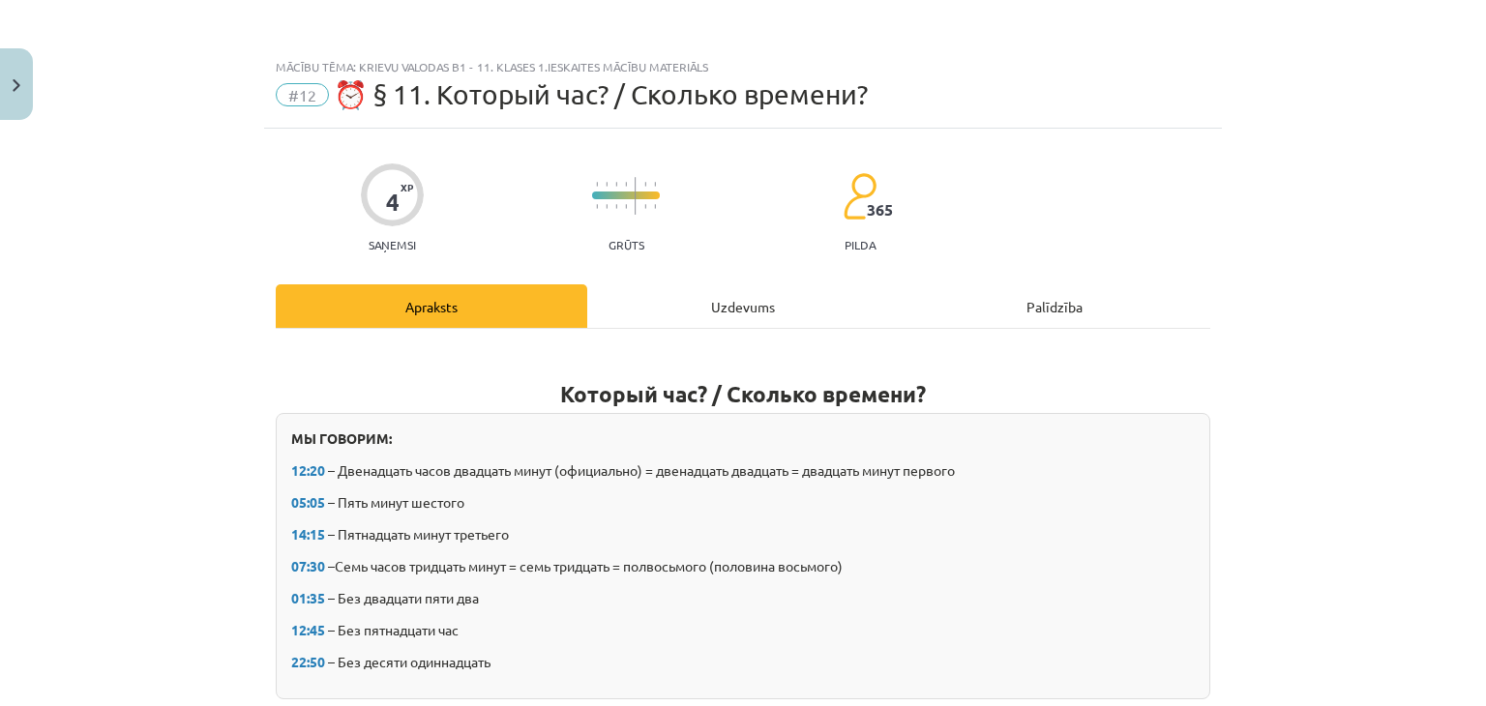
click at [689, 320] on div "Uzdevums" at bounding box center [742, 306] width 311 height 44
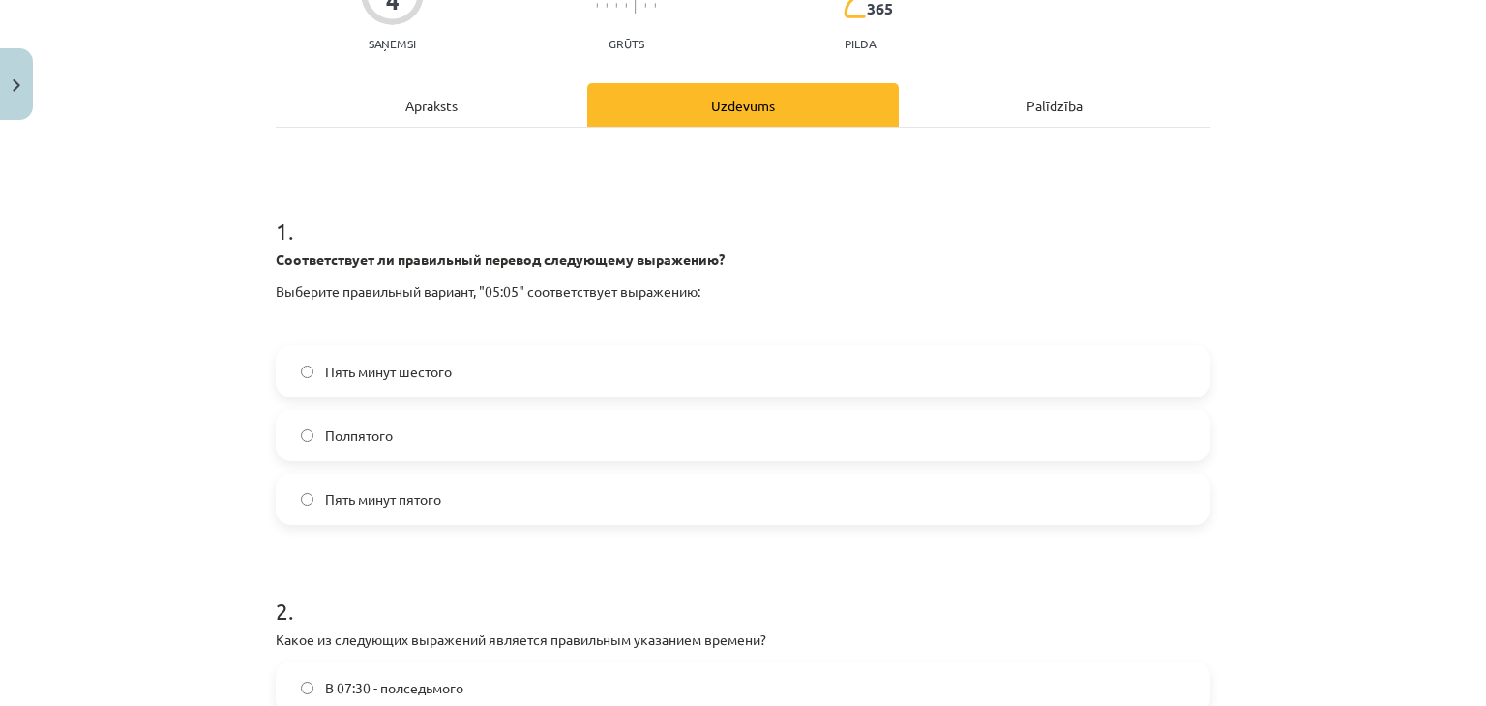
scroll to position [225, 0]
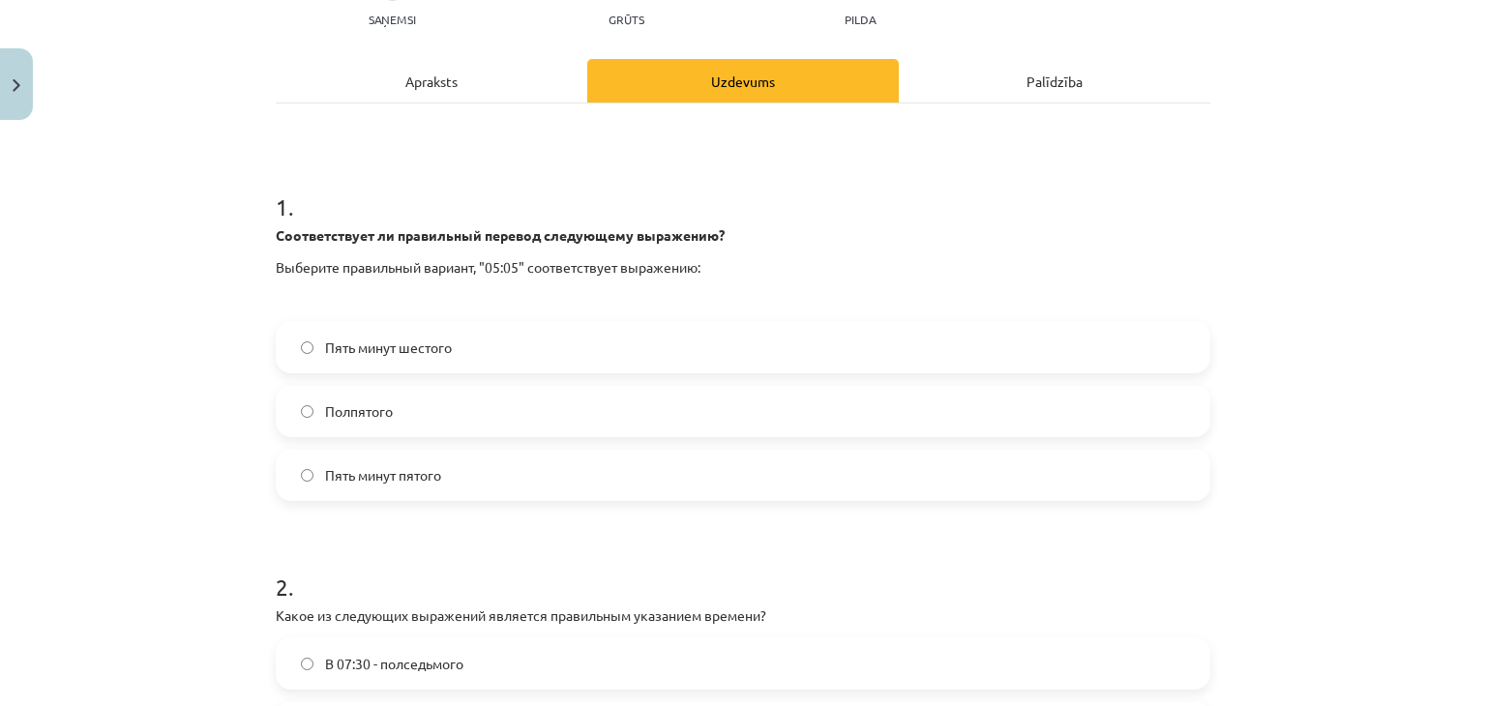
click at [418, 349] on span "Пять минут шестого" at bounding box center [388, 348] width 127 height 20
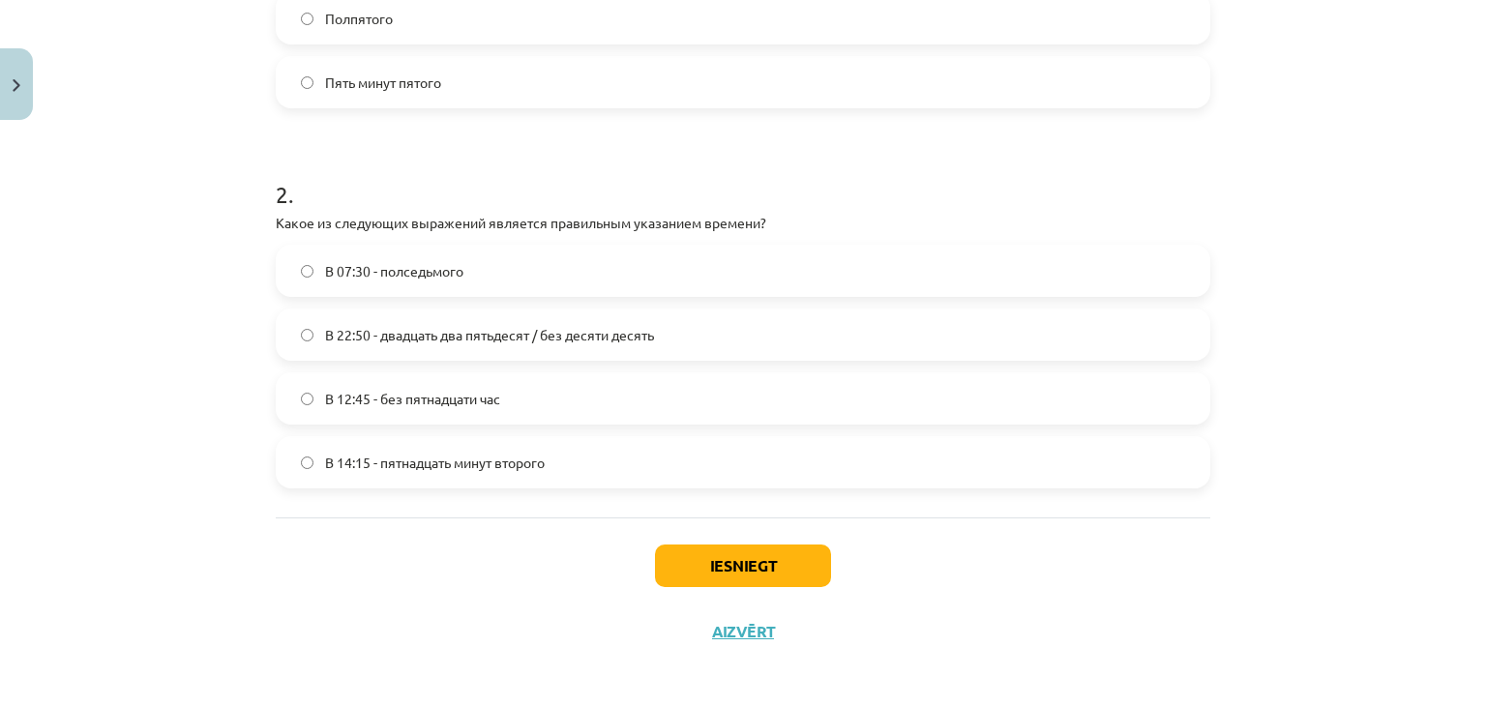
scroll to position [624, 0]
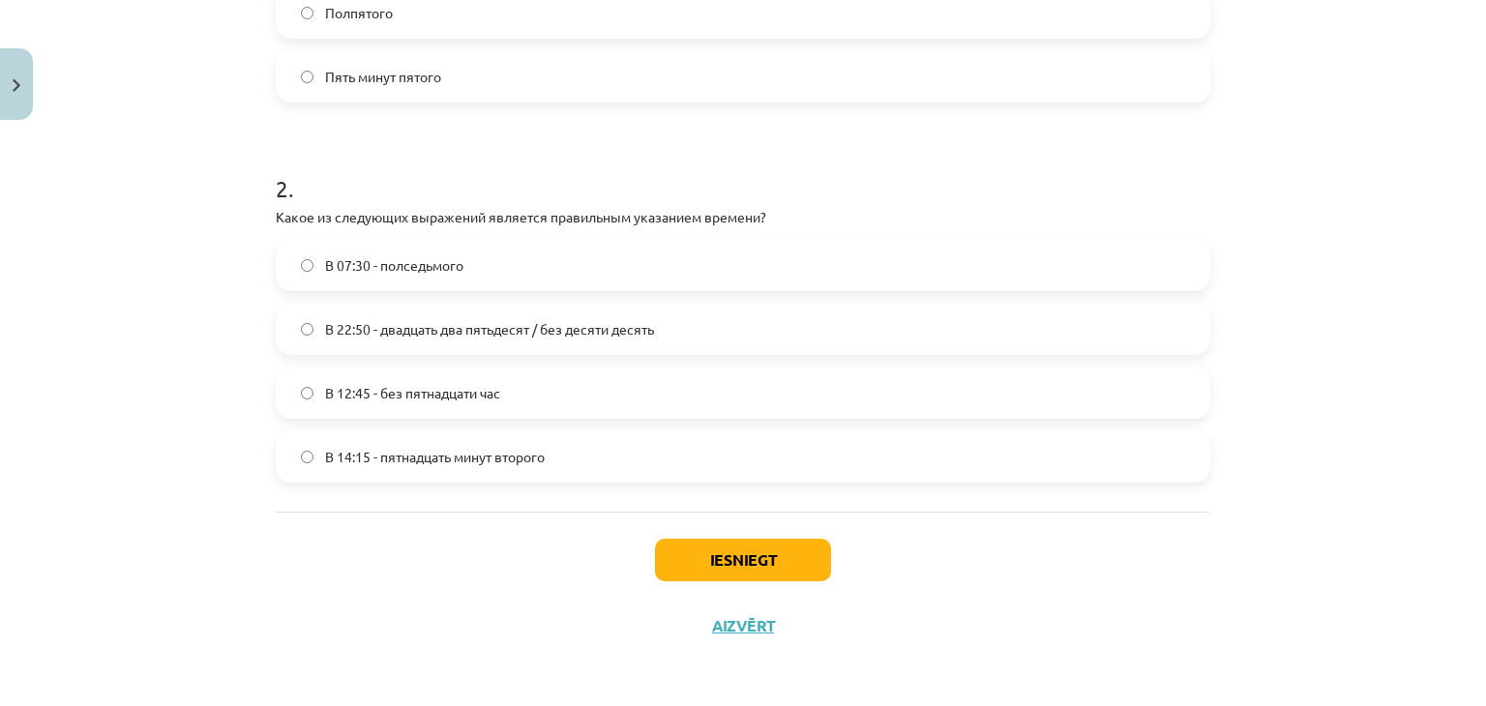
click at [408, 457] on span "В 14:15 - пятнадцать минут второго" at bounding box center [435, 457] width 220 height 20
click at [735, 566] on button "Iesniegt" at bounding box center [743, 560] width 176 height 43
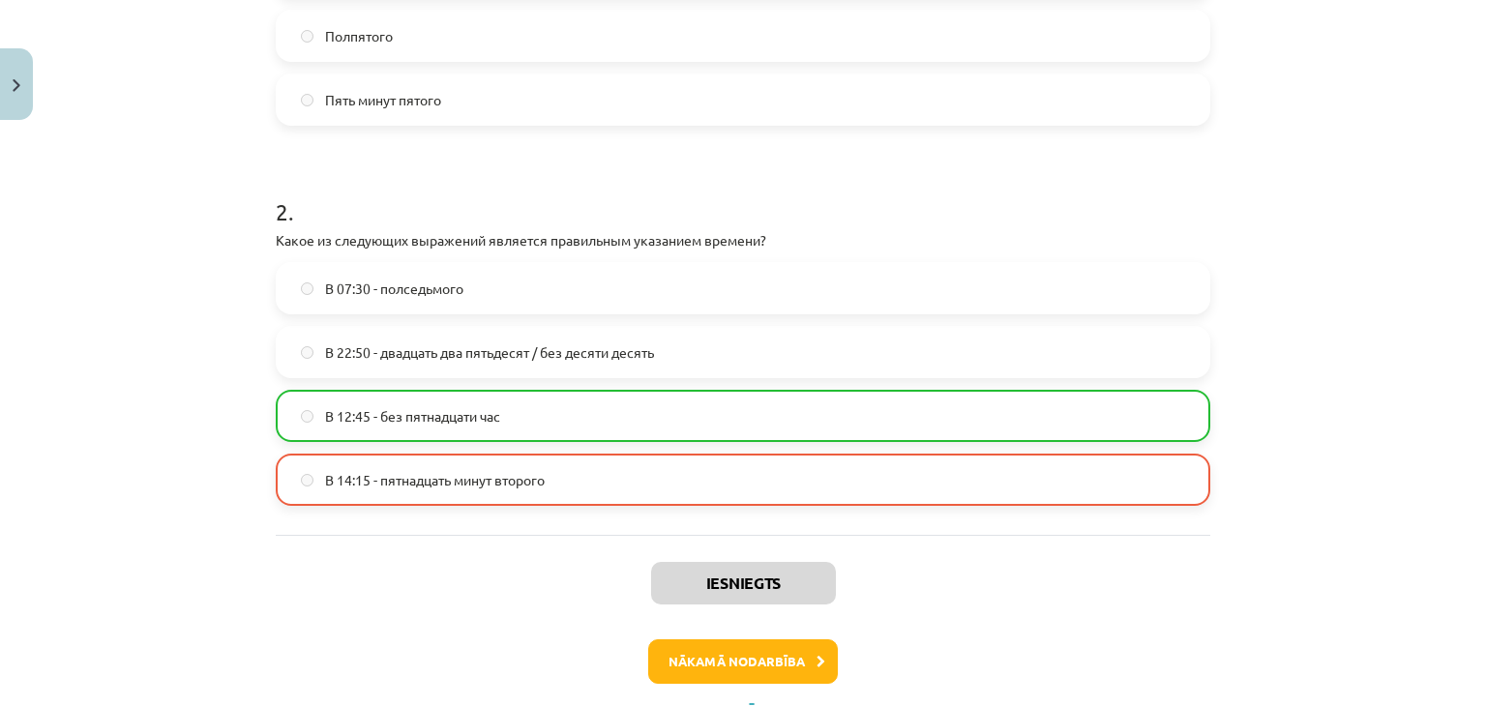
scroll to position [685, 0]
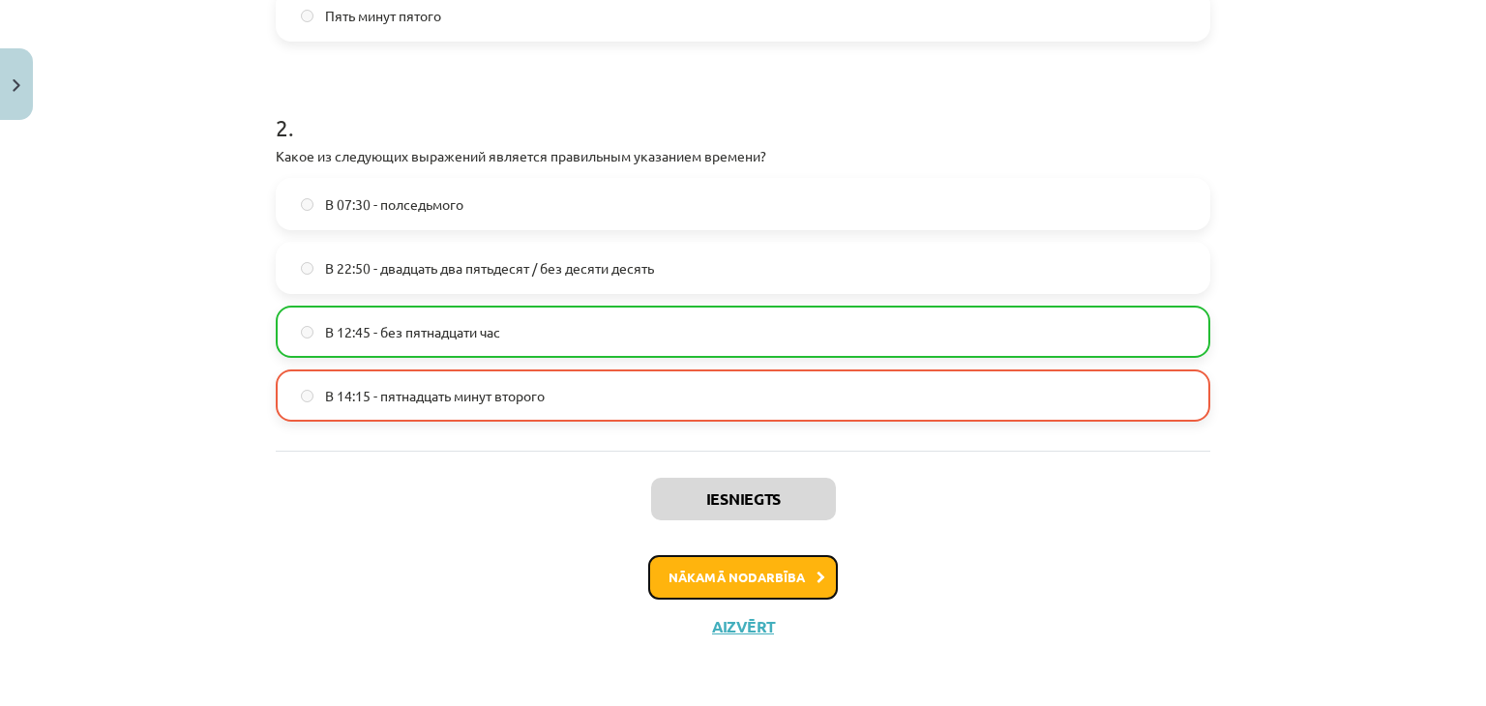
click at [758, 574] on button "Nākamā nodarbība" at bounding box center [743, 577] width 190 height 44
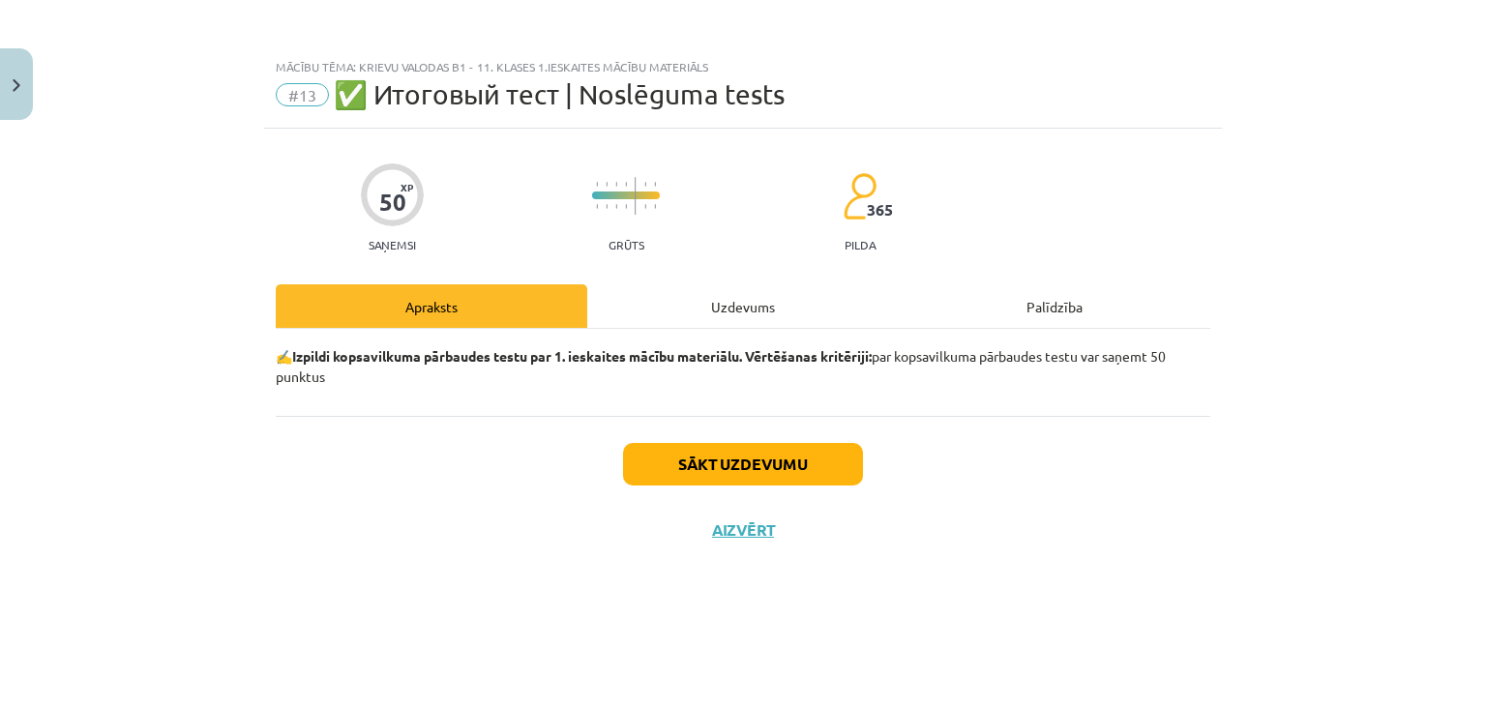
click at [719, 318] on div "Uzdevums" at bounding box center [742, 306] width 311 height 44
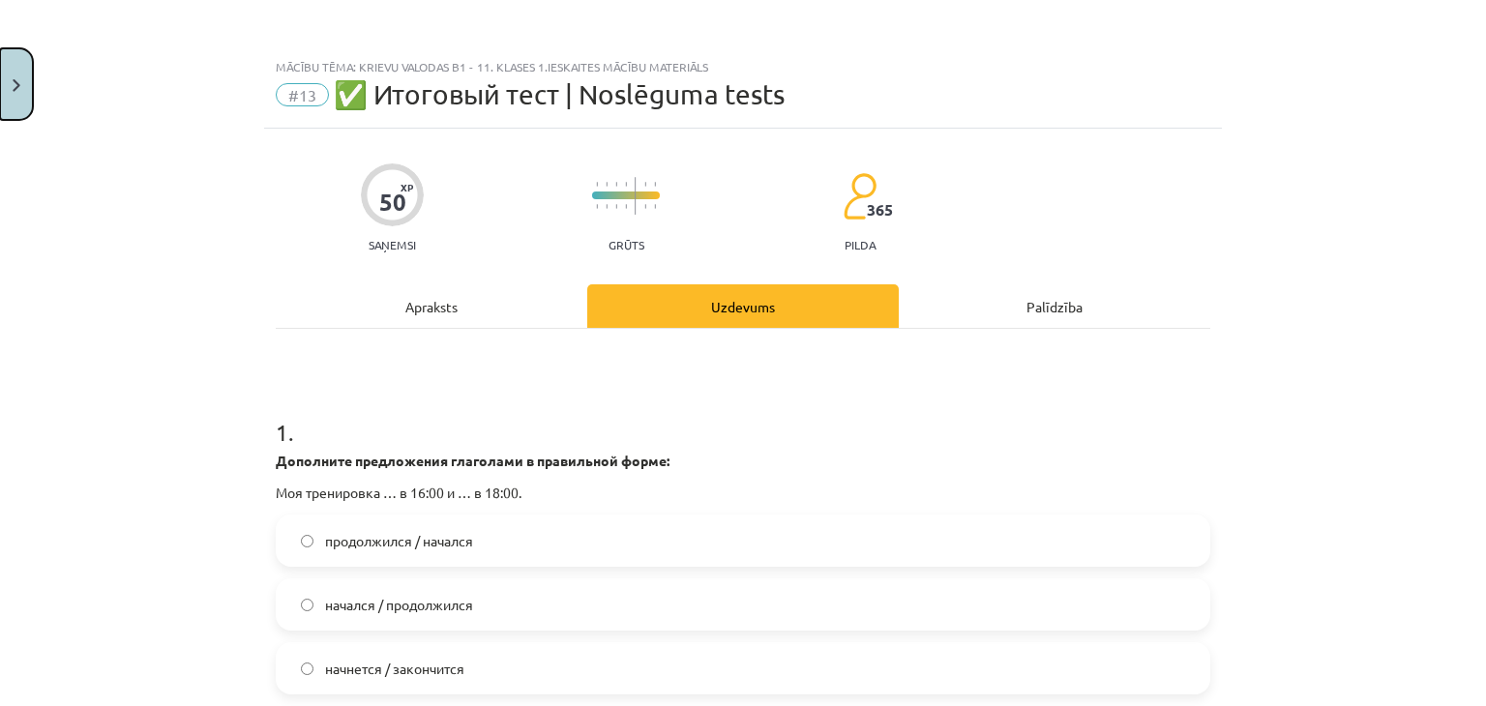
click at [18, 112] on button "Close" at bounding box center [16, 84] width 33 height 72
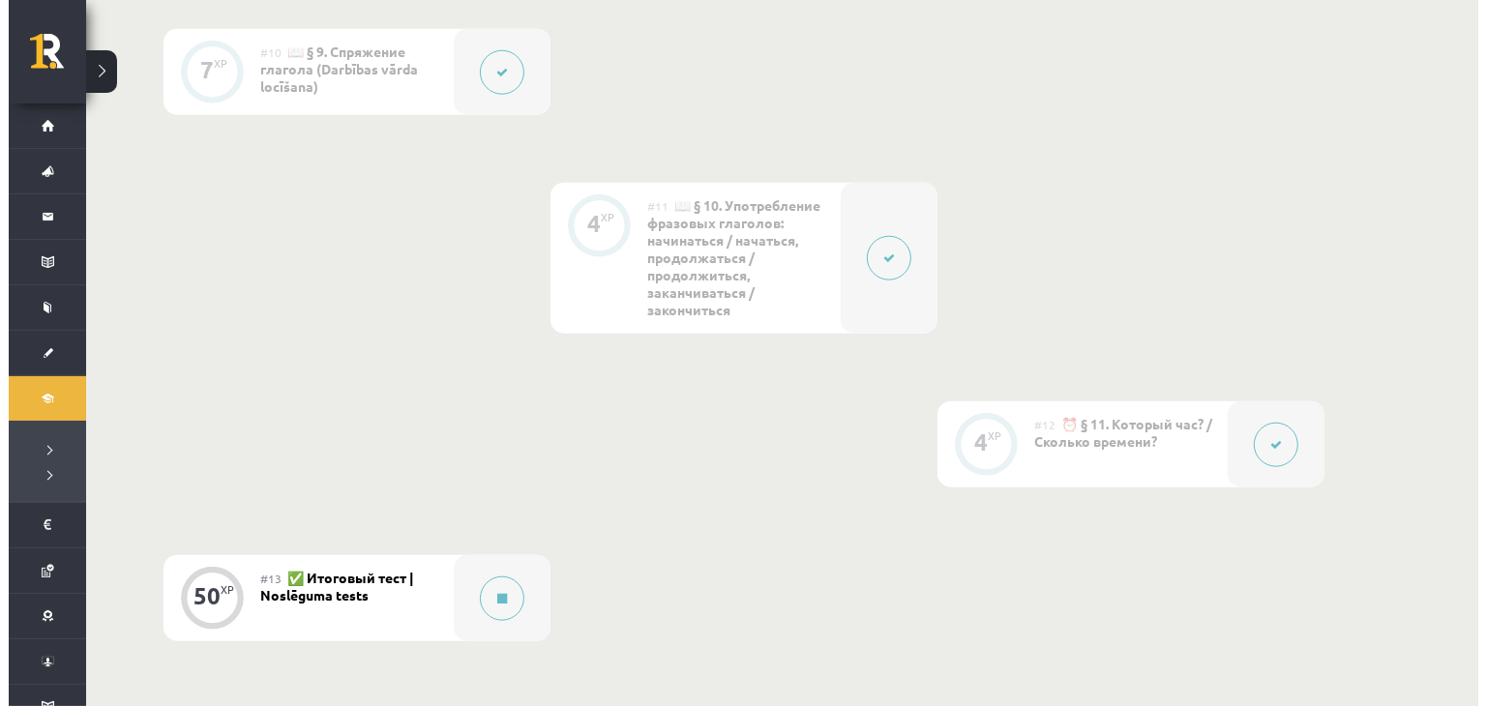
scroll to position [2029, 0]
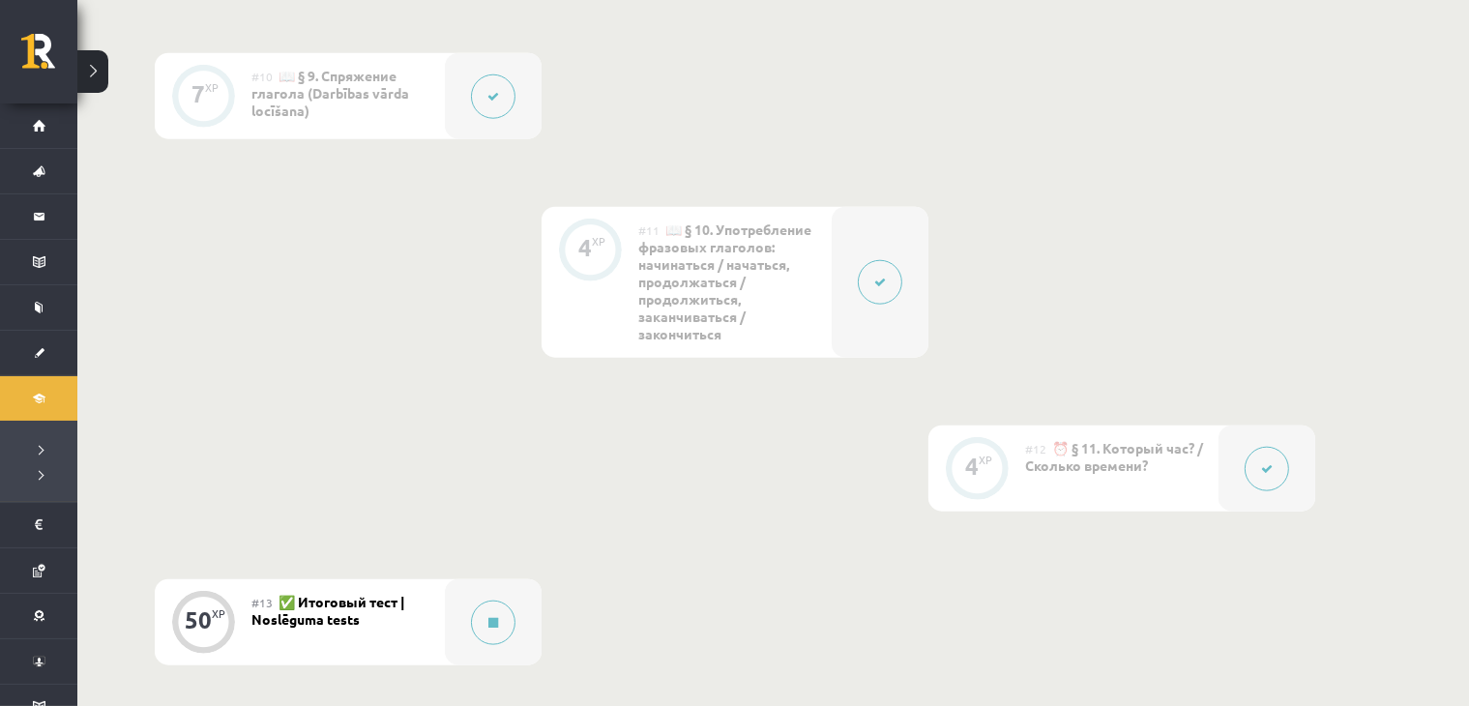
click at [1269, 483] on button at bounding box center [1267, 469] width 44 height 44
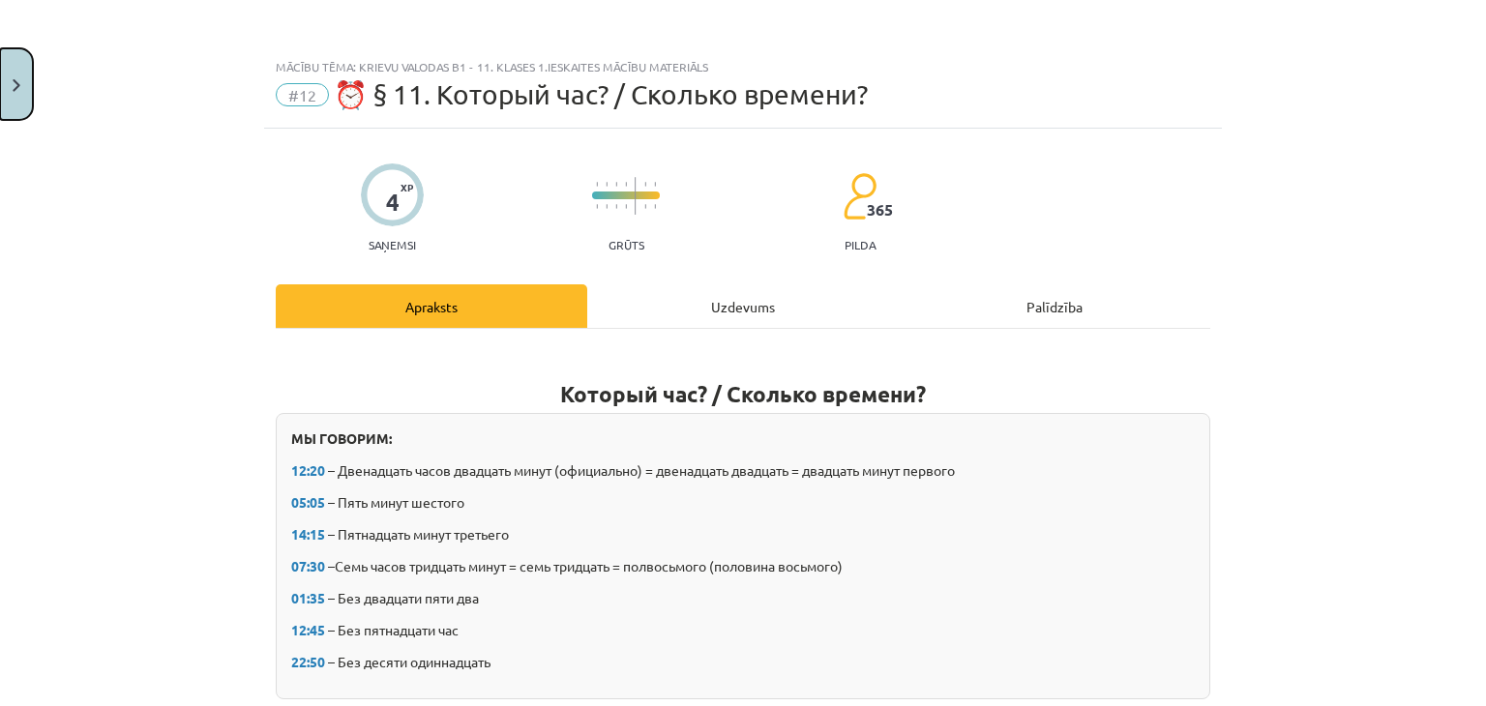
click at [11, 97] on button "Close" at bounding box center [16, 84] width 33 height 72
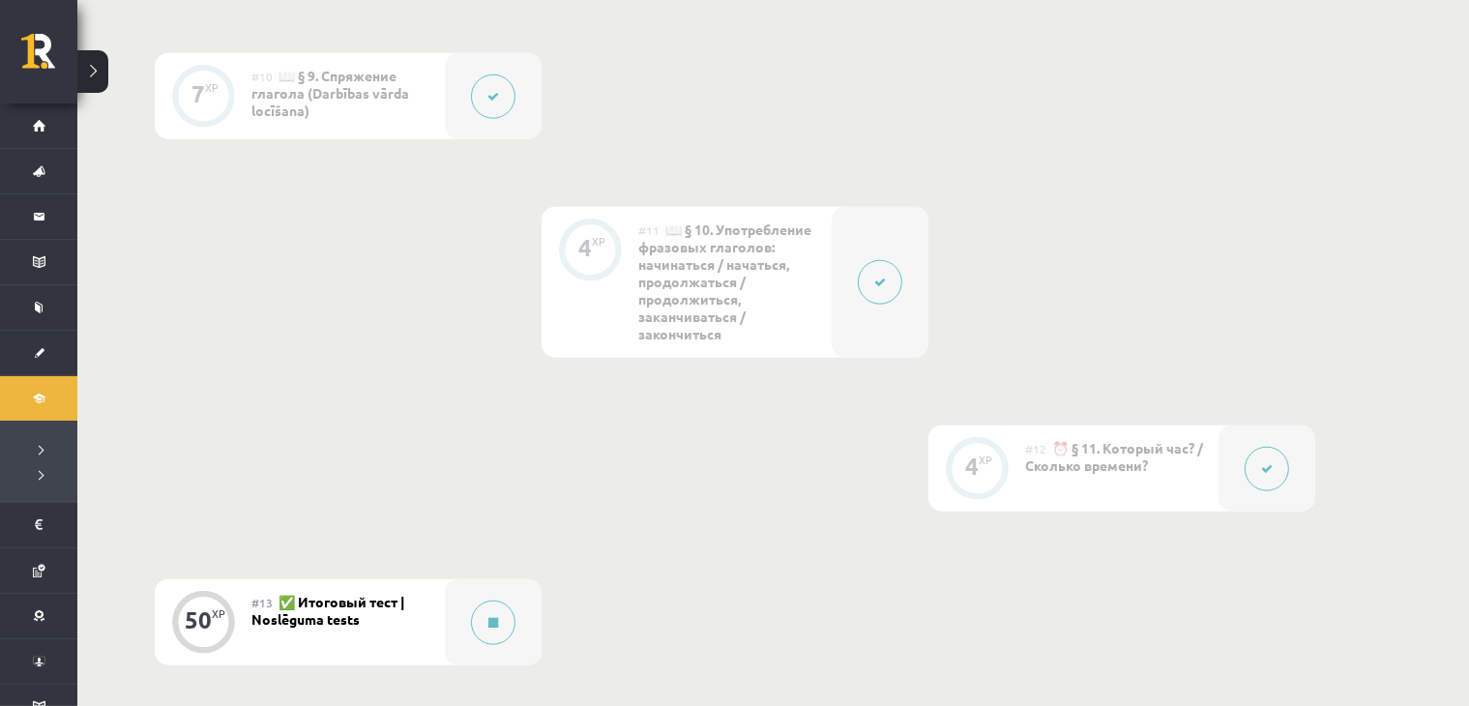
click at [897, 281] on button at bounding box center [880, 282] width 44 height 44
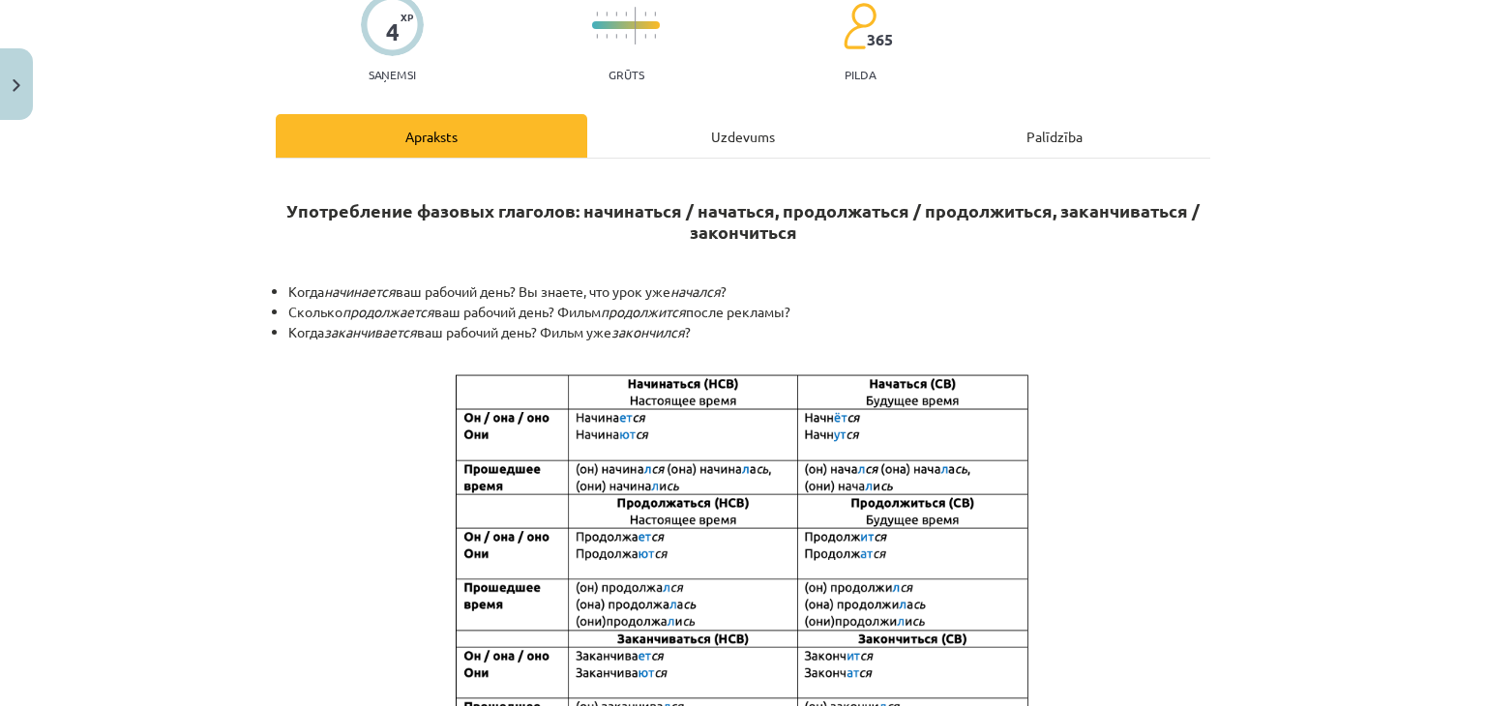
scroll to position [225, 0]
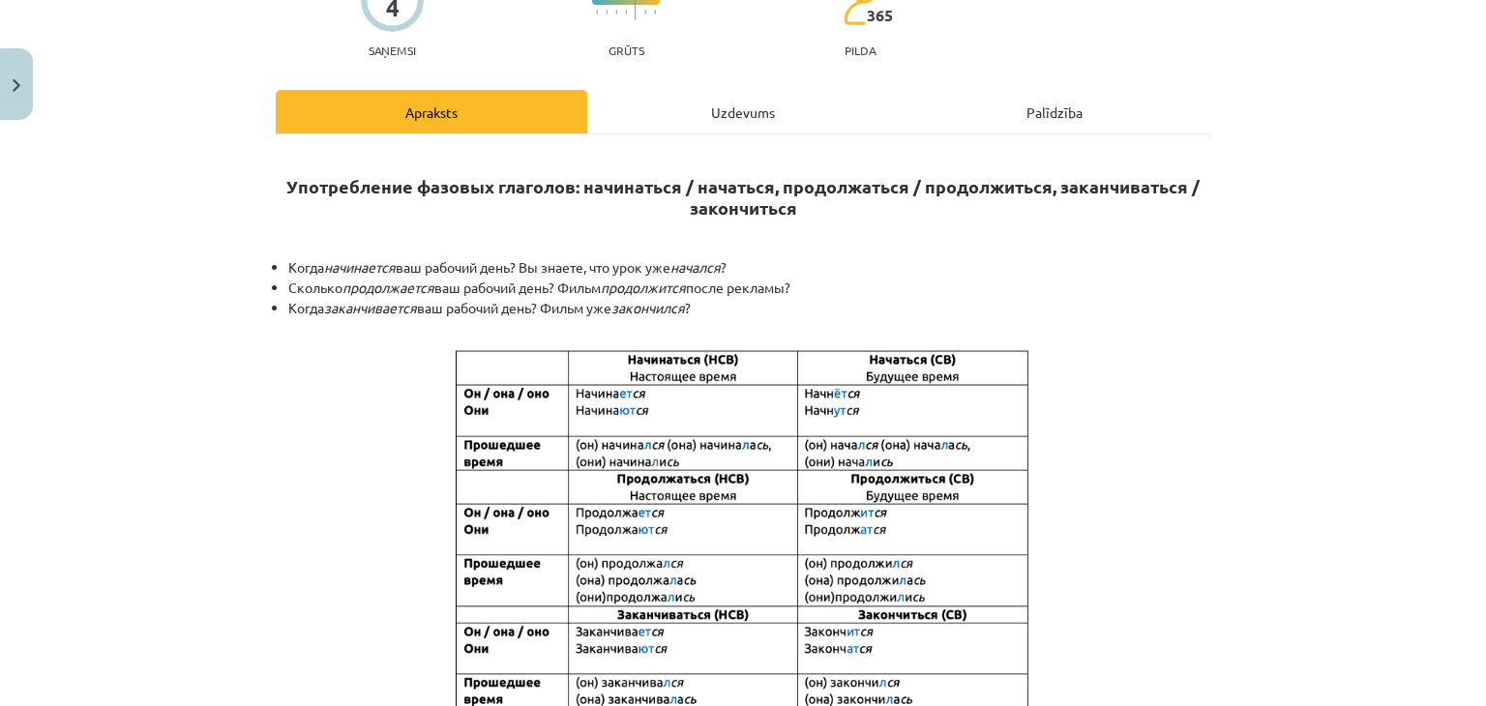
click at [692, 103] on div "Uzdevums" at bounding box center [742, 112] width 311 height 44
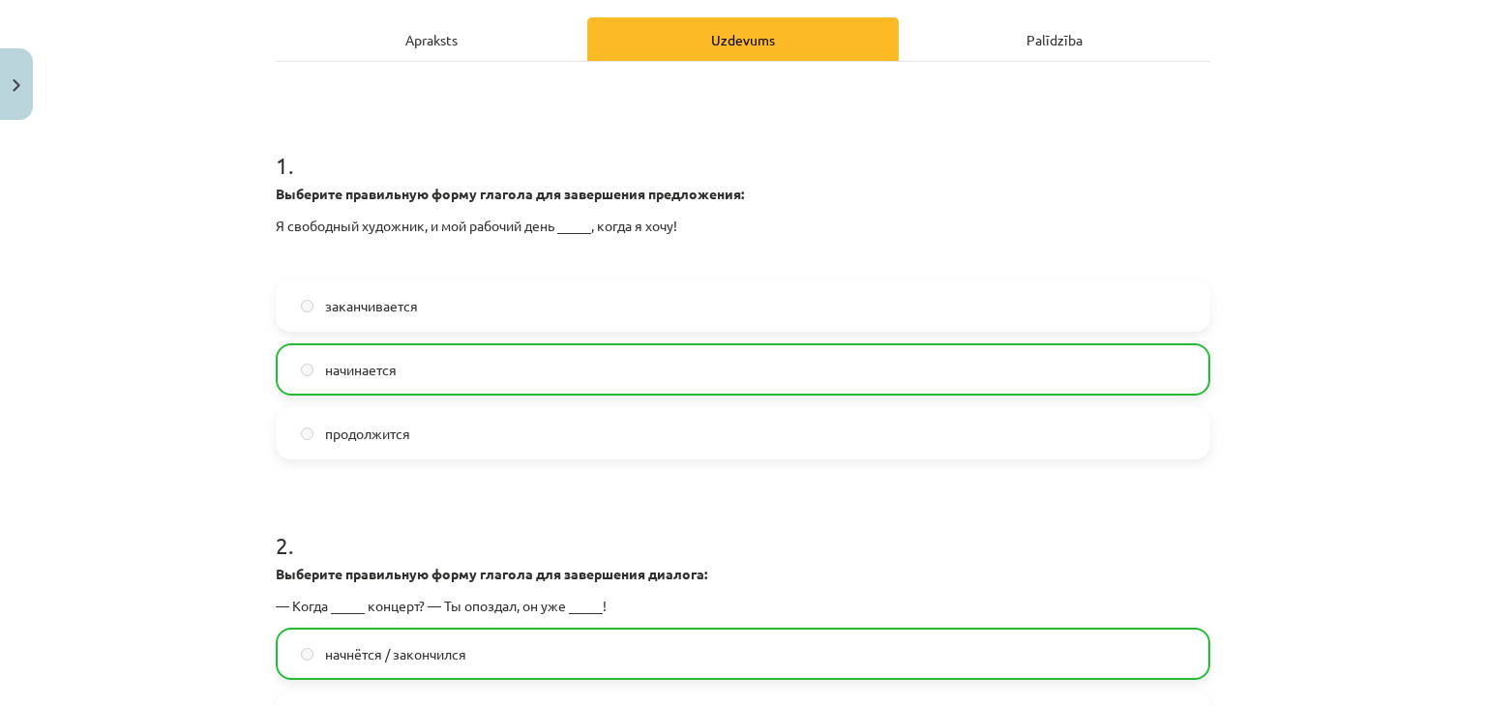
scroll to position [274, 0]
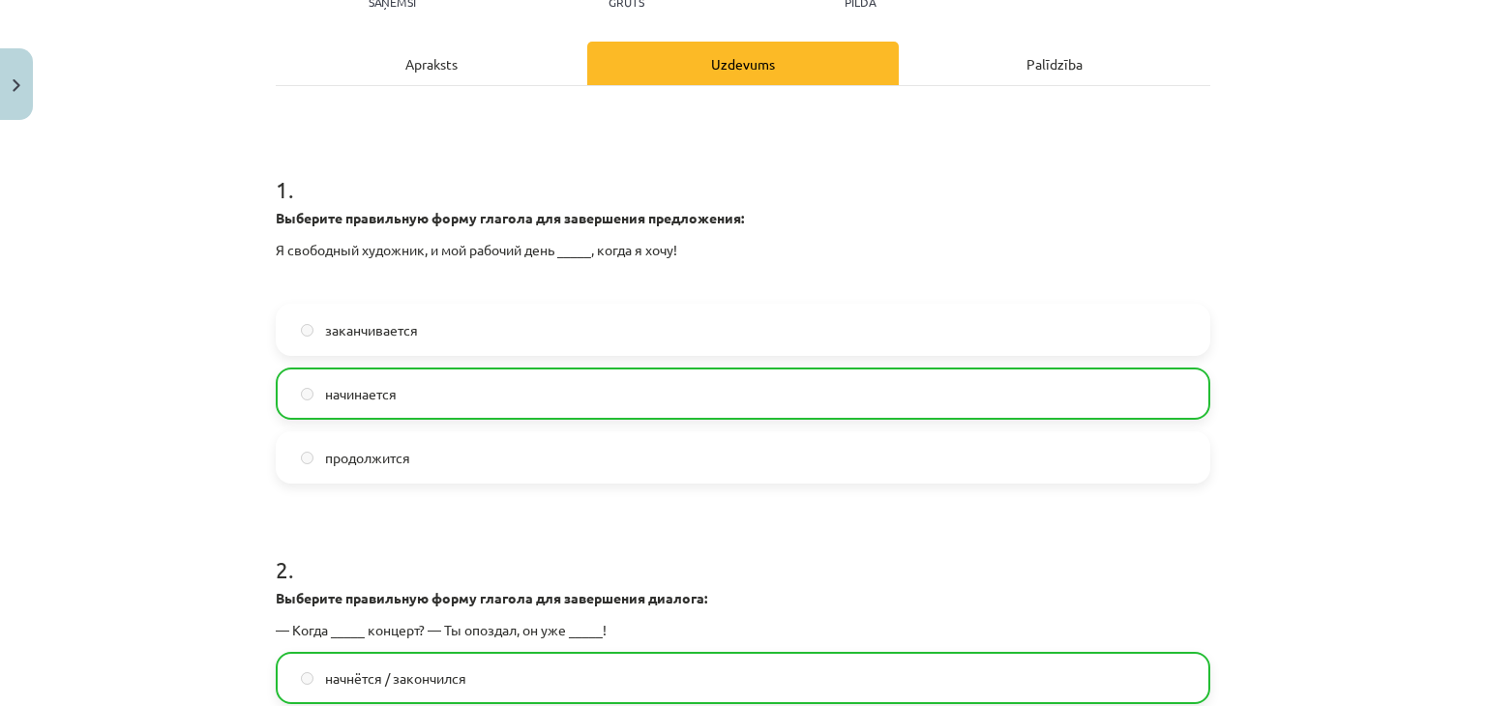
click at [344, 63] on div "Apraksts" at bounding box center [431, 64] width 311 height 44
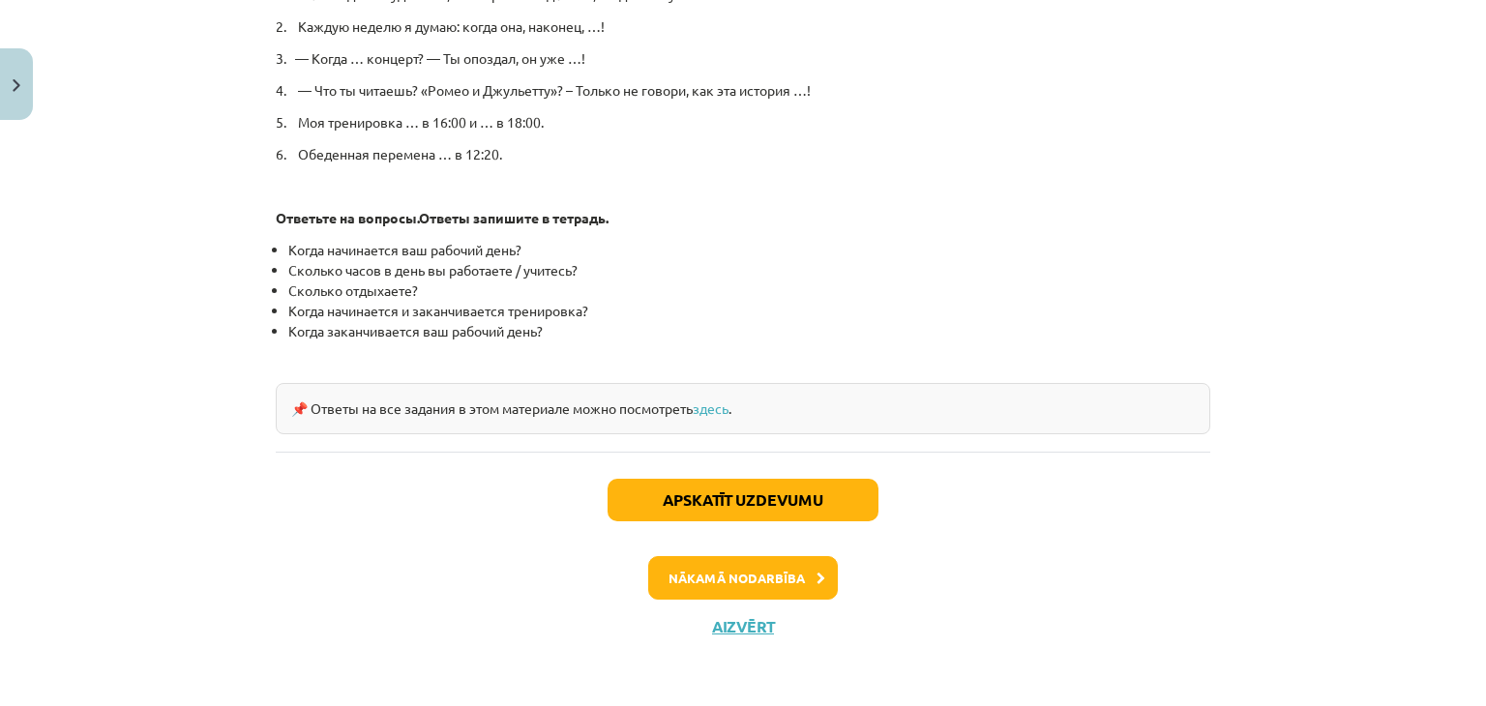
scroll to position [396, 0]
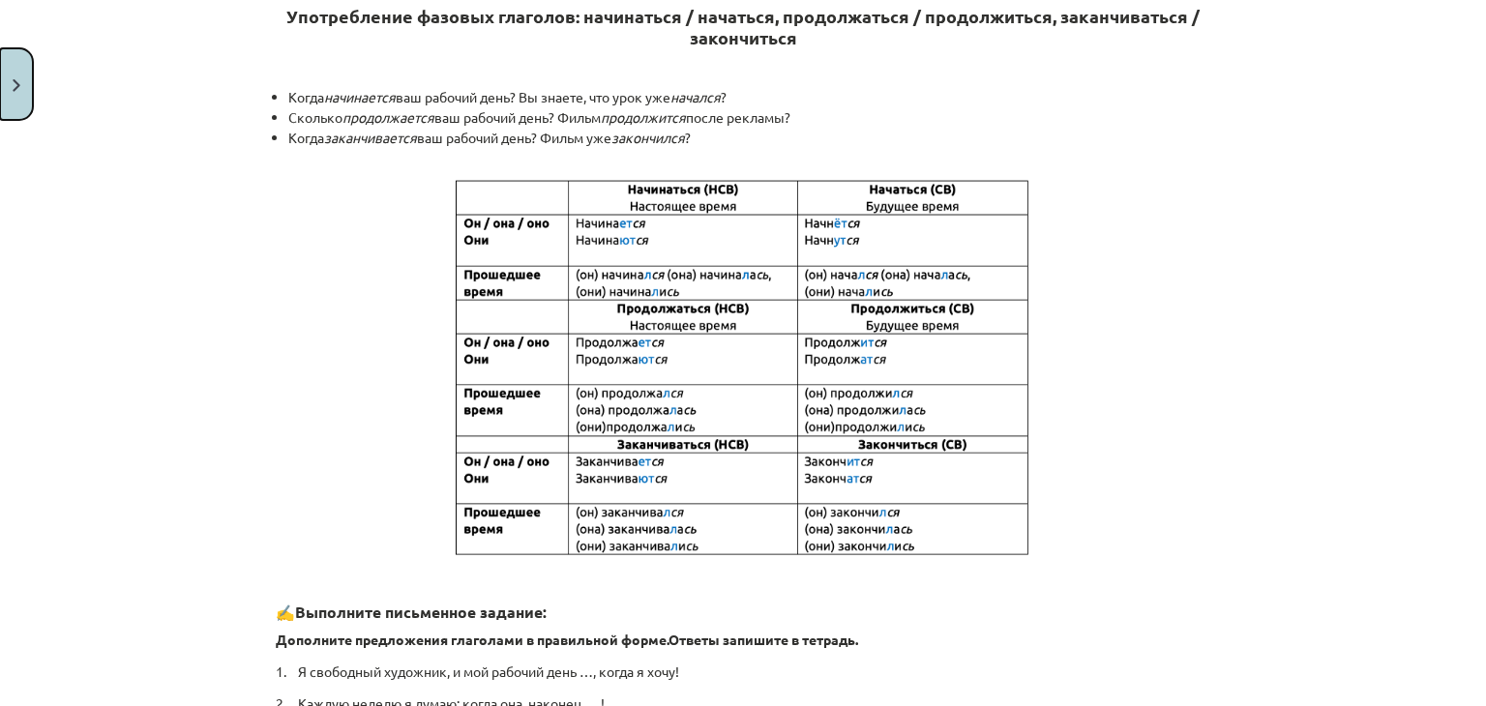
click at [13, 86] on img "Close" at bounding box center [17, 85] width 8 height 13
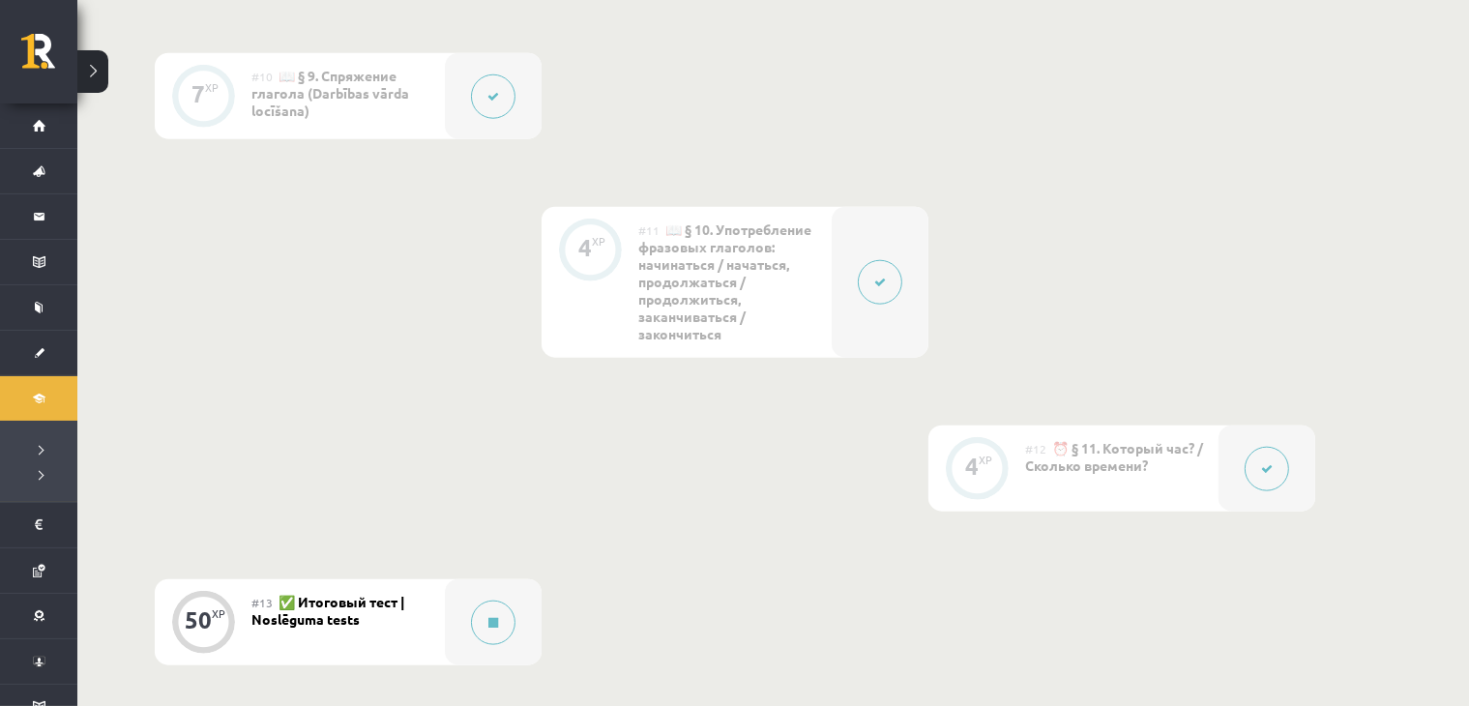
click at [508, 94] on button at bounding box center [493, 96] width 44 height 44
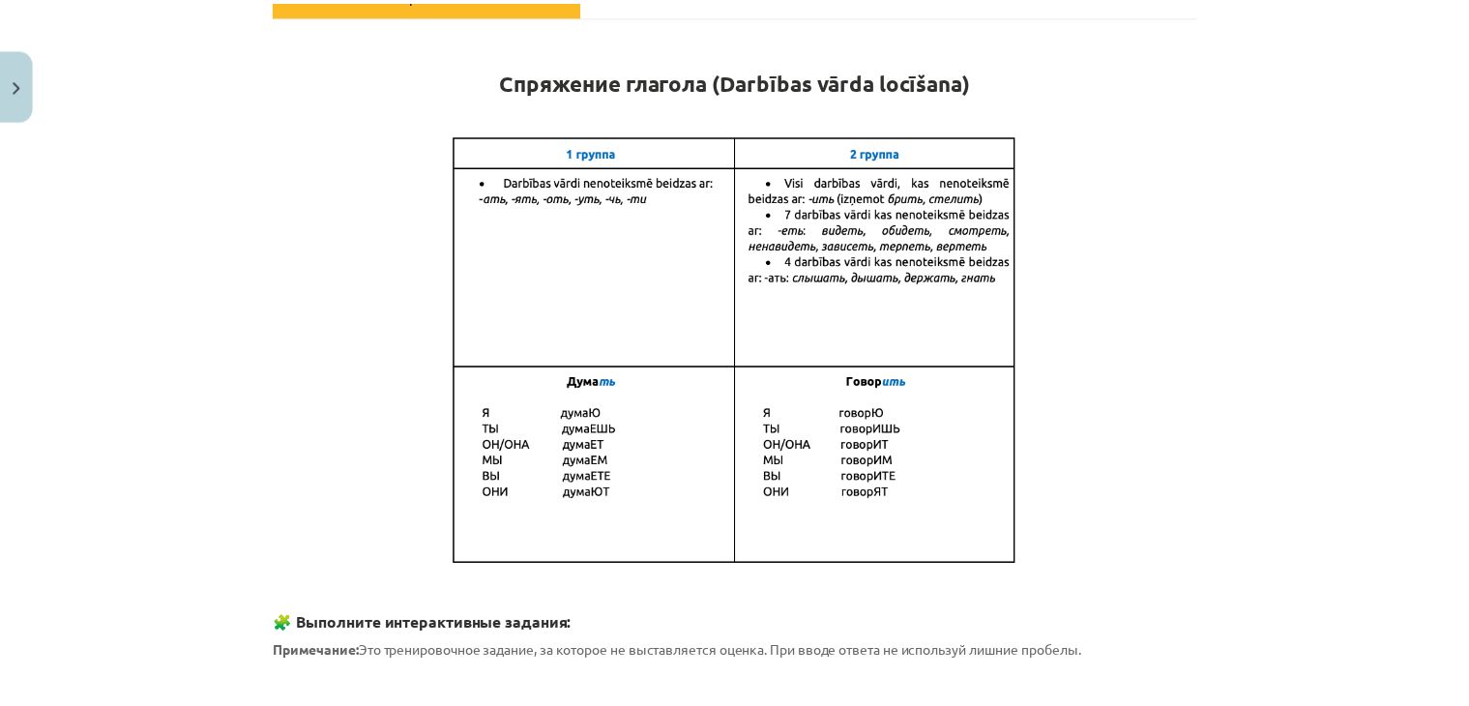
scroll to position [317, 0]
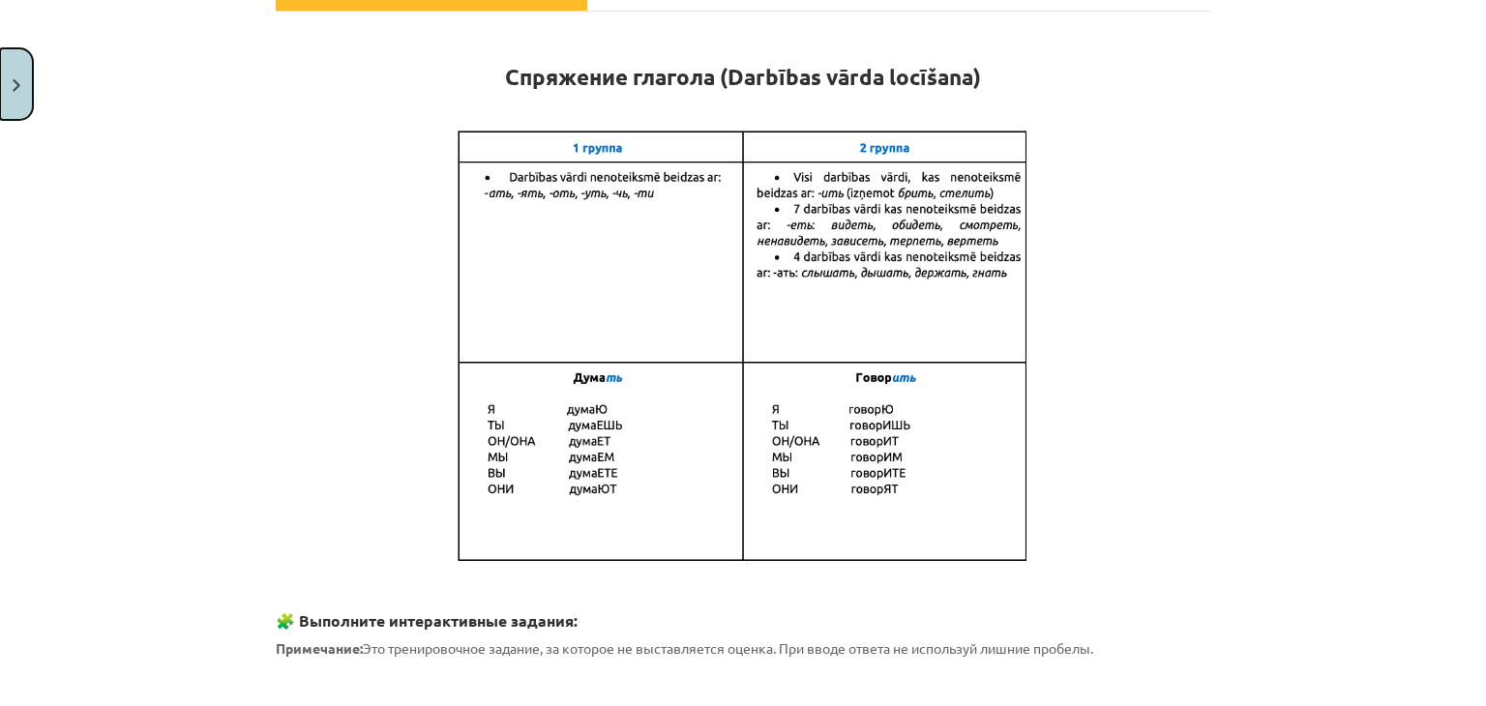
click at [14, 113] on button "Close" at bounding box center [16, 84] width 33 height 72
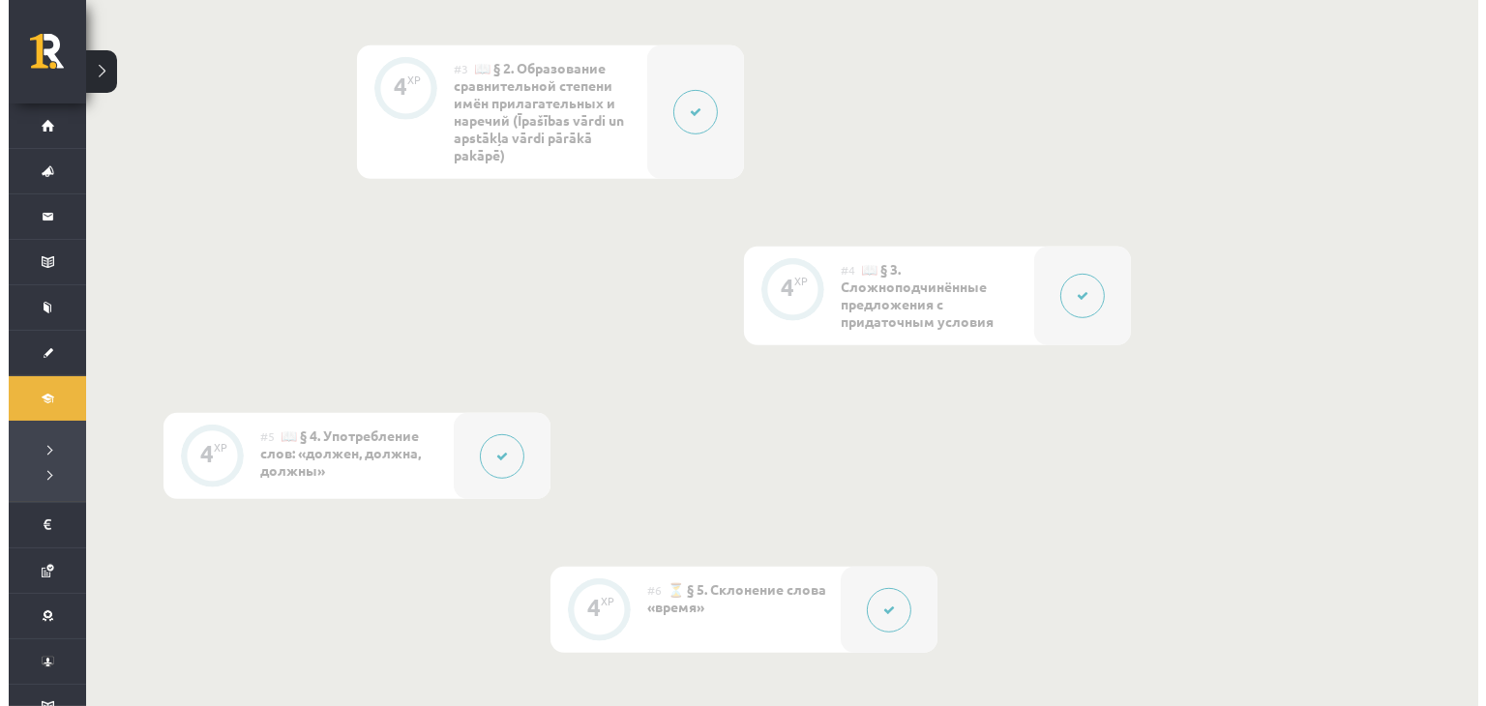
scroll to position [675, 0]
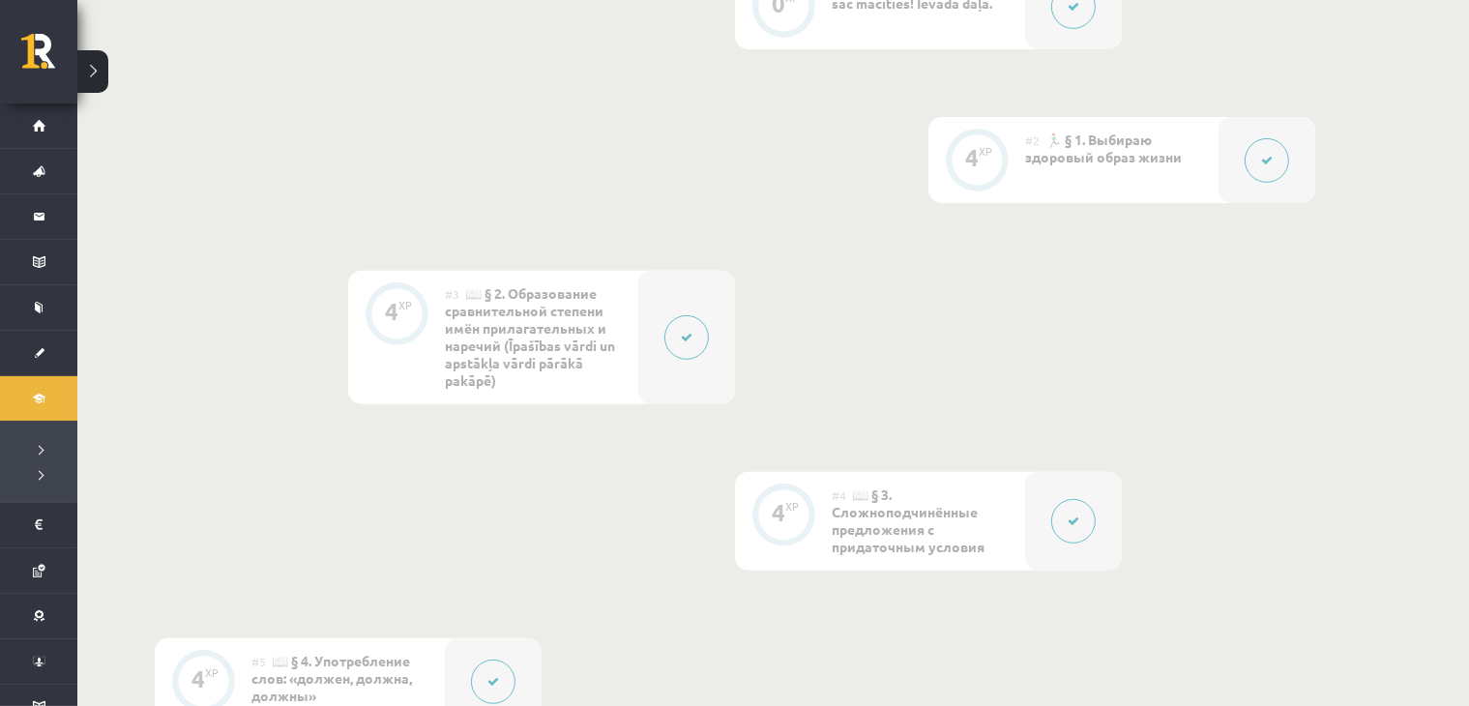
click at [681, 334] on icon at bounding box center [687, 338] width 12 height 12
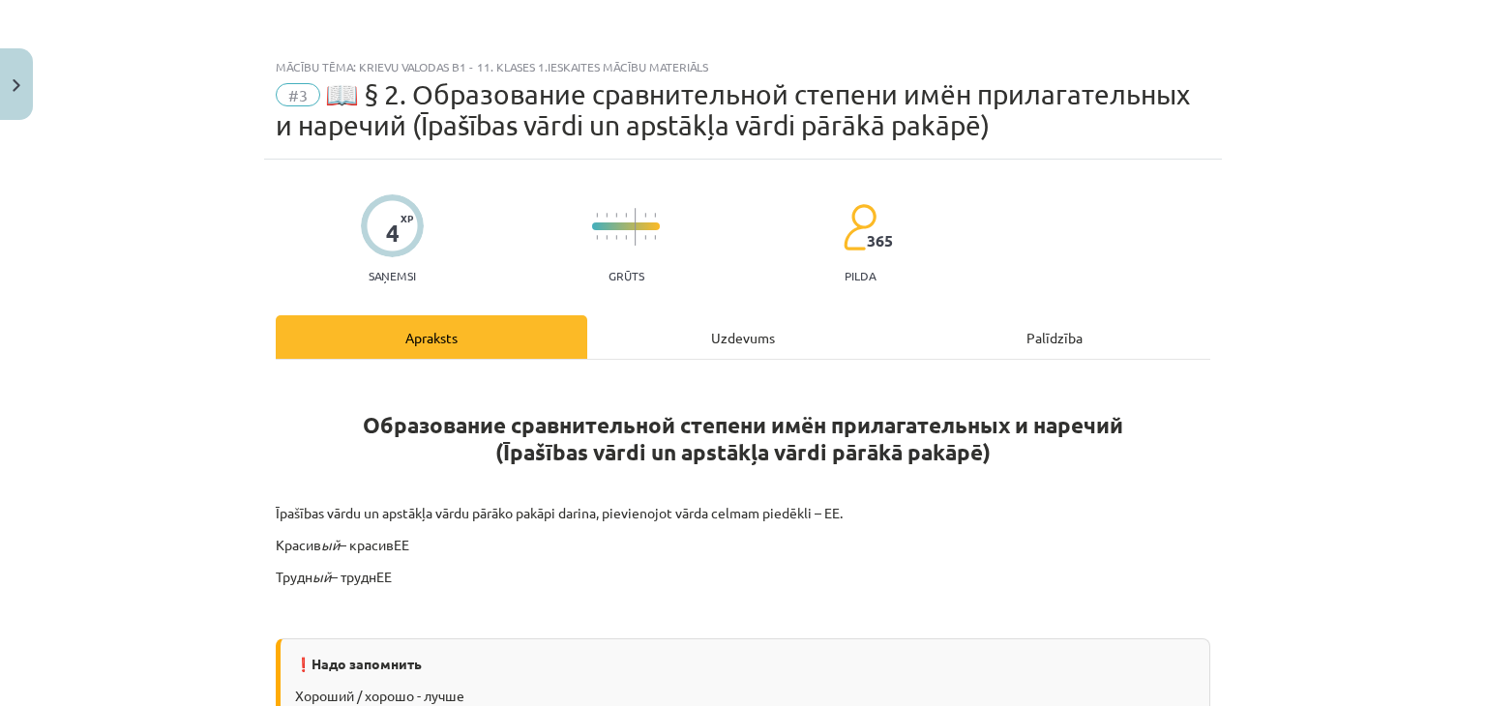
click at [681, 337] on div "Uzdevums" at bounding box center [742, 337] width 311 height 44
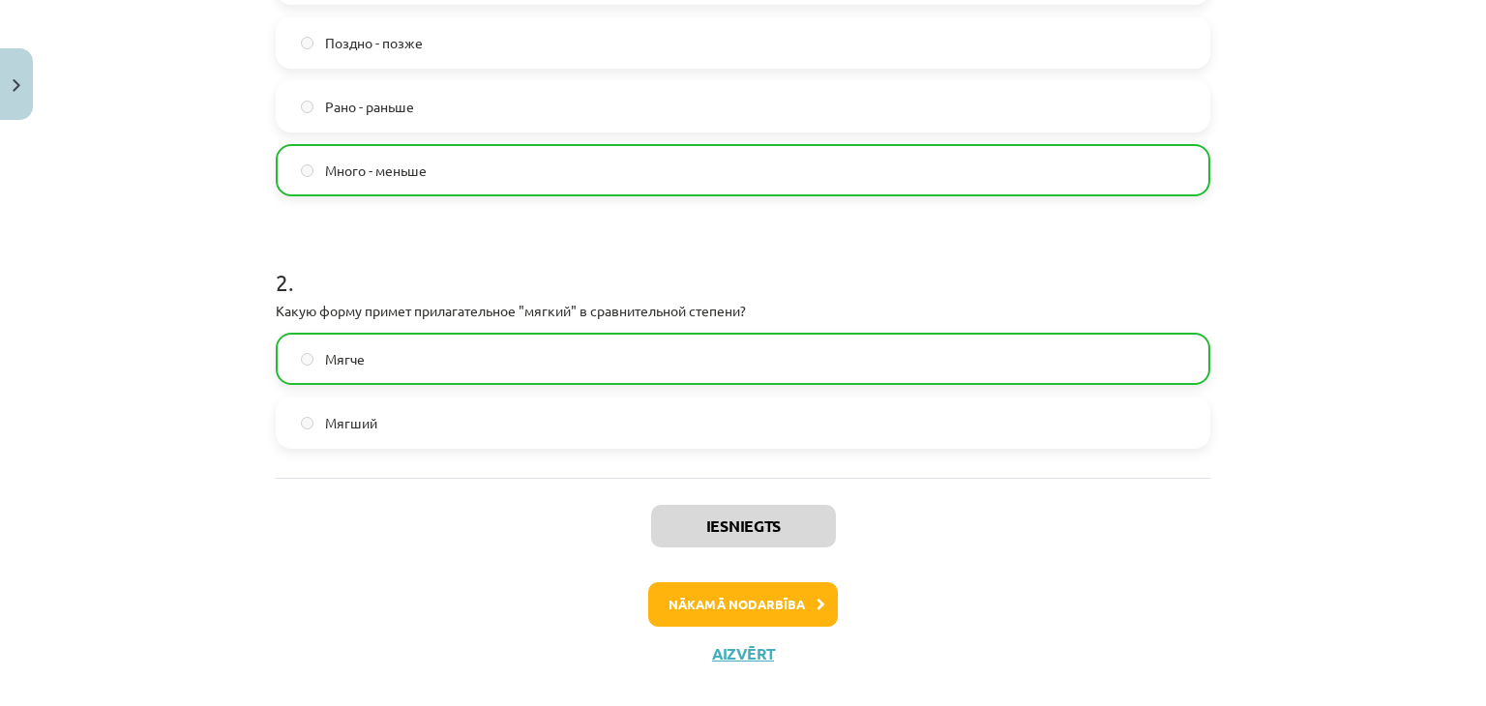
scroll to position [588, 0]
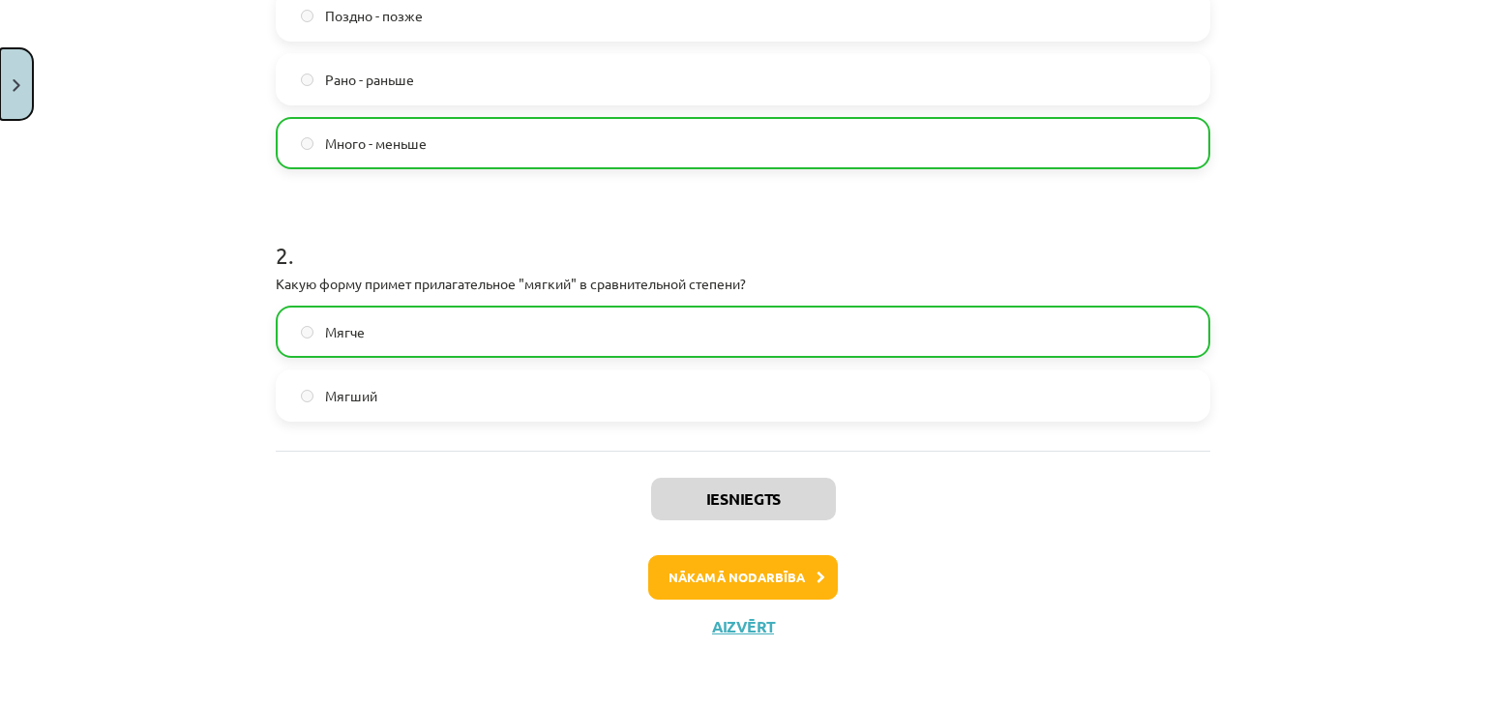
click at [15, 79] on img "Close" at bounding box center [17, 85] width 8 height 13
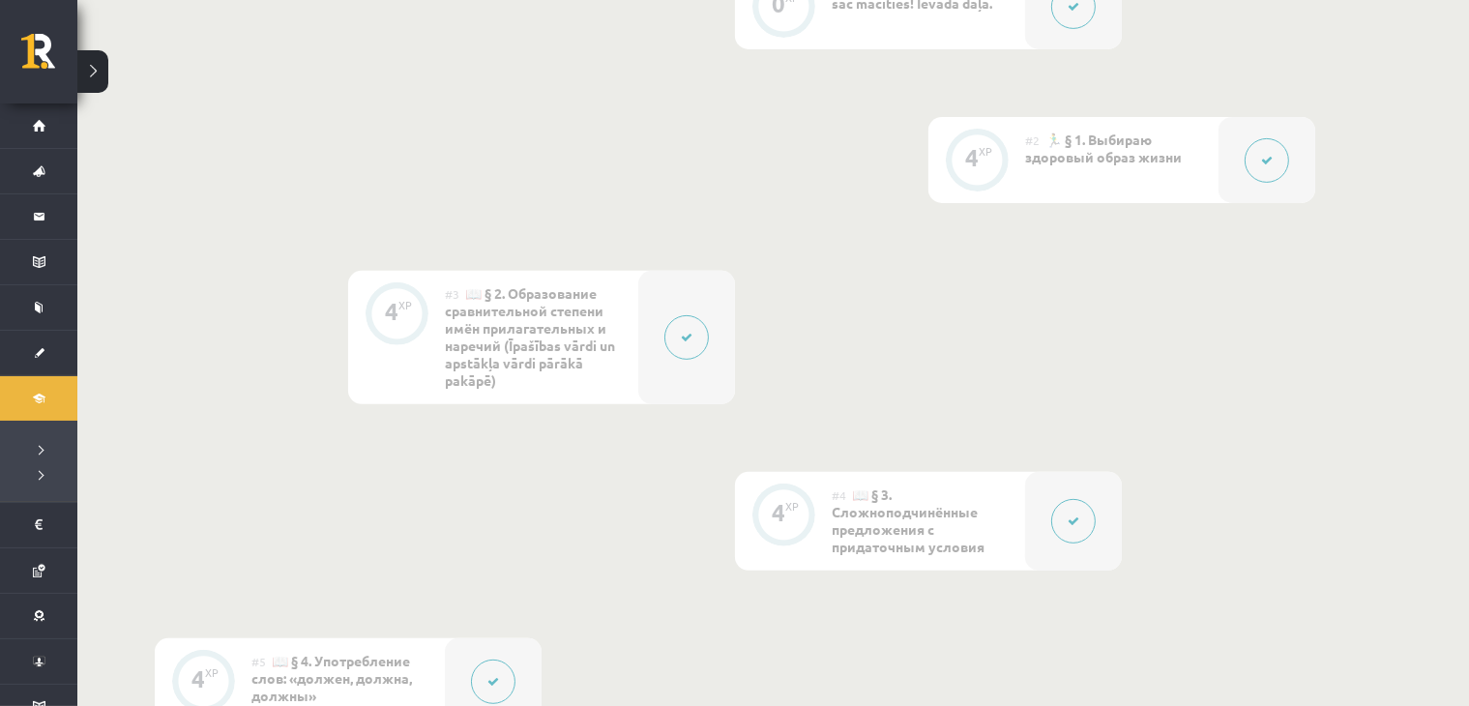
click at [1042, 537] on div at bounding box center [1073, 521] width 97 height 99
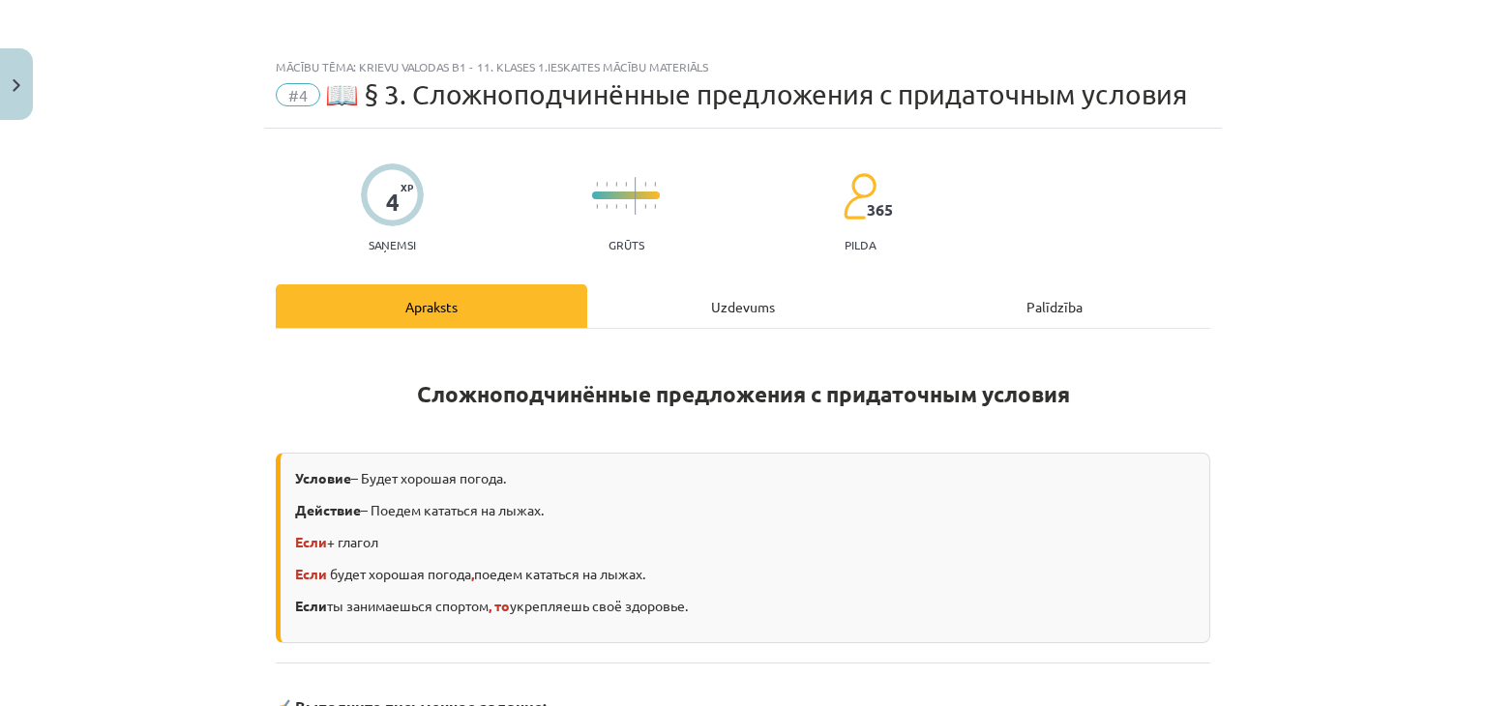
click at [682, 291] on div "Uzdevums" at bounding box center [742, 306] width 311 height 44
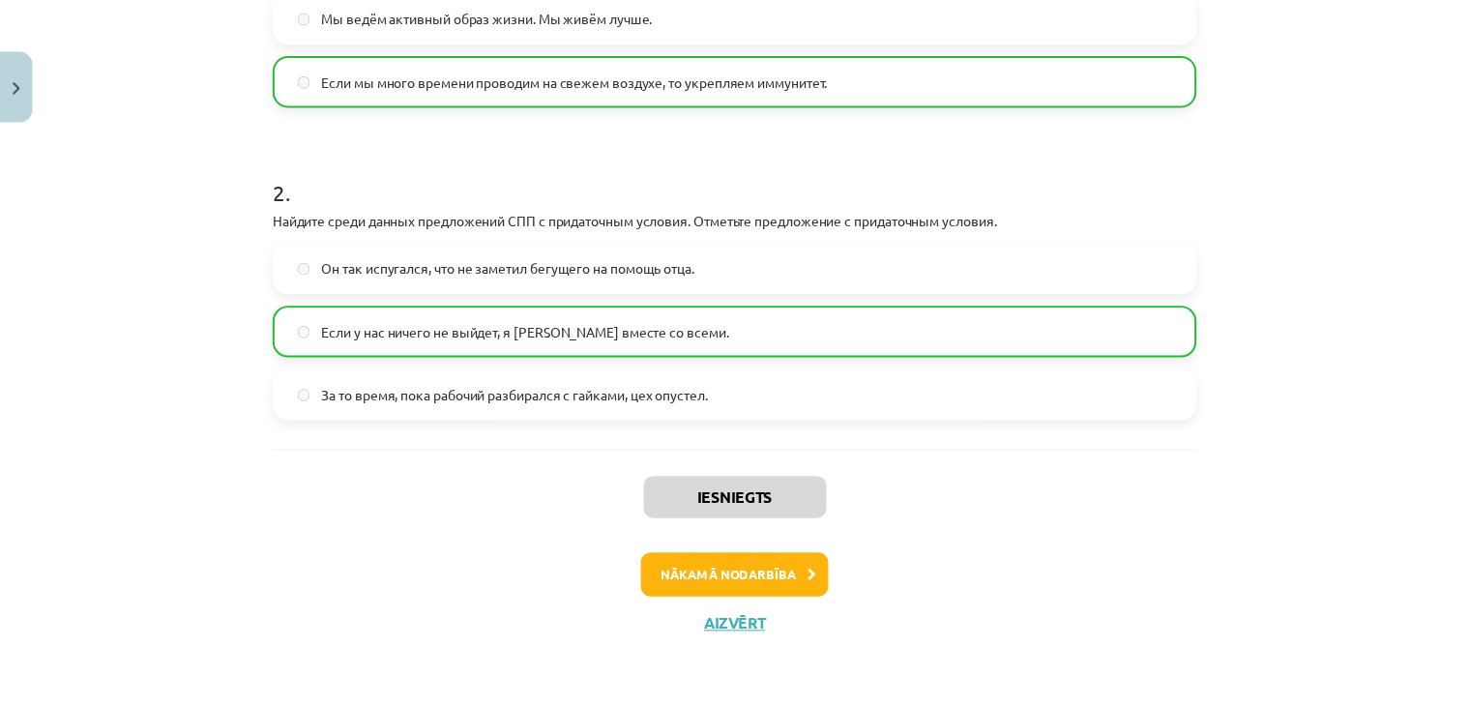
scroll to position [0, 0]
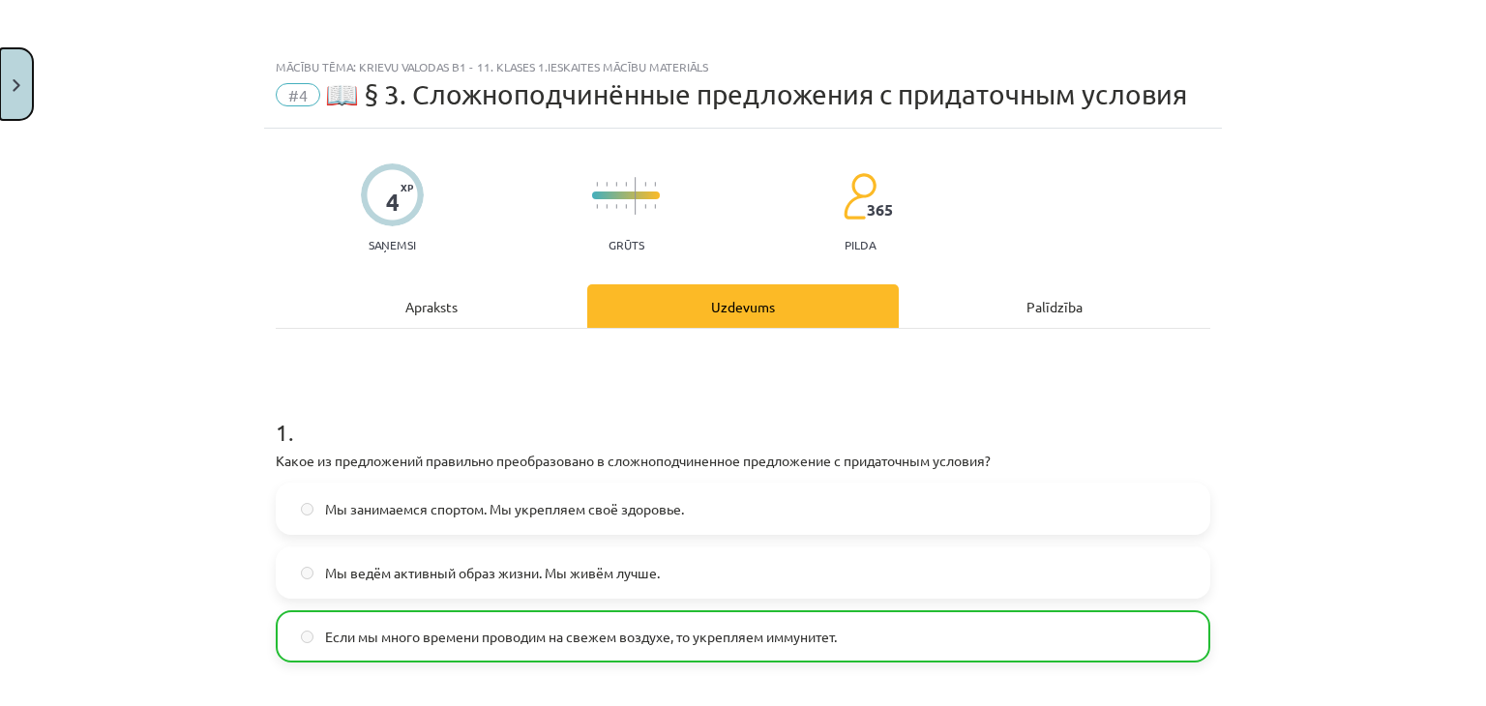
click at [12, 109] on button "Close" at bounding box center [16, 84] width 33 height 72
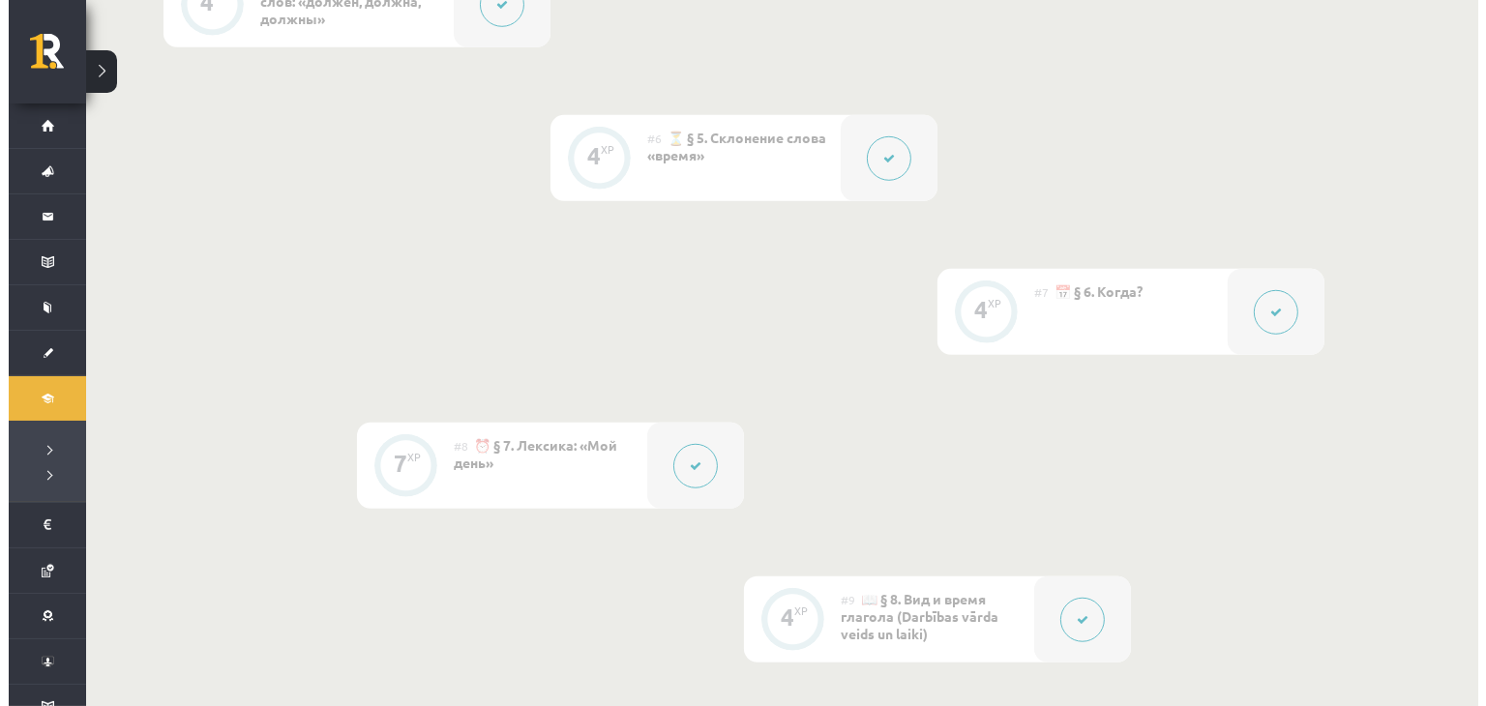
scroll to position [1126, 0]
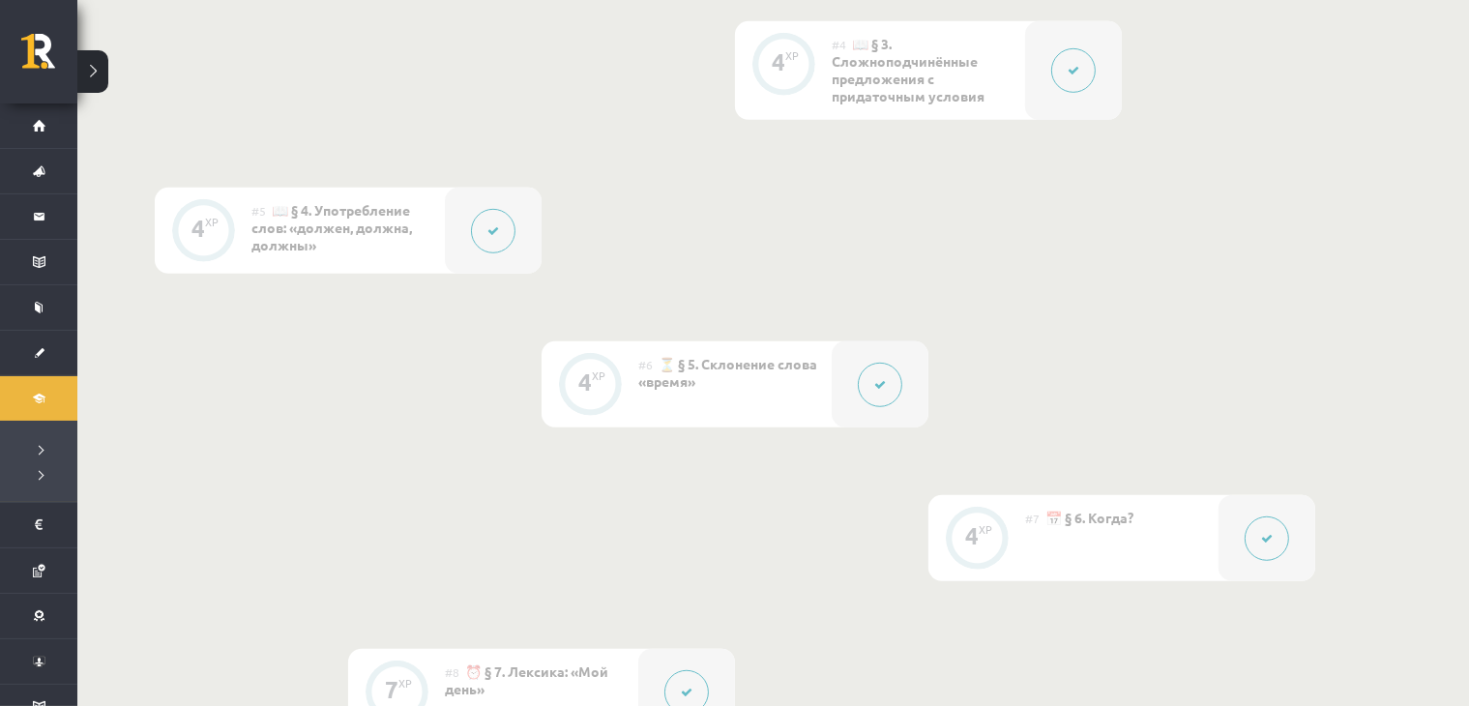
click at [493, 218] on button at bounding box center [493, 231] width 44 height 44
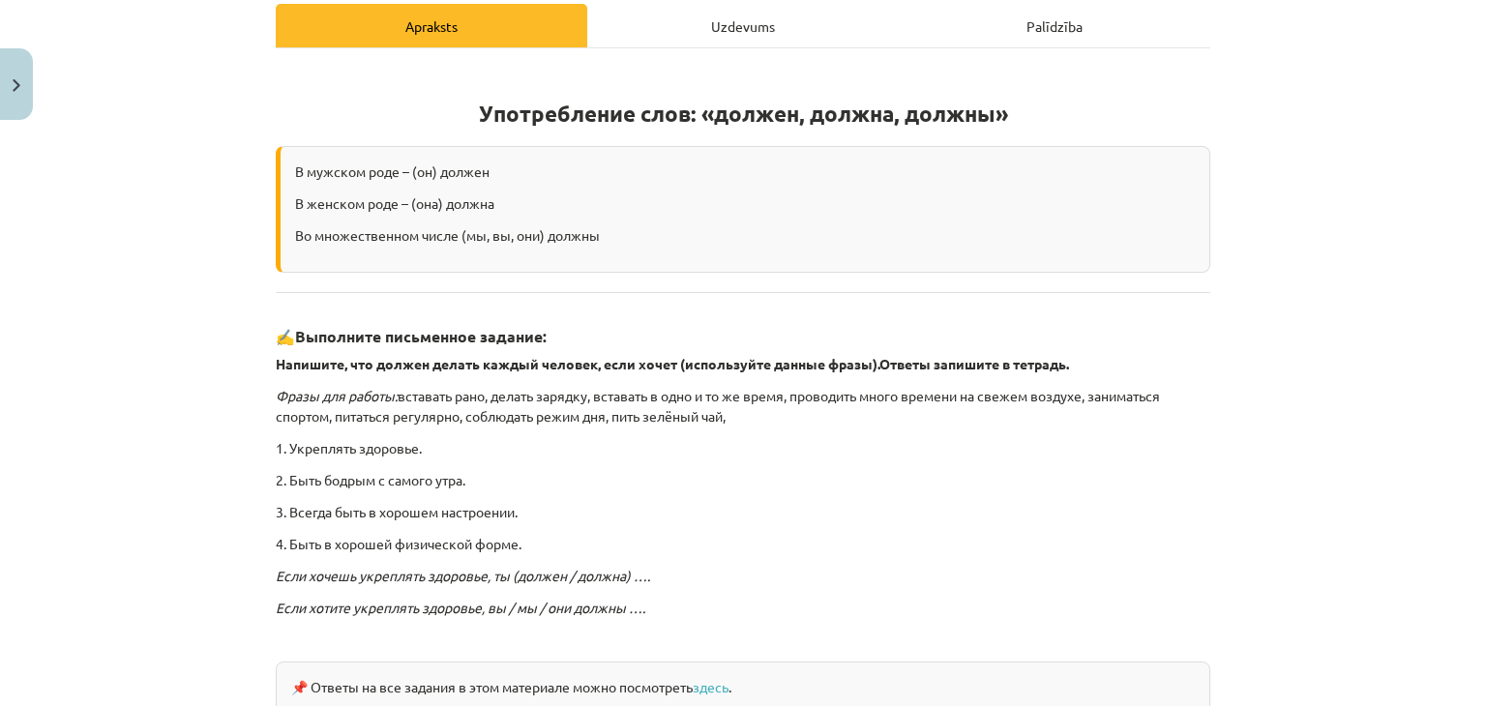
scroll to position [451, 0]
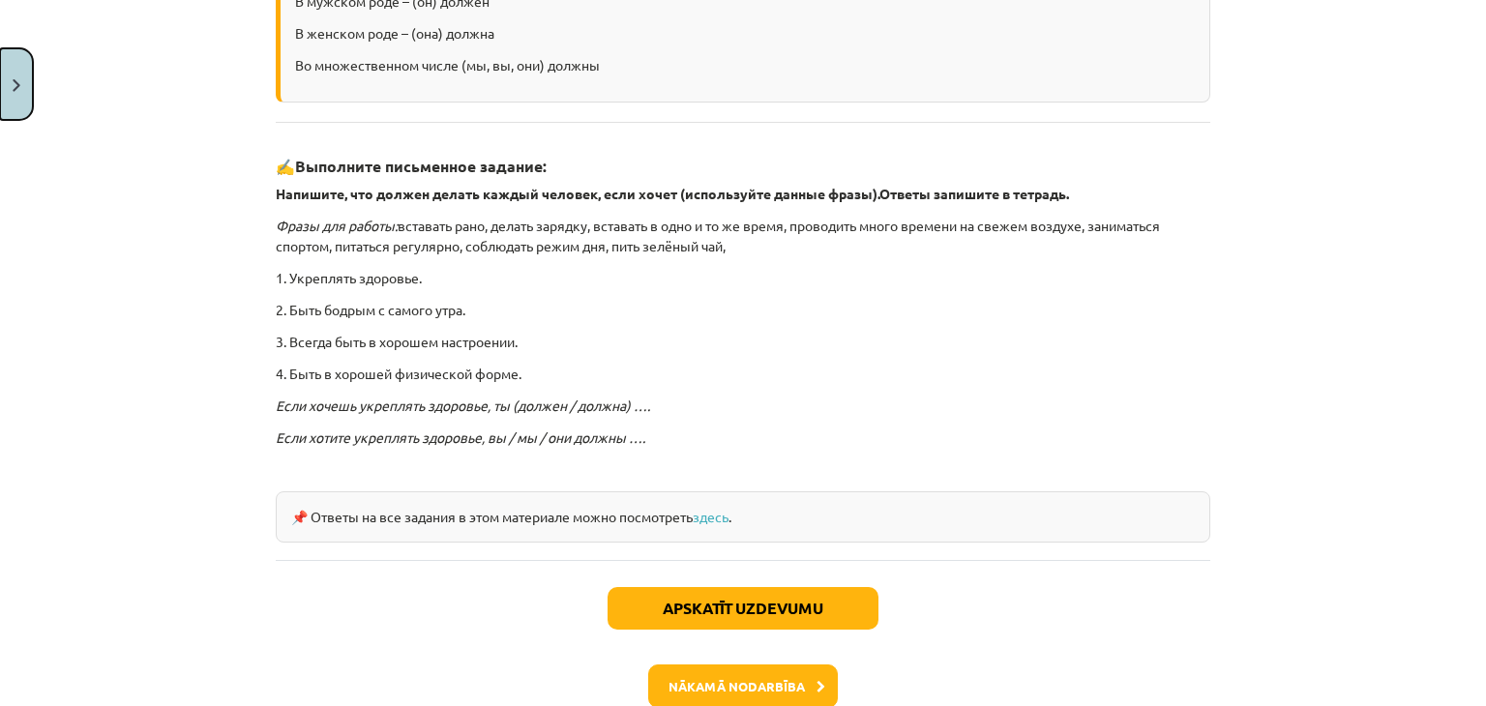
click at [28, 78] on button "Close" at bounding box center [16, 84] width 33 height 72
click at [885, 395] on button at bounding box center [880, 385] width 44 height 44
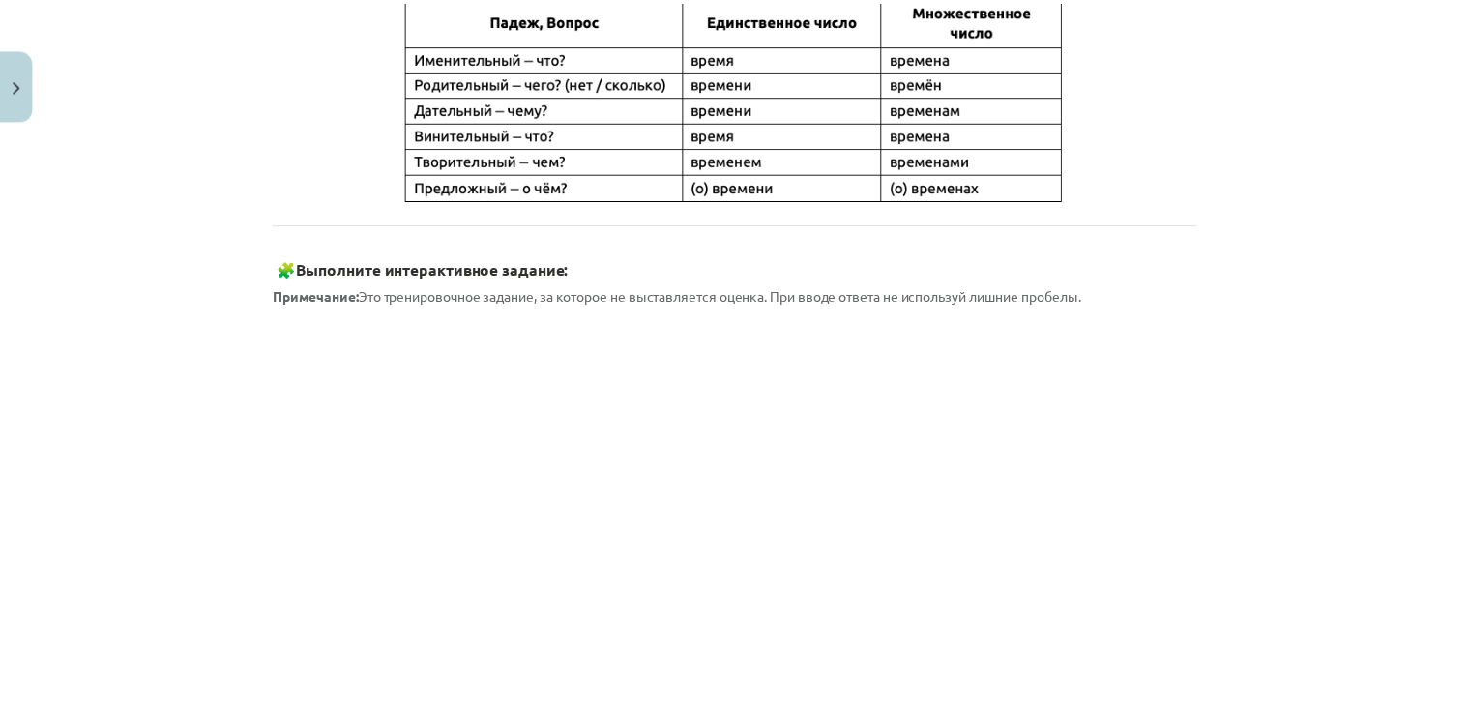
scroll to position [677, 0]
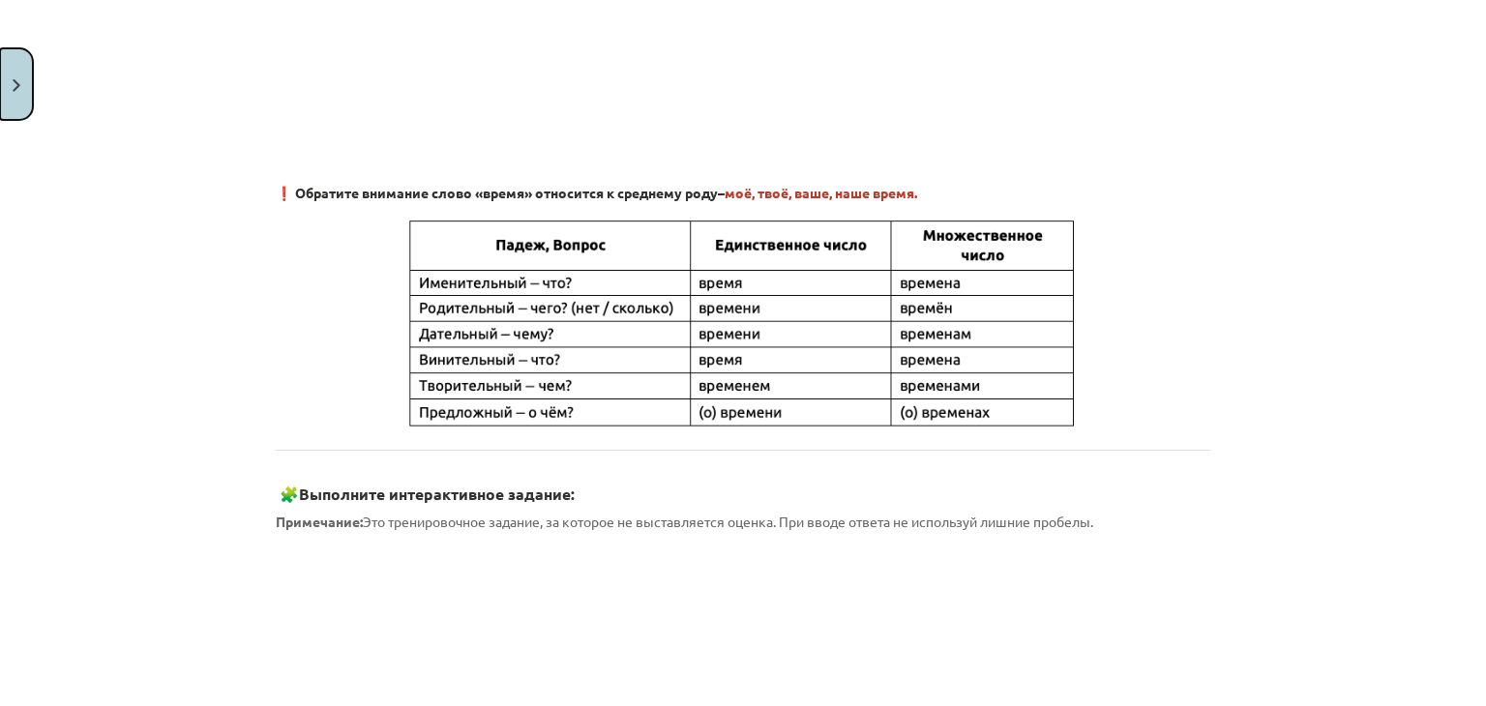
click at [8, 99] on button "Close" at bounding box center [16, 84] width 33 height 72
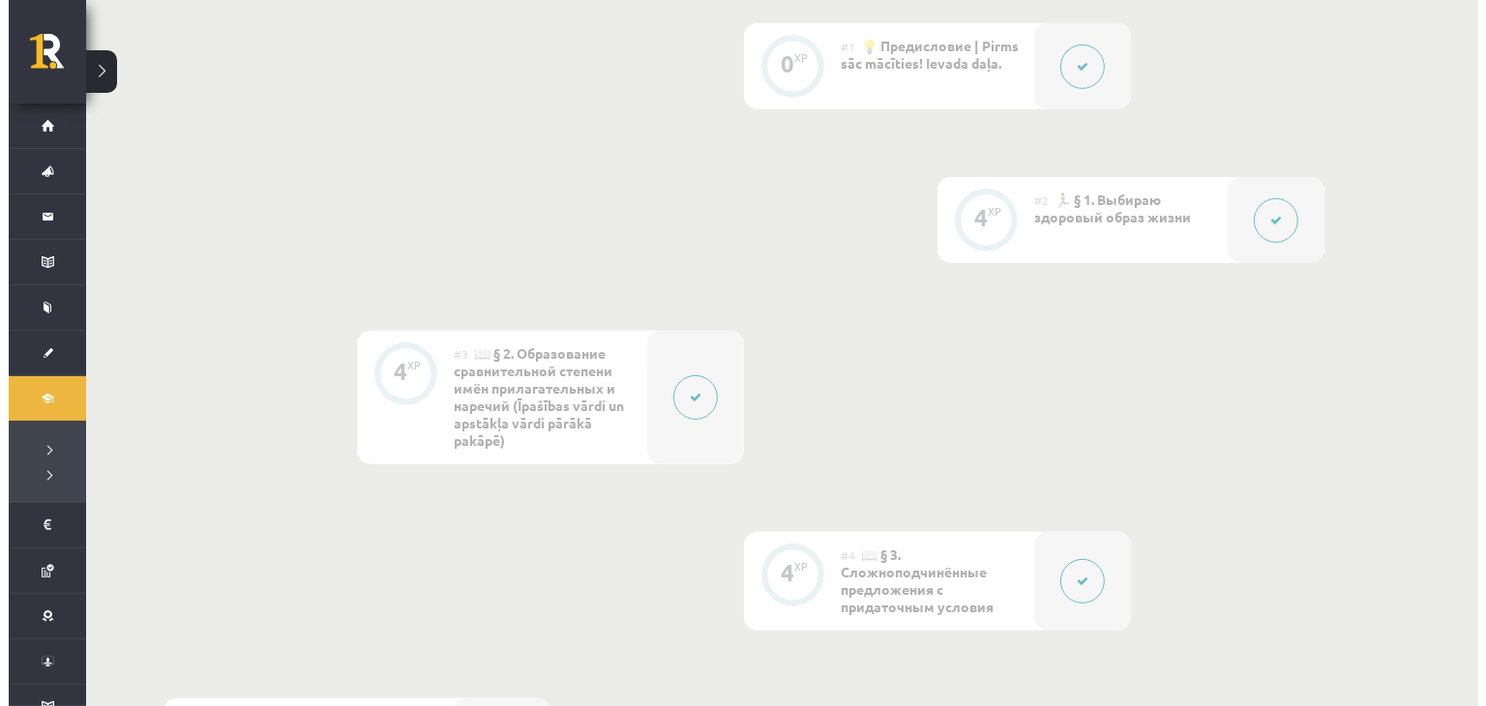
scroll to position [675, 0]
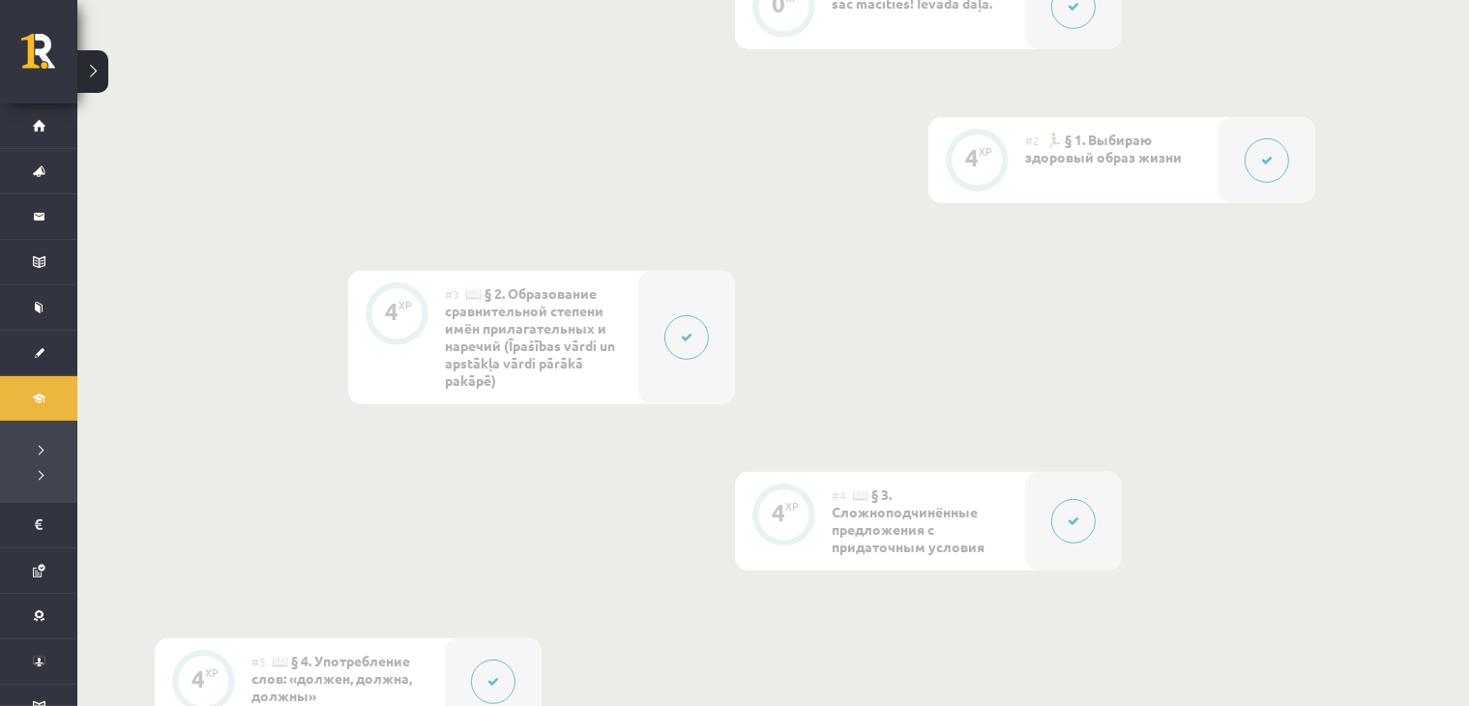
click at [1253, 176] on button at bounding box center [1267, 160] width 44 height 44
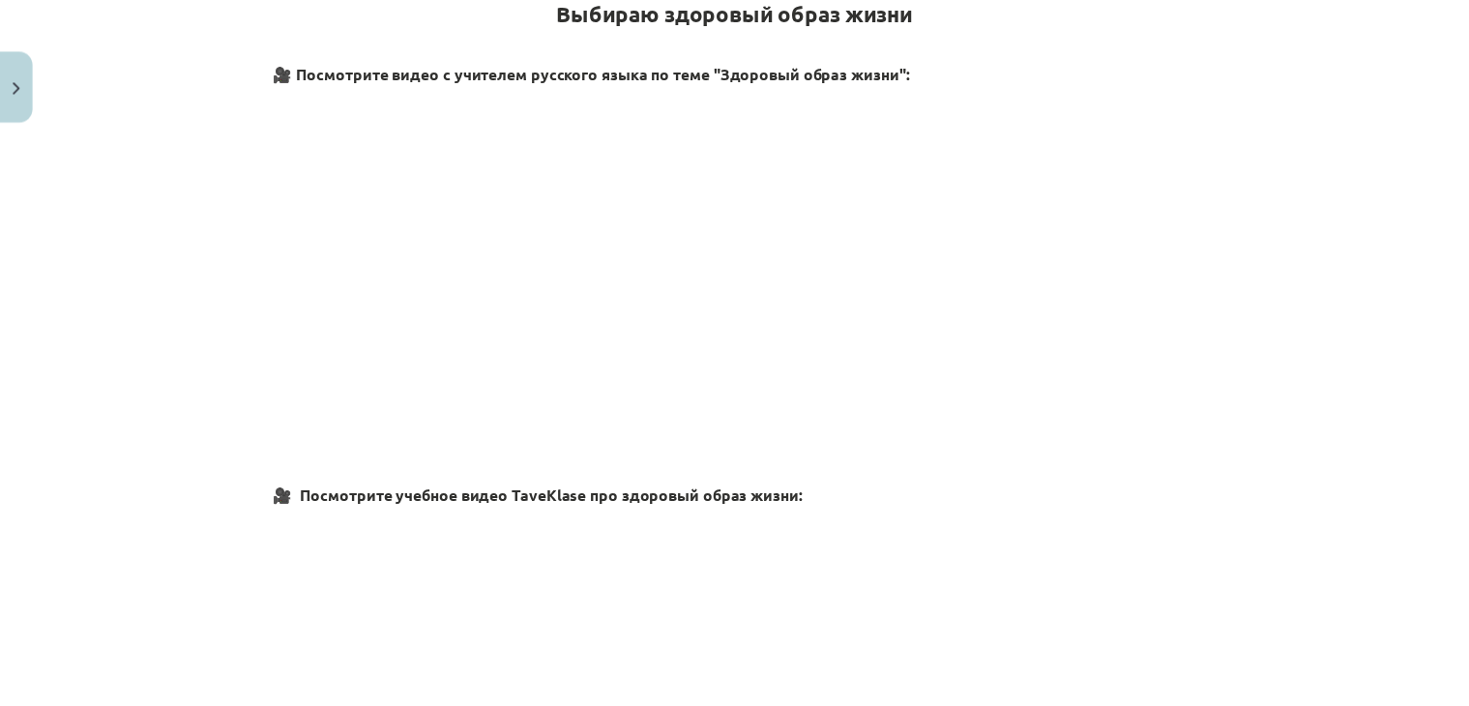
scroll to position [1579, 0]
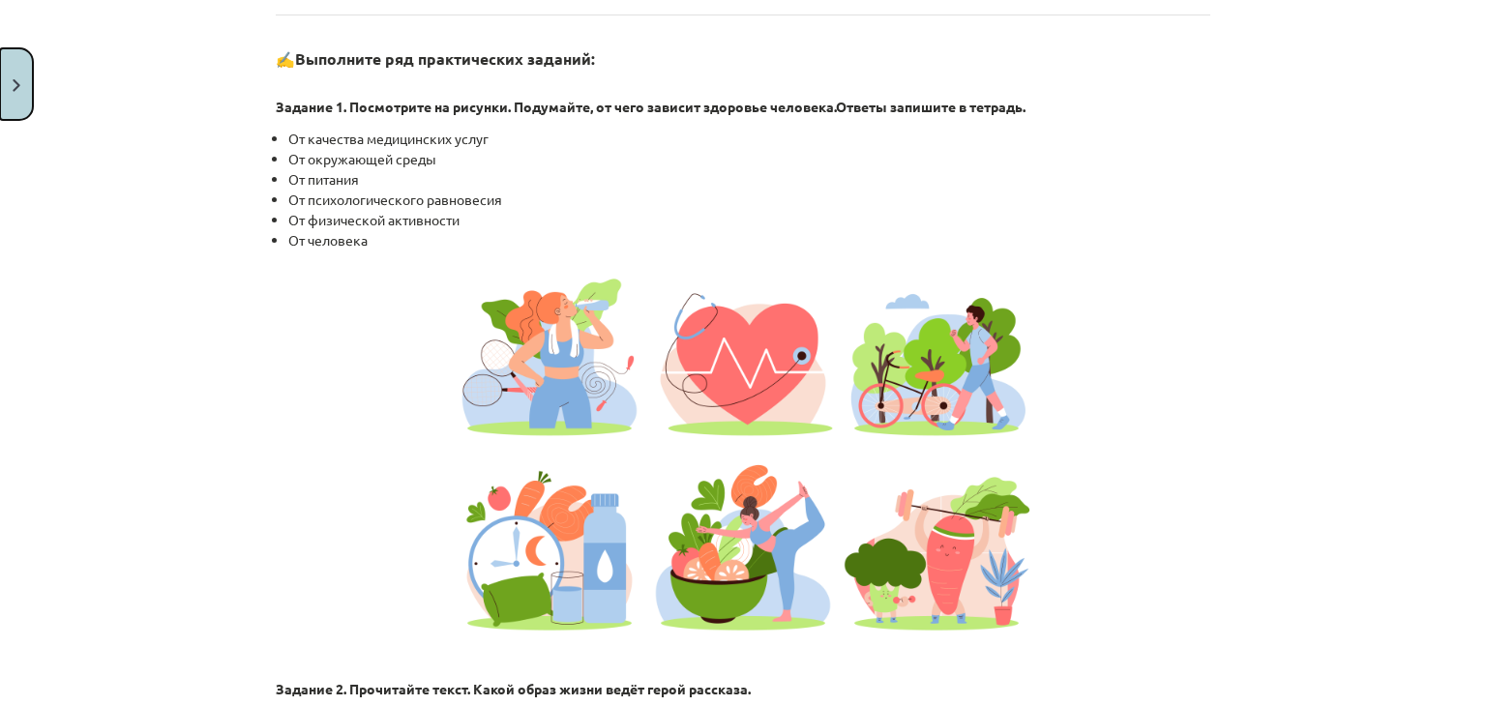
click at [0, 95] on button "Close" at bounding box center [16, 84] width 33 height 72
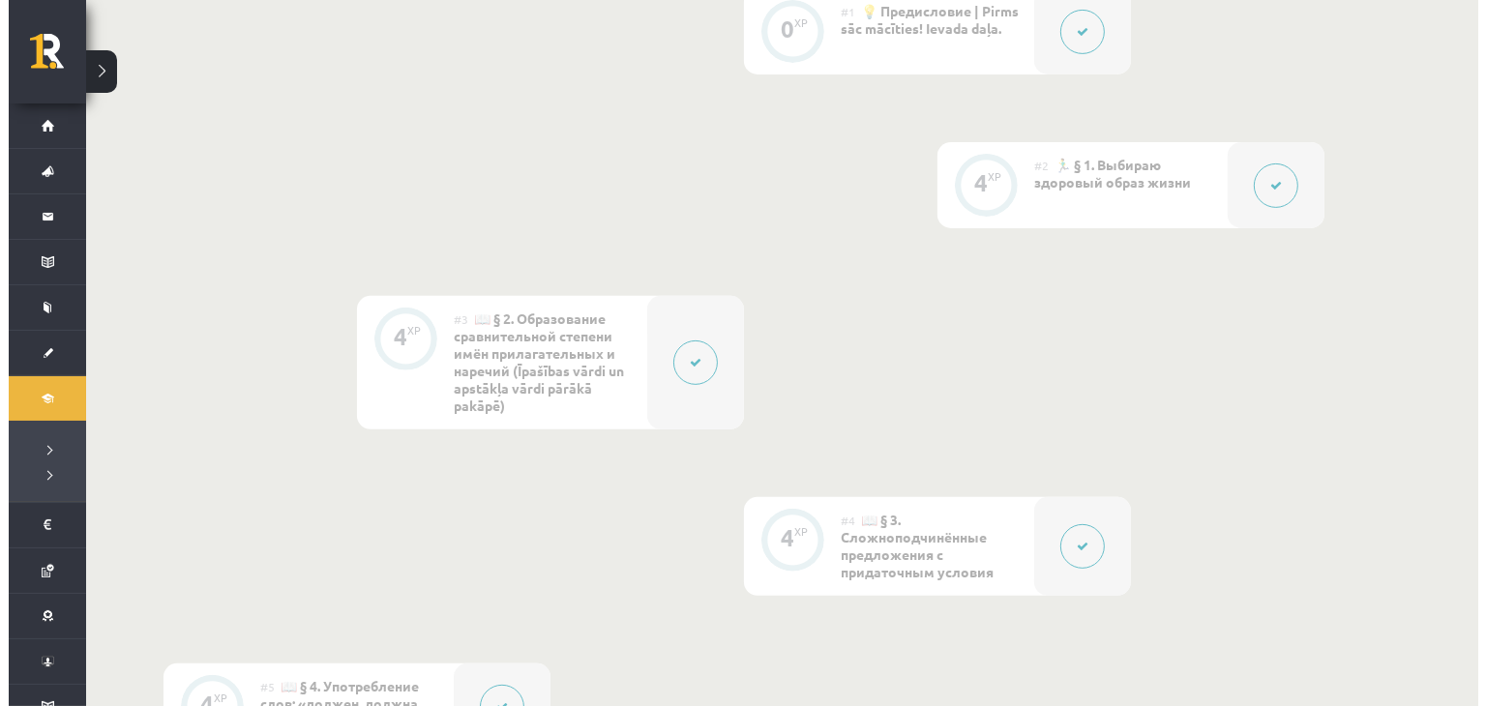
scroll to position [675, 0]
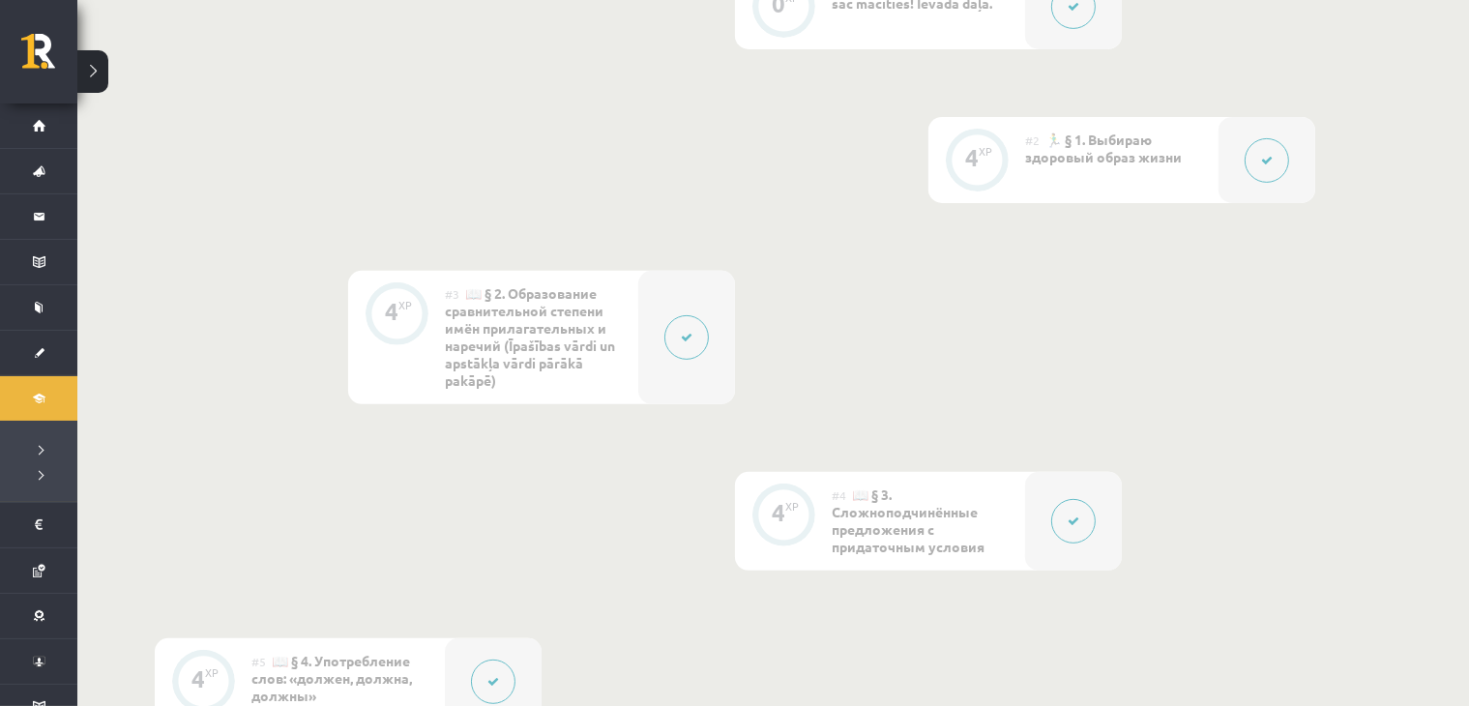
click at [676, 355] on button at bounding box center [686, 337] width 44 height 44
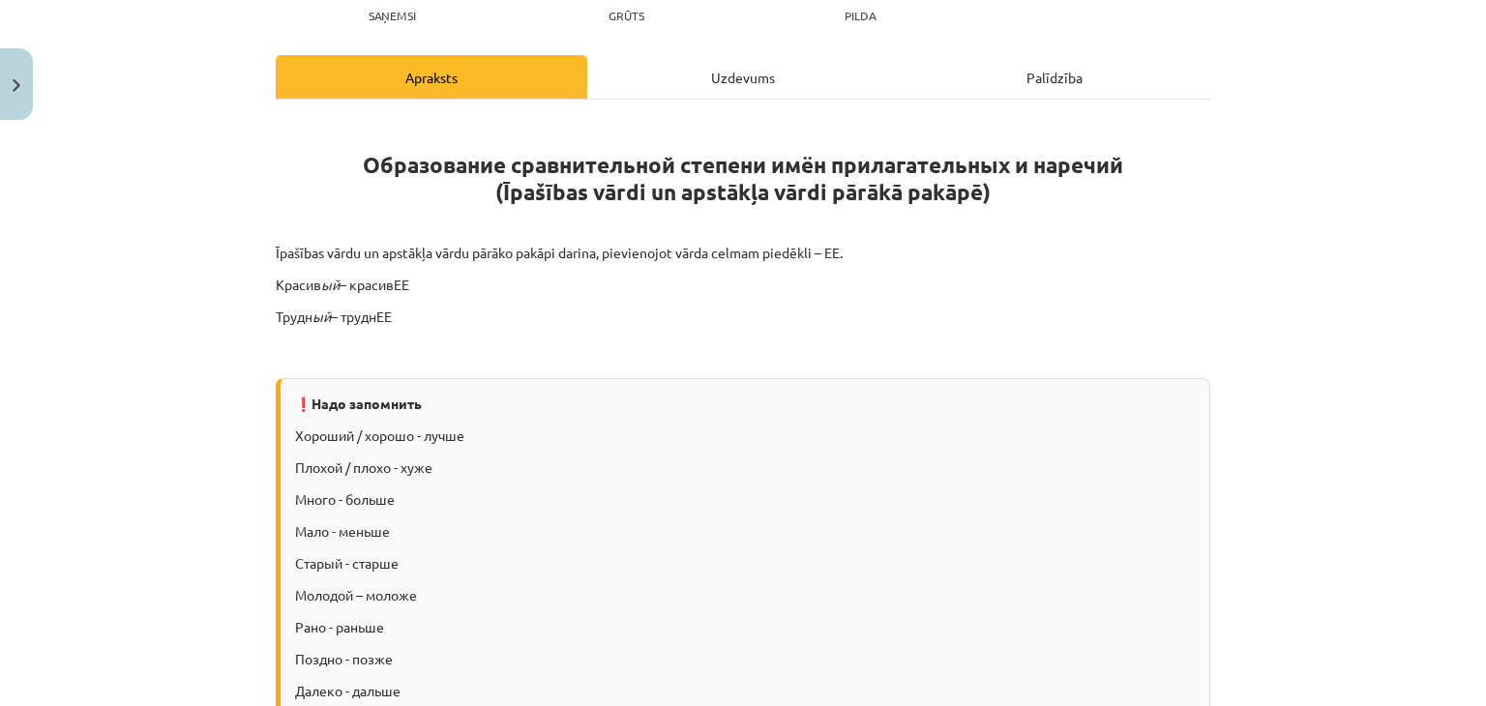
scroll to position [451, 0]
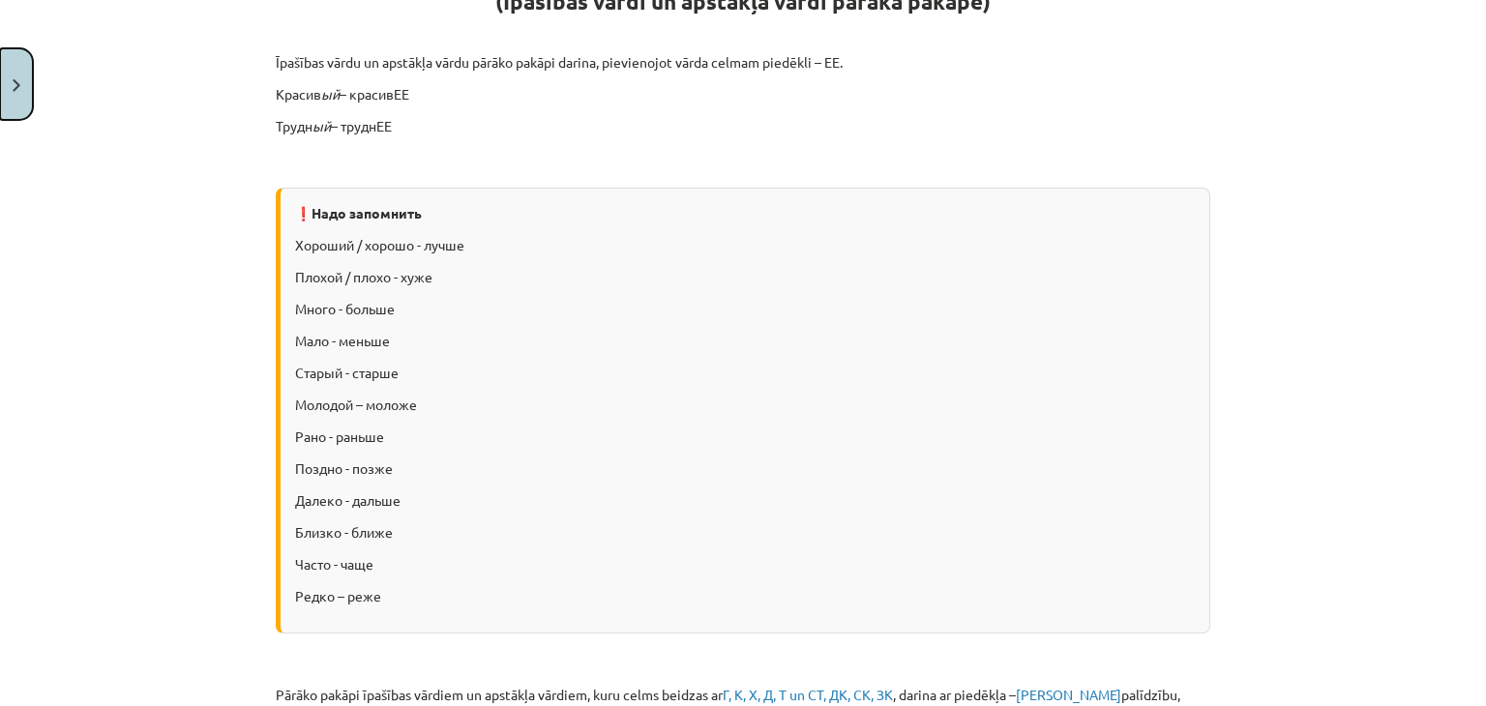
click at [18, 65] on button "Close" at bounding box center [16, 84] width 33 height 72
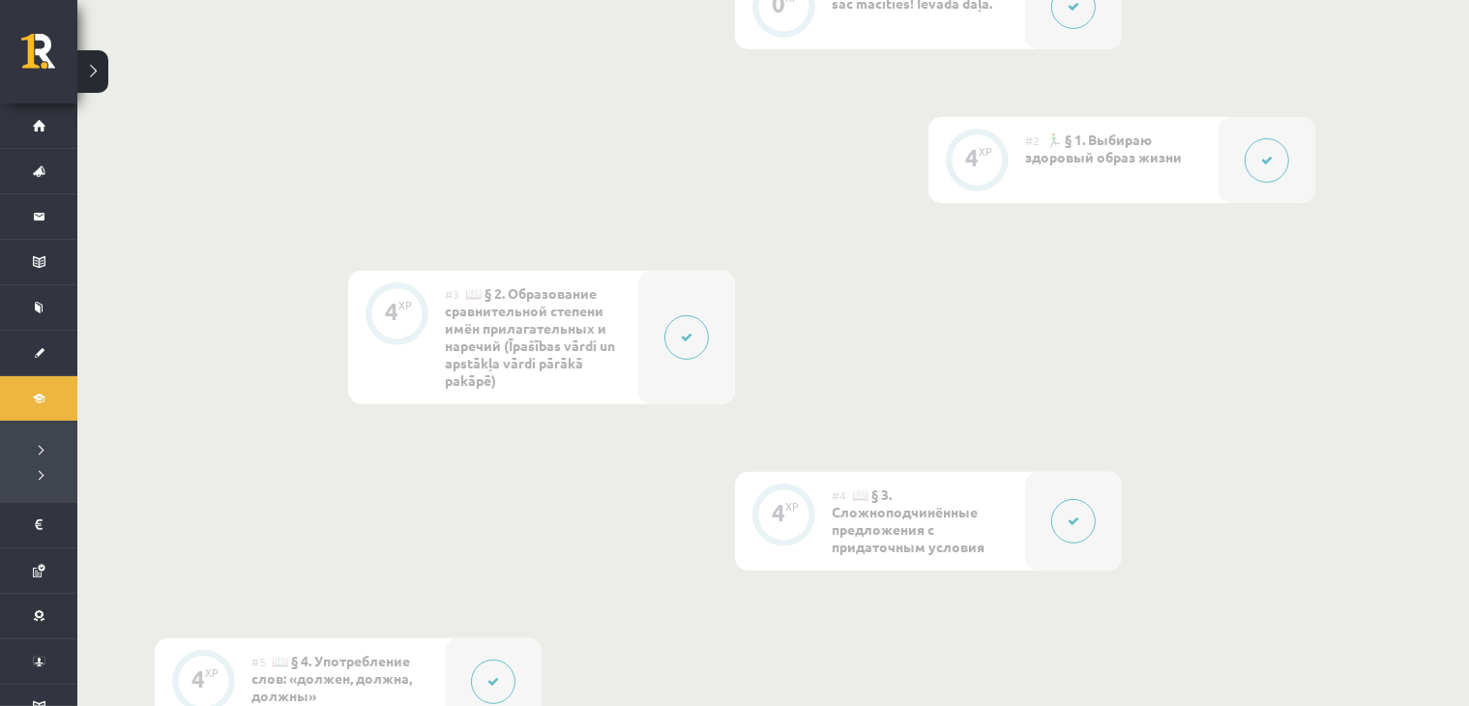
click at [1064, 528] on button at bounding box center [1073, 521] width 44 height 44
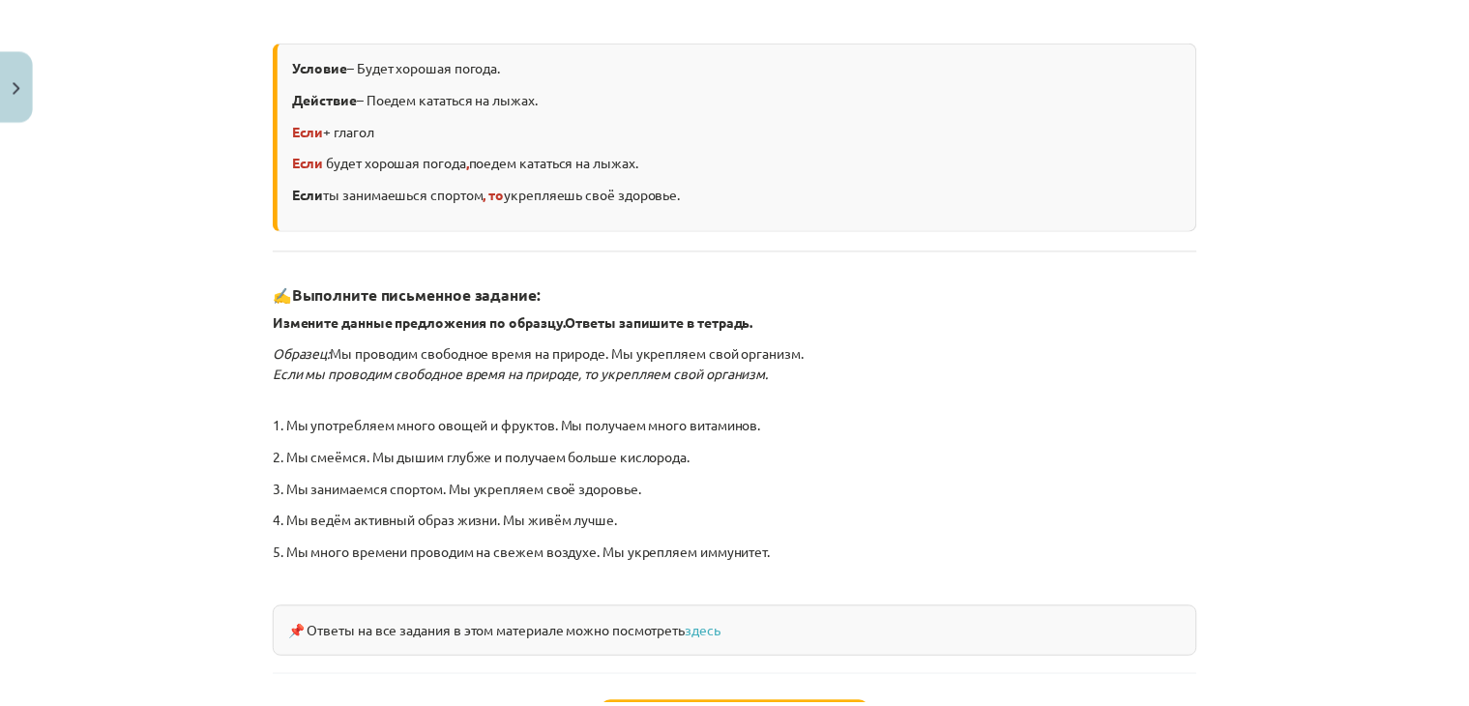
scroll to position [635, 0]
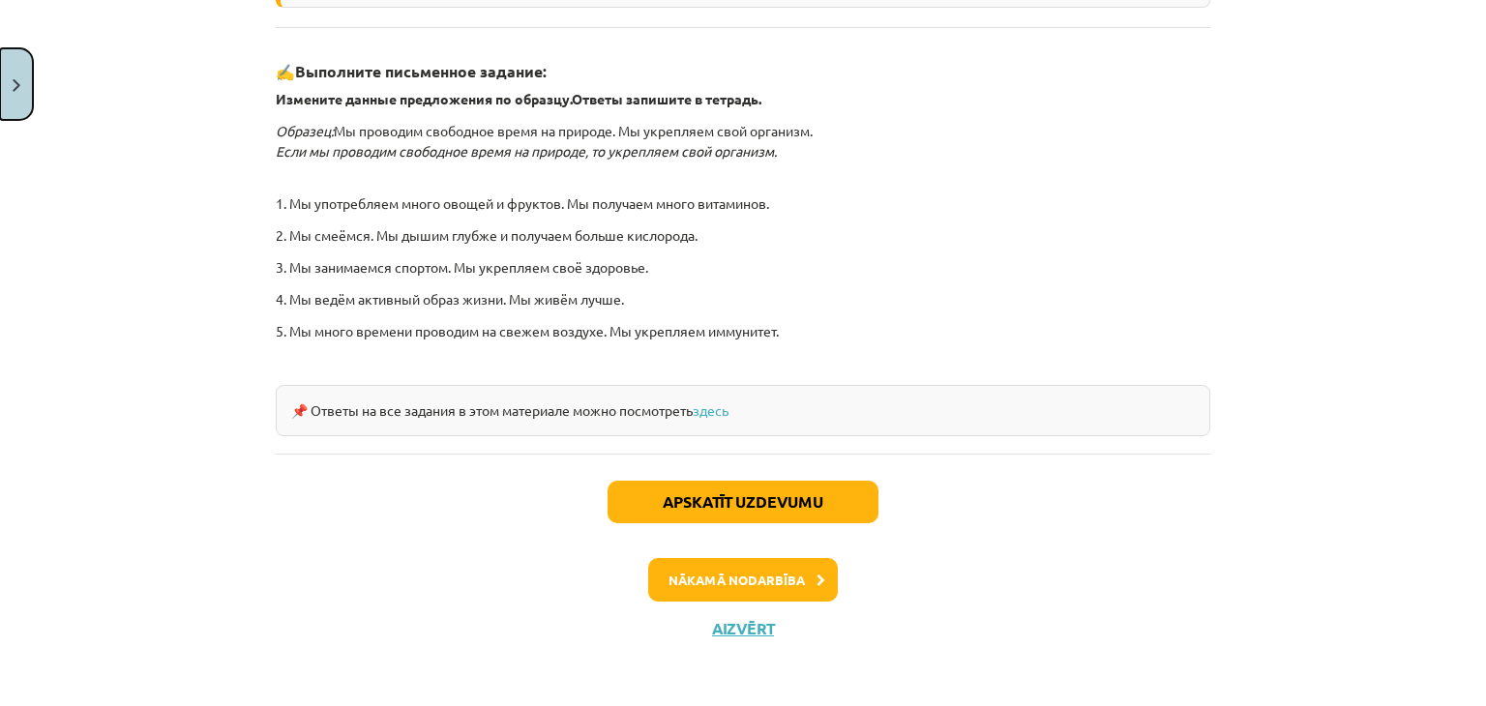
click at [10, 103] on button "Close" at bounding box center [16, 84] width 33 height 72
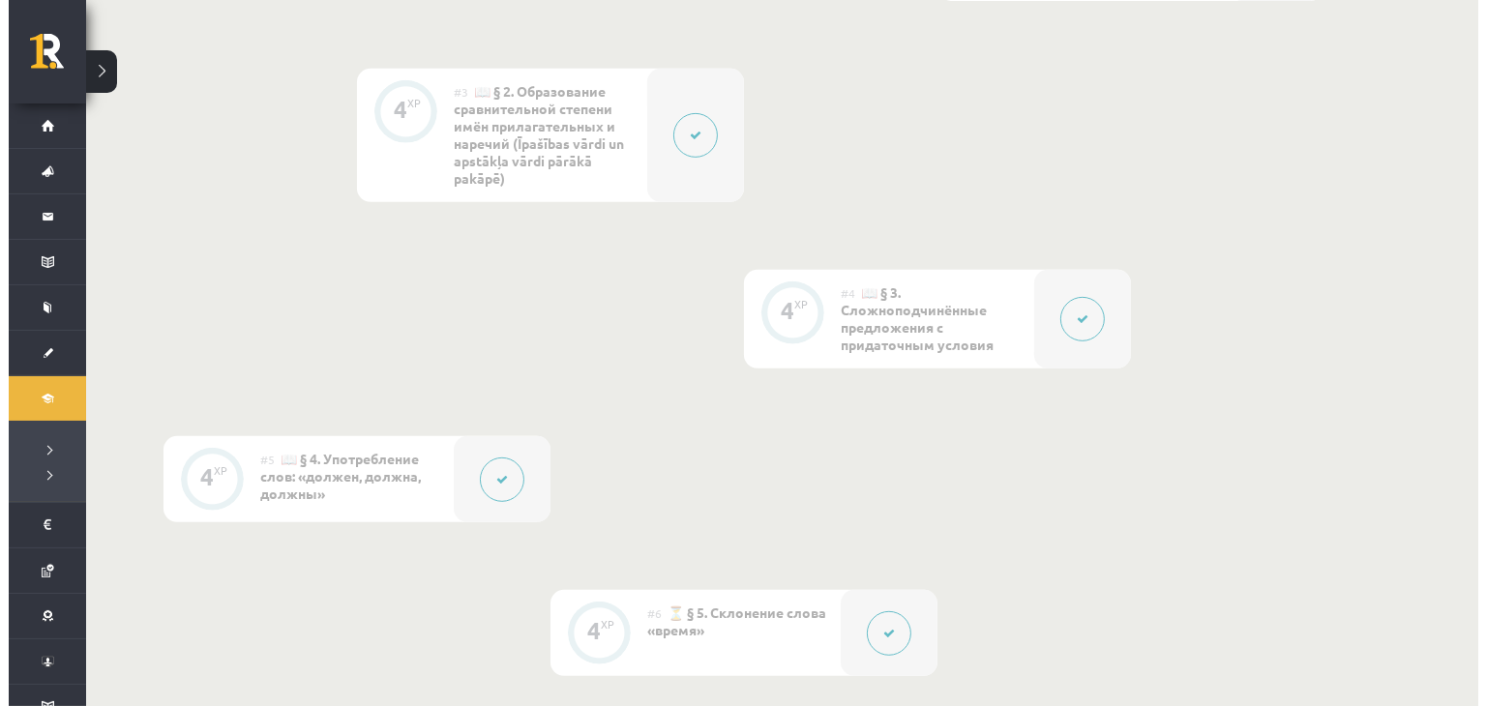
scroll to position [900, 0]
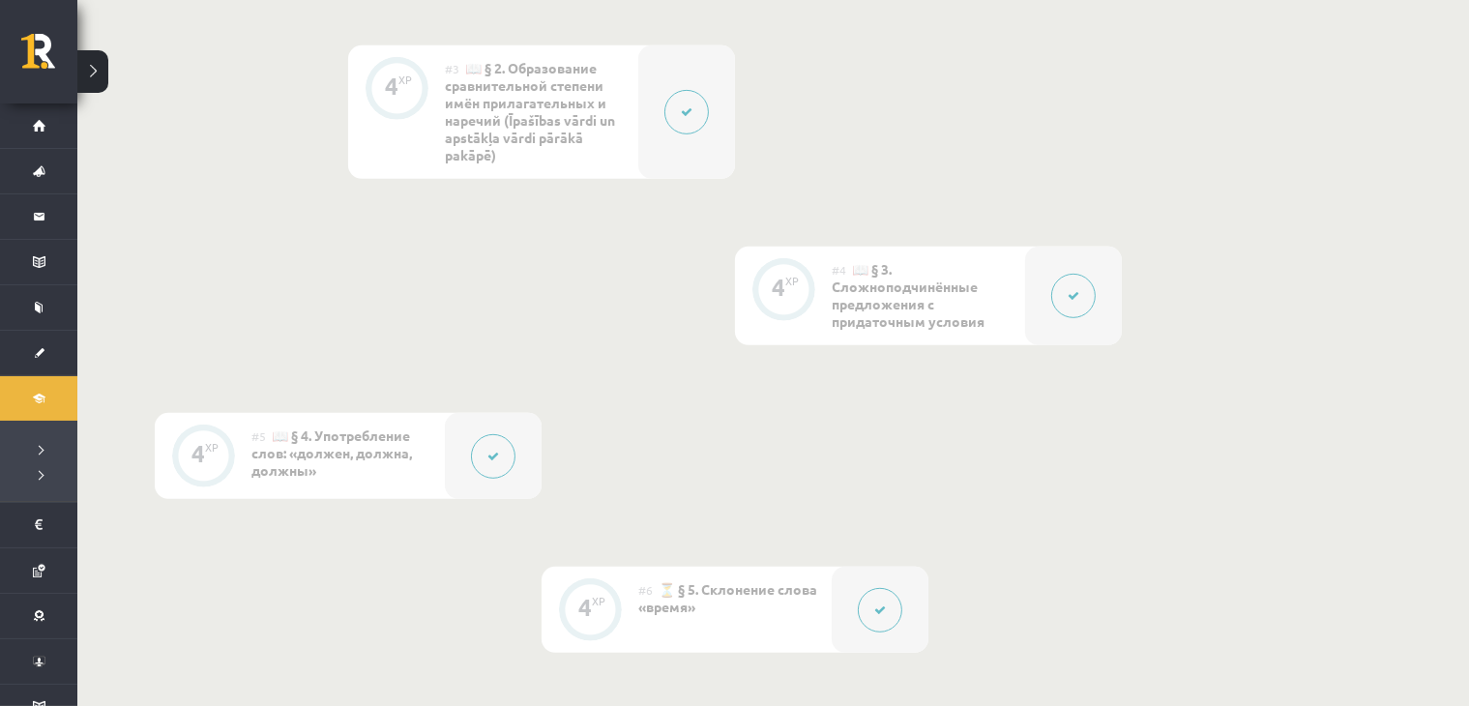
click at [478, 429] on div at bounding box center [493, 456] width 97 height 86
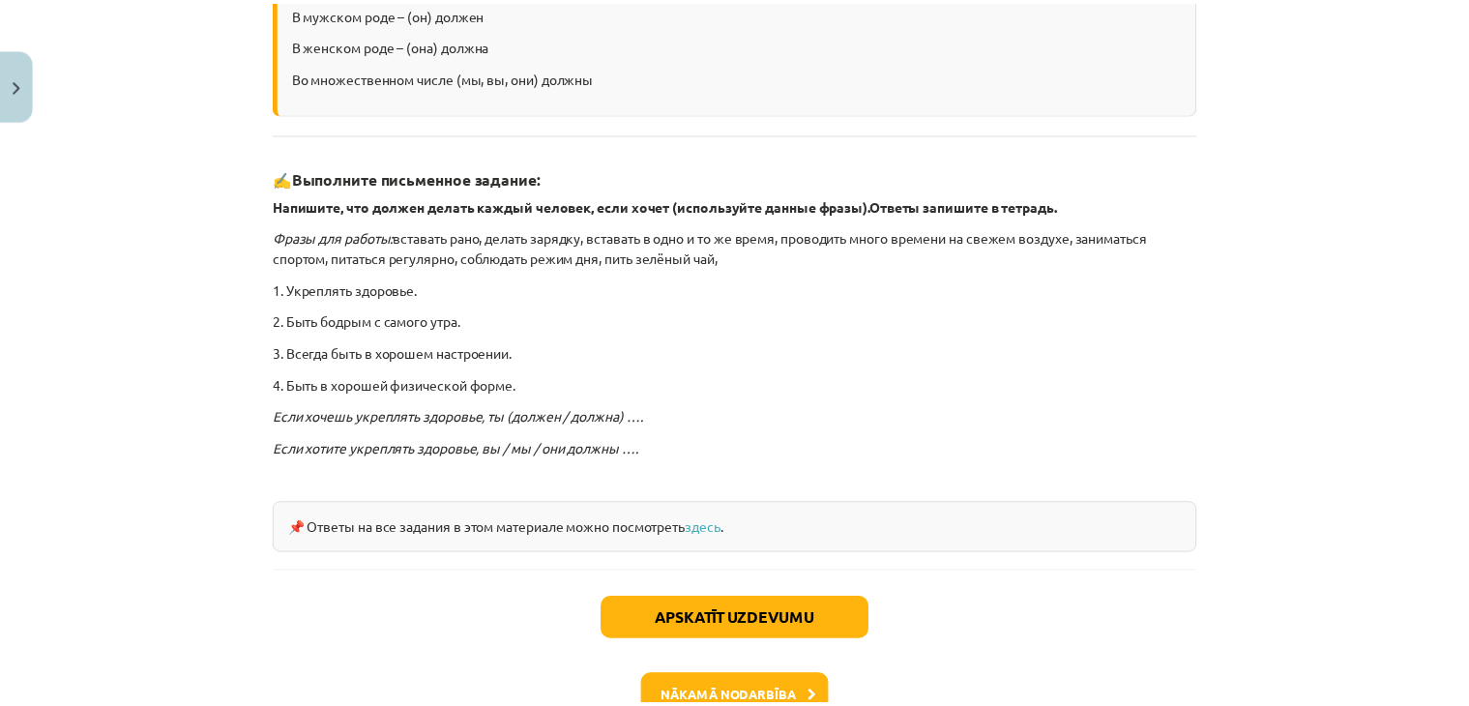
scroll to position [557, 0]
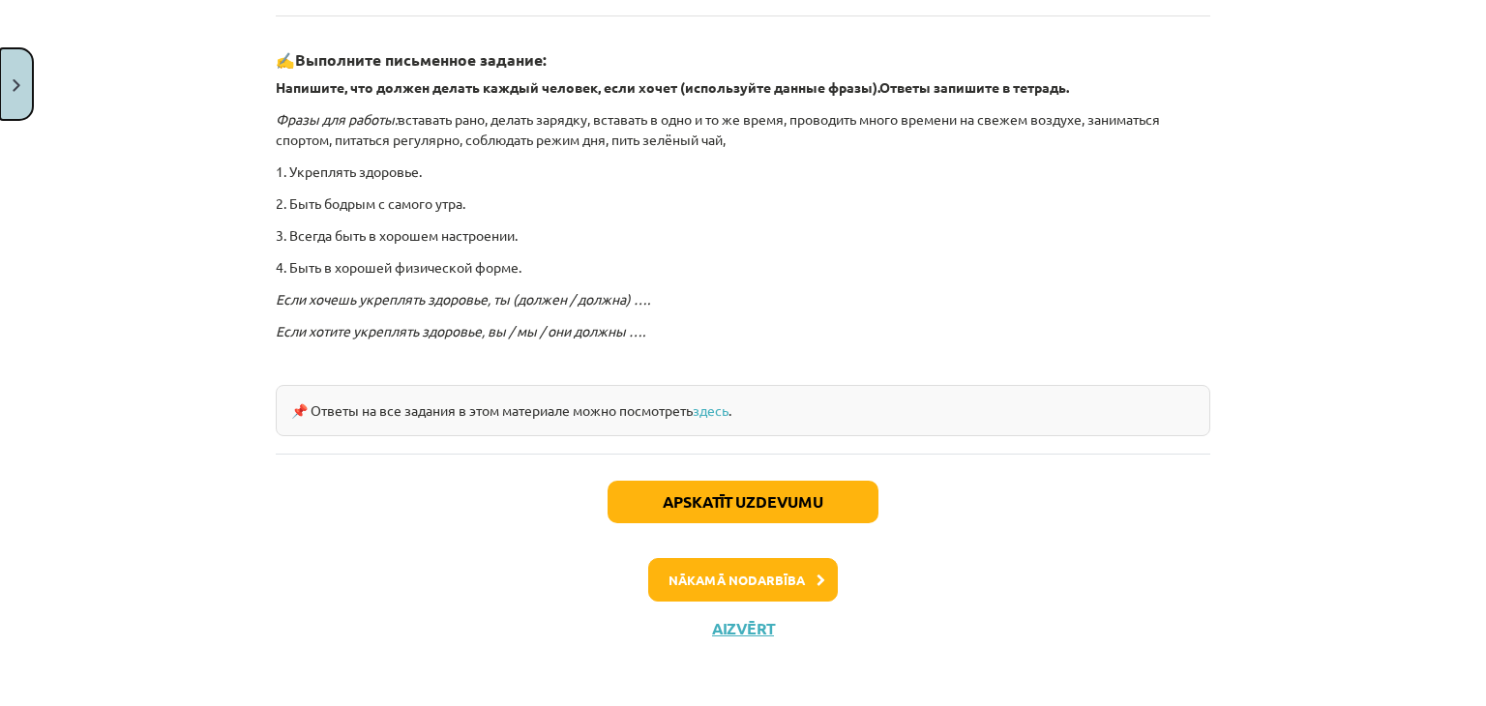
click at [31, 55] on button "Close" at bounding box center [16, 84] width 33 height 72
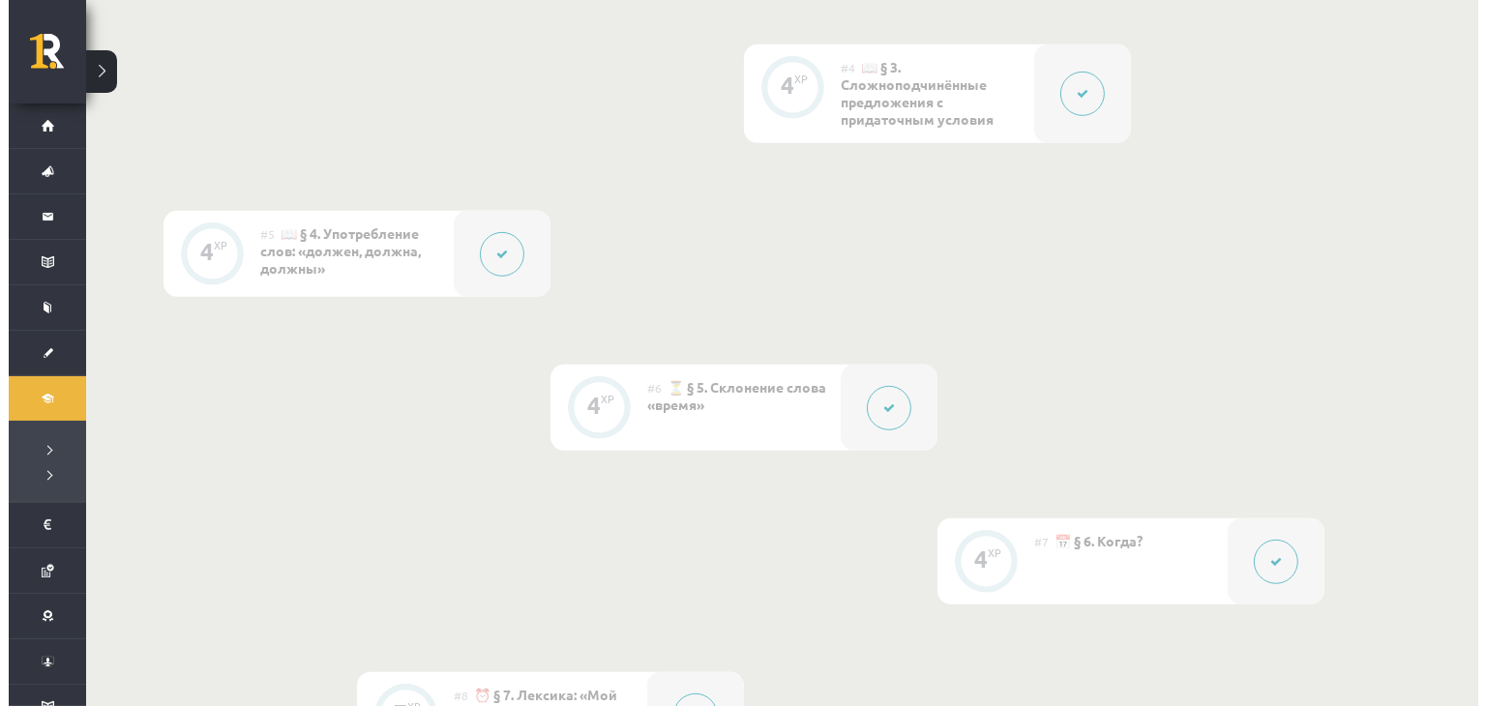
scroll to position [1126, 0]
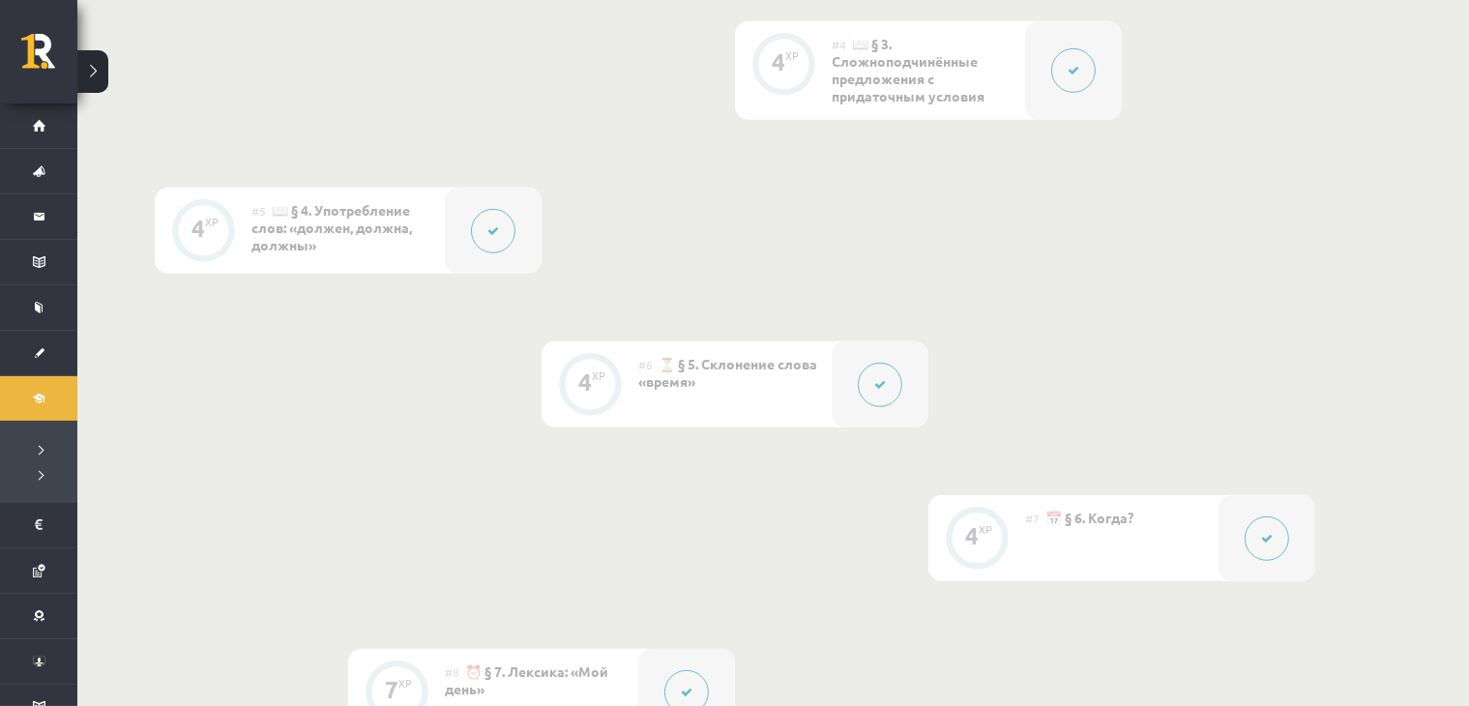
click at [876, 383] on icon at bounding box center [880, 385] width 12 height 12
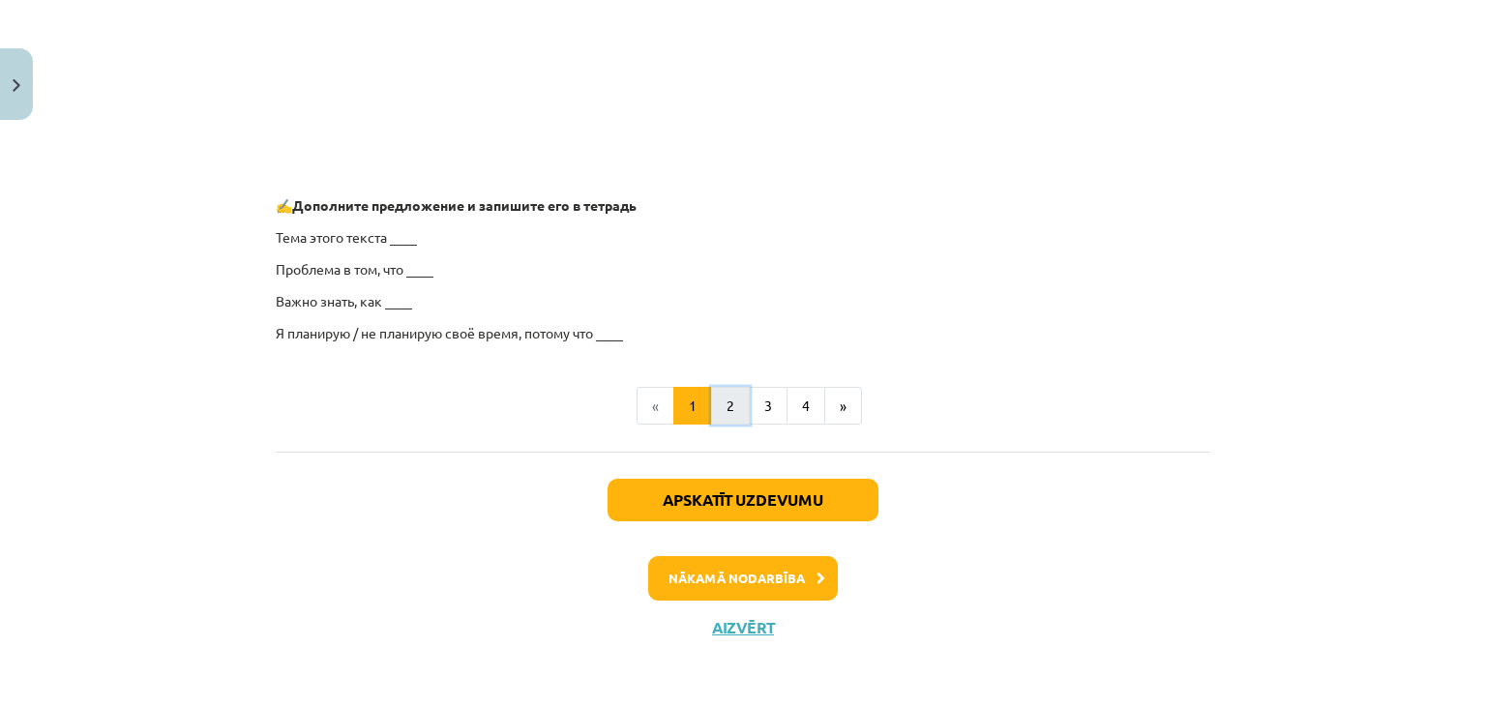
click at [716, 413] on button "2" at bounding box center [730, 406] width 39 height 39
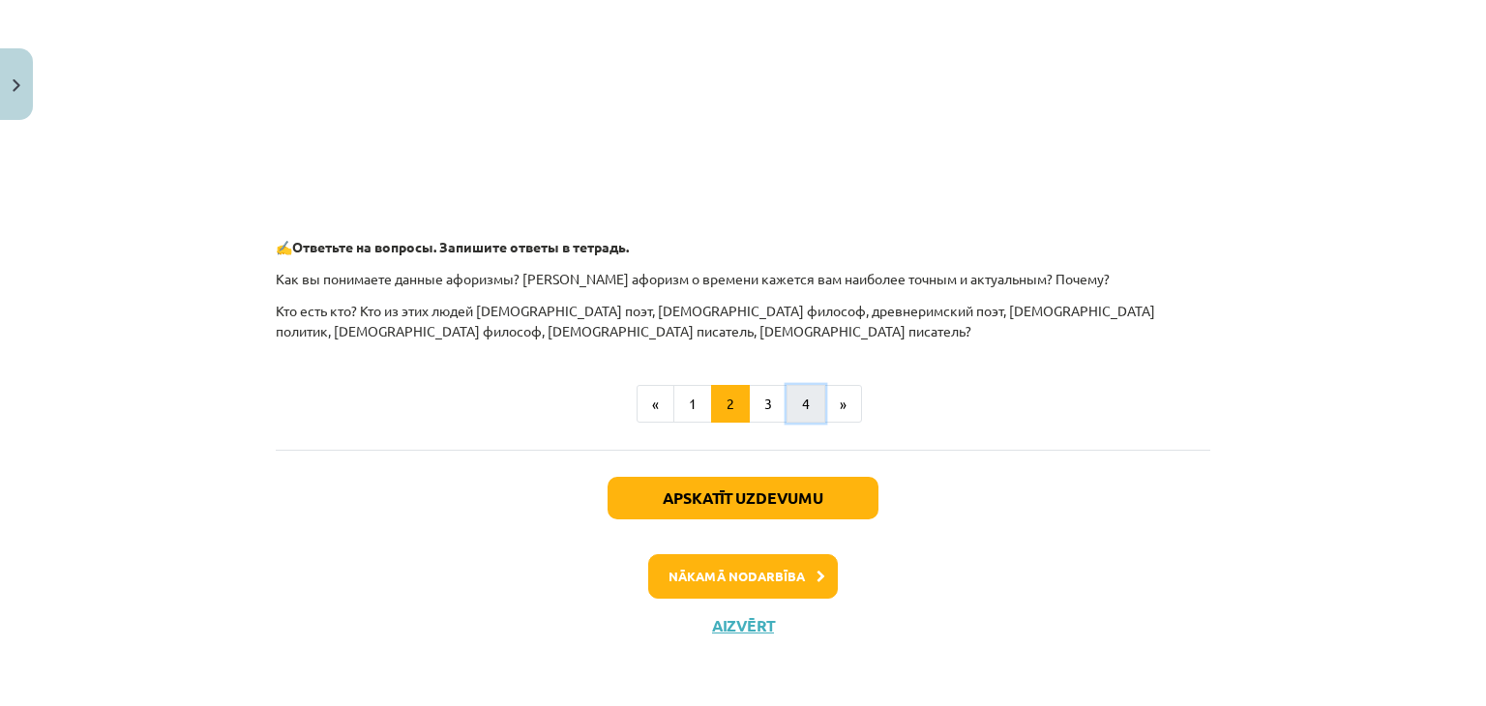
click at [789, 396] on button "4" at bounding box center [805, 404] width 39 height 39
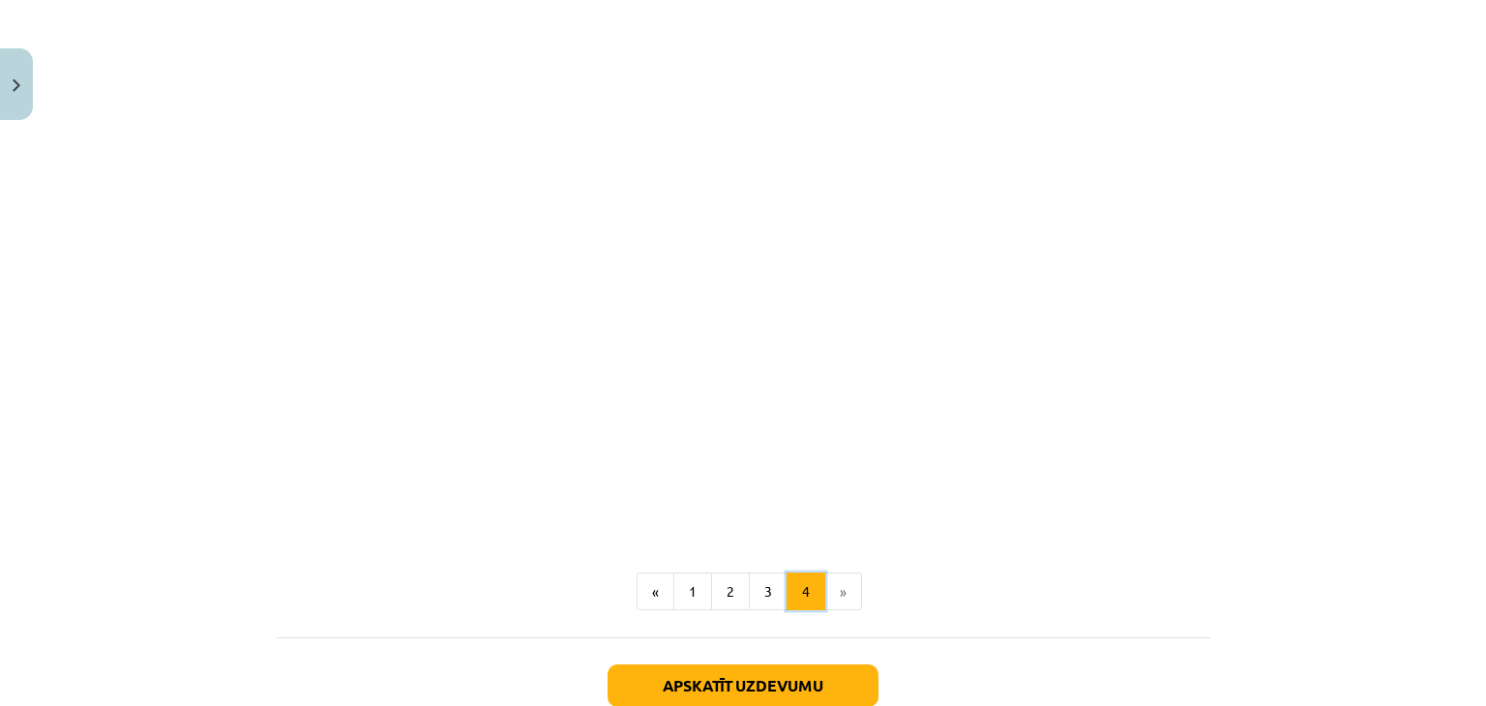
scroll to position [345, 0]
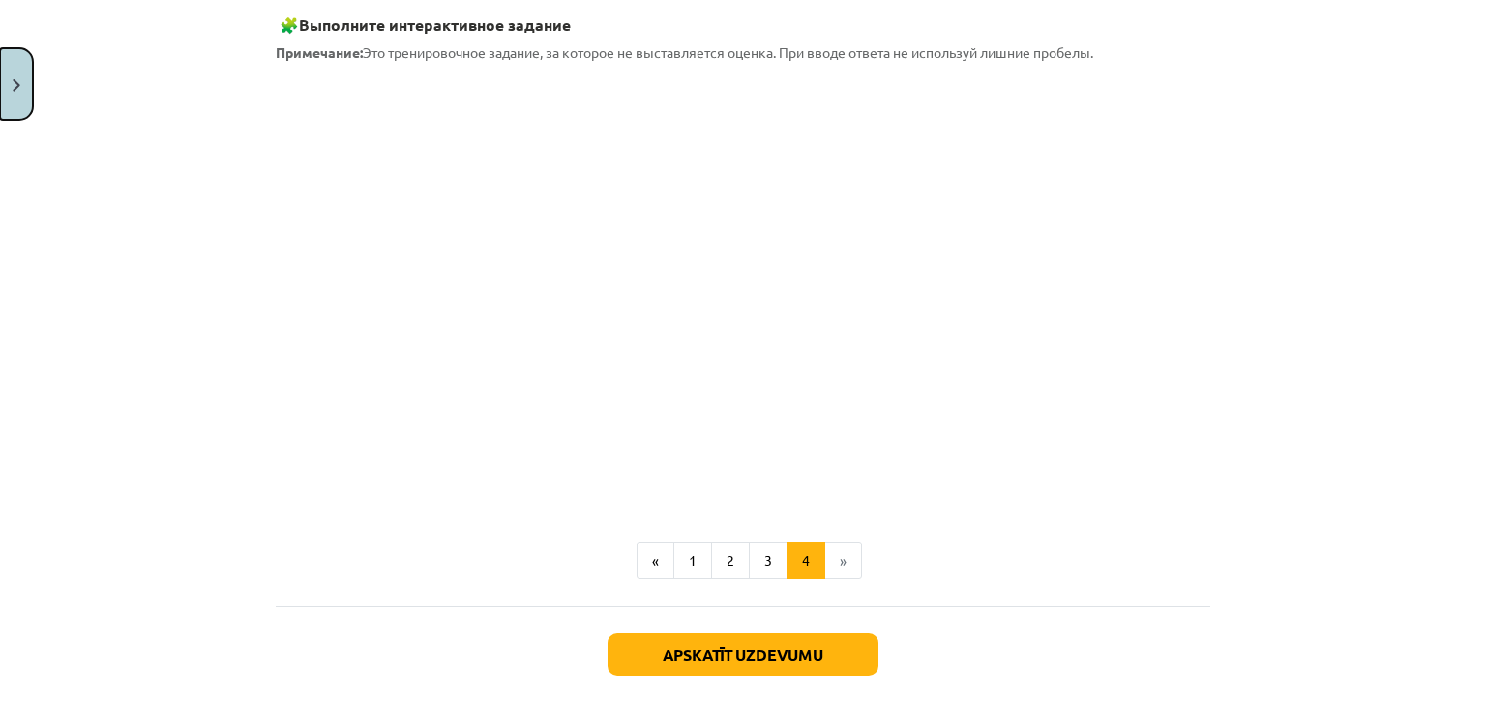
click at [14, 112] on button "Close" at bounding box center [16, 84] width 33 height 72
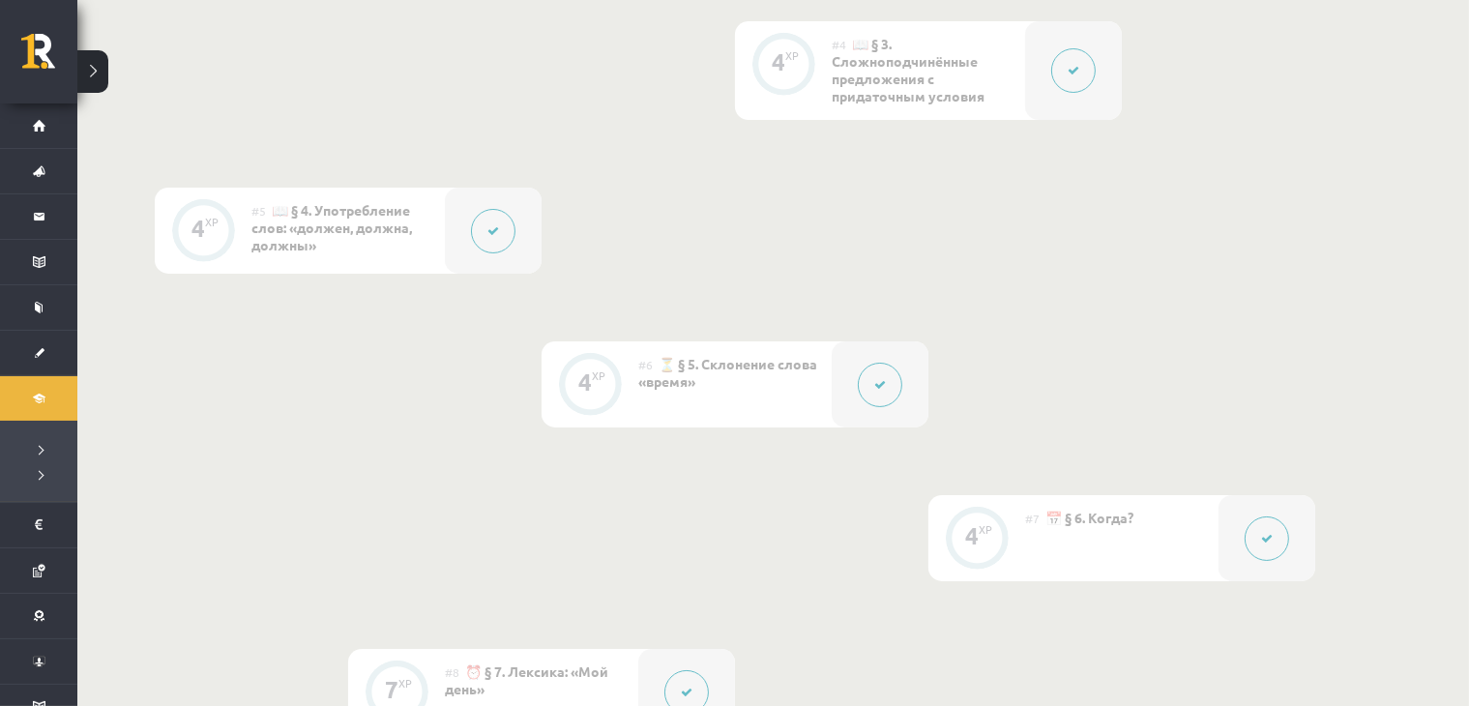
click at [1254, 544] on button at bounding box center [1267, 538] width 44 height 44
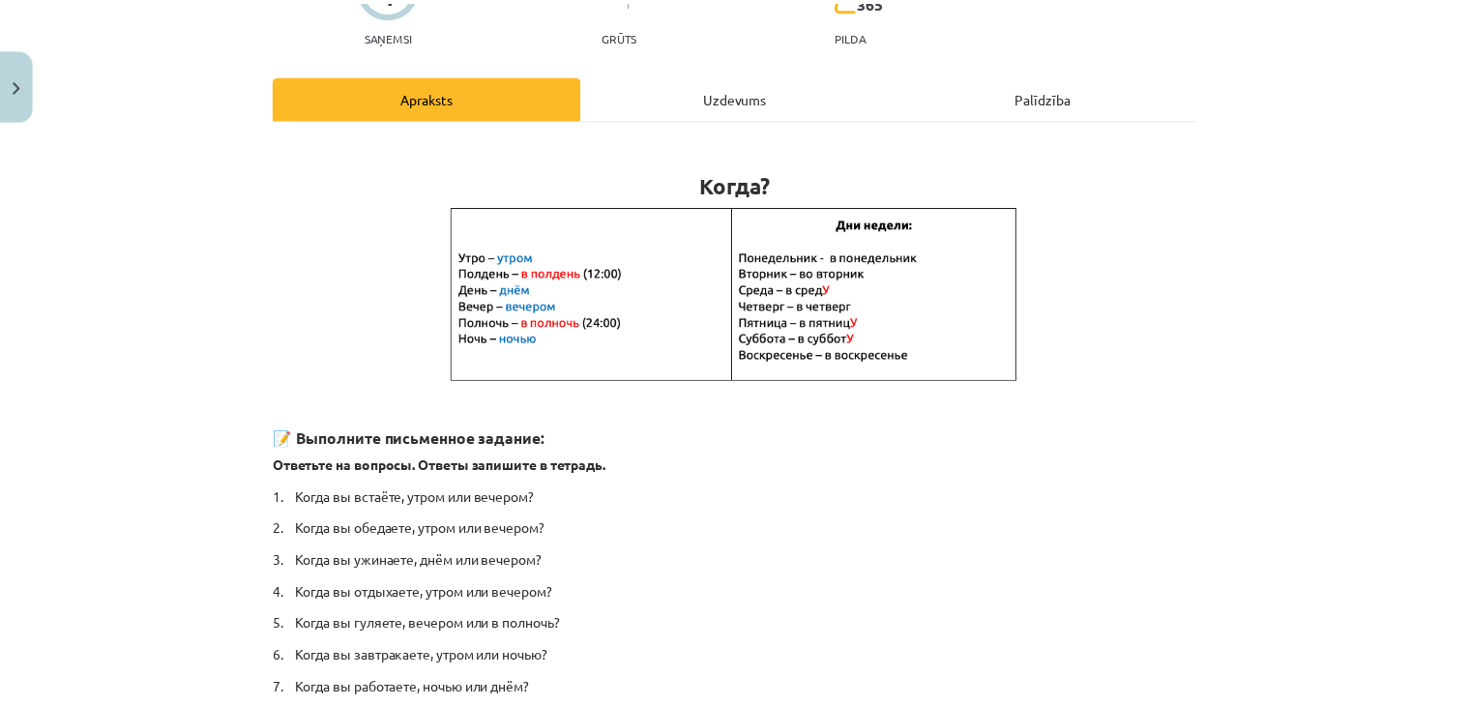
scroll to position [451, 0]
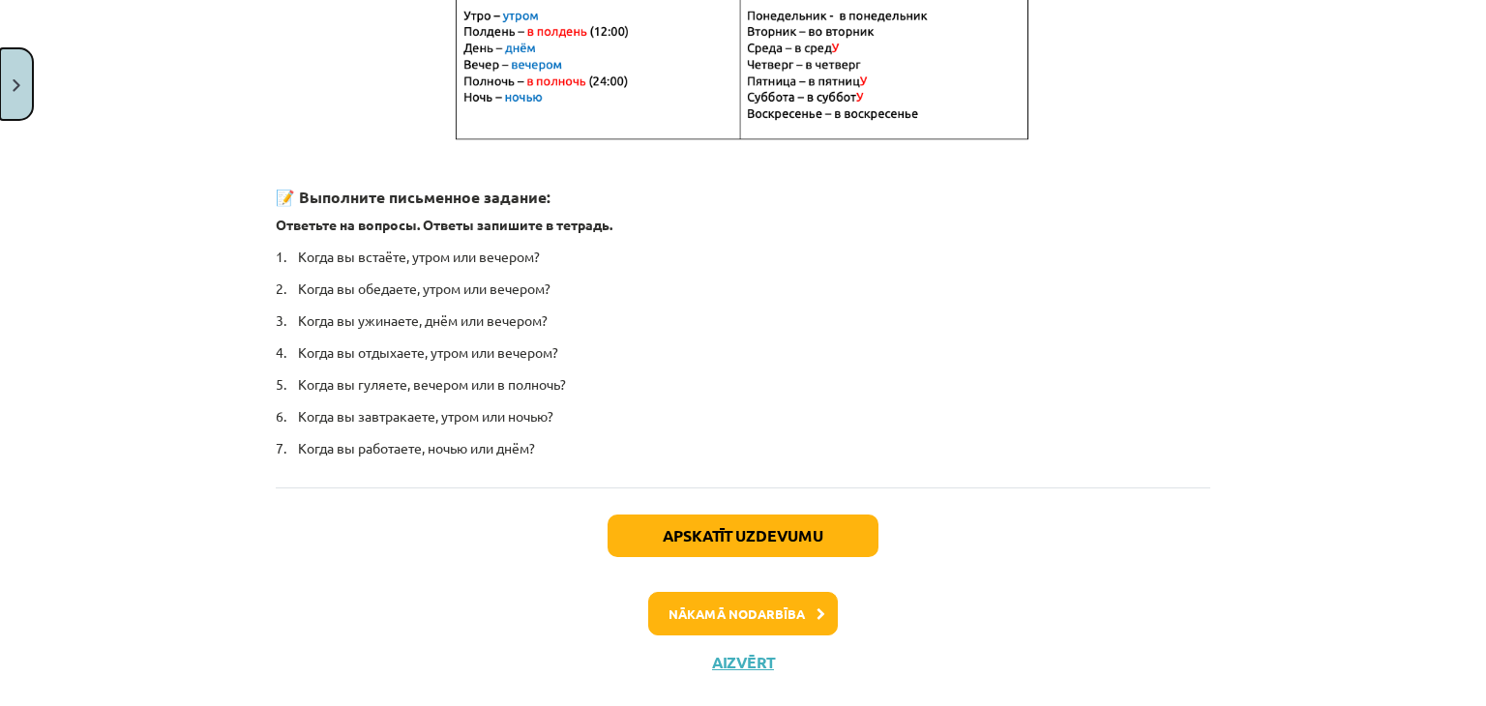
click at [15, 96] on button "Close" at bounding box center [16, 84] width 33 height 72
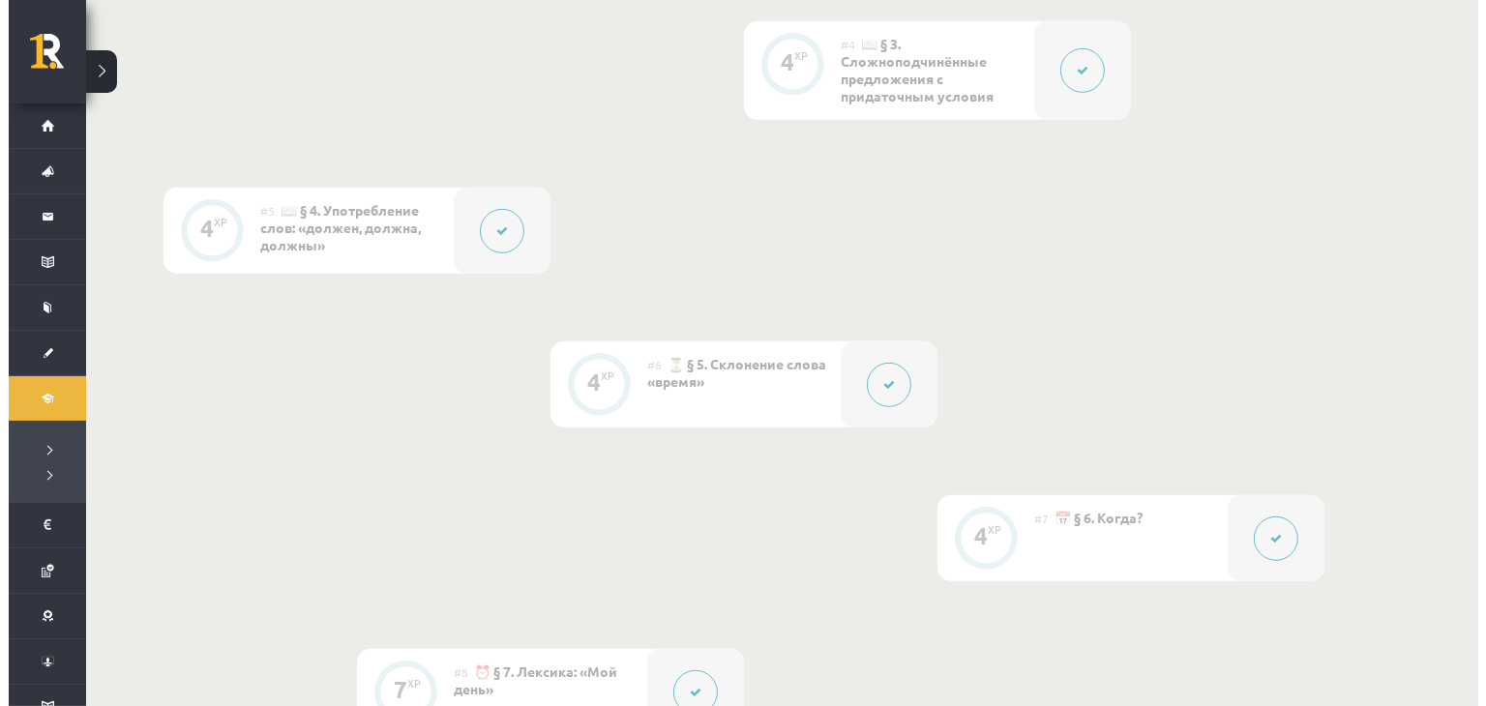
scroll to position [1577, 0]
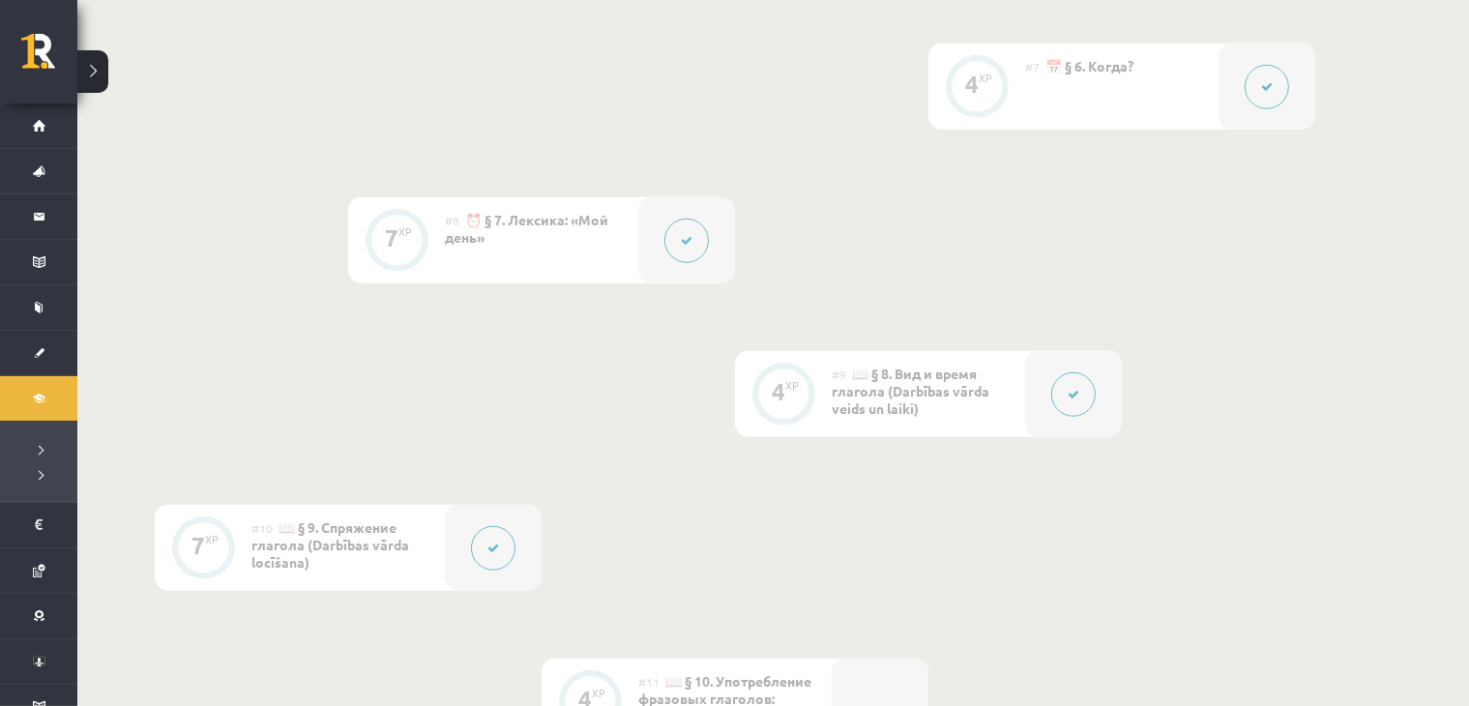
click at [685, 249] on button at bounding box center [686, 241] width 44 height 44
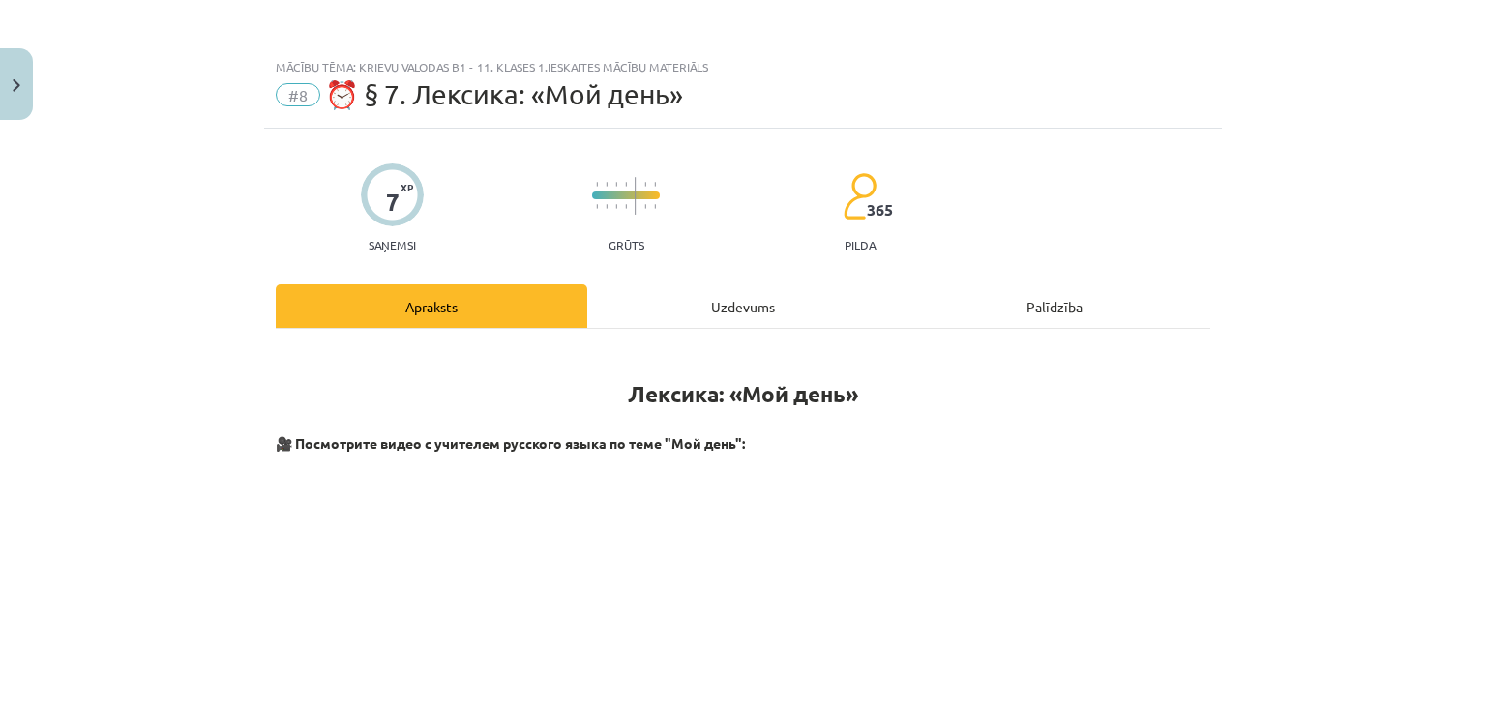
click at [699, 285] on div "Uzdevums" at bounding box center [742, 306] width 311 height 44
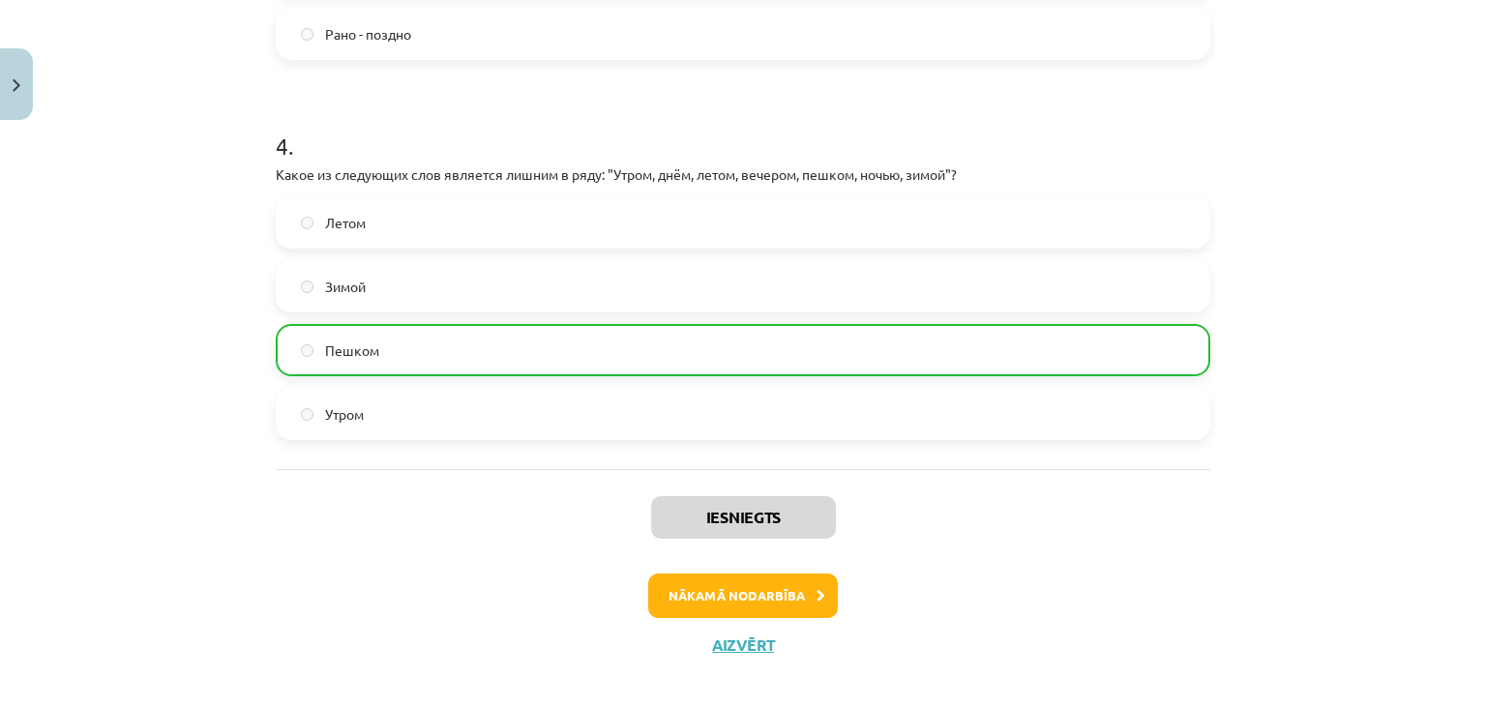
scroll to position [1381, 0]
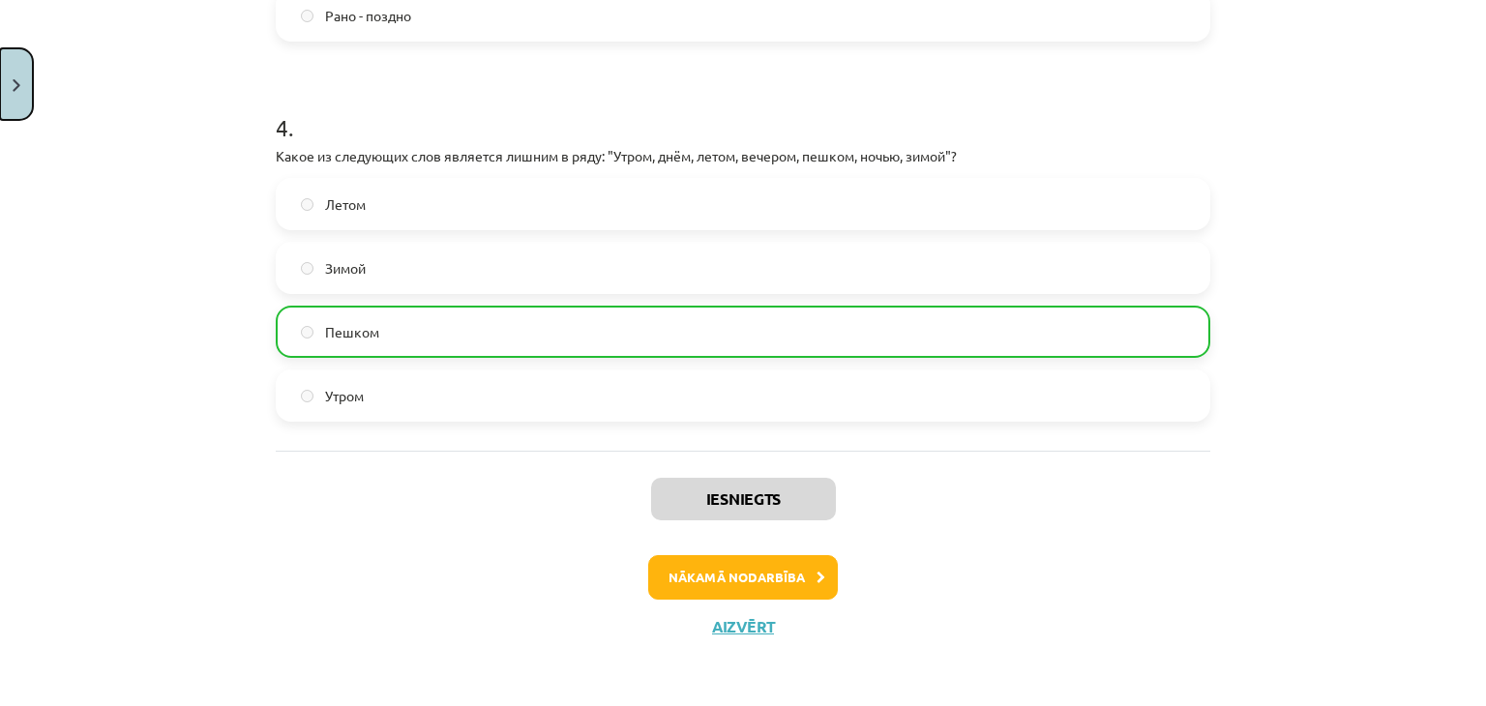
click at [4, 92] on button "Close" at bounding box center [16, 84] width 33 height 72
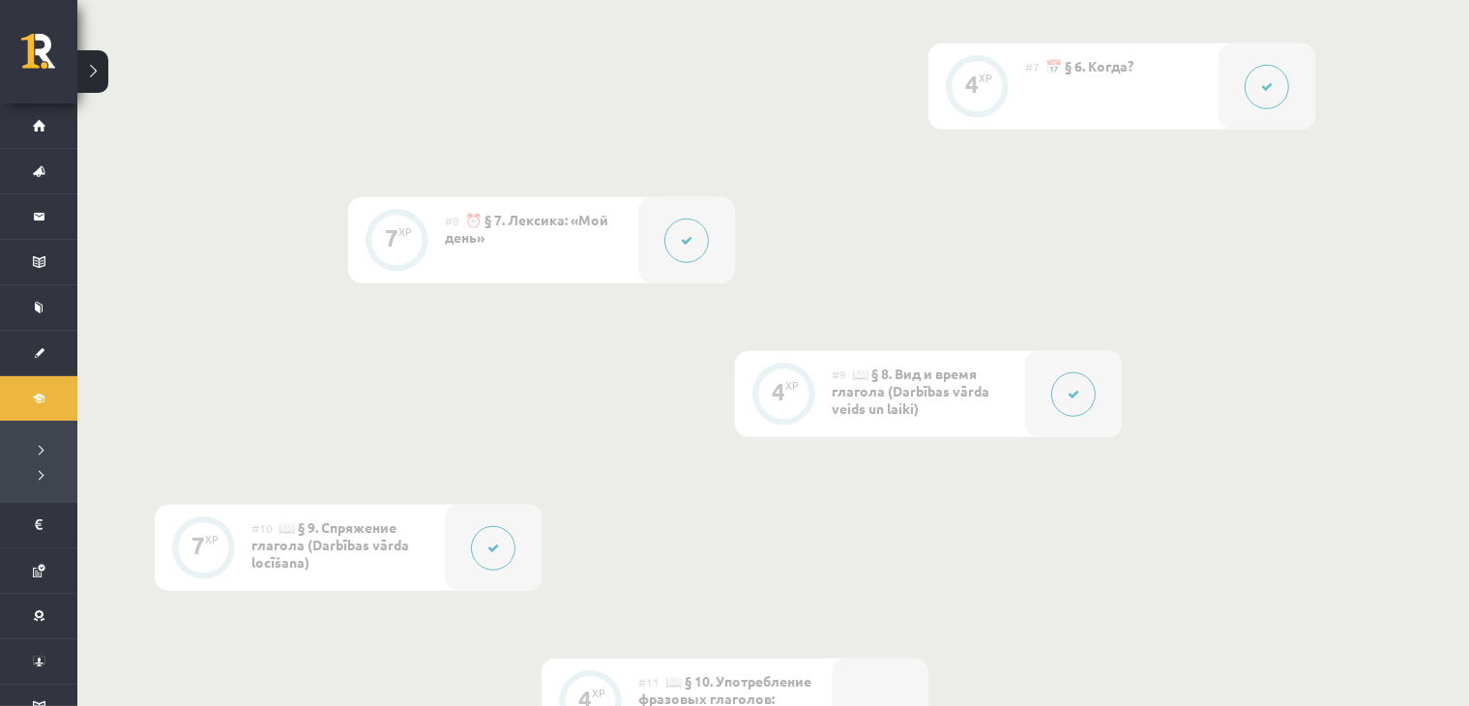
click at [1070, 402] on button at bounding box center [1073, 394] width 44 height 44
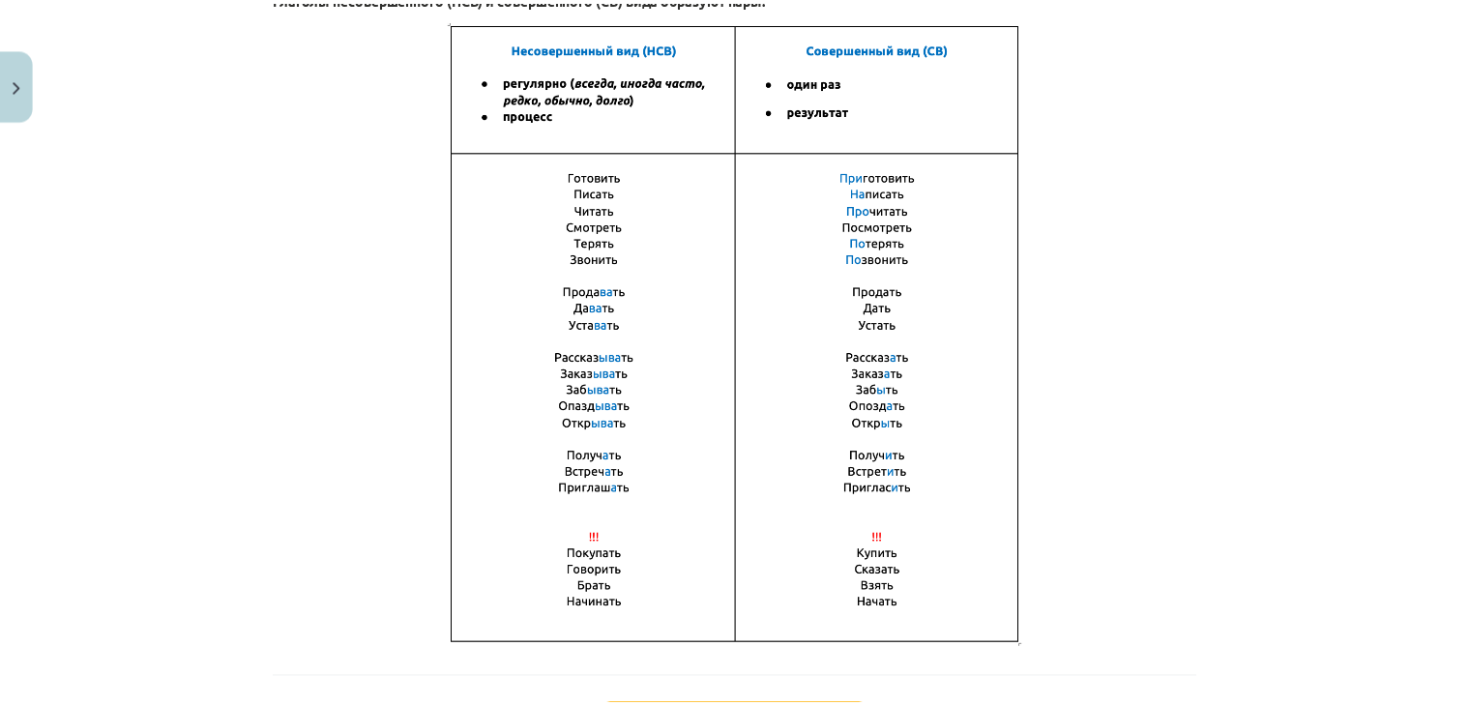
scroll to position [1431, 0]
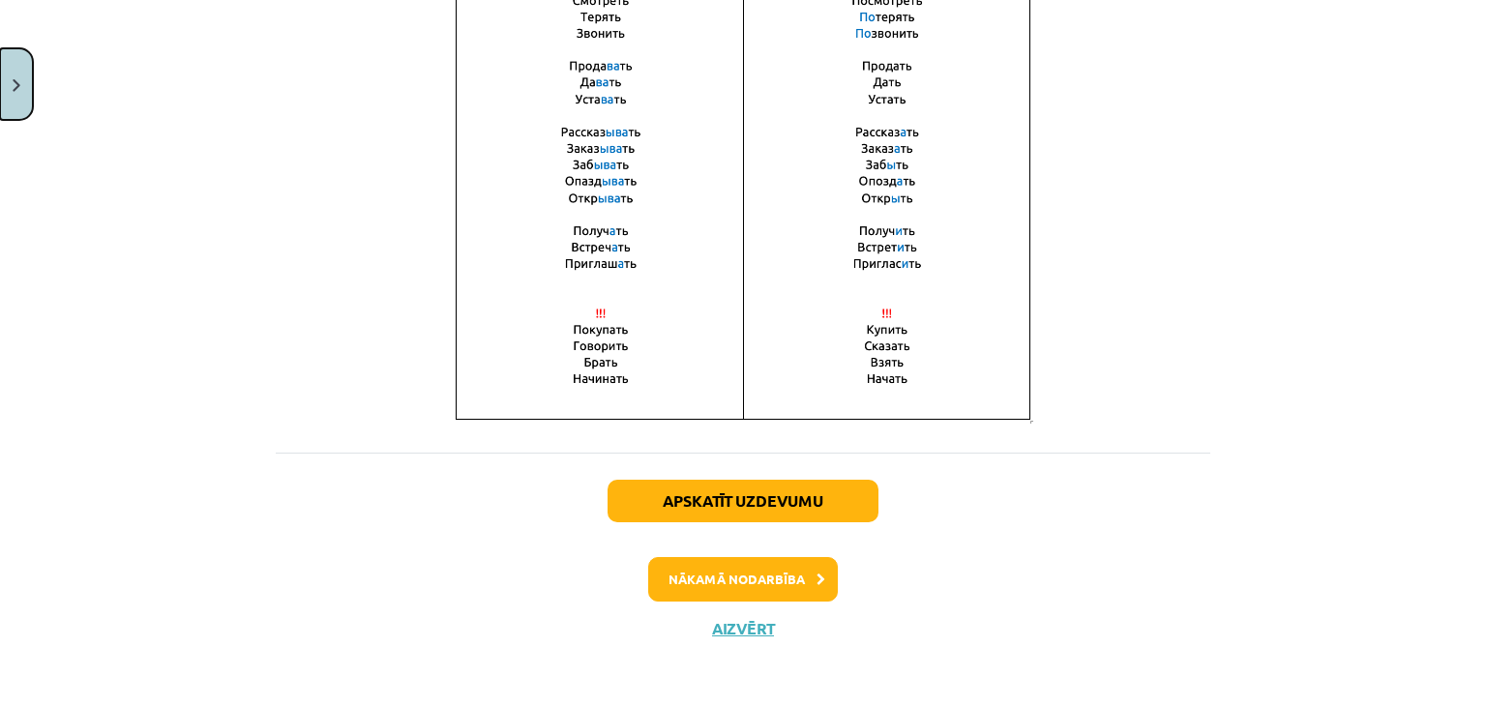
click at [13, 92] on button "Close" at bounding box center [16, 84] width 33 height 72
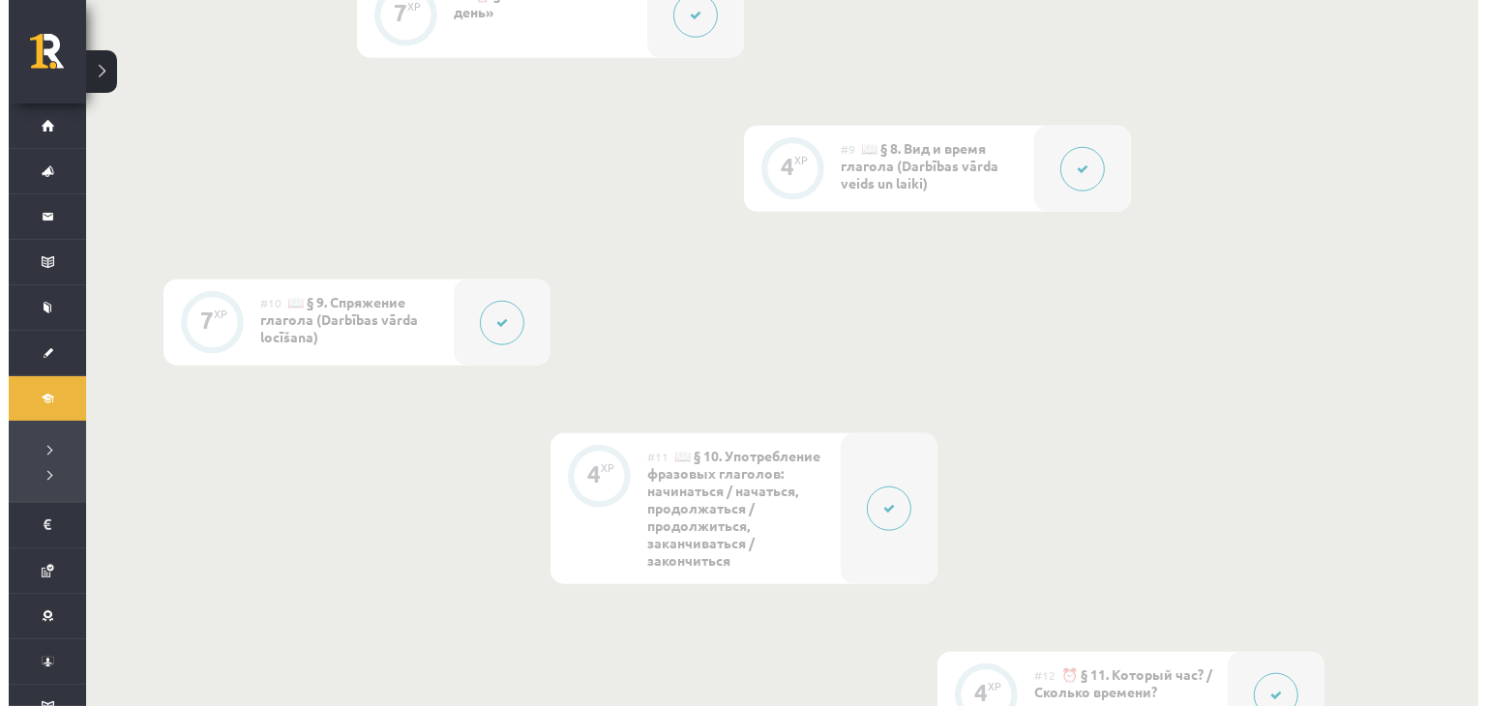
scroll to position [2480, 0]
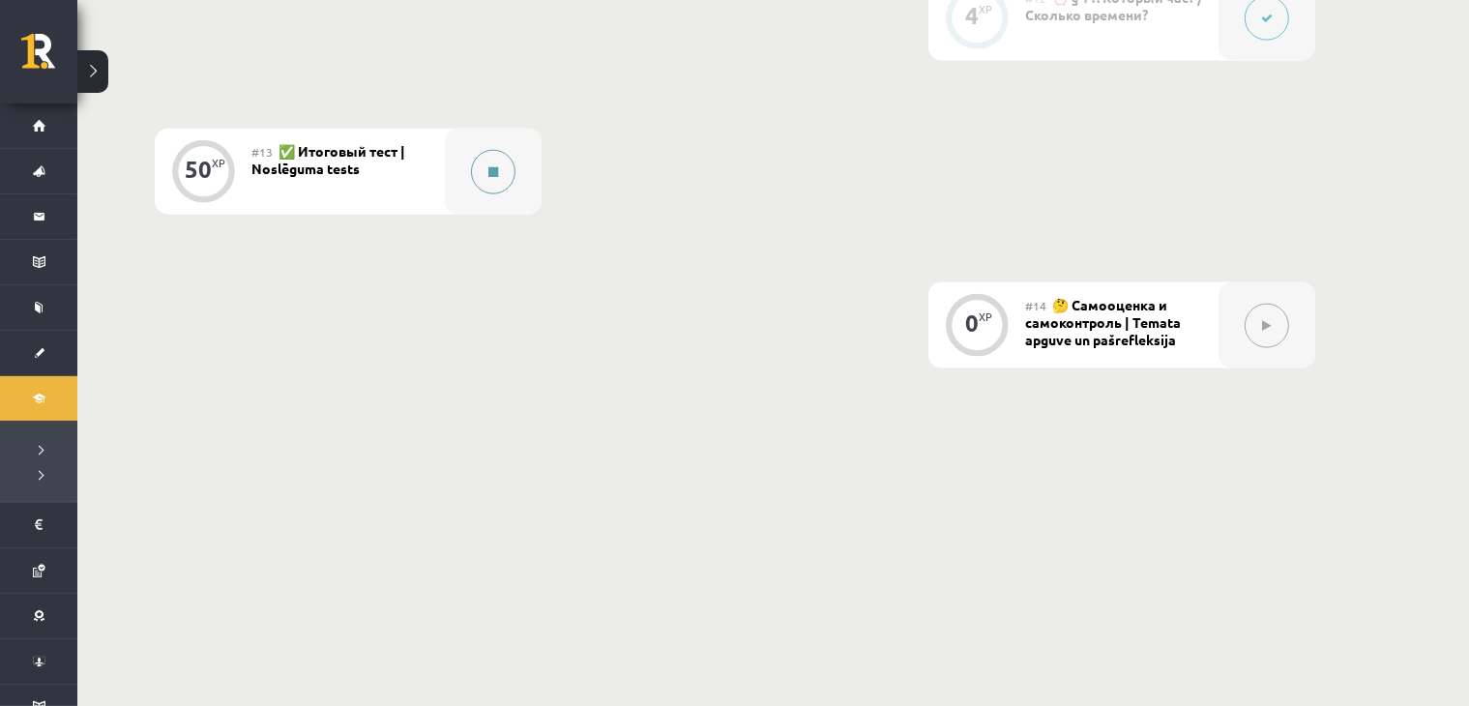
click at [515, 182] on div at bounding box center [493, 172] width 97 height 86
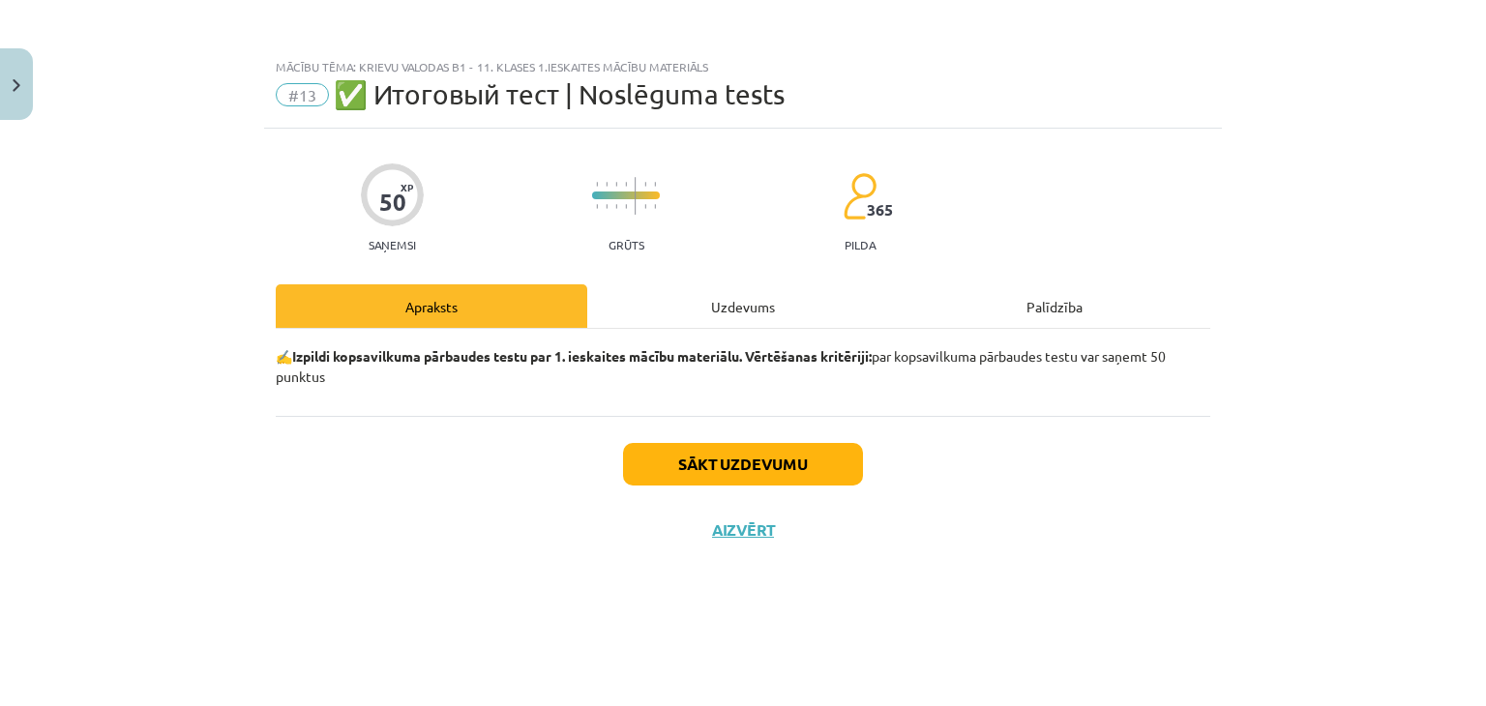
click at [731, 302] on div "Uzdevums" at bounding box center [742, 306] width 311 height 44
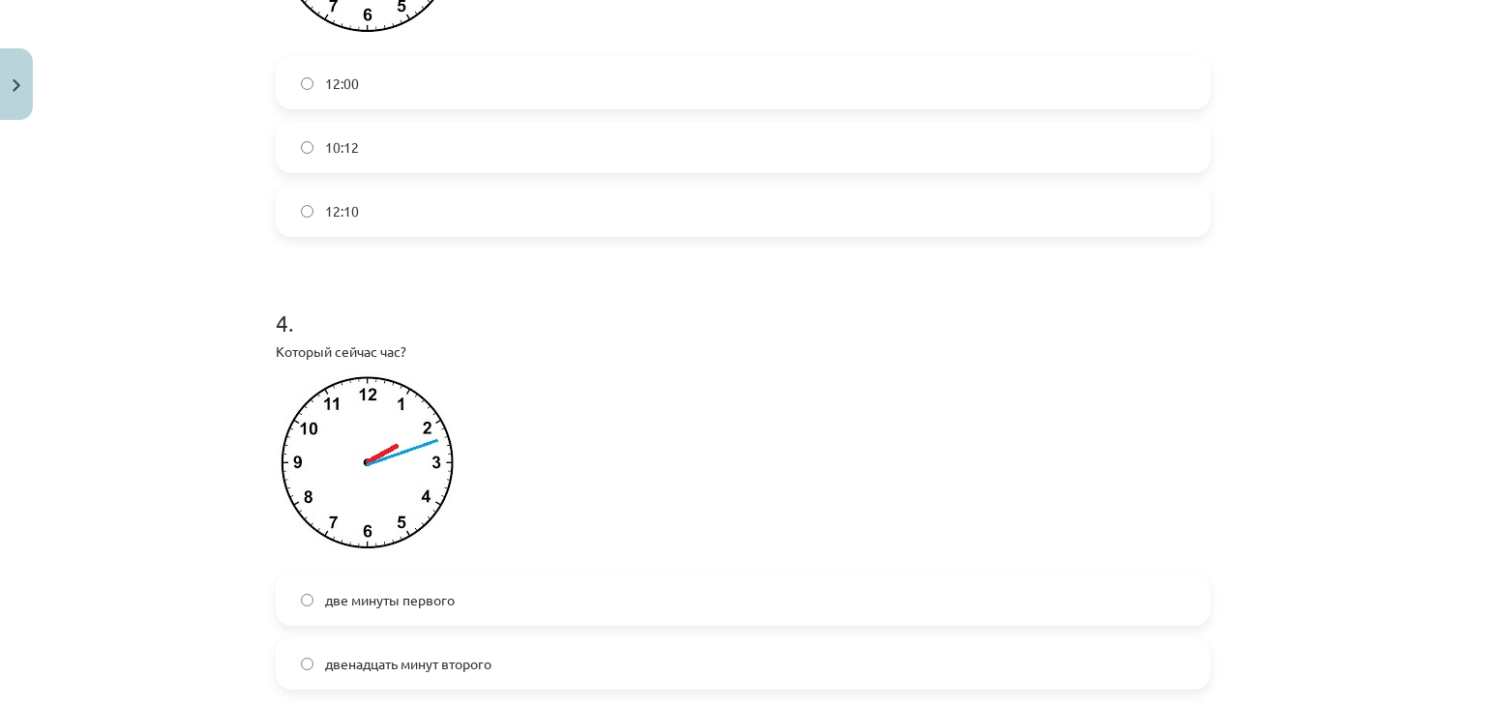
scroll to position [1128, 0]
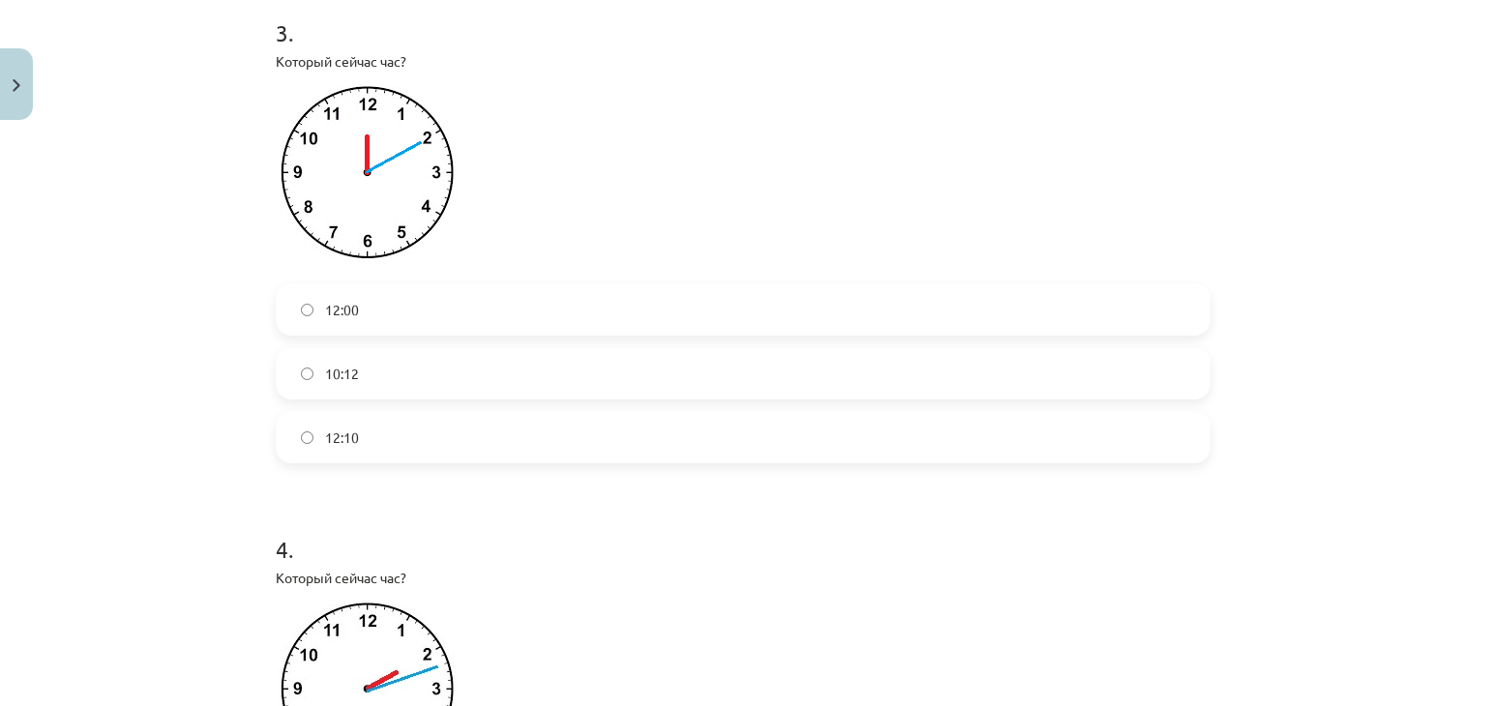
click at [312, 459] on label "12:10" at bounding box center [743, 437] width 930 height 48
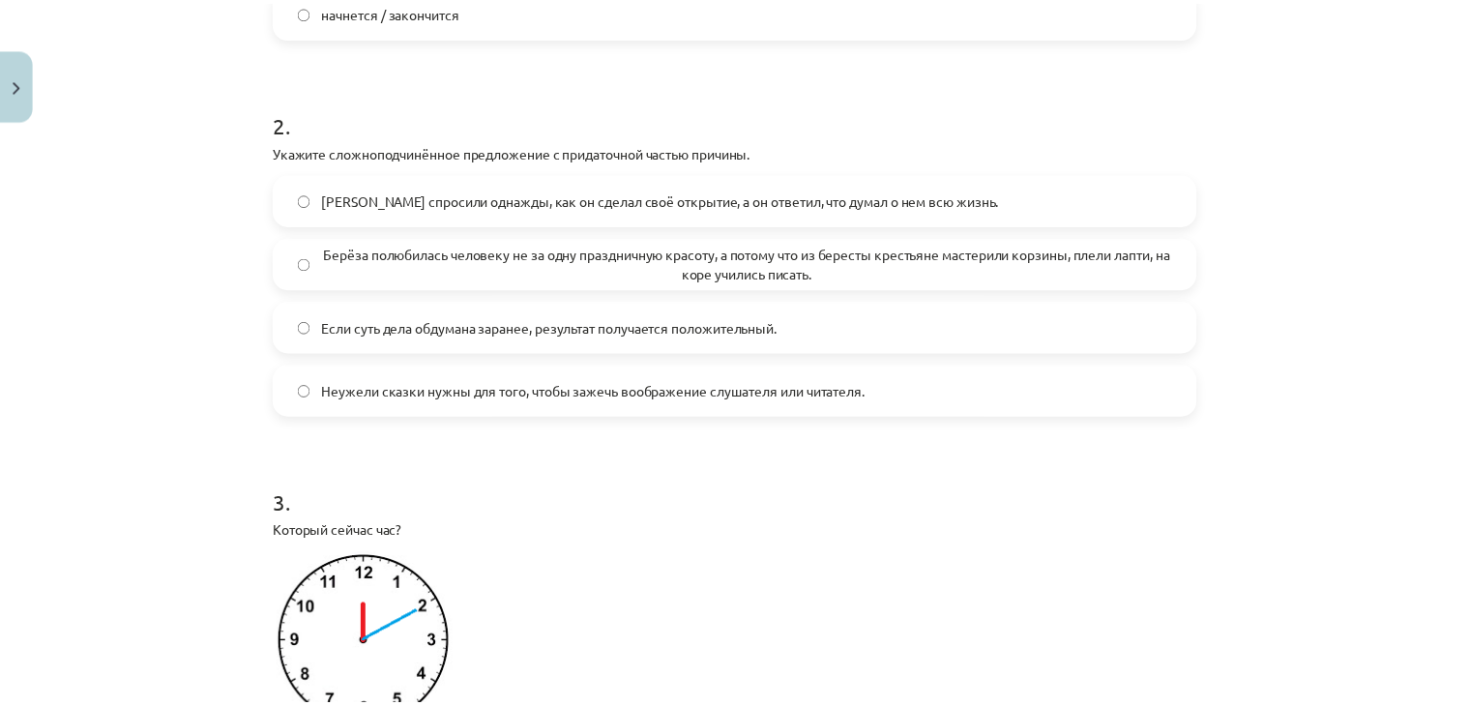
scroll to position [0, 0]
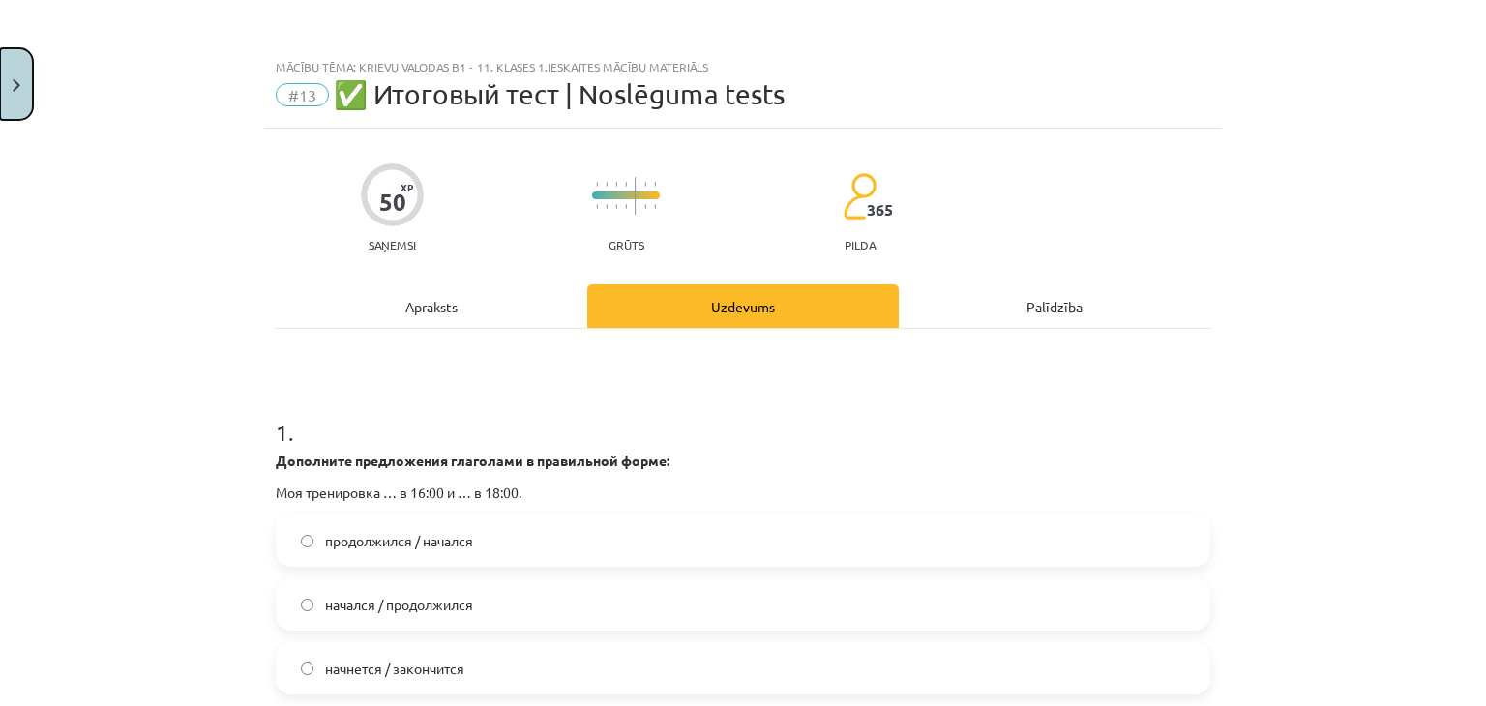
click at [11, 117] on button "Close" at bounding box center [16, 84] width 33 height 72
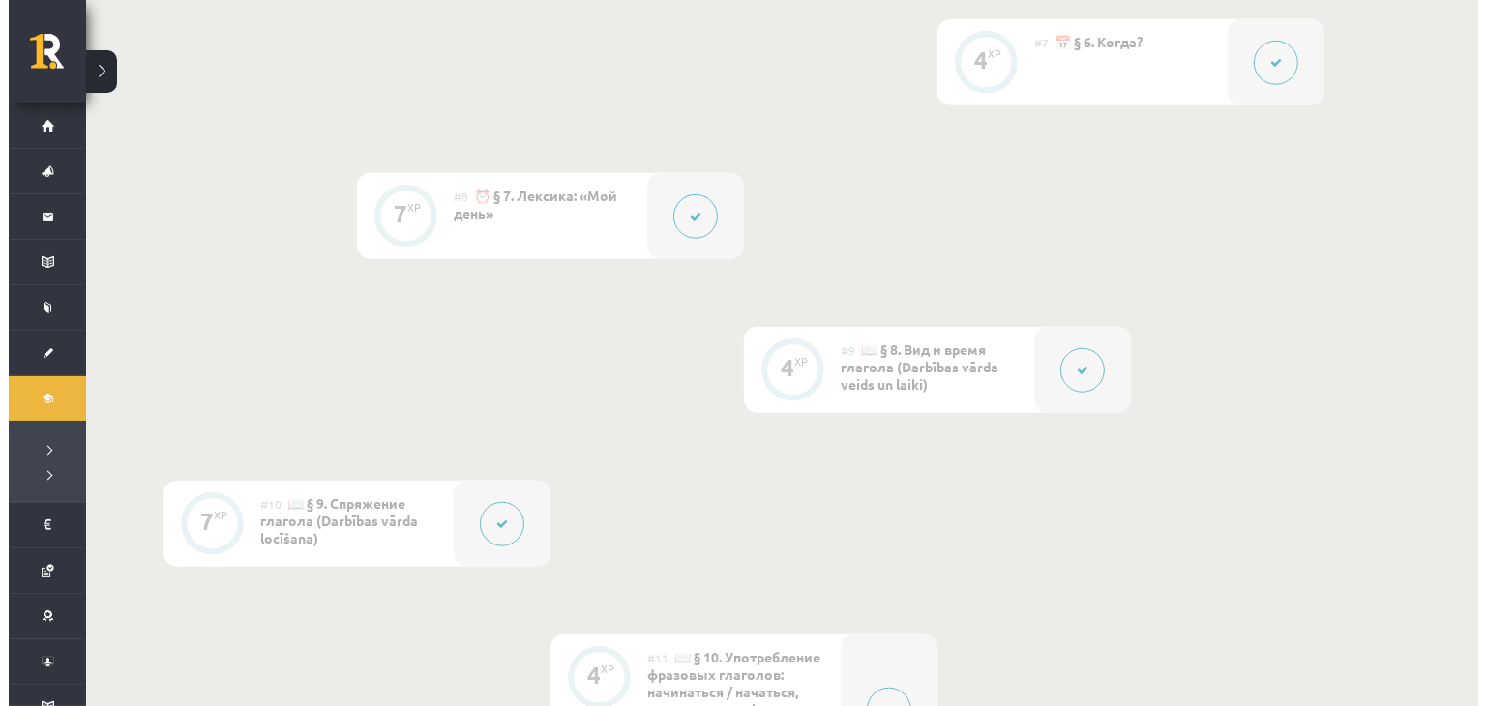
scroll to position [1577, 0]
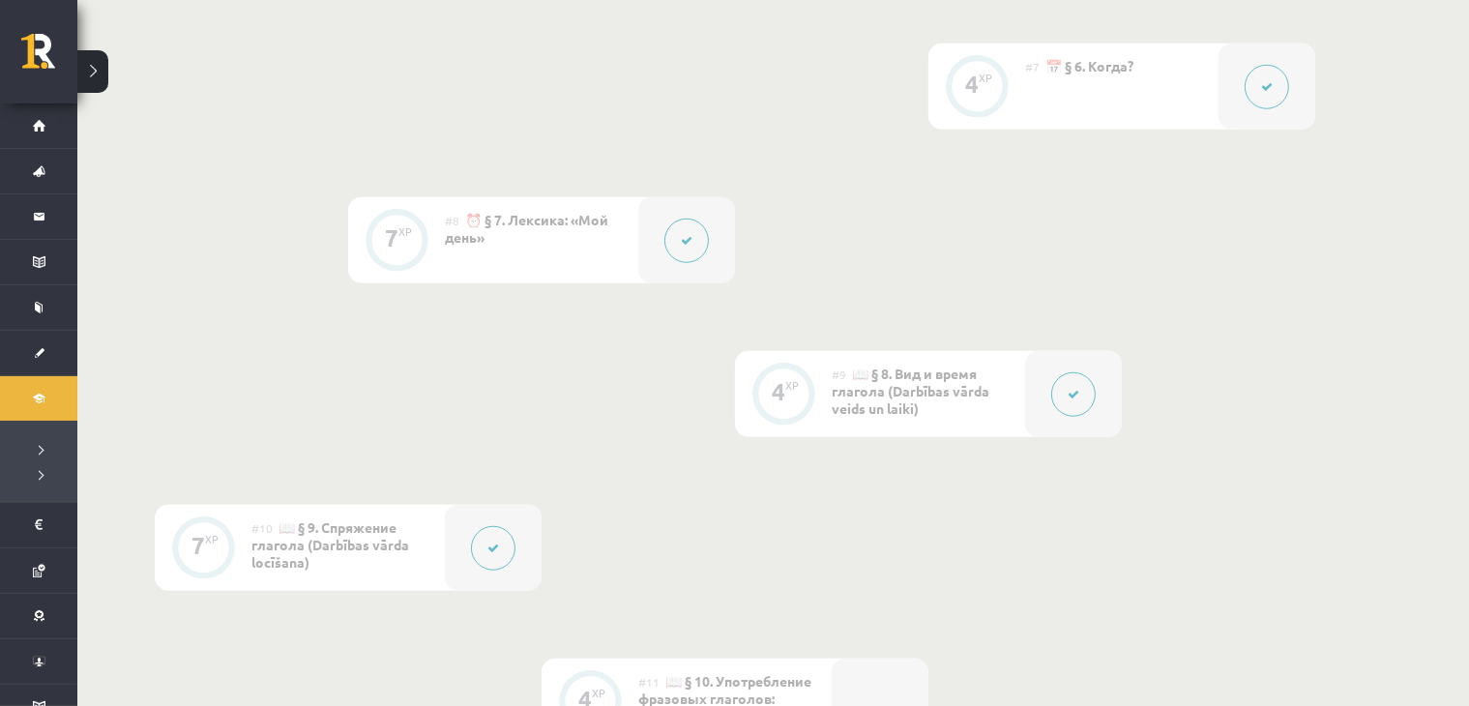
click at [1266, 96] on button at bounding box center [1267, 87] width 44 height 44
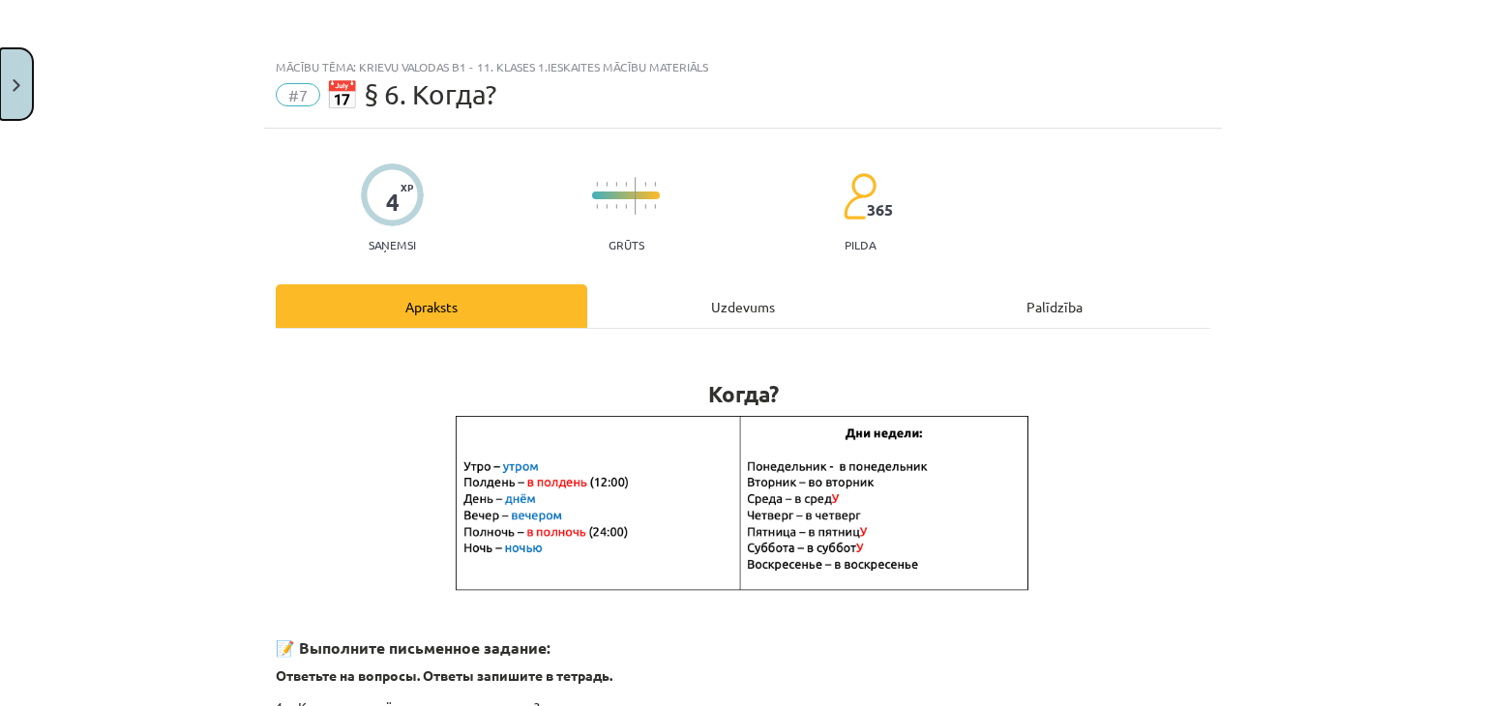
click at [24, 71] on button "Close" at bounding box center [16, 84] width 33 height 72
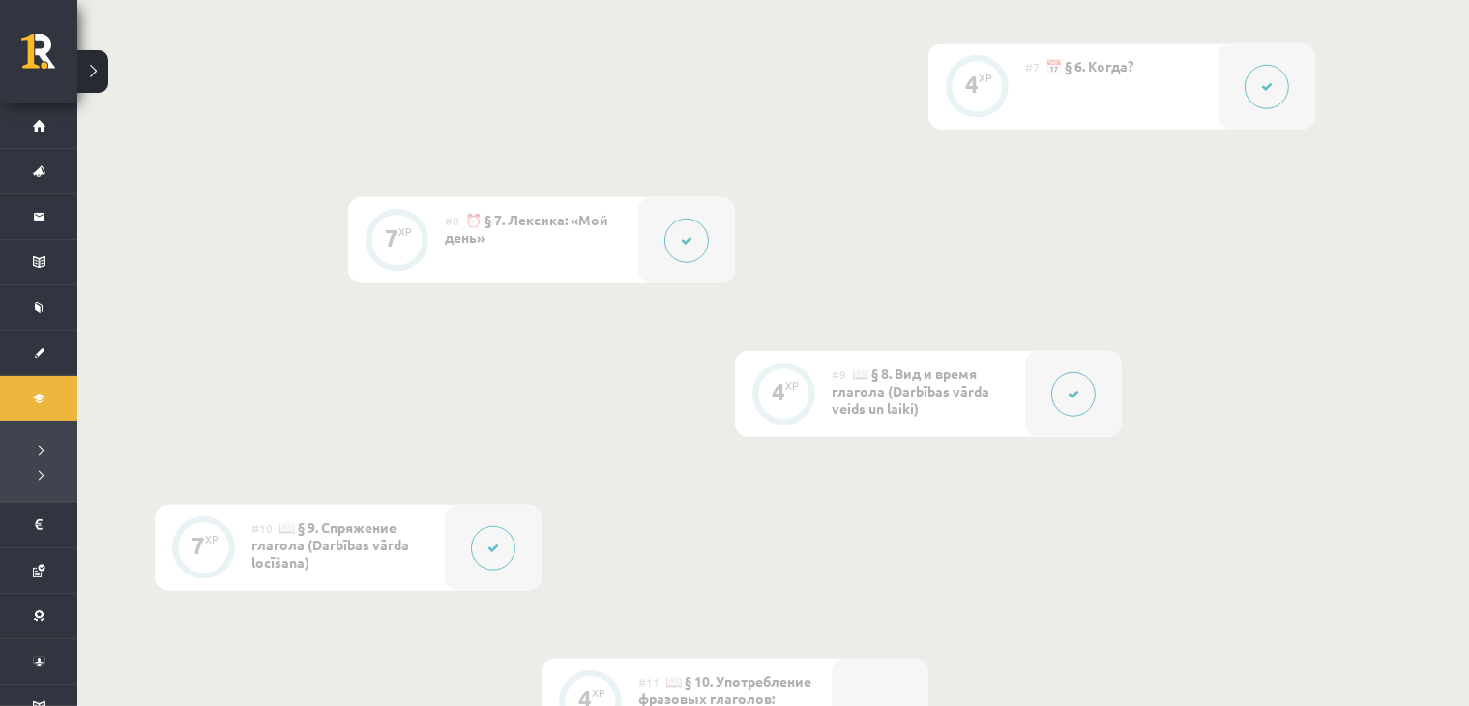
click at [507, 556] on button at bounding box center [493, 548] width 44 height 44
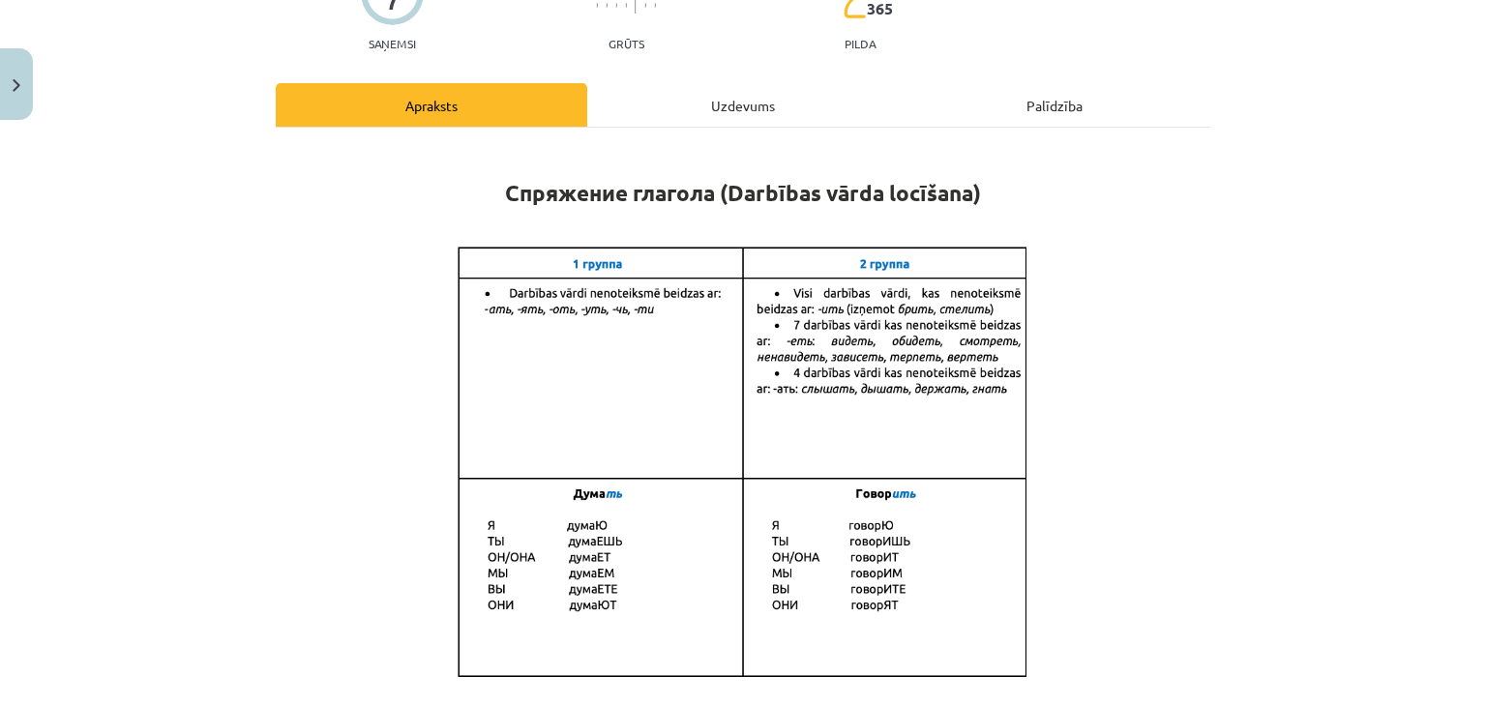
scroll to position [225, 0]
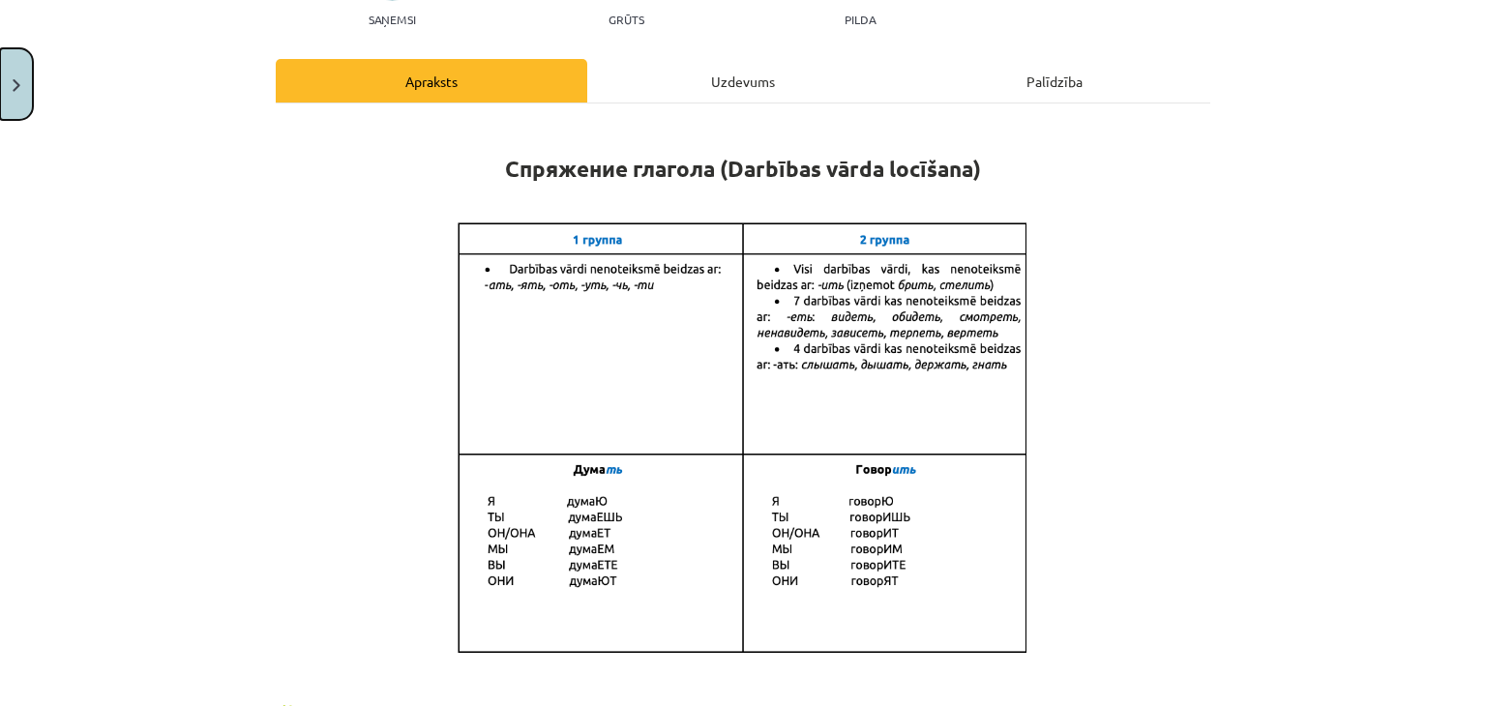
click at [15, 92] on button "Close" at bounding box center [16, 84] width 33 height 72
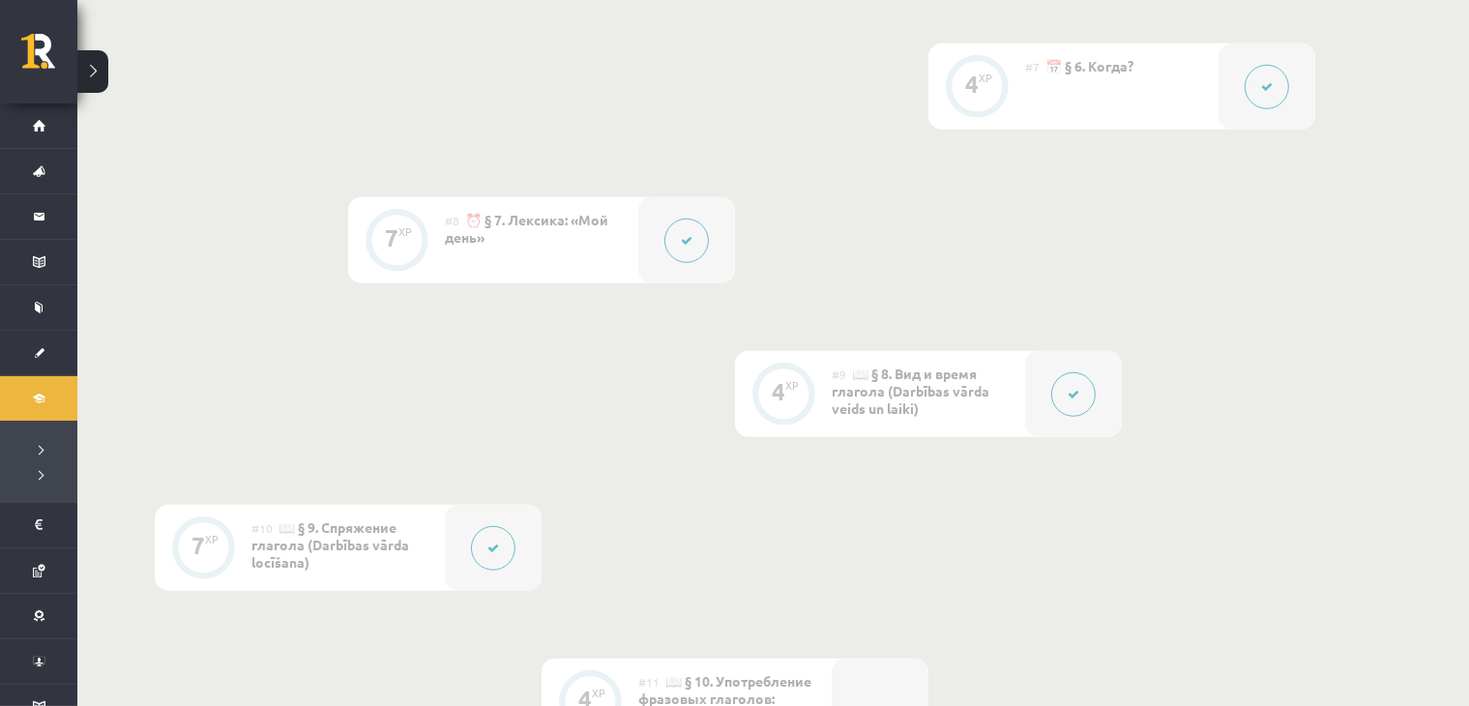
click at [1059, 403] on button at bounding box center [1073, 394] width 44 height 44
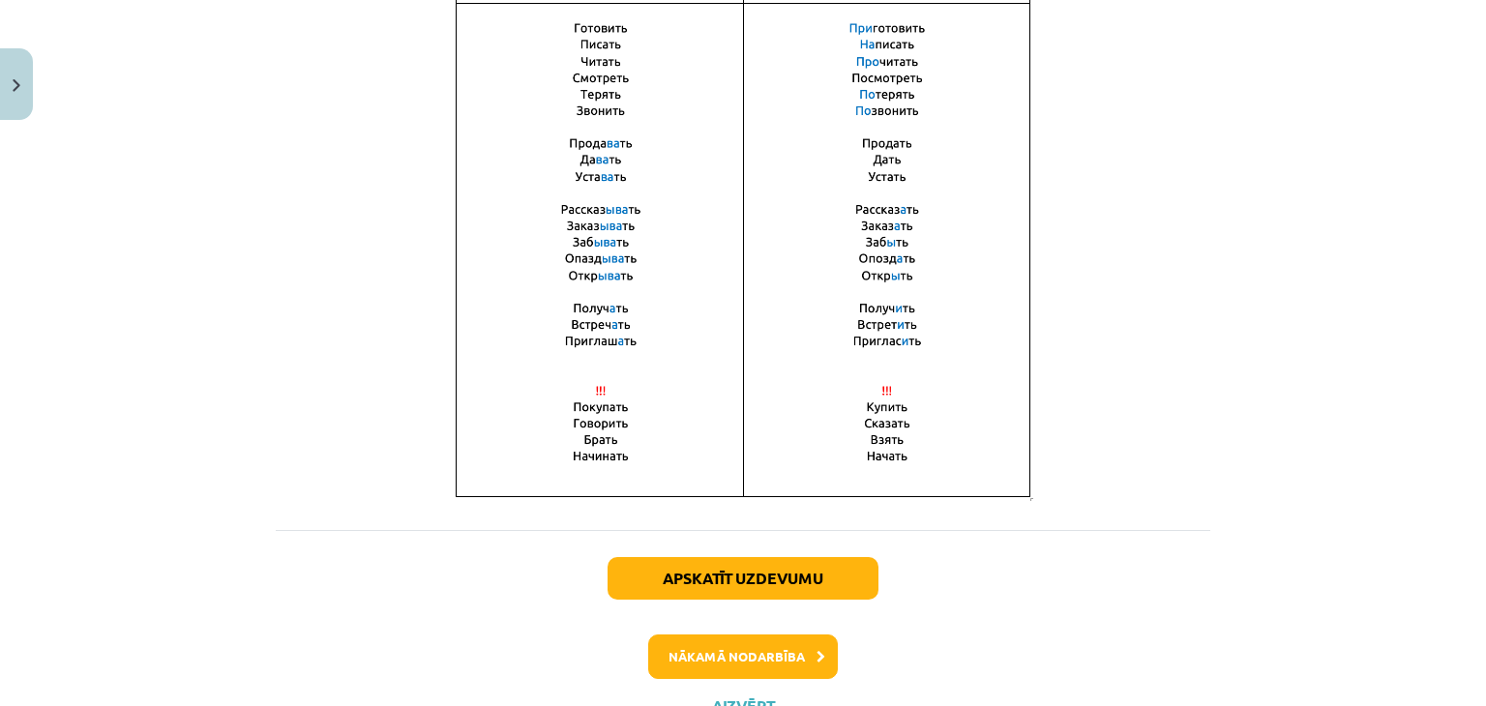
scroll to position [1431, 0]
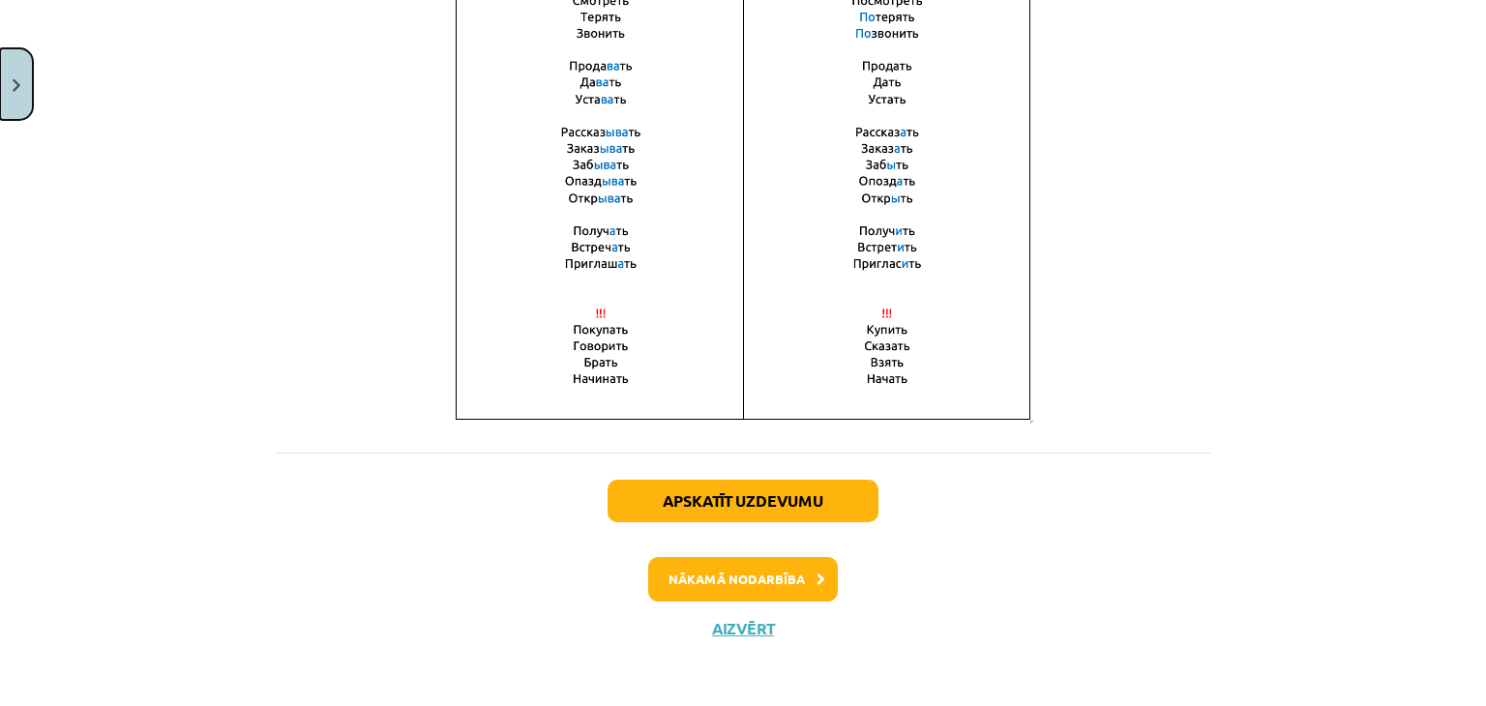
click at [19, 84] on img "Close" at bounding box center [17, 85] width 8 height 13
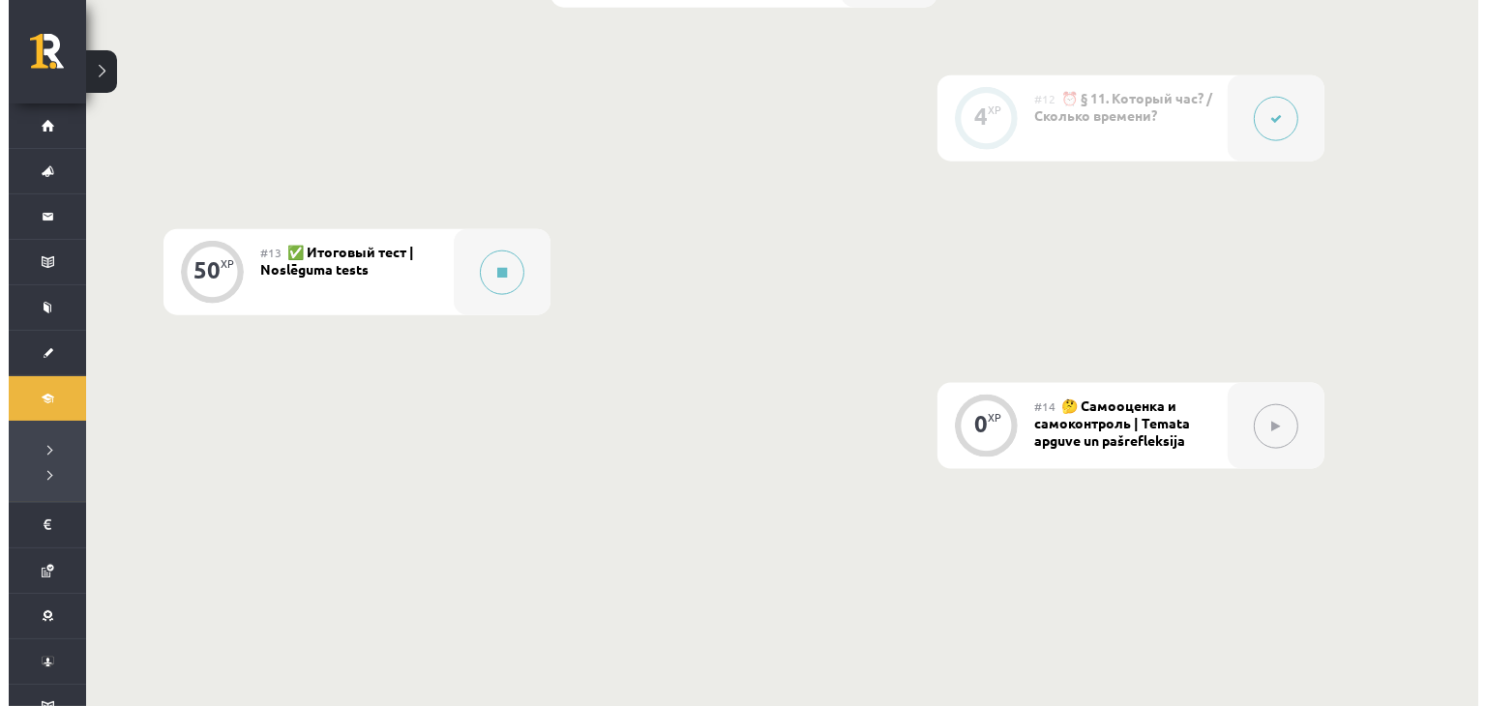
scroll to position [2480, 0]
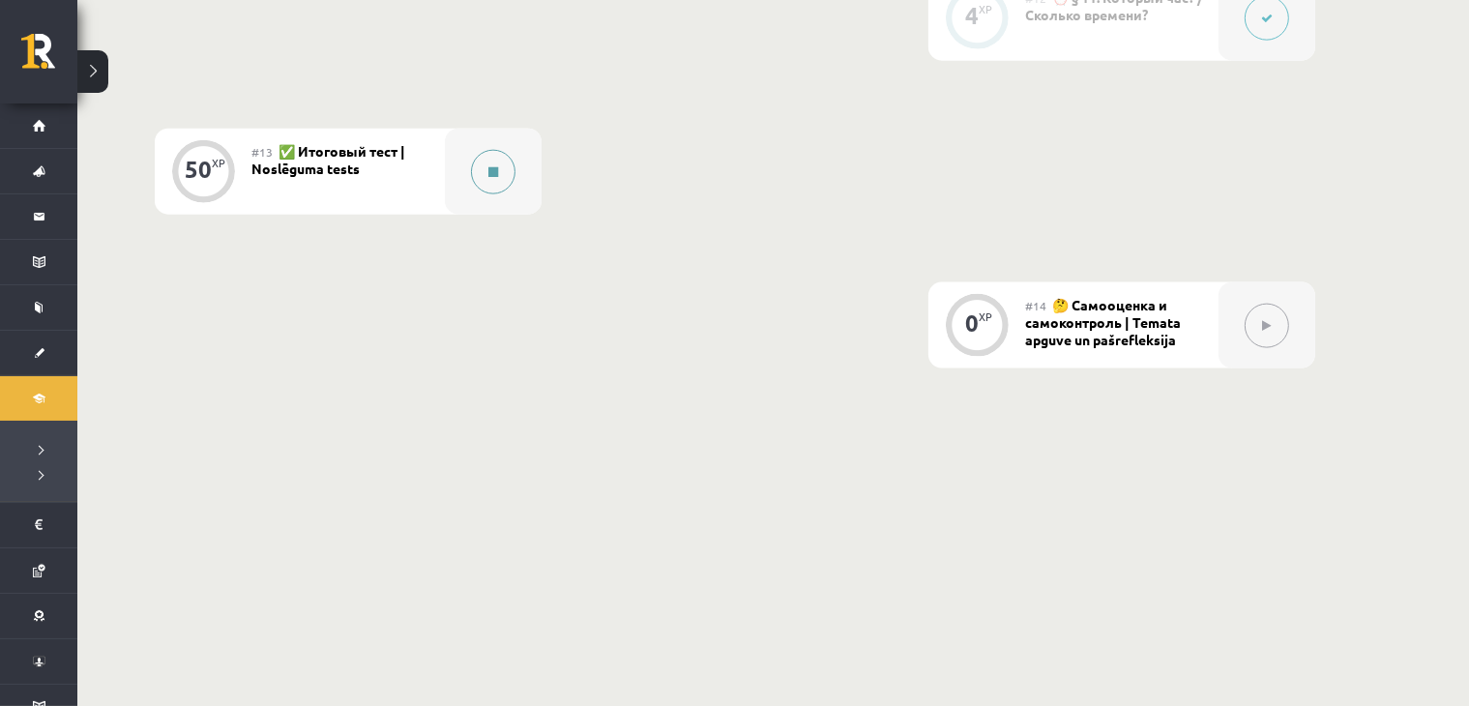
click at [514, 189] on div at bounding box center [493, 172] width 97 height 86
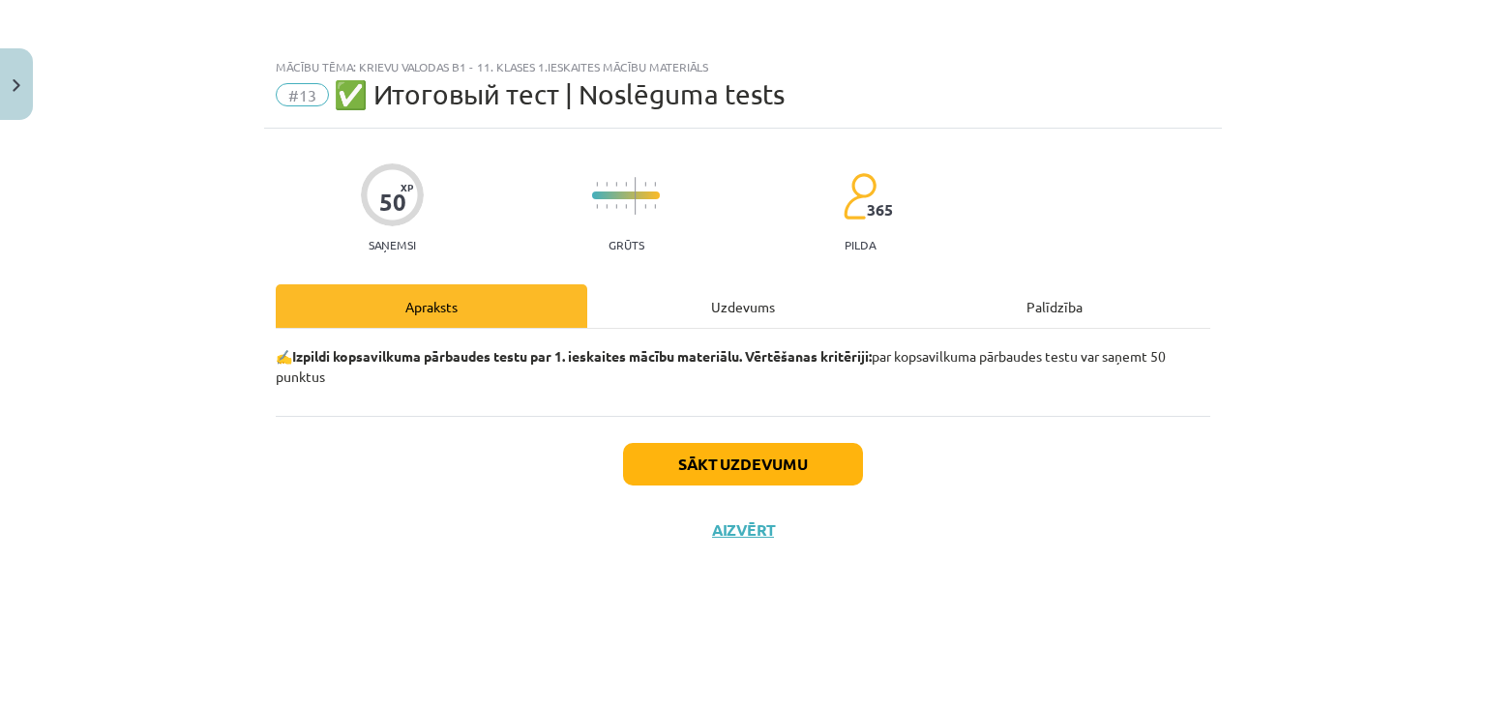
drag, startPoint x: 734, startPoint y: 304, endPoint x: 744, endPoint y: 305, distance: 9.7
click at [742, 304] on div "Uzdevums" at bounding box center [742, 306] width 311 height 44
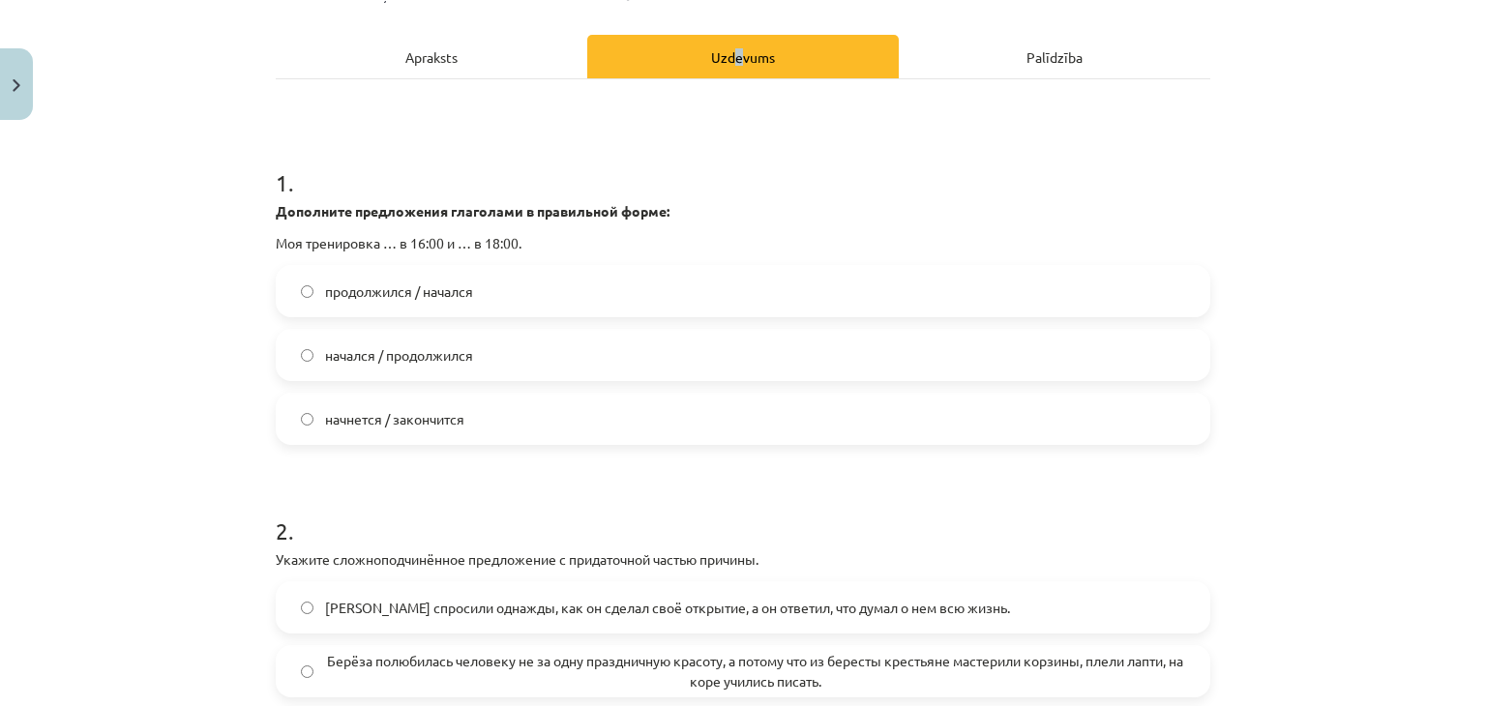
scroll to position [225, 0]
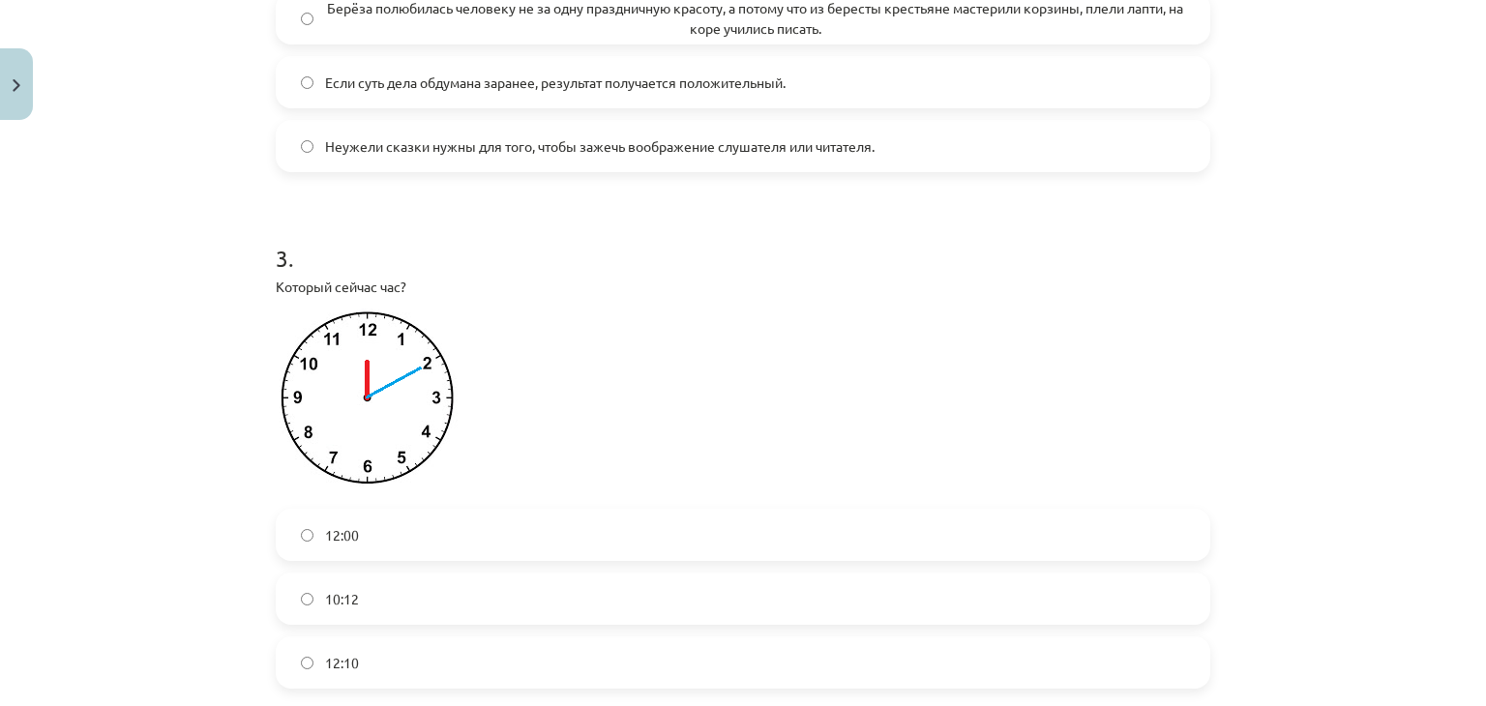
scroll to position [451, 0]
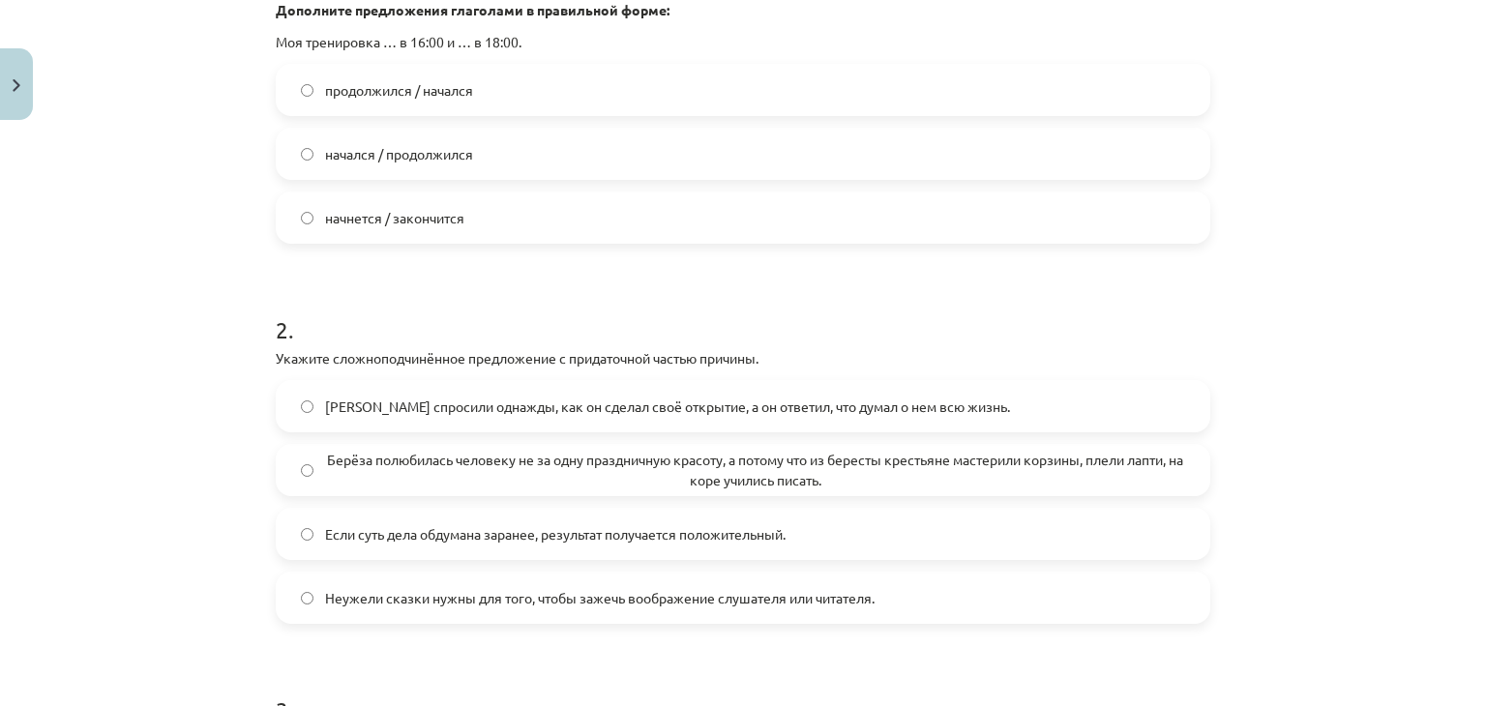
click at [290, 598] on label "Неужели сказки нужны для того, чтобы зажечь воображение слушателя или читателя." at bounding box center [743, 598] width 930 height 48
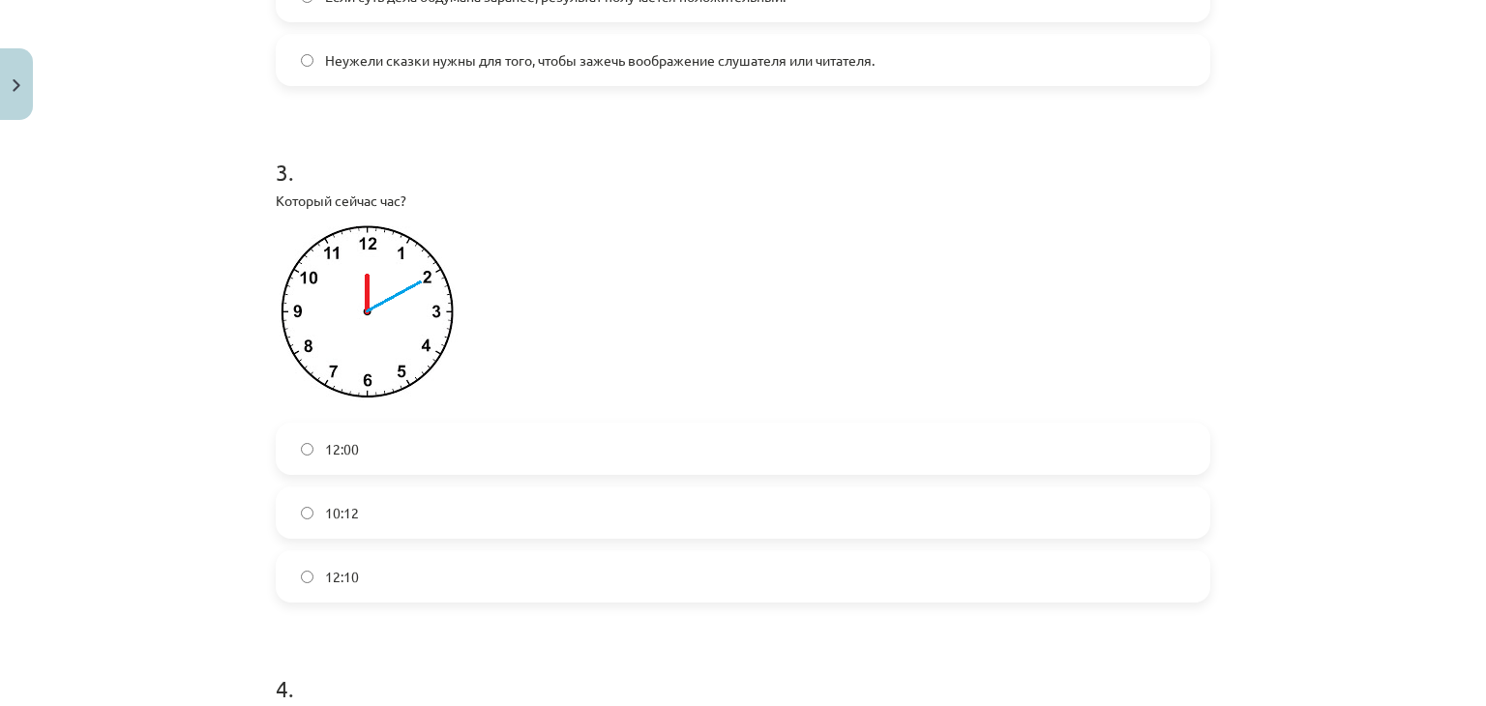
scroll to position [1128, 0]
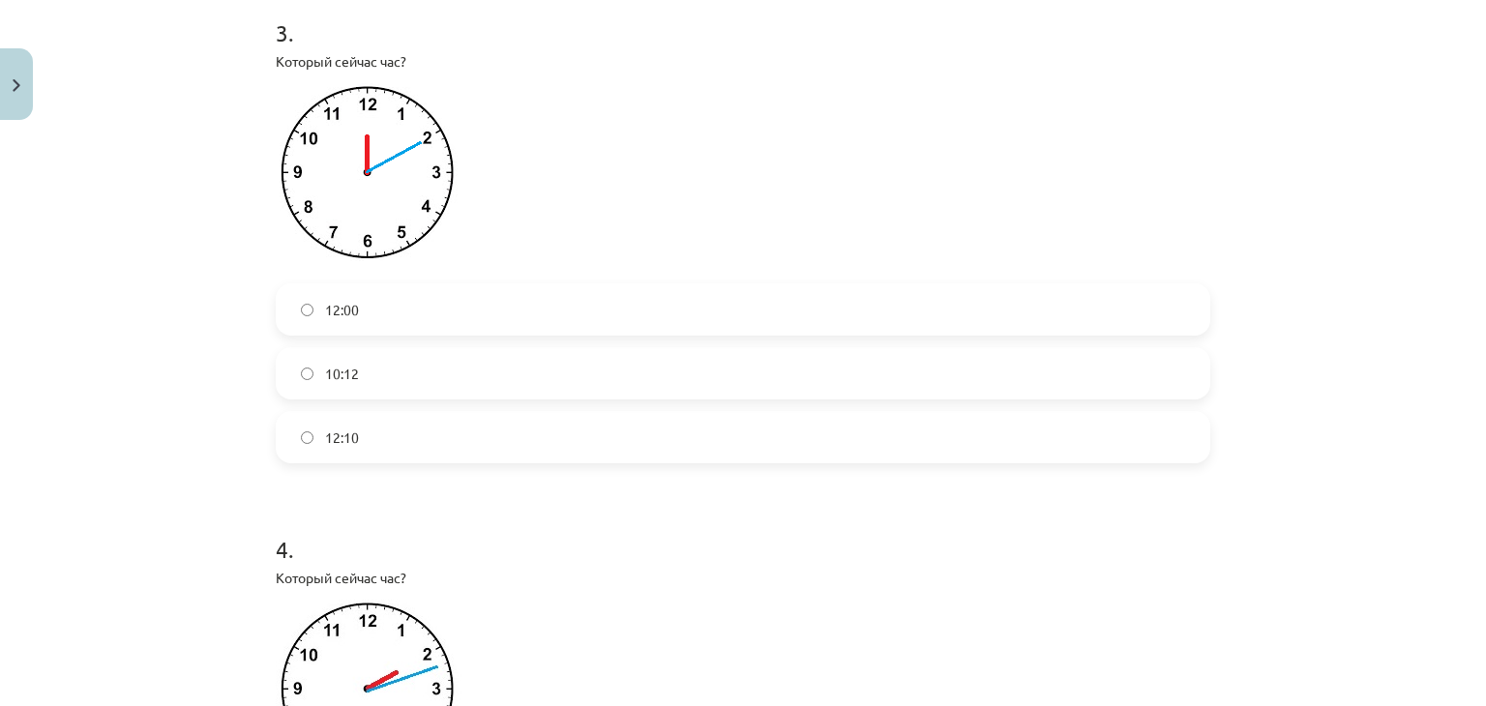
click at [443, 451] on label "12:10" at bounding box center [743, 437] width 930 height 48
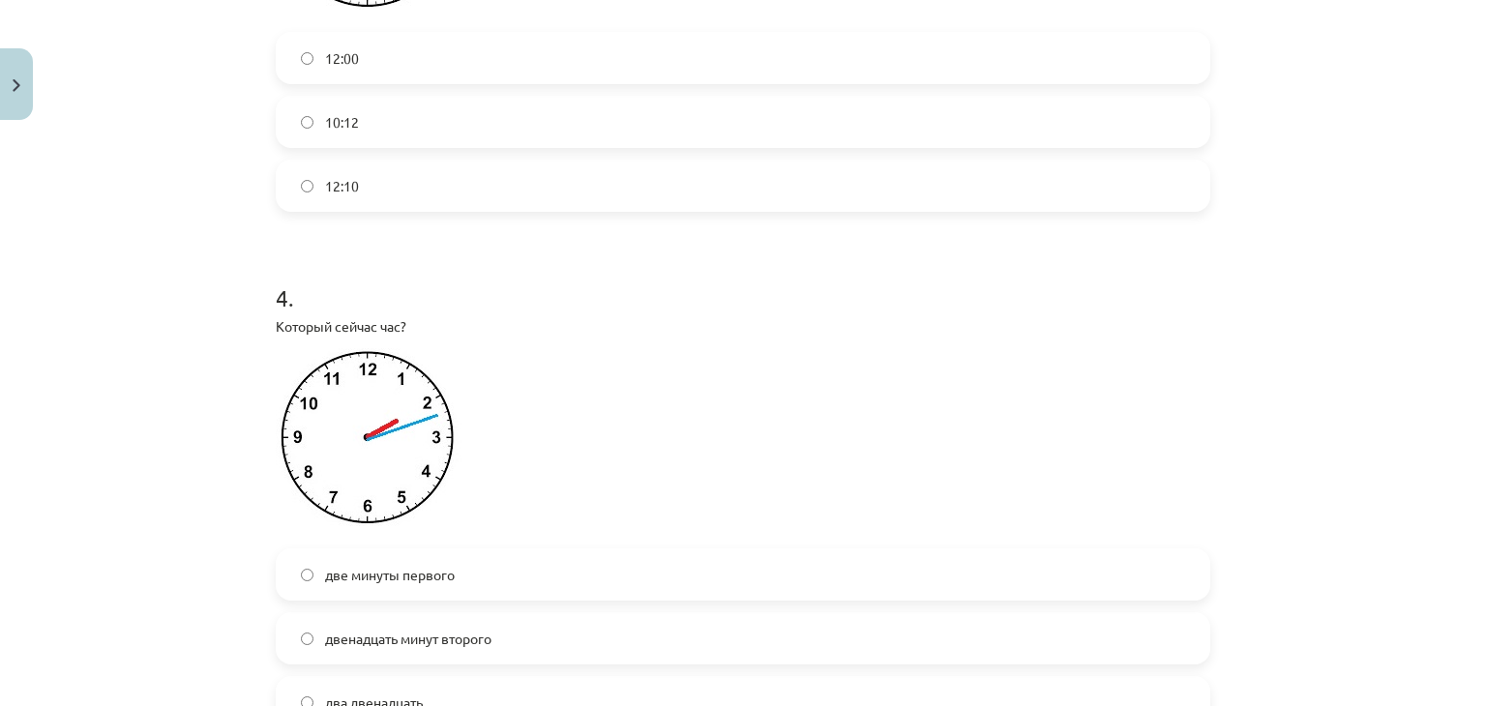
scroll to position [1579, 0]
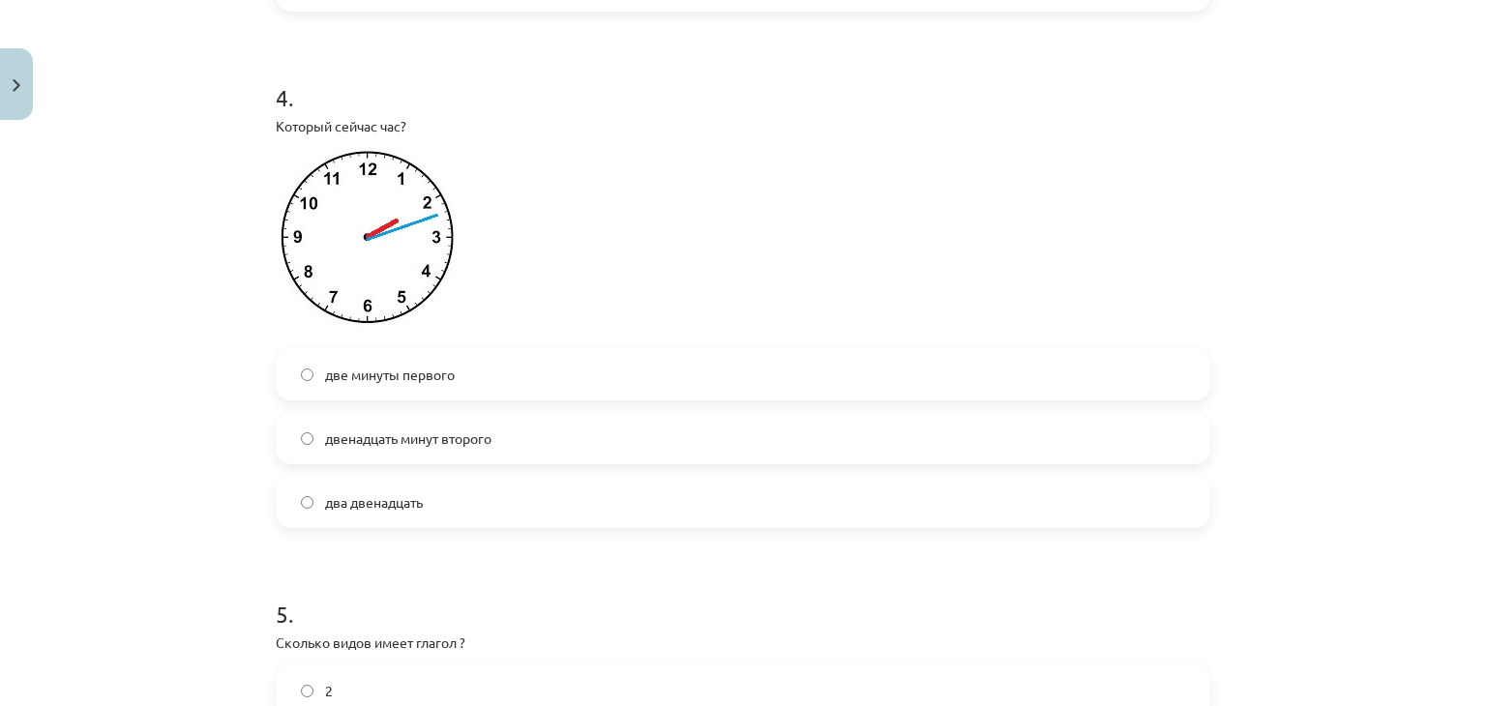
click at [390, 445] on span "двенадцать минут второго" at bounding box center [408, 438] width 166 height 20
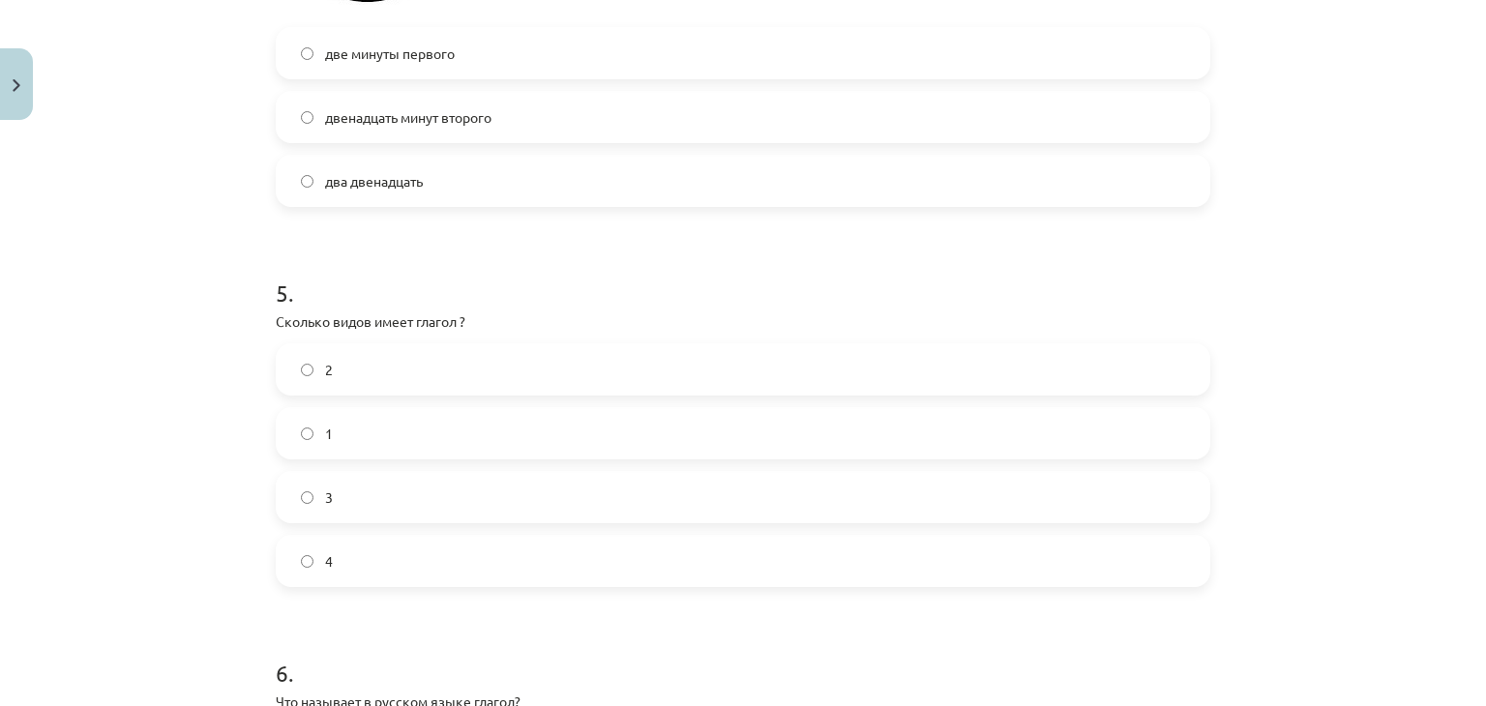
scroll to position [2031, 0]
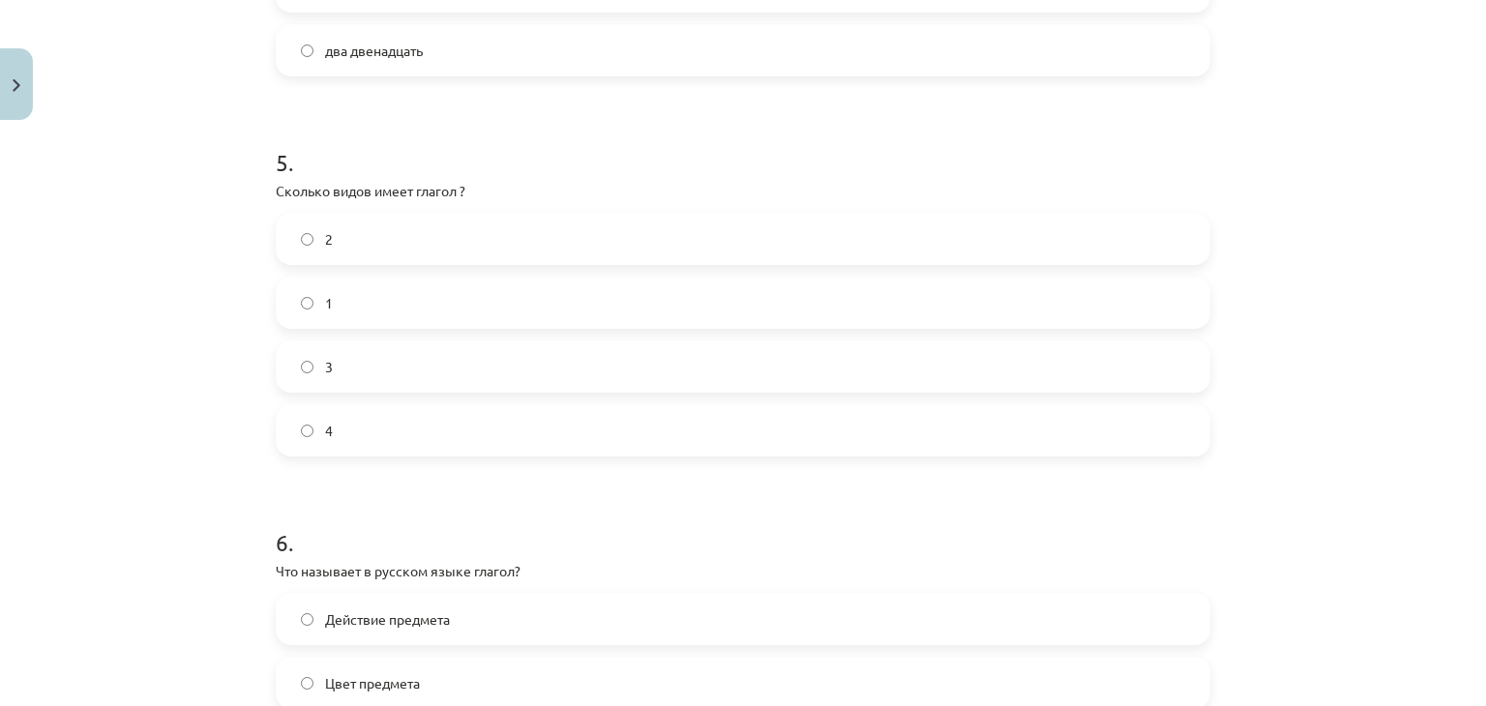
click at [314, 259] on label "2" at bounding box center [743, 239] width 930 height 48
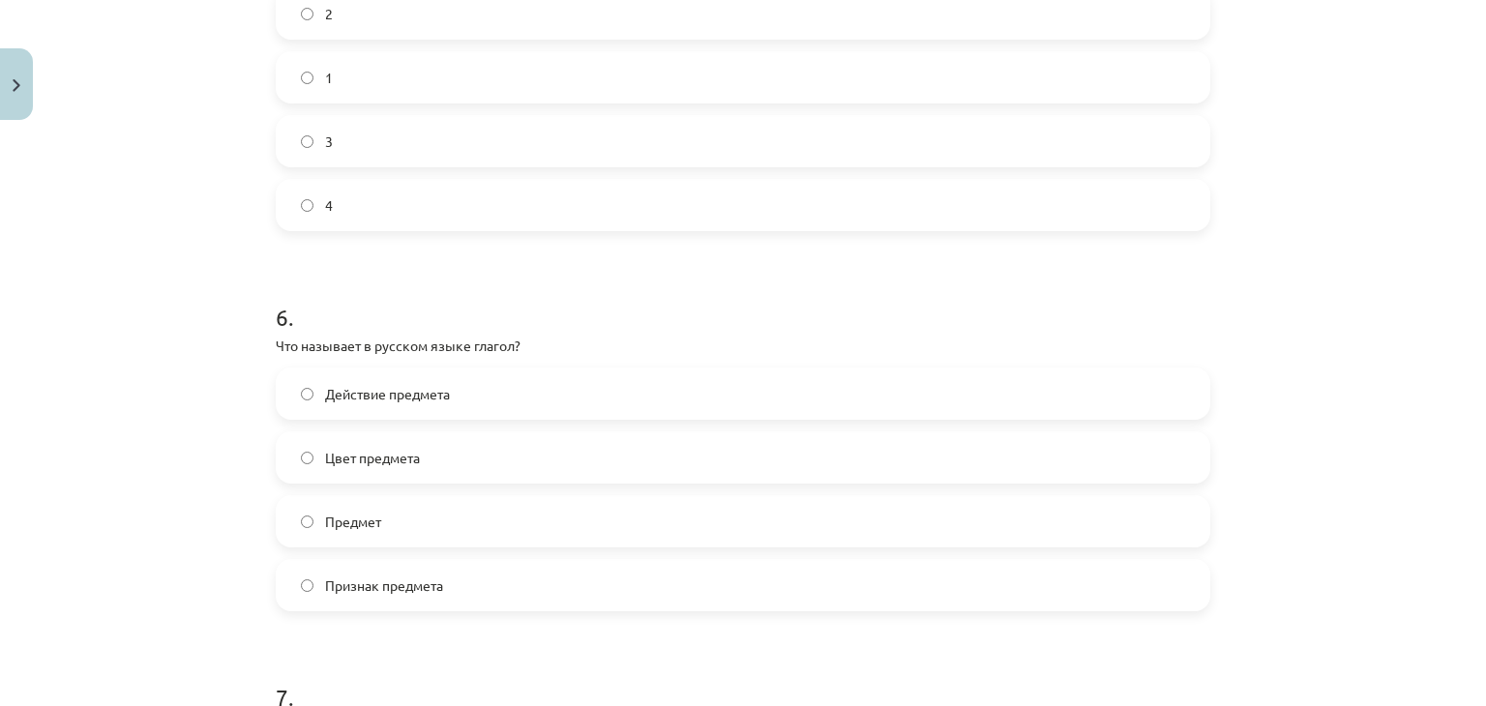
scroll to position [2482, 0]
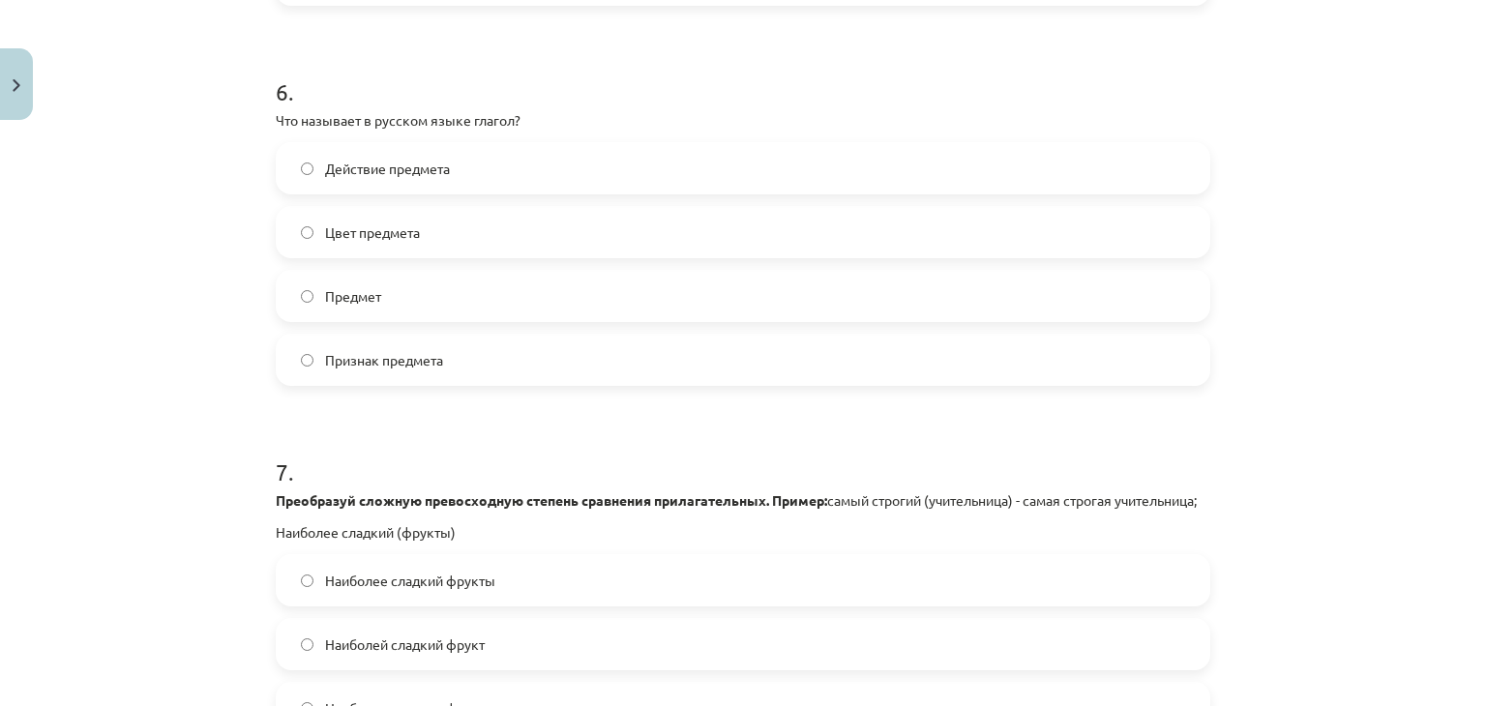
click at [349, 172] on span "Действие предмета" at bounding box center [387, 169] width 125 height 20
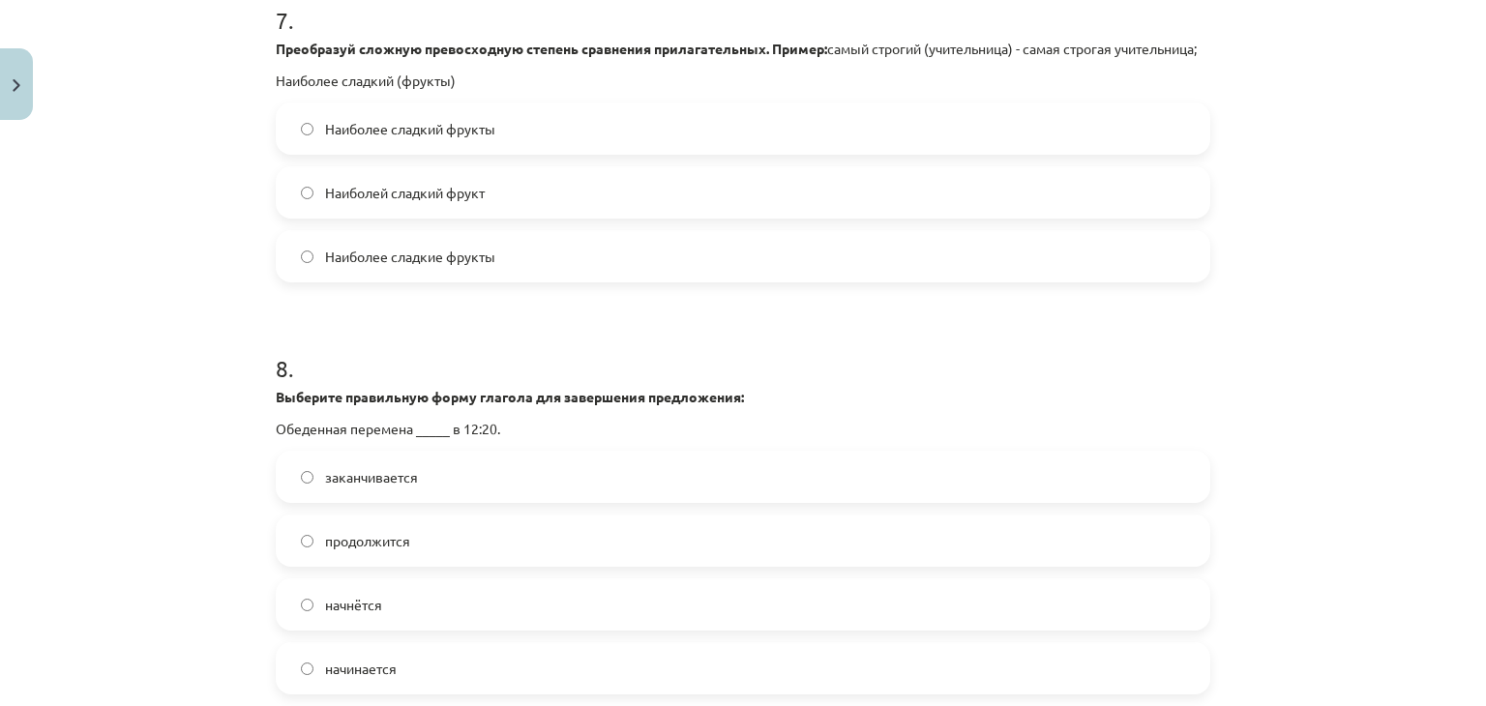
scroll to position [2708, 0]
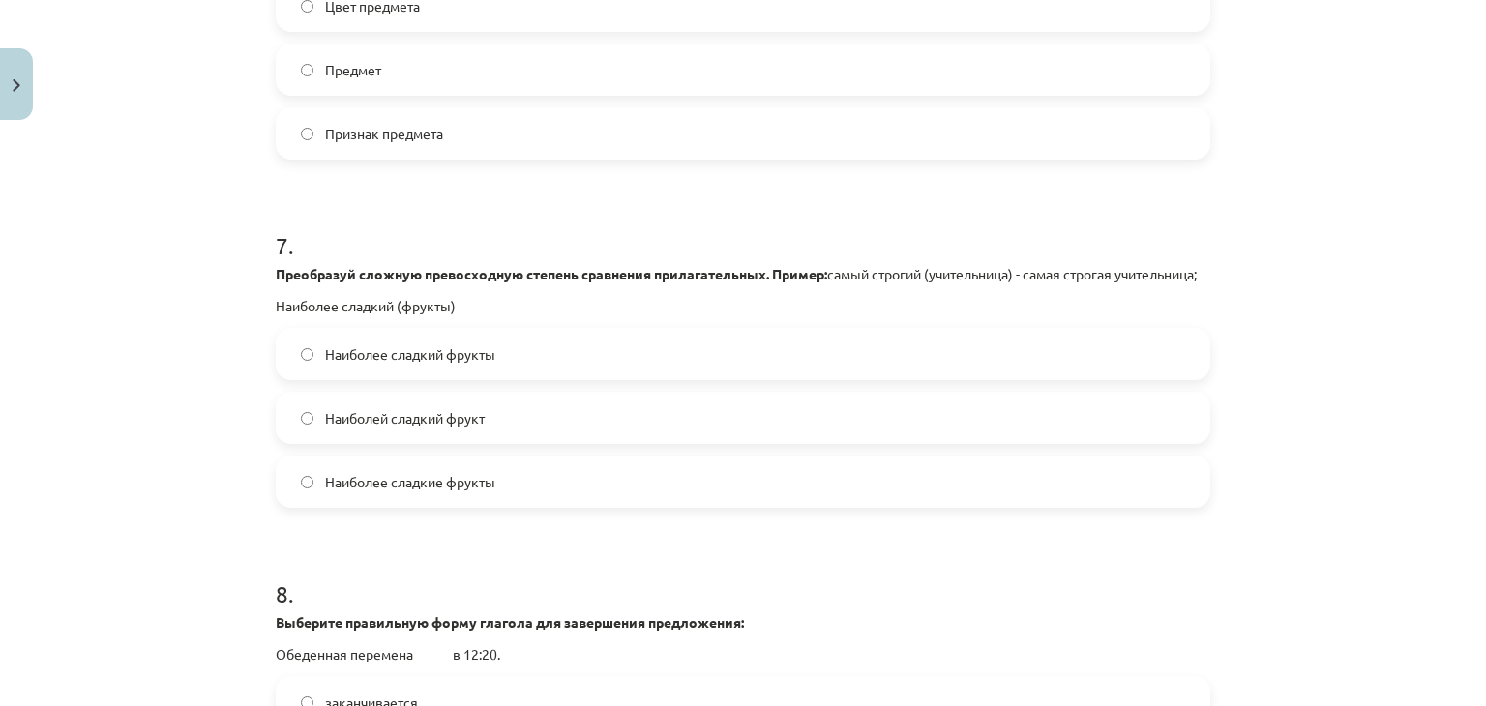
click at [517, 433] on label "Наиболей сладкий фрукт" at bounding box center [743, 418] width 930 height 48
click at [502, 378] on label "Наиболее сладкий фрукты" at bounding box center [743, 354] width 930 height 48
click at [513, 442] on label "Наиболей сладкий фрукт" at bounding box center [743, 418] width 930 height 48
click at [515, 378] on label "Наиболее сладкий фрукты" at bounding box center [743, 354] width 930 height 48
click at [487, 506] on label "Наиболее сладкие фрукты" at bounding box center [743, 481] width 930 height 48
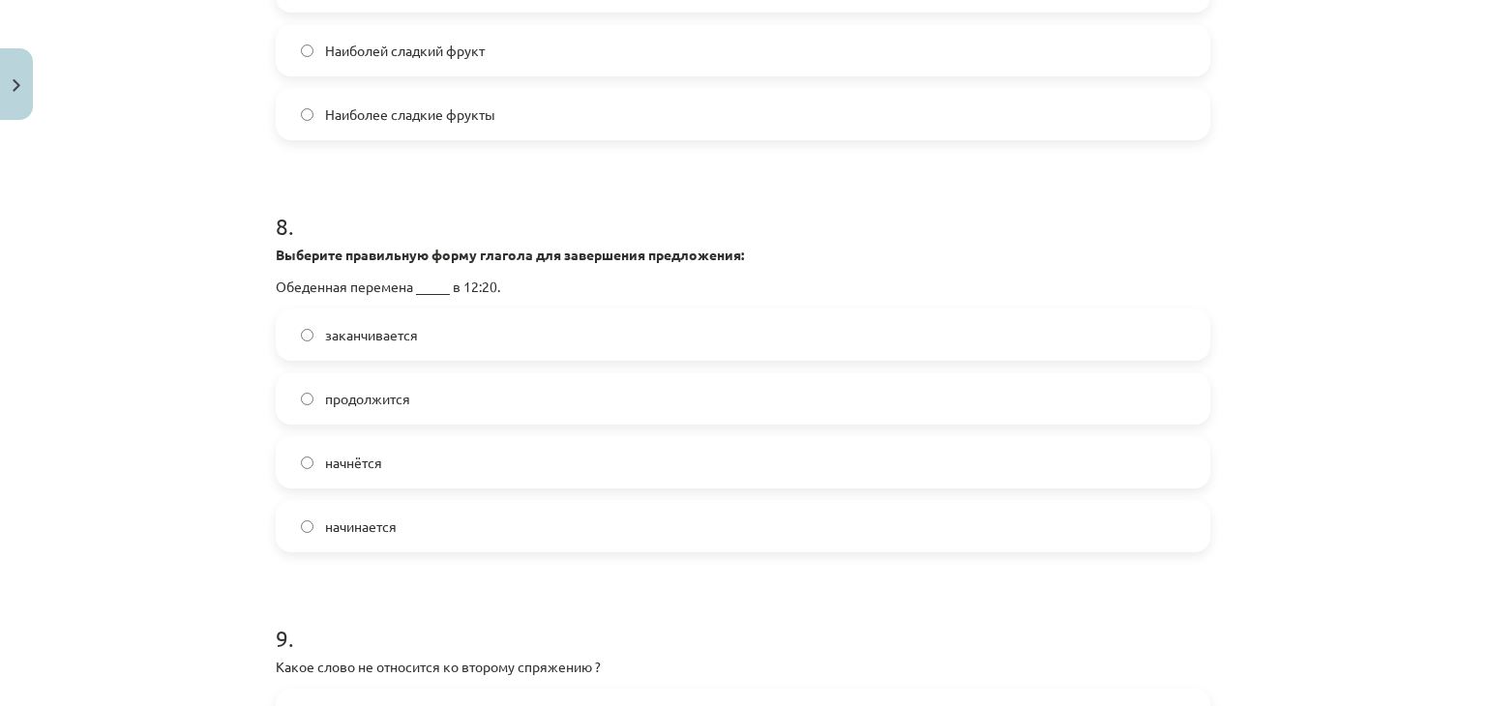
scroll to position [3159, 0]
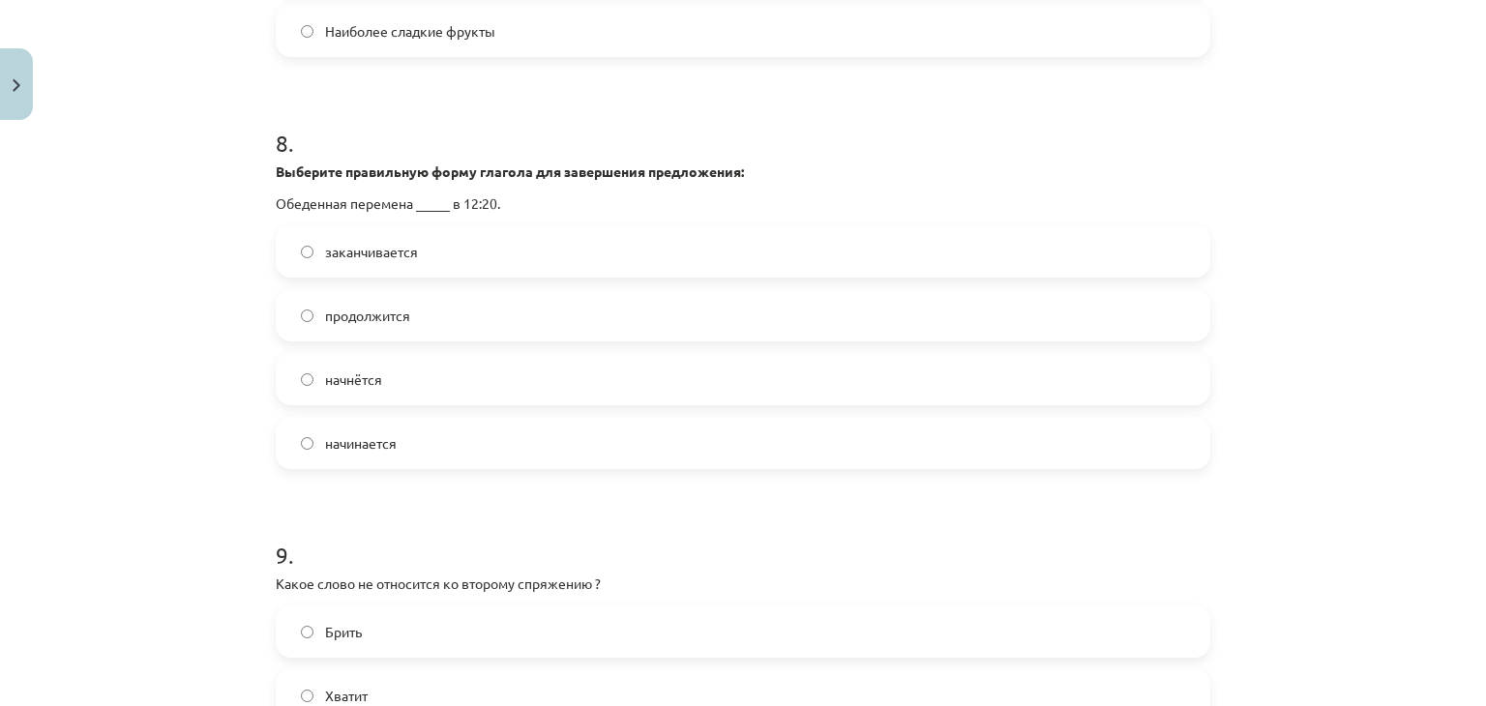
click at [364, 454] on span "начинается" at bounding box center [361, 443] width 72 height 20
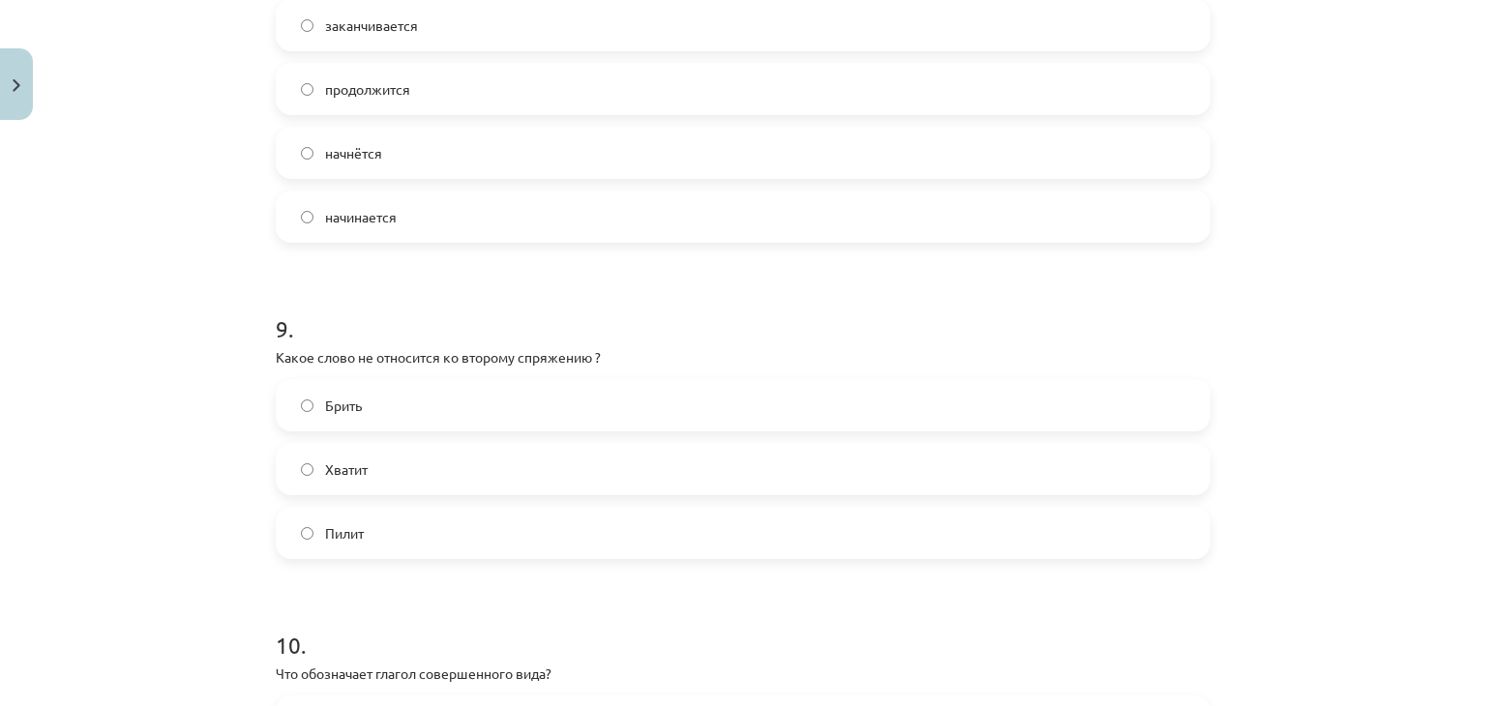
scroll to position [3610, 0]
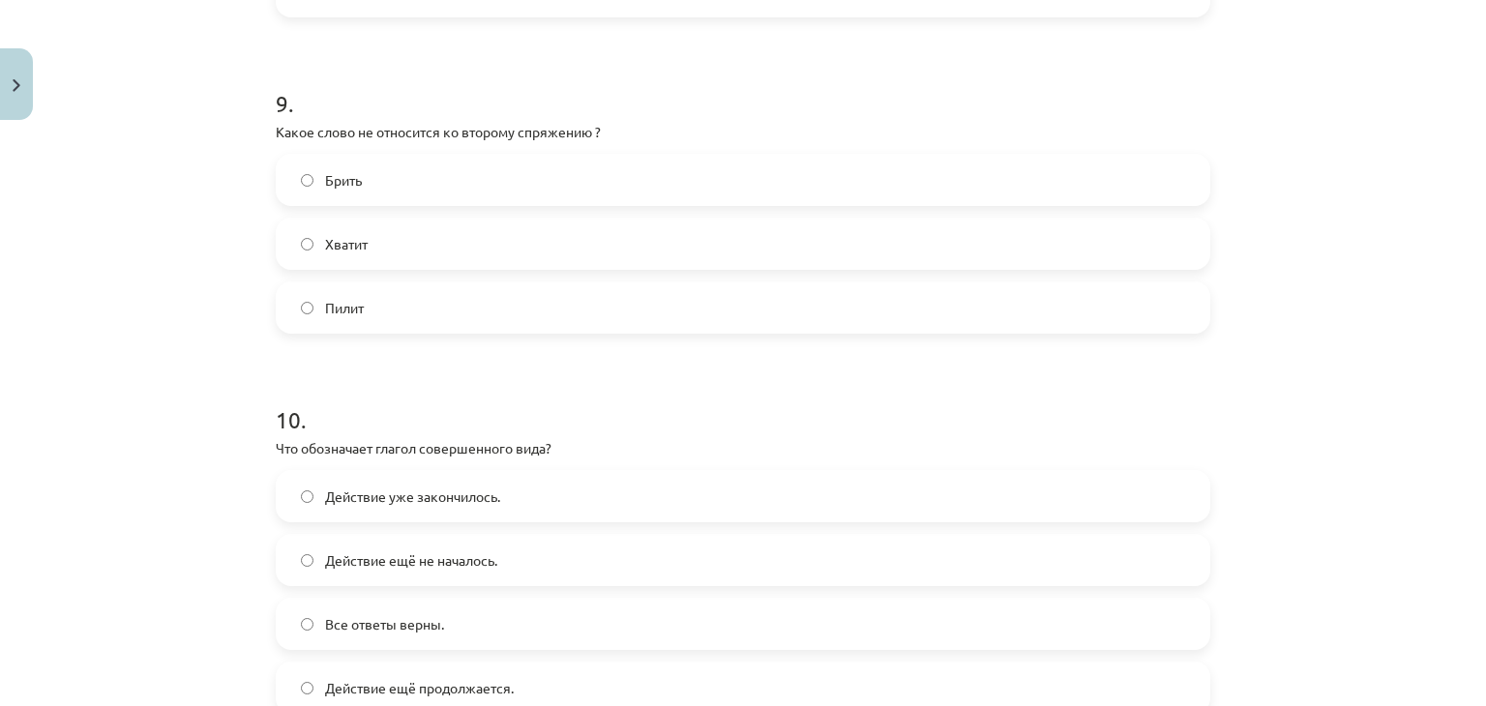
click at [546, 192] on label "Брить" at bounding box center [743, 180] width 930 height 48
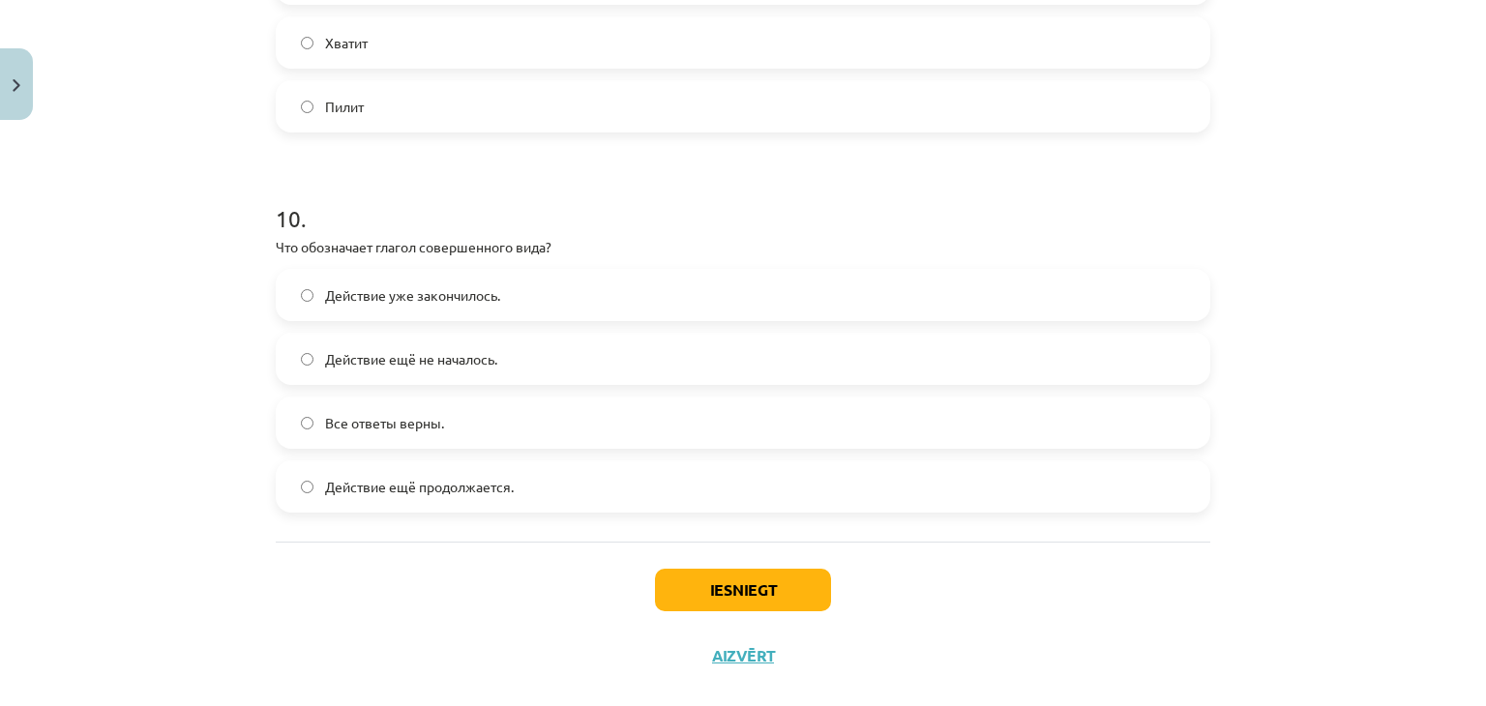
scroll to position [3836, 0]
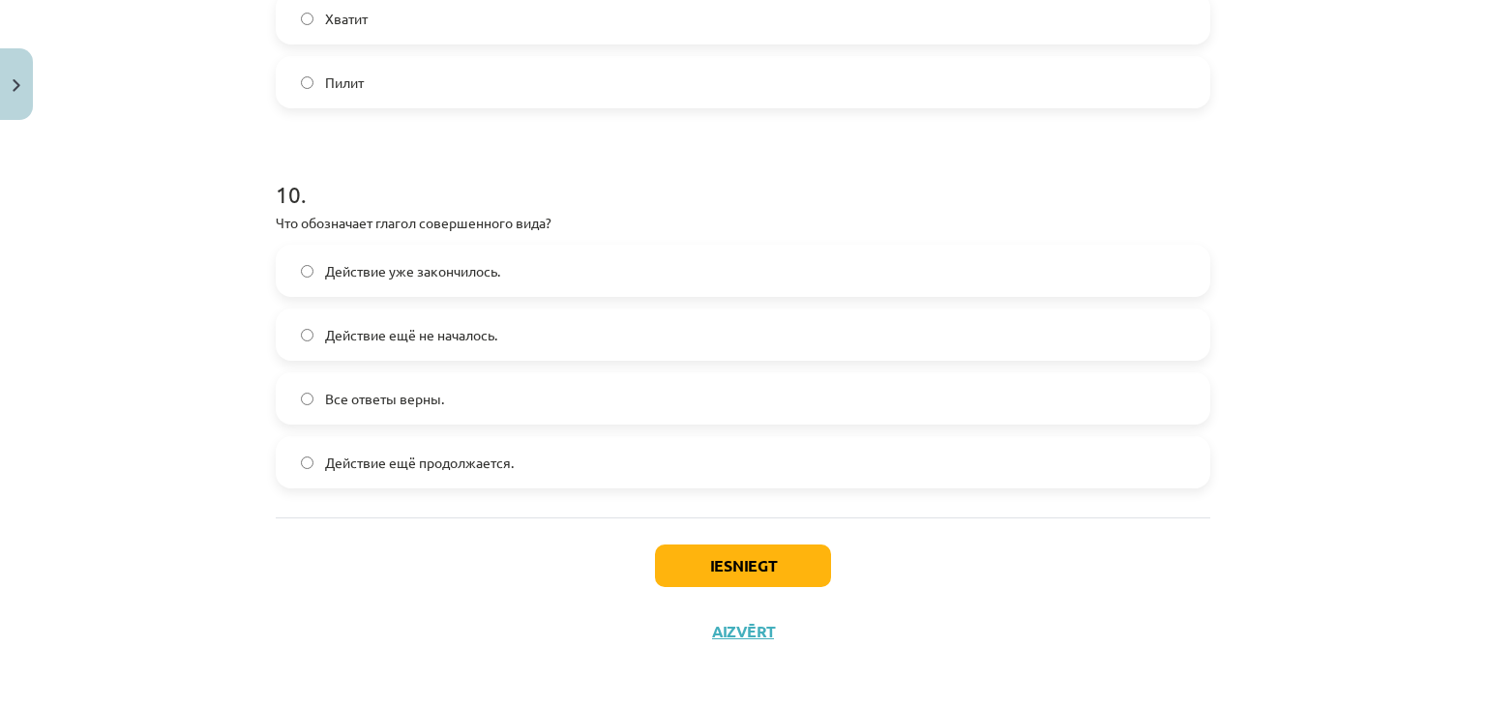
click at [339, 295] on label "Действие уже закончилось." at bounding box center [743, 271] width 930 height 48
click at [698, 578] on button "Iesniegt" at bounding box center [743, 565] width 176 height 43
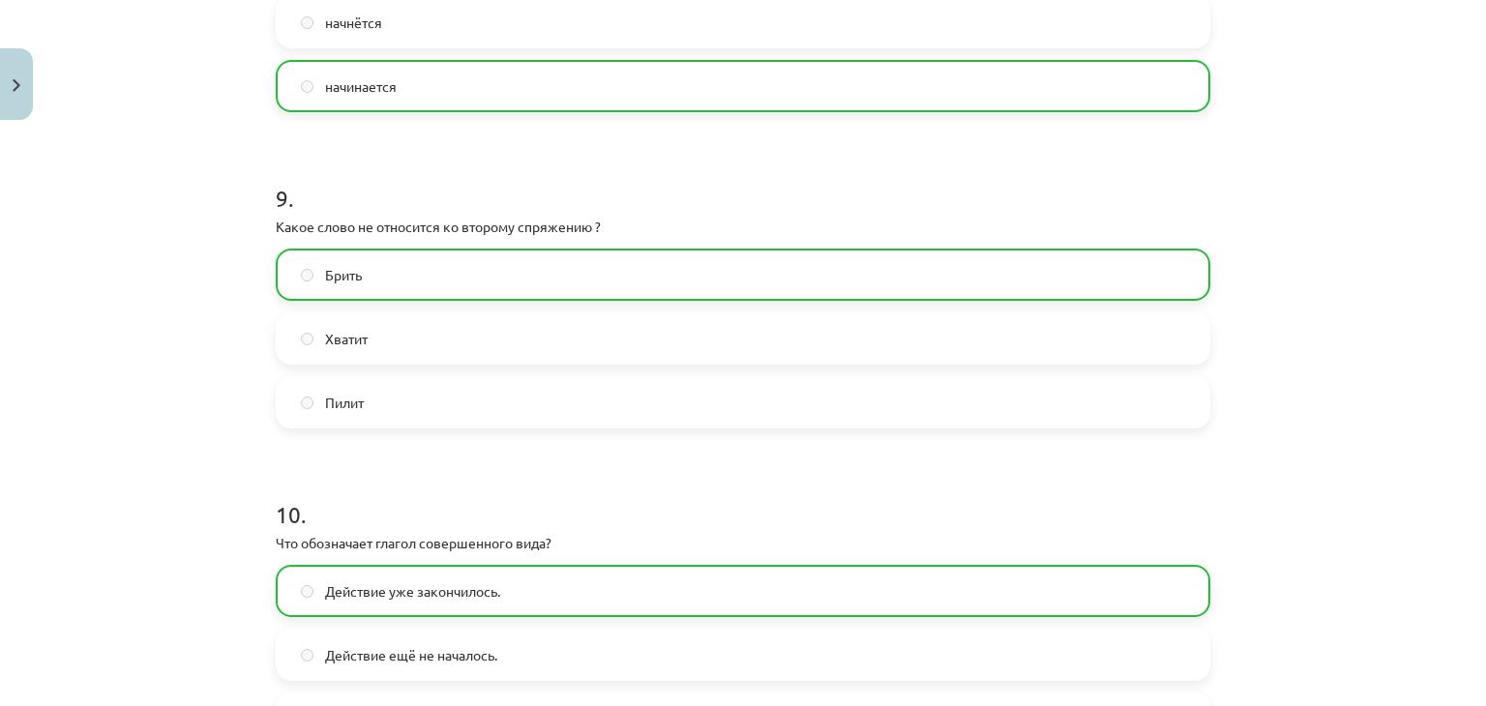
scroll to position [3923, 0]
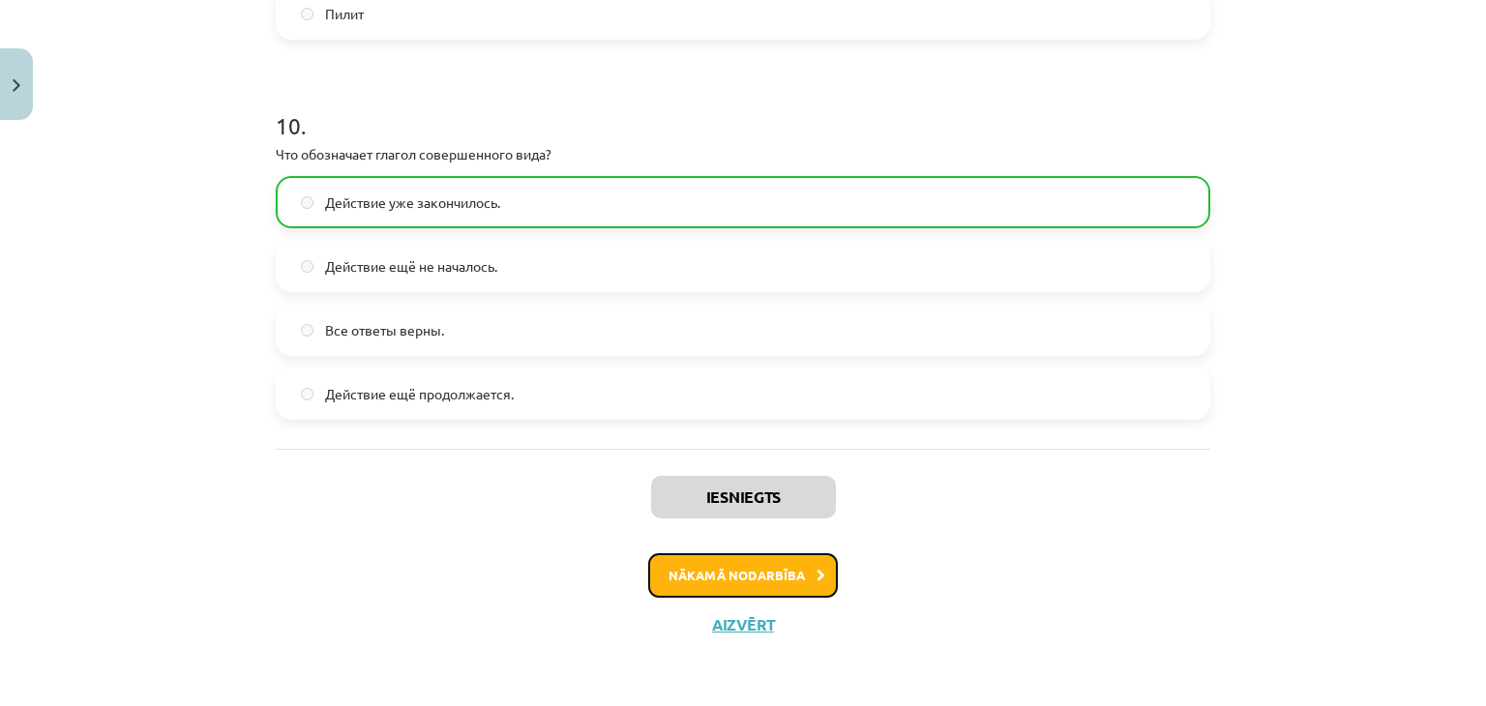
click at [716, 582] on button "Nākamā nodarbība" at bounding box center [743, 575] width 190 height 44
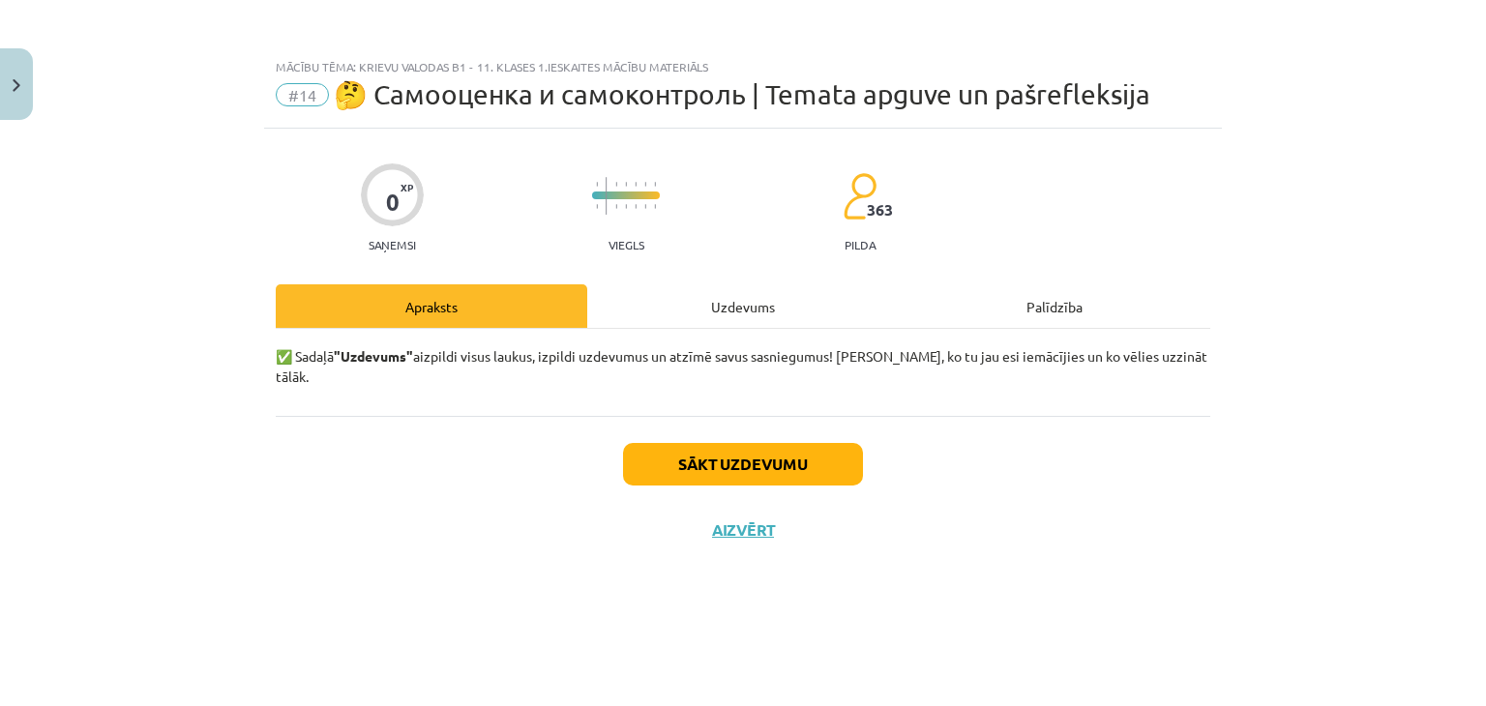
click at [735, 303] on div "Uzdevums" at bounding box center [742, 306] width 311 height 44
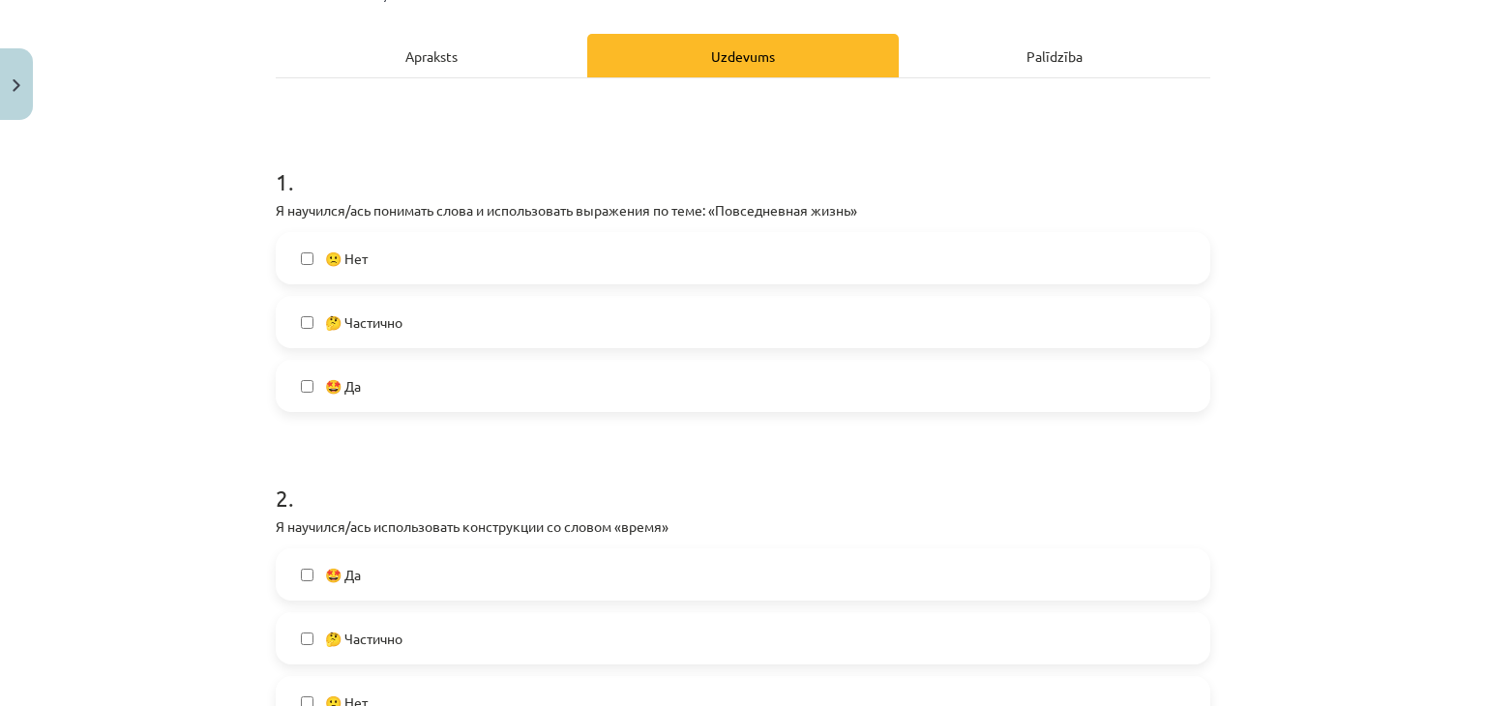
scroll to position [451, 0]
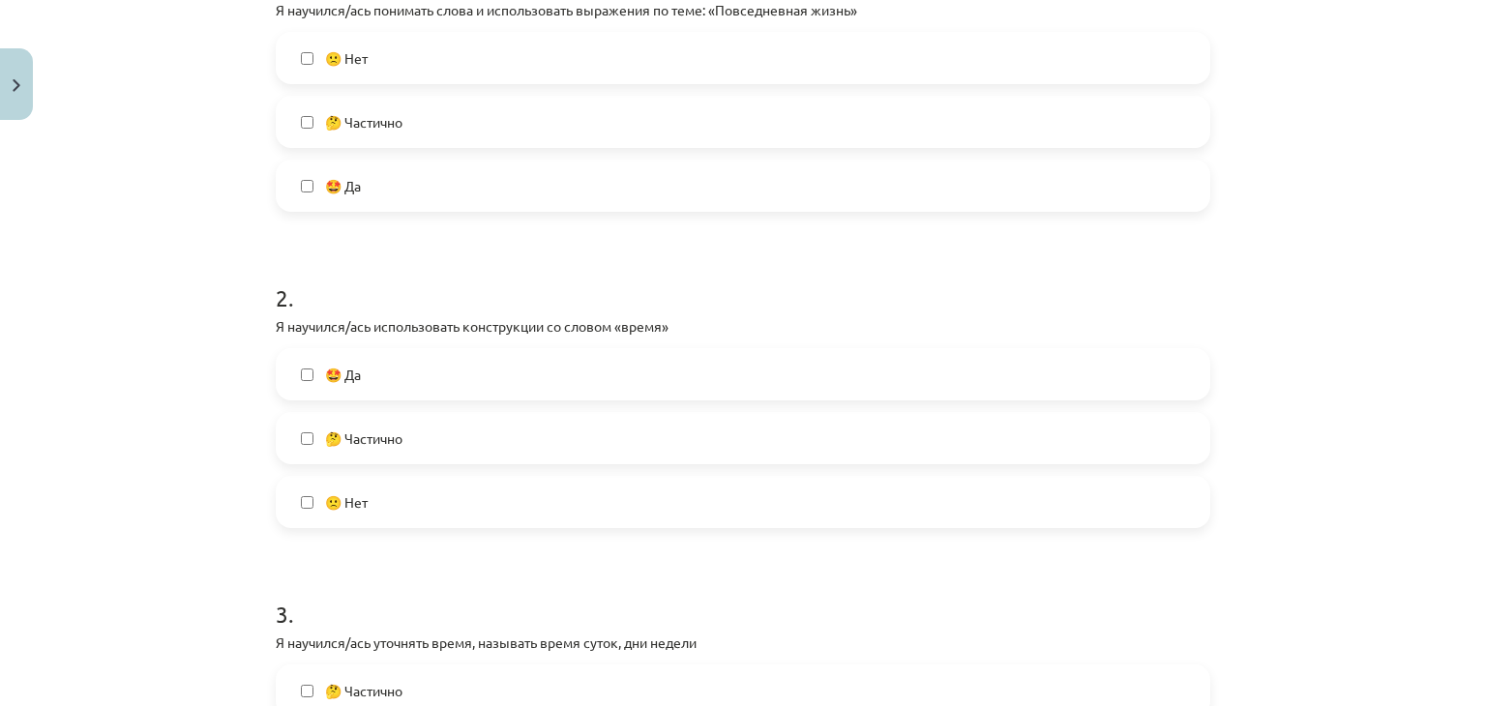
drag, startPoint x: 391, startPoint y: 121, endPoint x: 398, endPoint y: 132, distance: 13.9
click at [398, 132] on label "🤔 Частично" at bounding box center [743, 122] width 930 height 48
drag, startPoint x: 414, startPoint y: 127, endPoint x: 449, endPoint y: 177, distance: 61.2
click at [415, 128] on label "🤔 Частично" at bounding box center [743, 122] width 930 height 48
drag, startPoint x: 2, startPoint y: 112, endPoint x: 7, endPoint y: 143, distance: 31.3
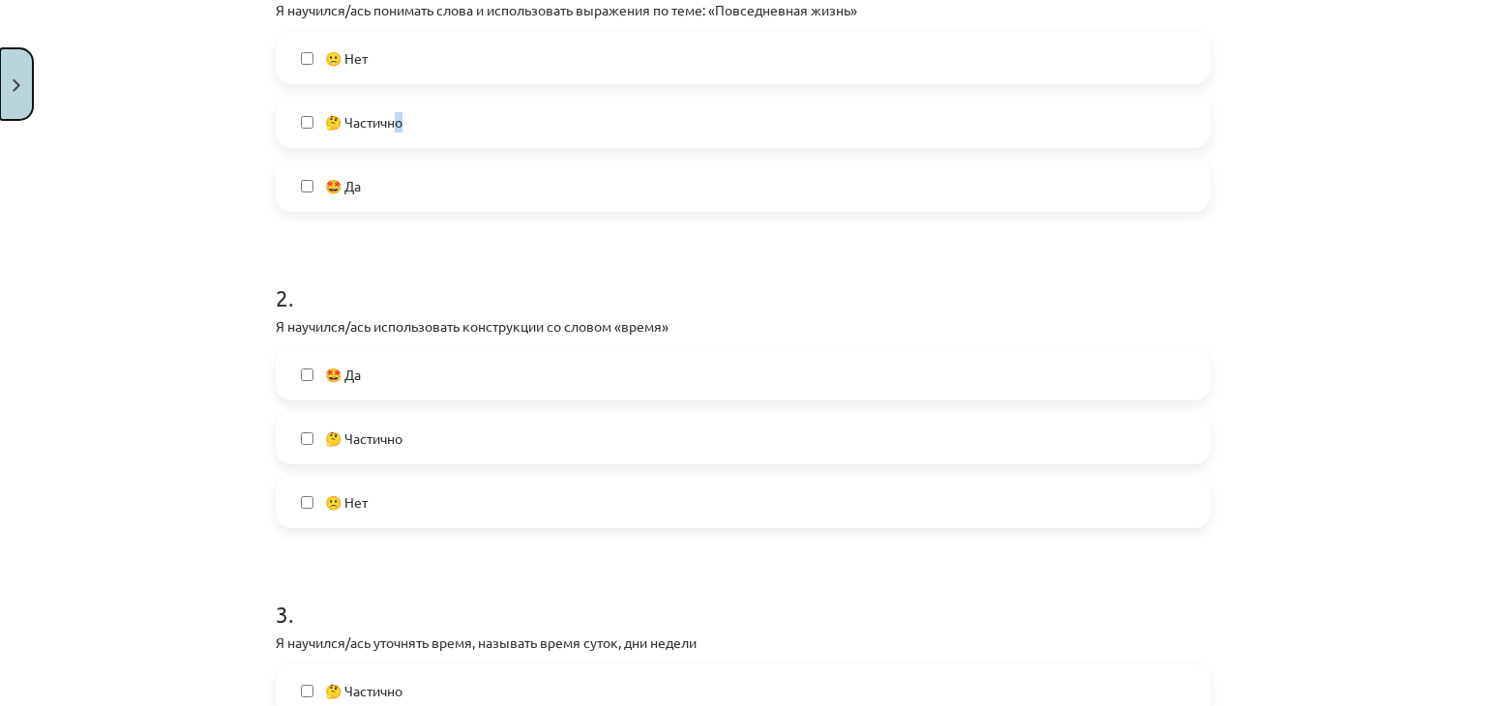
click at [5, 119] on button "Close" at bounding box center [16, 84] width 33 height 72
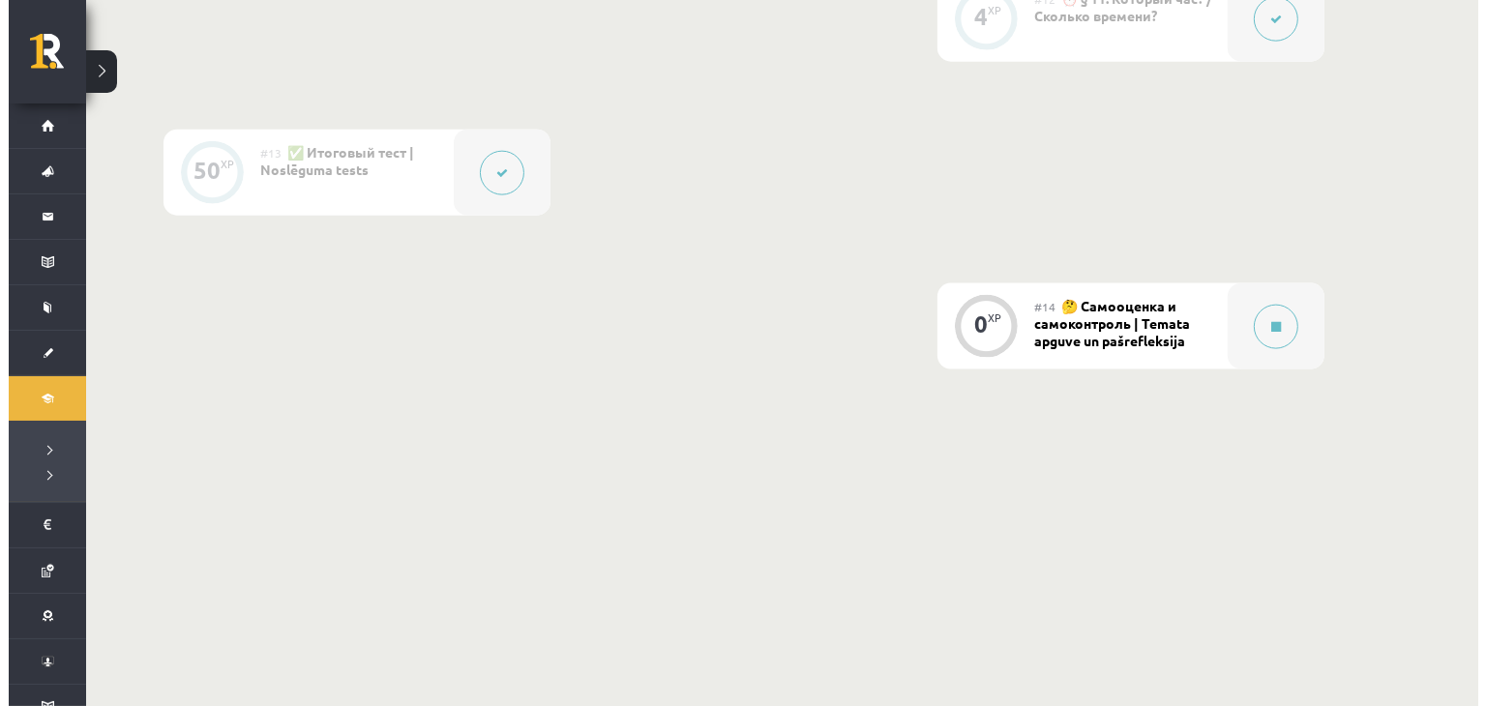
scroll to position [2480, 0]
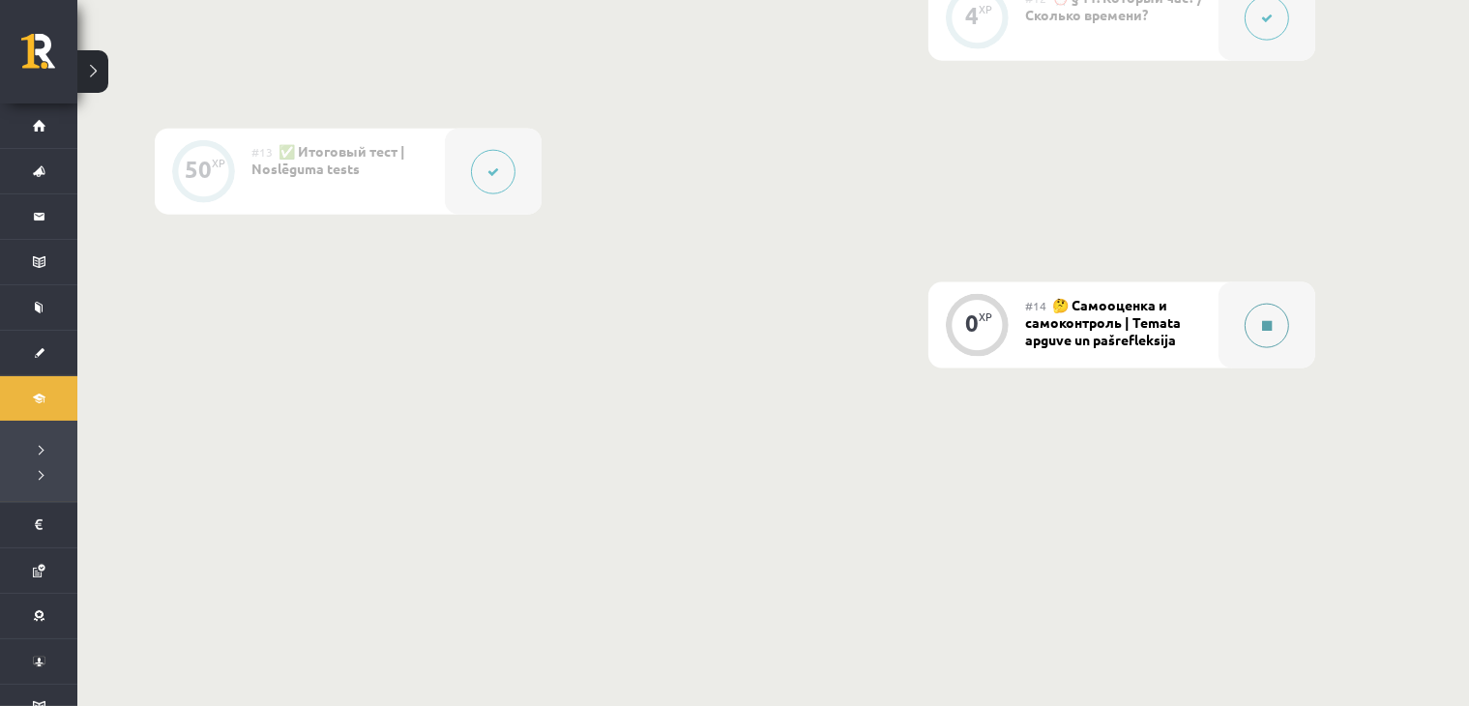
click at [1286, 321] on button at bounding box center [1267, 326] width 44 height 44
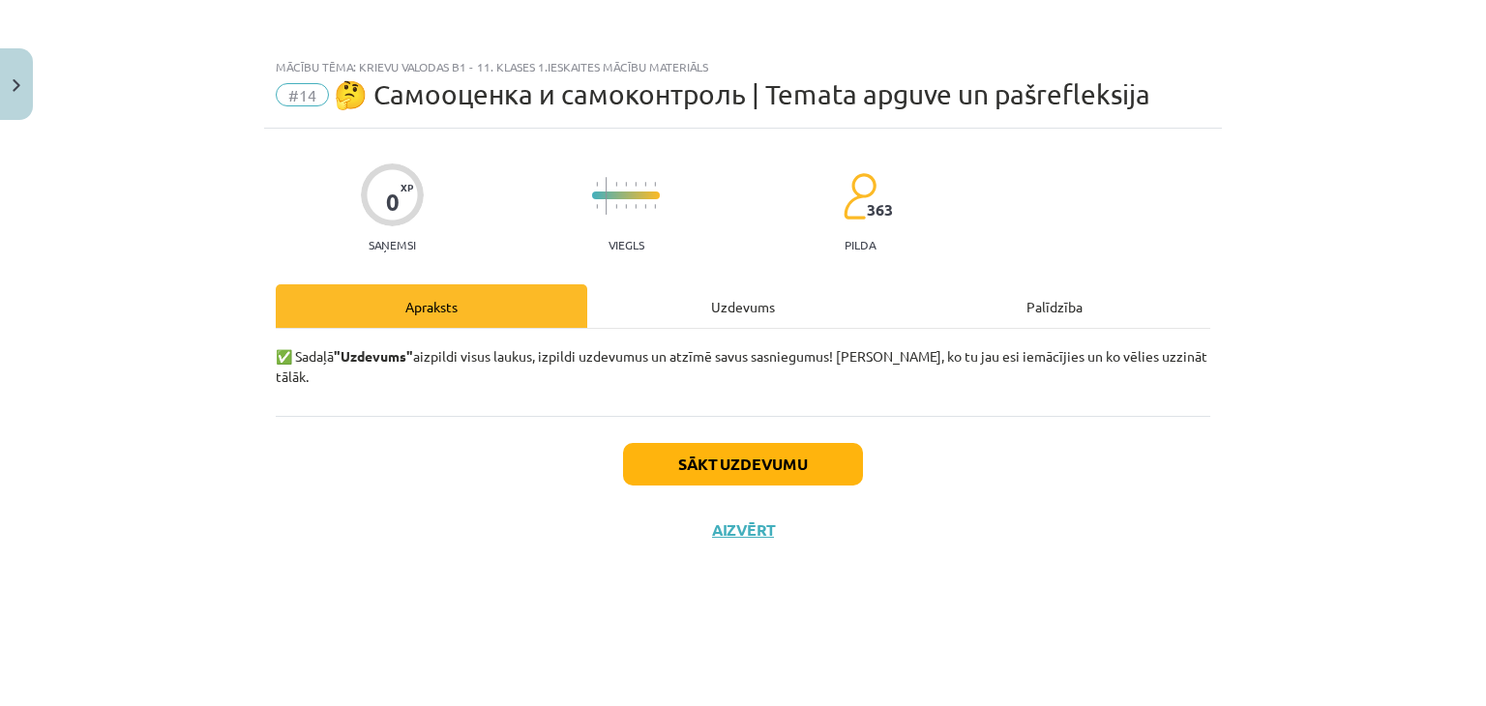
click at [683, 302] on div "Uzdevums" at bounding box center [742, 306] width 311 height 44
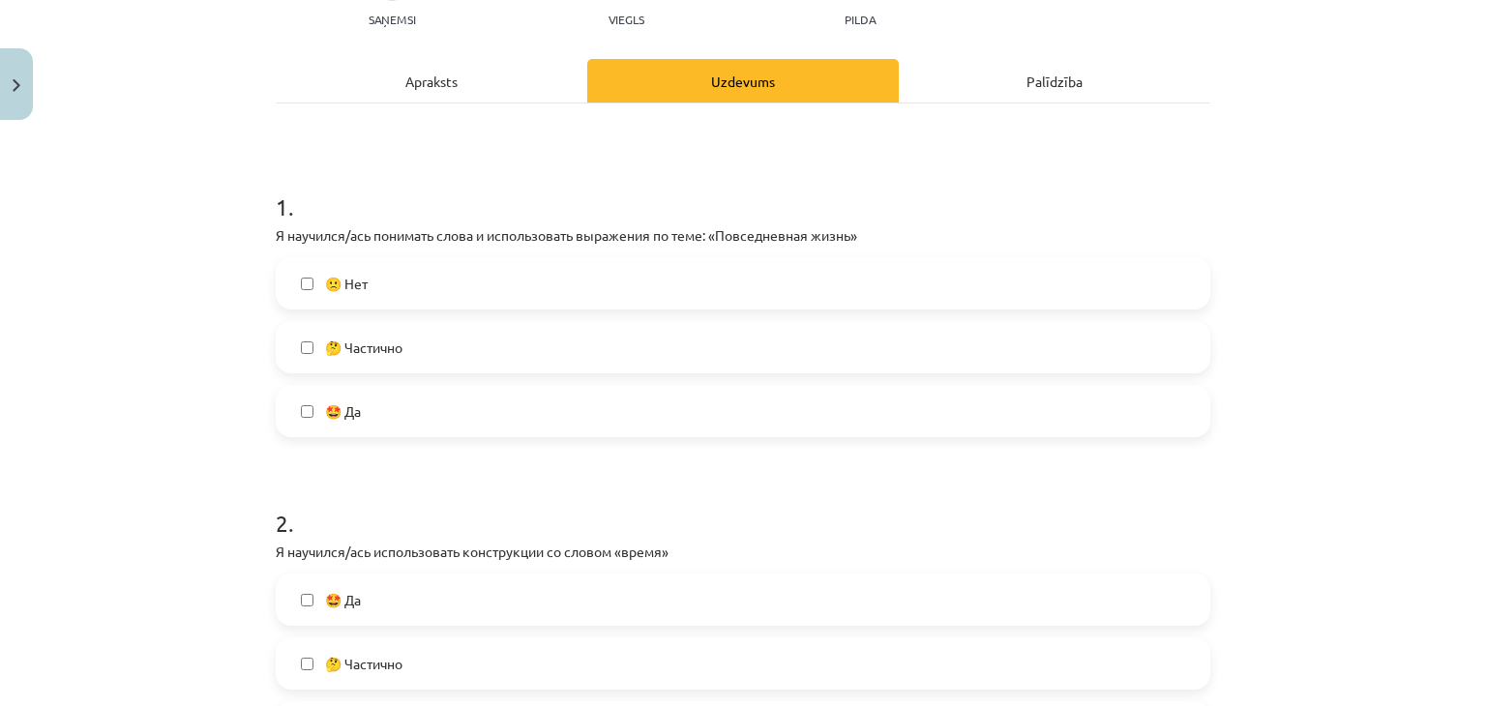
click at [354, 330] on label "🤔 Частично" at bounding box center [743, 347] width 930 height 48
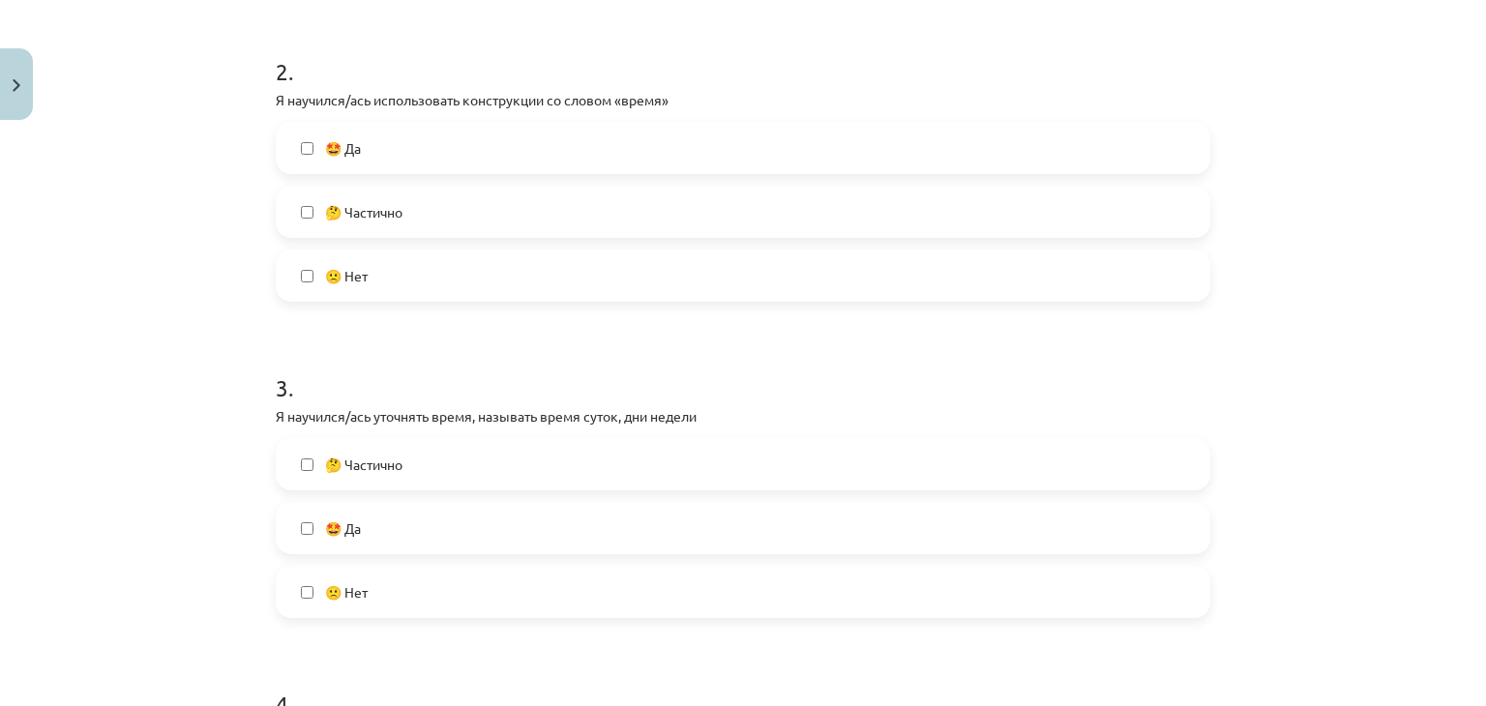
click at [381, 226] on label "🤔 Частично" at bounding box center [743, 212] width 930 height 48
click at [364, 472] on span "🤔 Частично" at bounding box center [363, 465] width 77 height 20
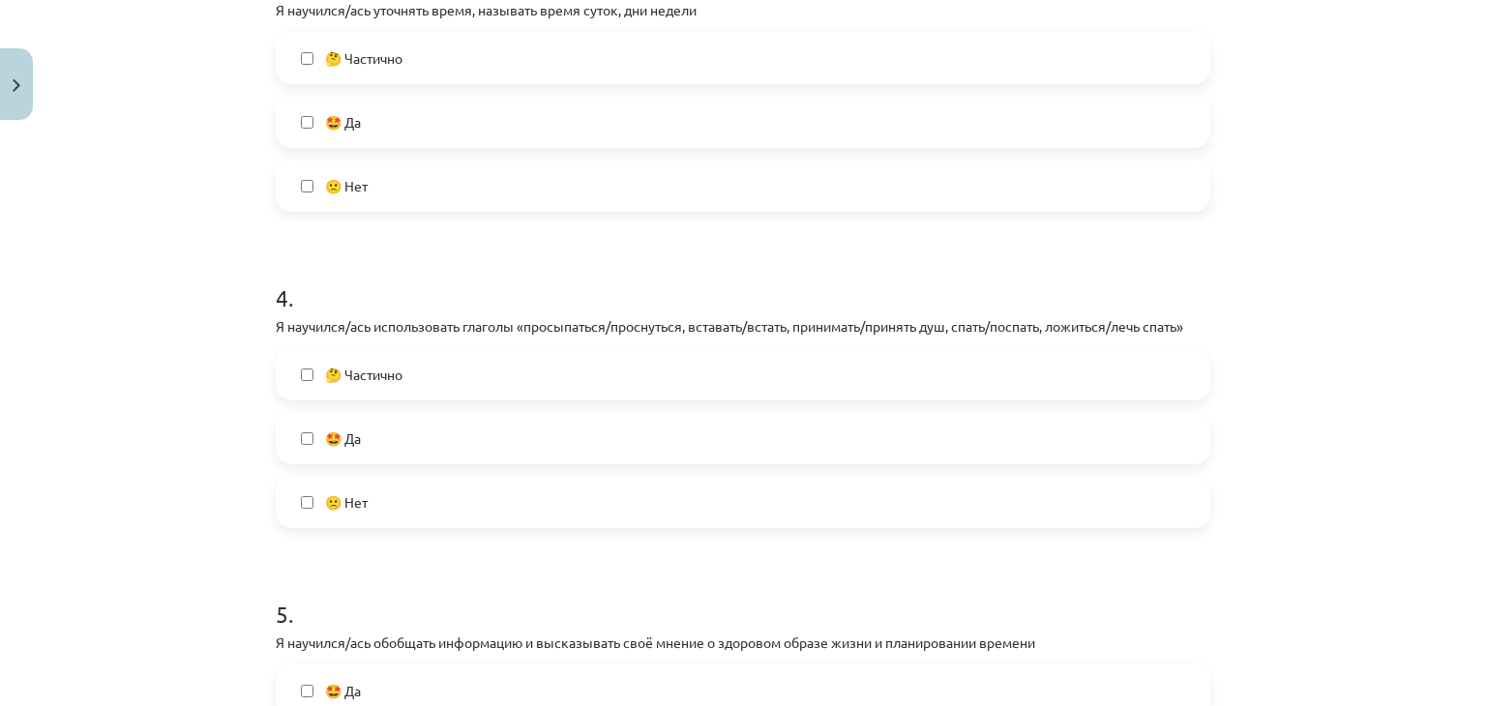
scroll to position [1128, 0]
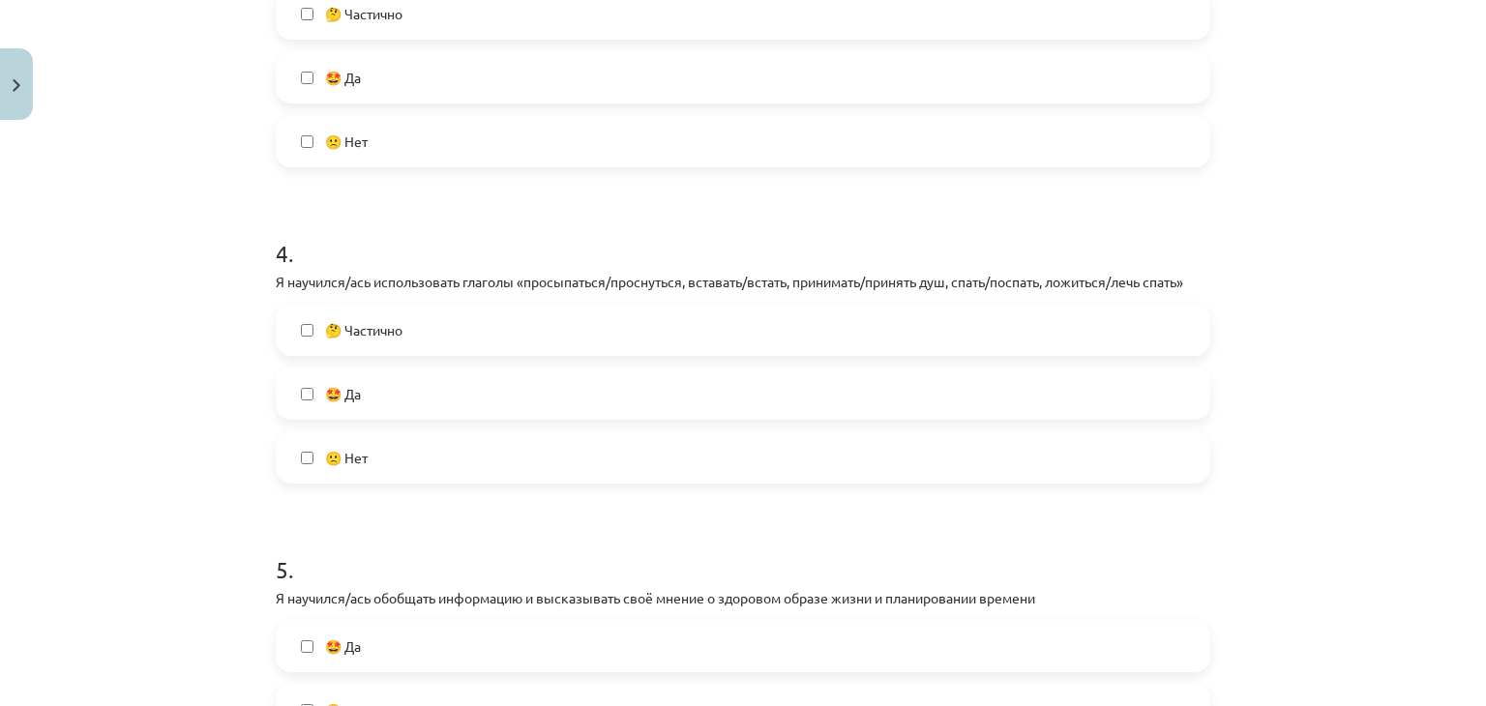
click at [411, 327] on label "🤔 Частично" at bounding box center [743, 330] width 930 height 48
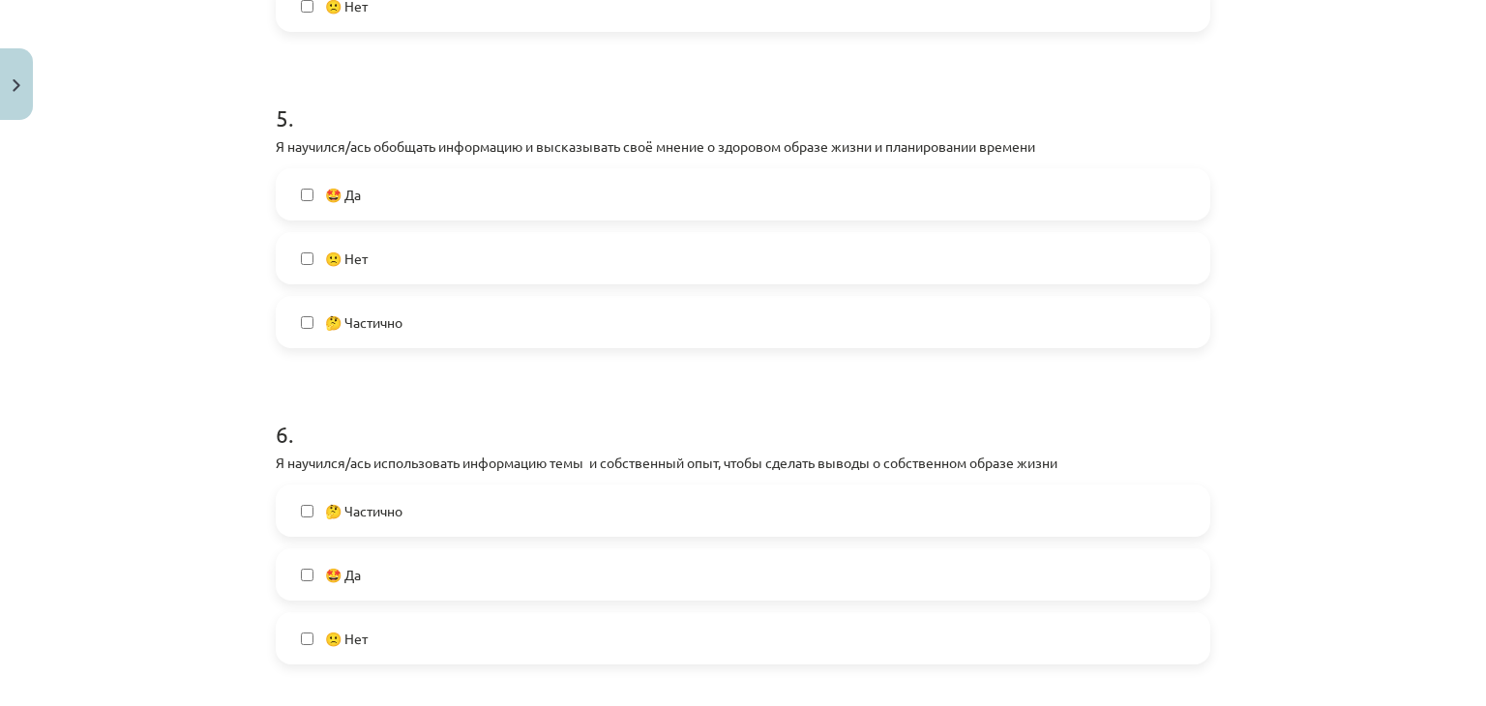
drag, startPoint x: 422, startPoint y: 327, endPoint x: 420, endPoint y: 342, distance: 15.6
click at [422, 328] on label "🤔 Частично" at bounding box center [743, 322] width 930 height 48
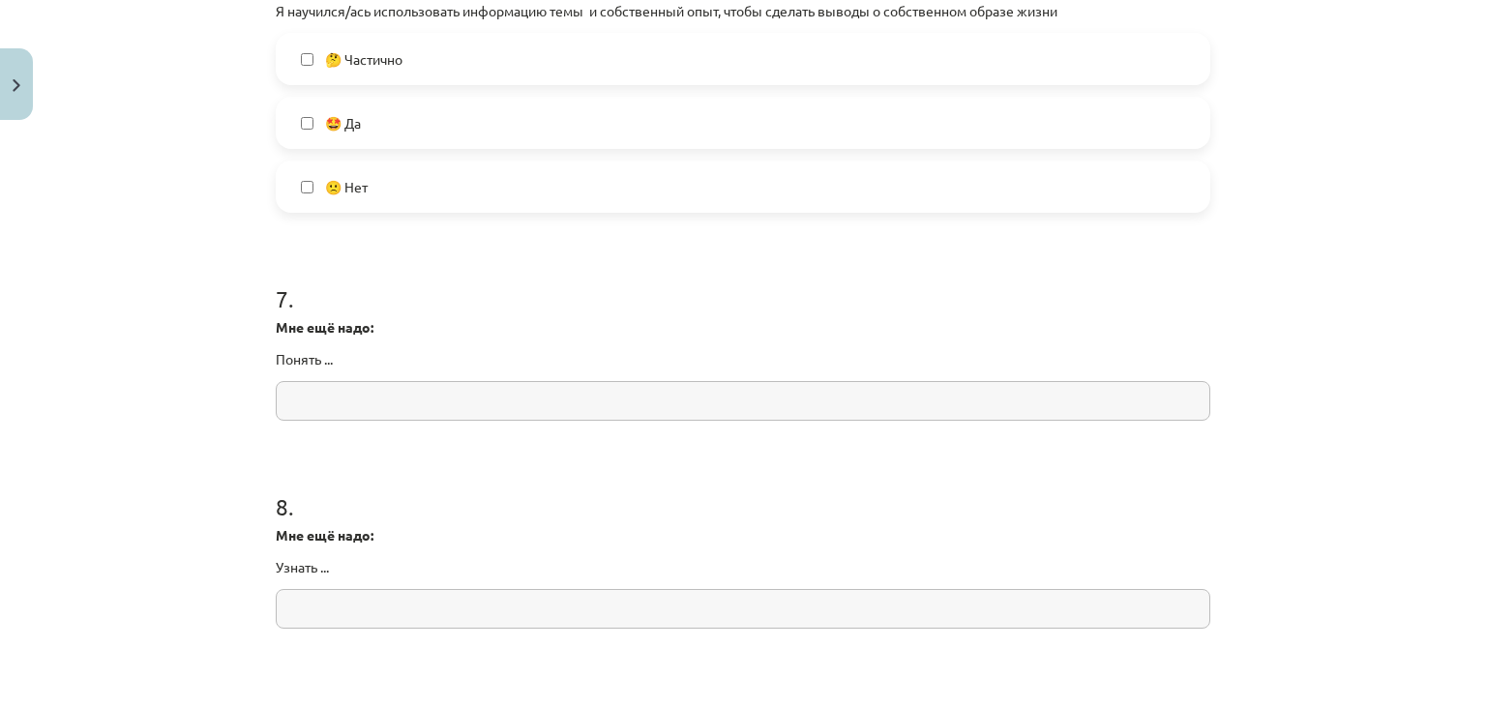
click at [430, 56] on label "🤔 Частично" at bounding box center [743, 59] width 930 height 48
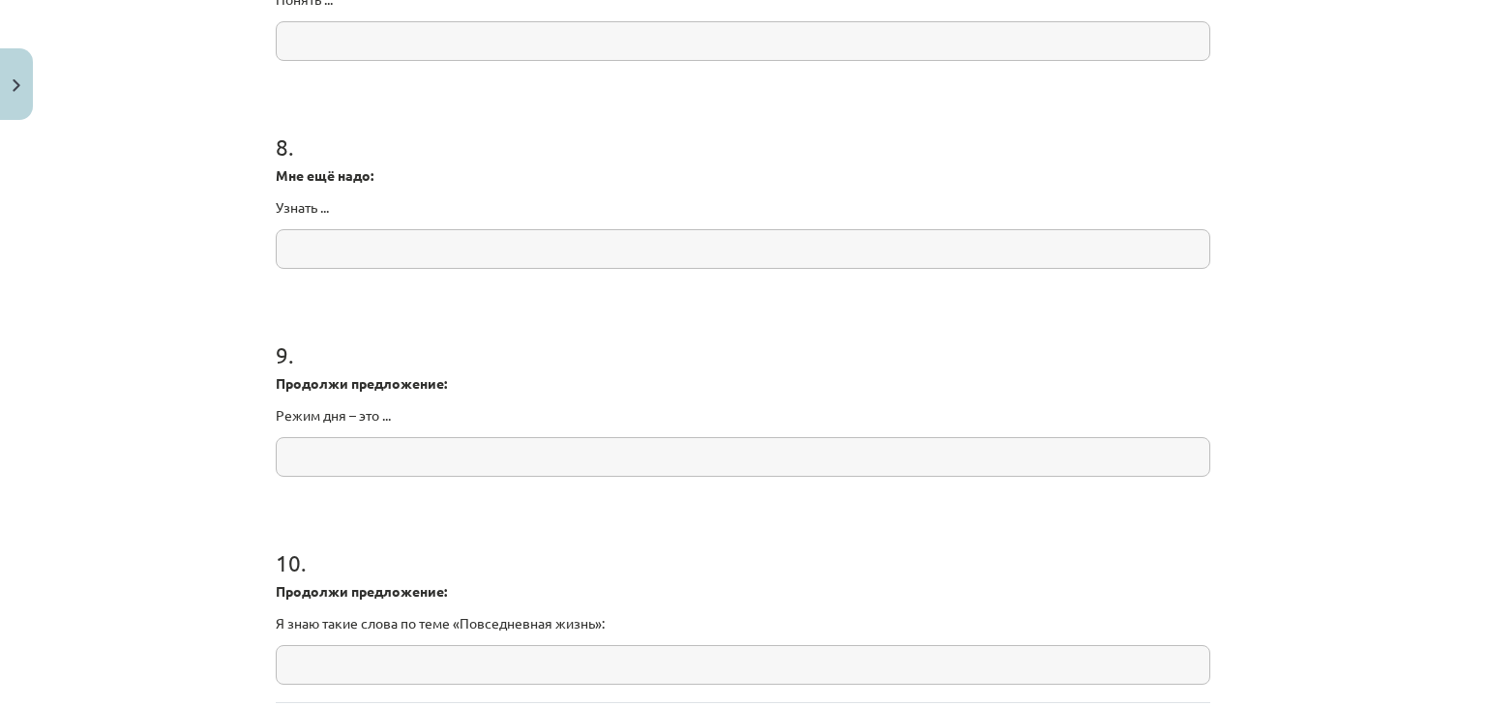
scroll to position [2482, 0]
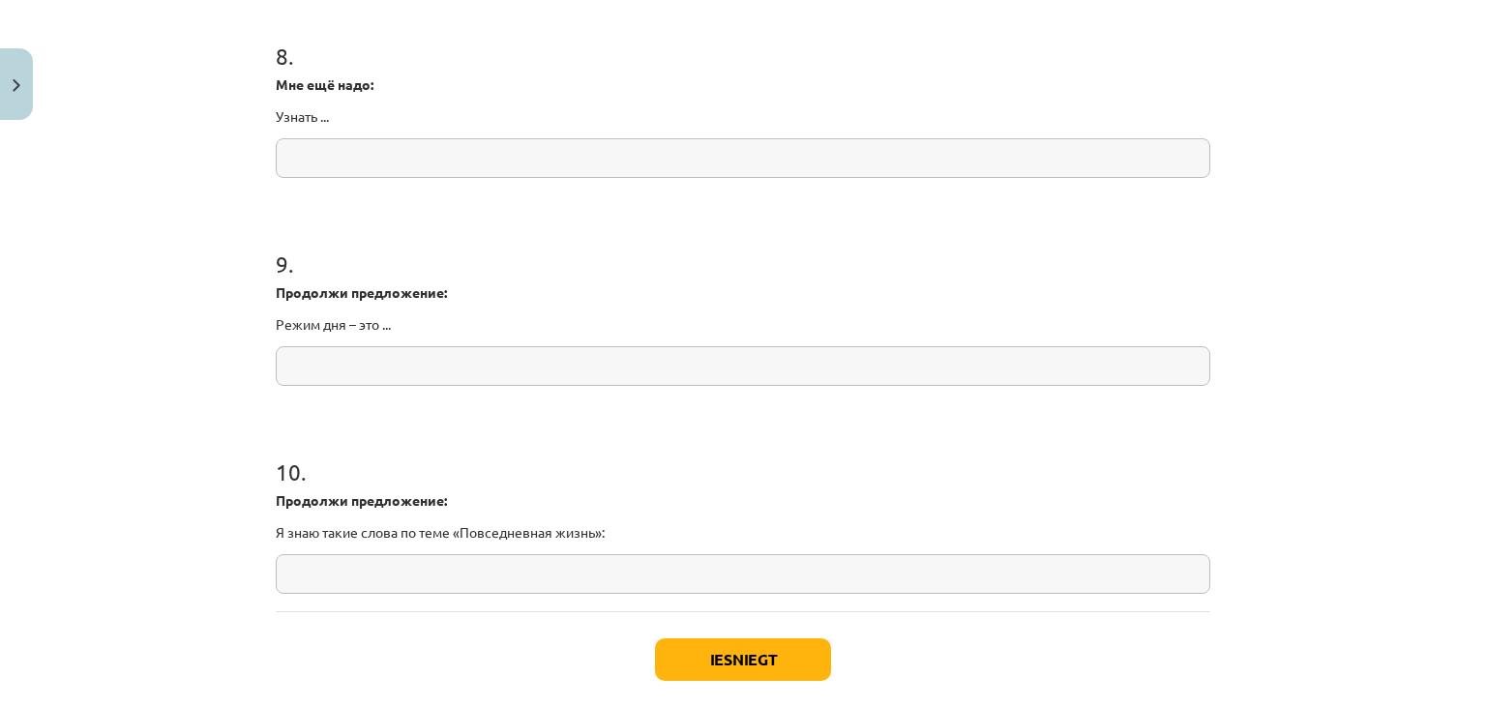
click at [716, 682] on div "Iesniegt Aizvērt" at bounding box center [743, 678] width 934 height 135
click at [718, 674] on button "Iesniegt" at bounding box center [743, 659] width 176 height 43
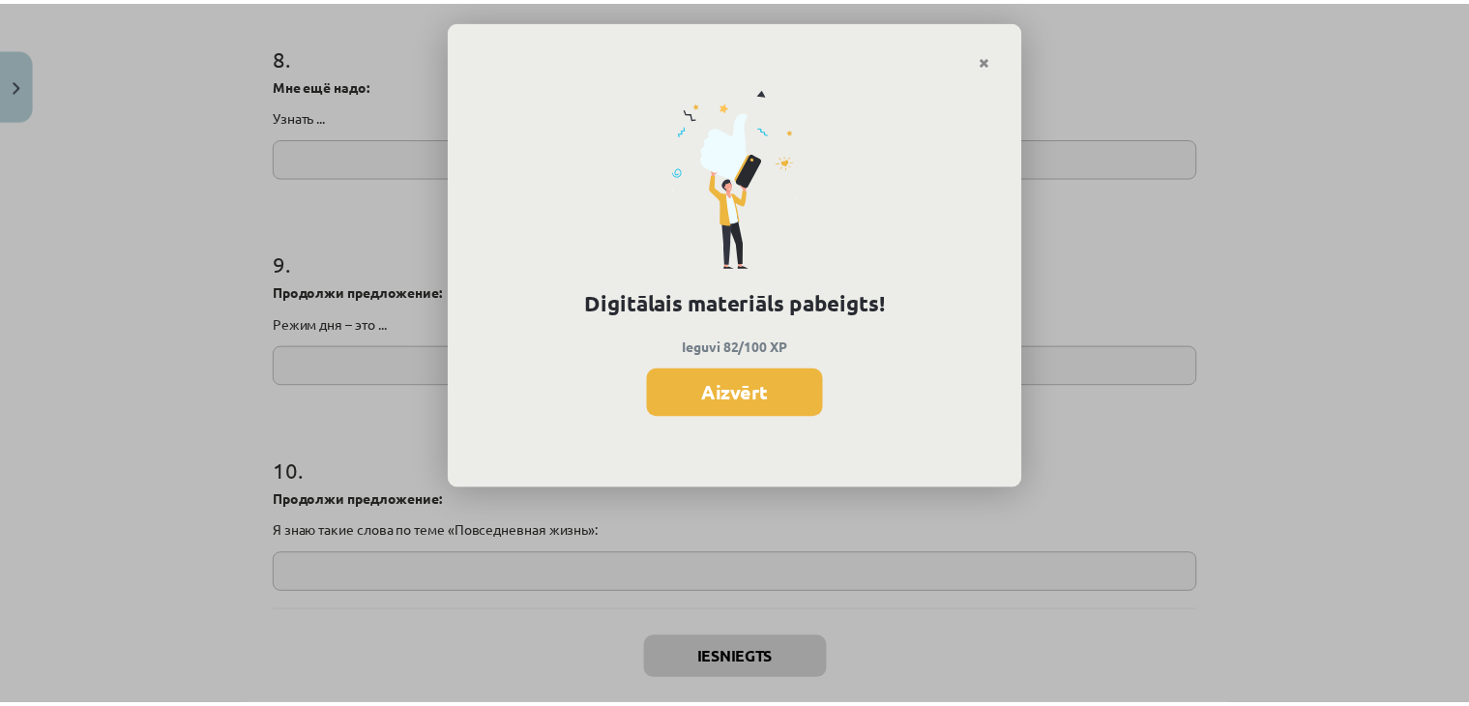
scroll to position [2479, 0]
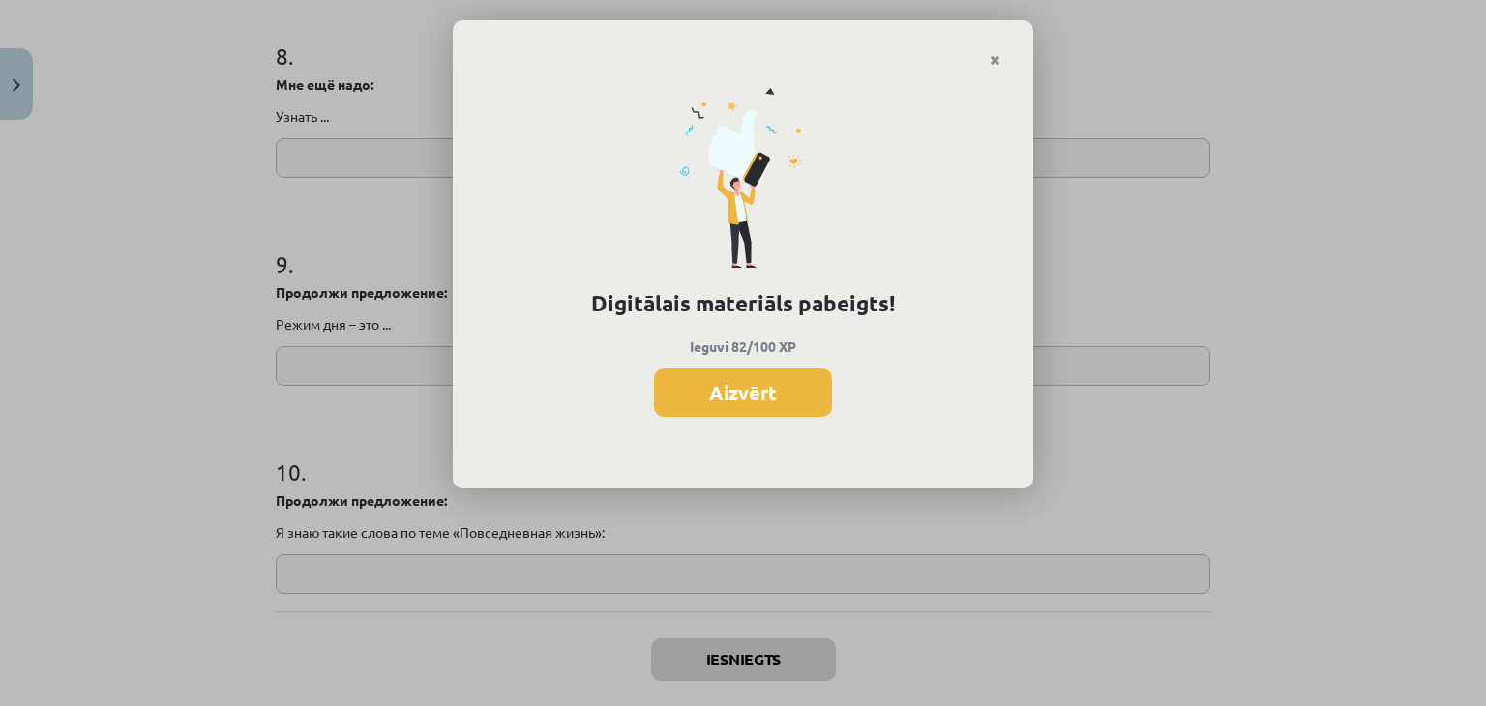
drag, startPoint x: 717, startPoint y: 401, endPoint x: 689, endPoint y: 396, distance: 28.6
click at [716, 403] on button "Aizvērt" at bounding box center [743, 392] width 178 height 48
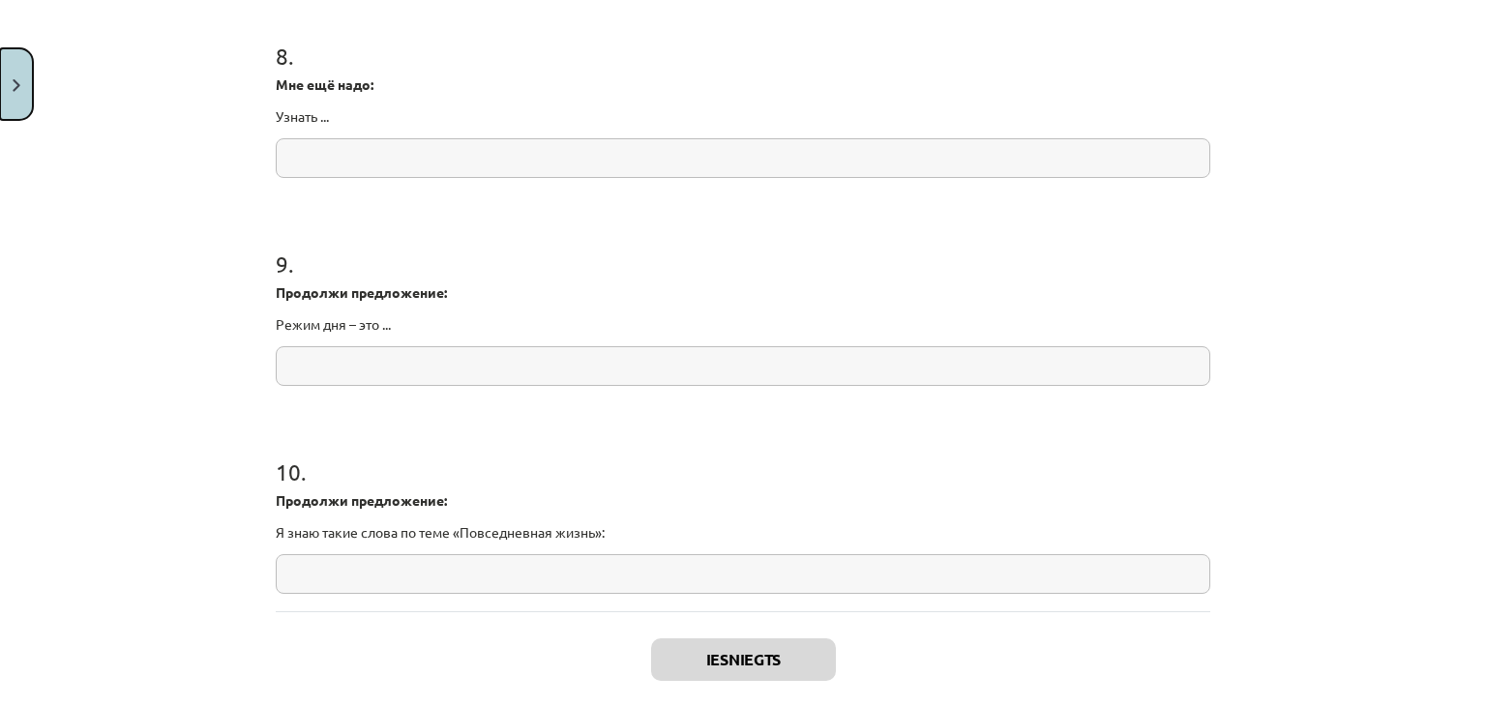
drag, startPoint x: 0, startPoint y: 103, endPoint x: 31, endPoint y: 117, distance: 34.2
click at [2, 103] on button "Close" at bounding box center [16, 84] width 33 height 72
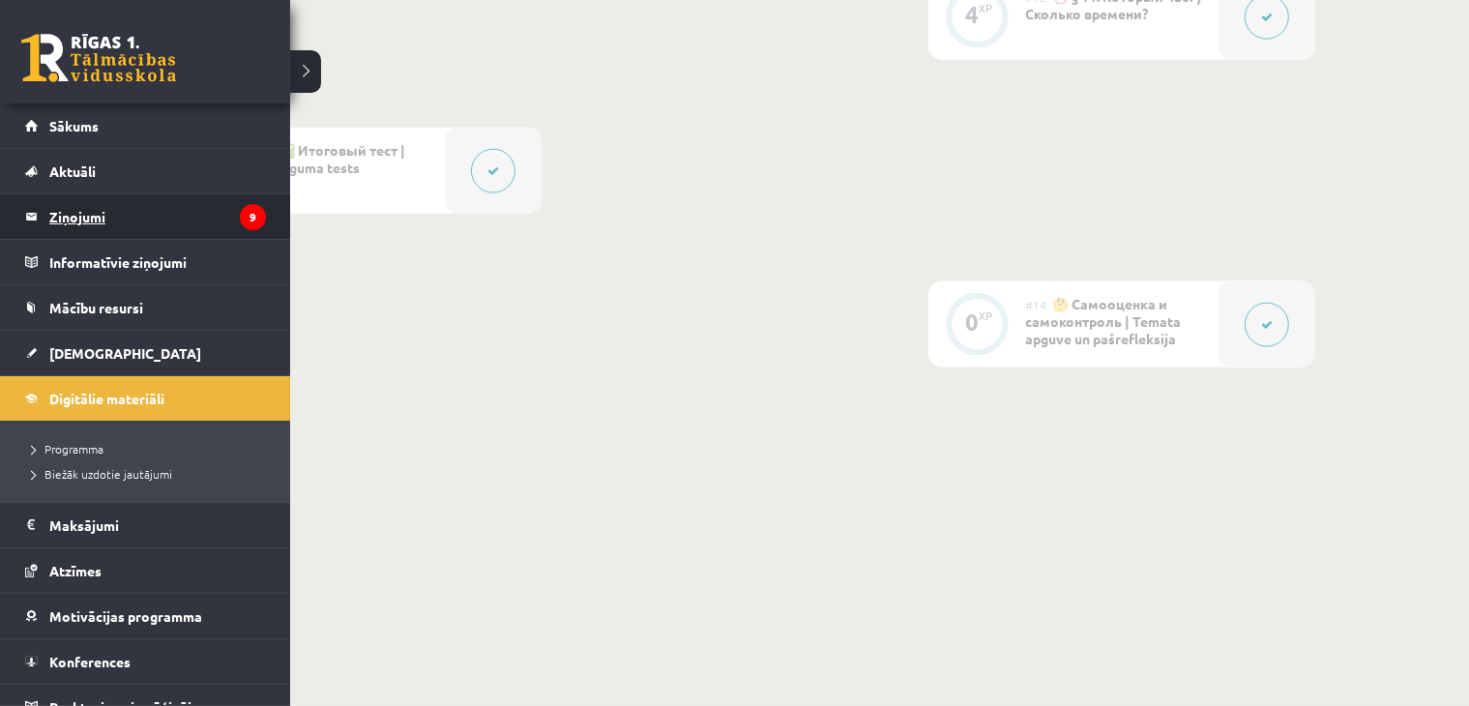
click at [93, 232] on legend "Ziņojumi 9" at bounding box center [157, 216] width 217 height 44
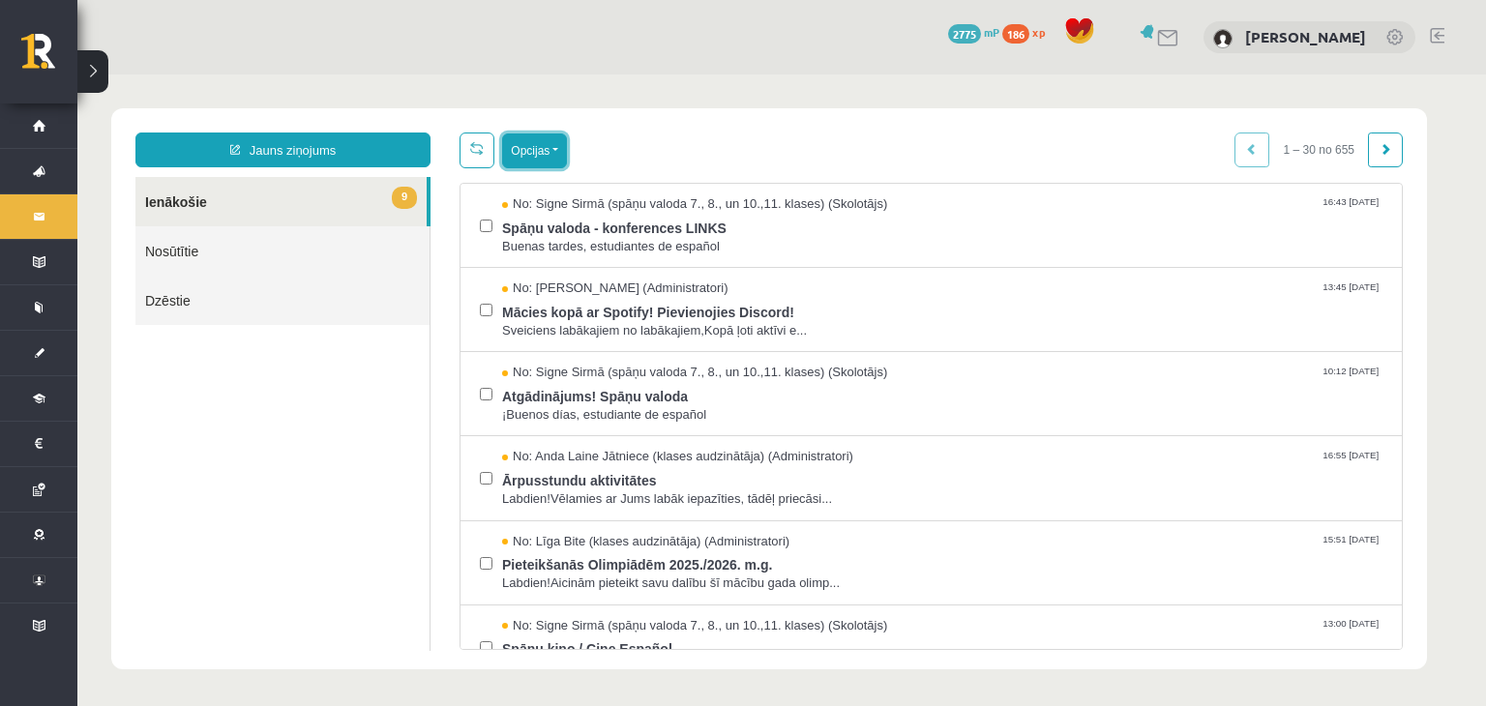
click at [559, 157] on button "Opcijas" at bounding box center [534, 150] width 65 height 35
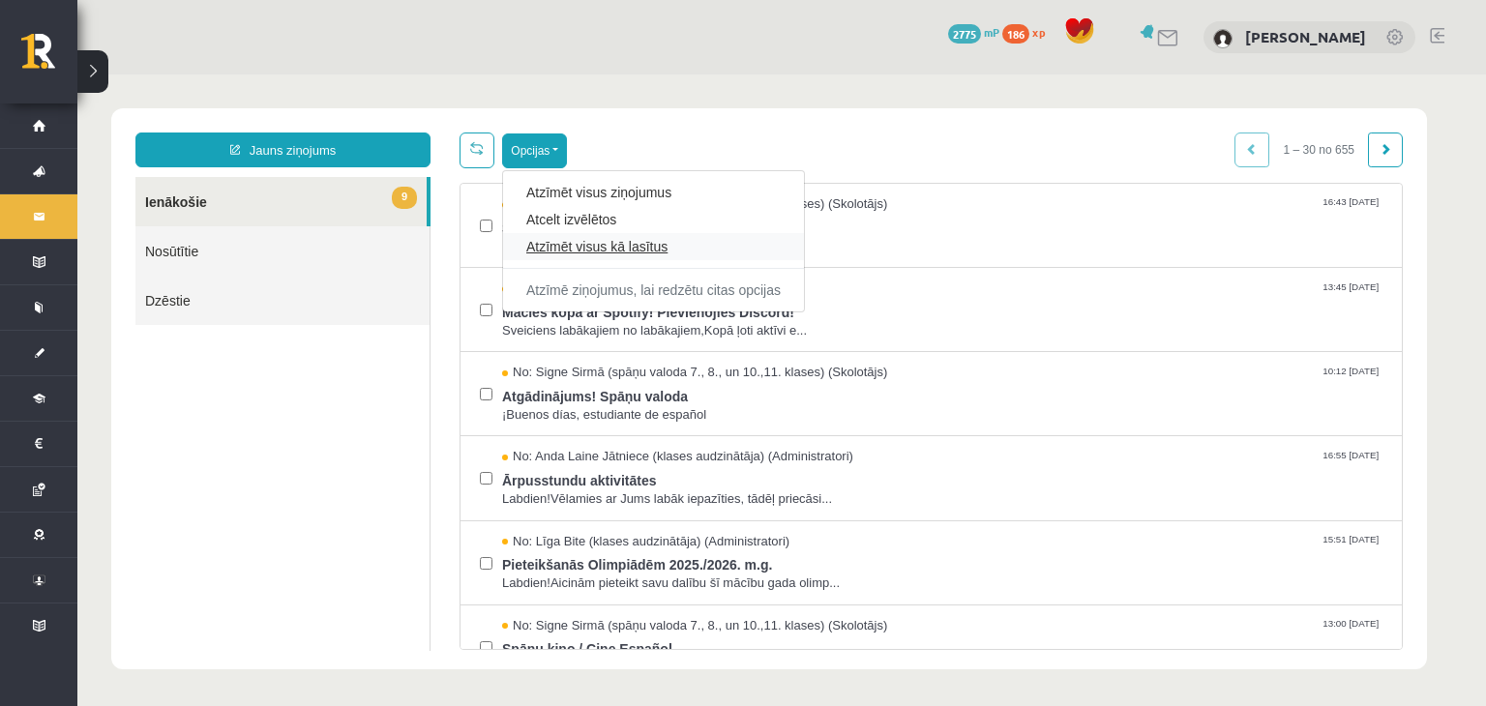
click at [592, 252] on link "Atzīmēt visus kā lasītus" at bounding box center [653, 246] width 254 height 19
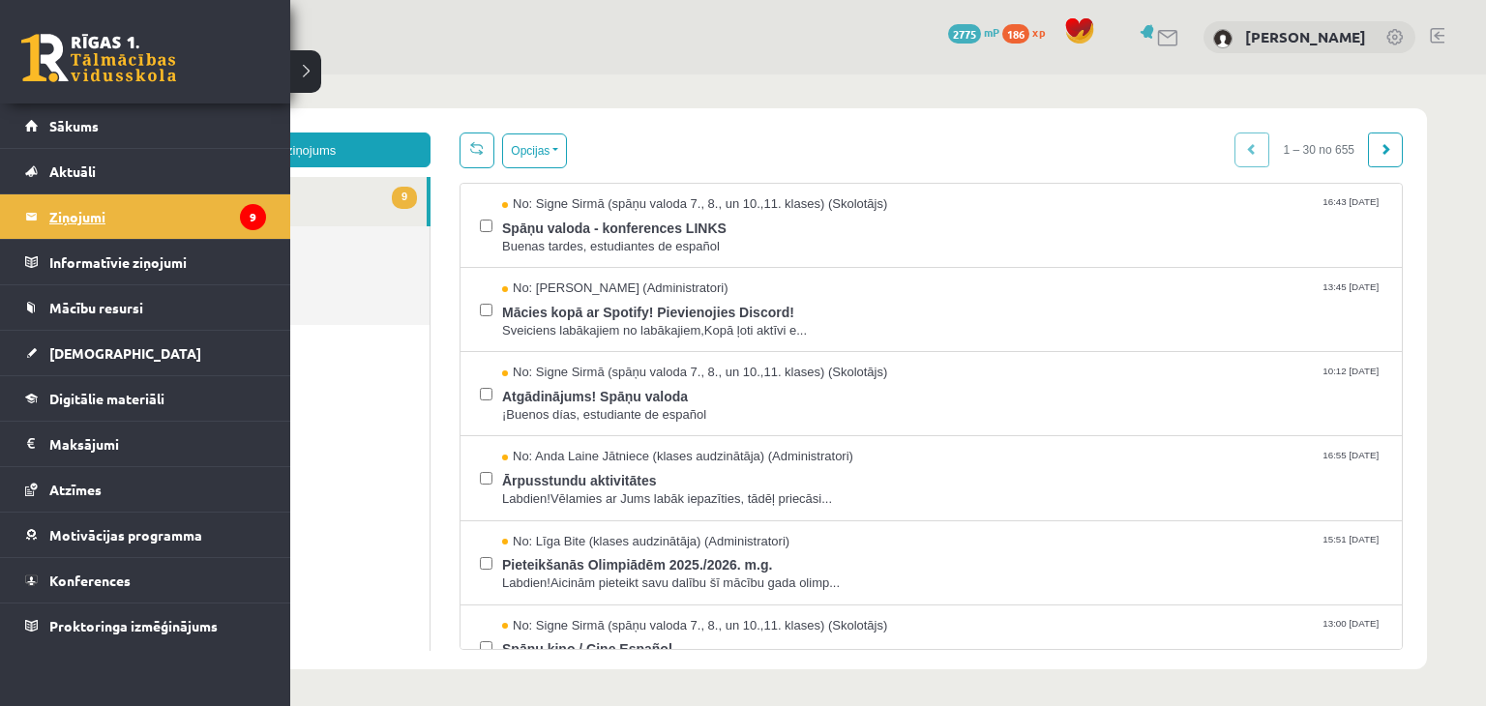
click at [49, 215] on legend "Ziņojumi 9" at bounding box center [157, 216] width 217 height 44
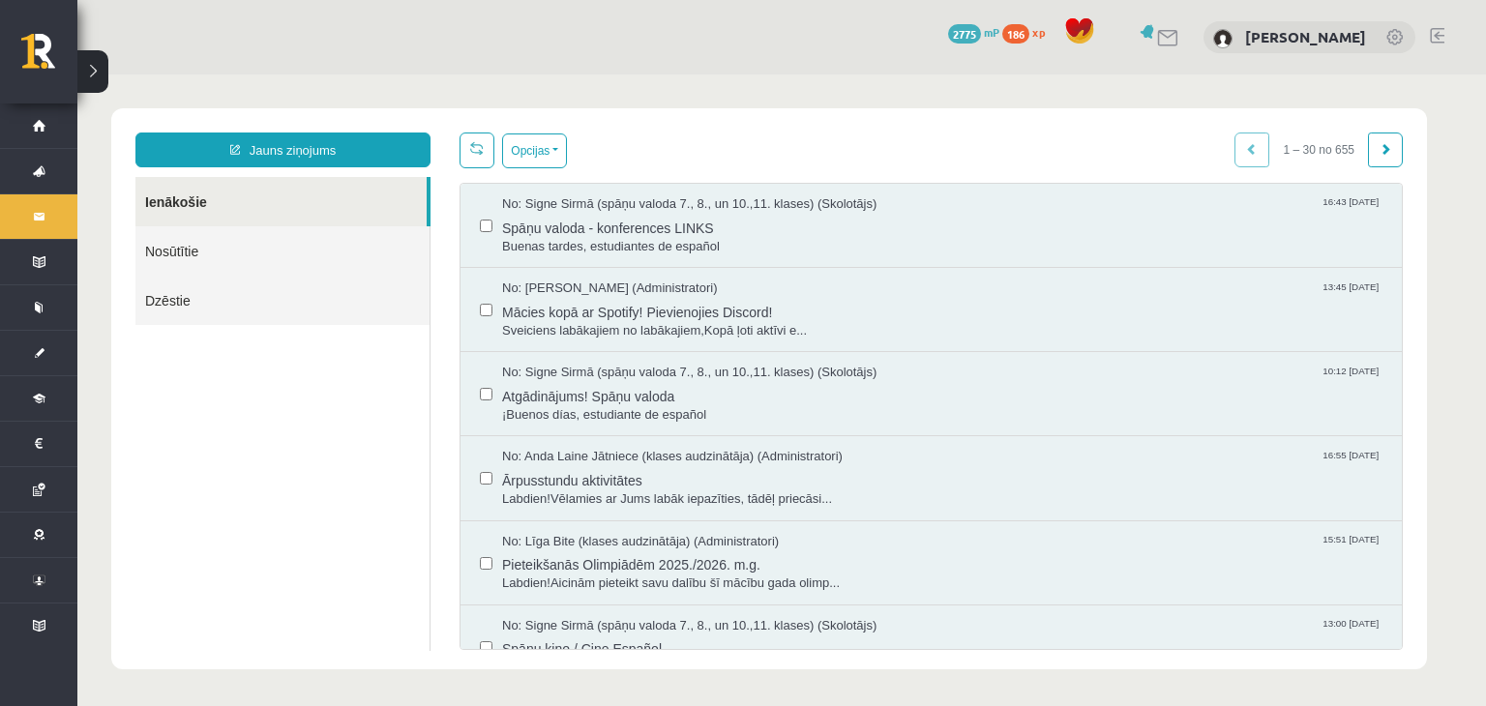
click at [1441, 44] on div at bounding box center [1436, 37] width 15 height 19
click at [1427, 20] on div "0 Dāvanas 2775 mP 186 xp [PERSON_NAME] Rihaļska" at bounding box center [781, 37] width 1408 height 74
click at [1435, 40] on link at bounding box center [1436, 35] width 15 height 15
